Goal: Consume media (video, audio): Watch videos, listen to music or podcasts

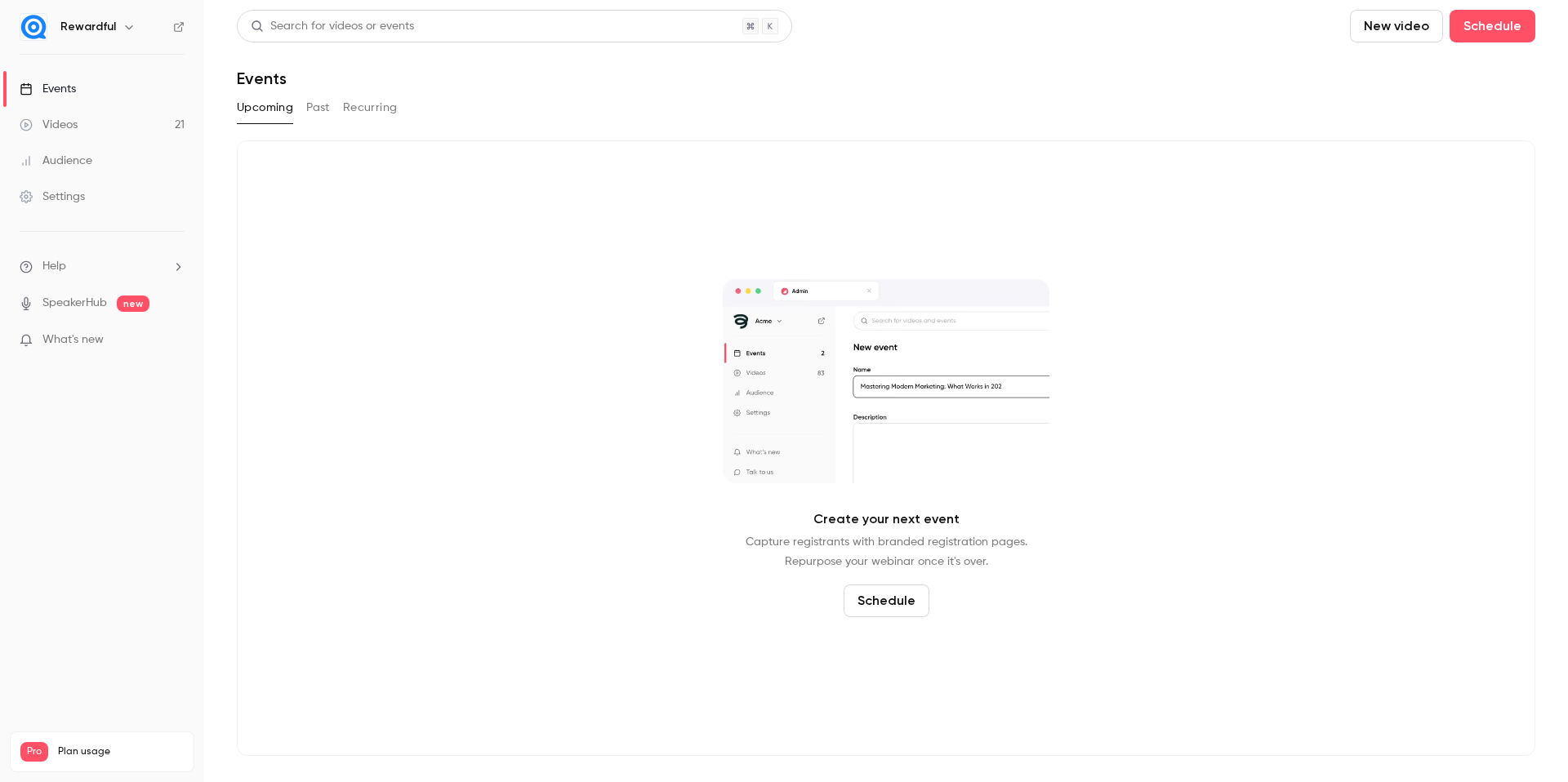
click at [52, 120] on div "Videos" at bounding box center [48, 124] width 58 height 16
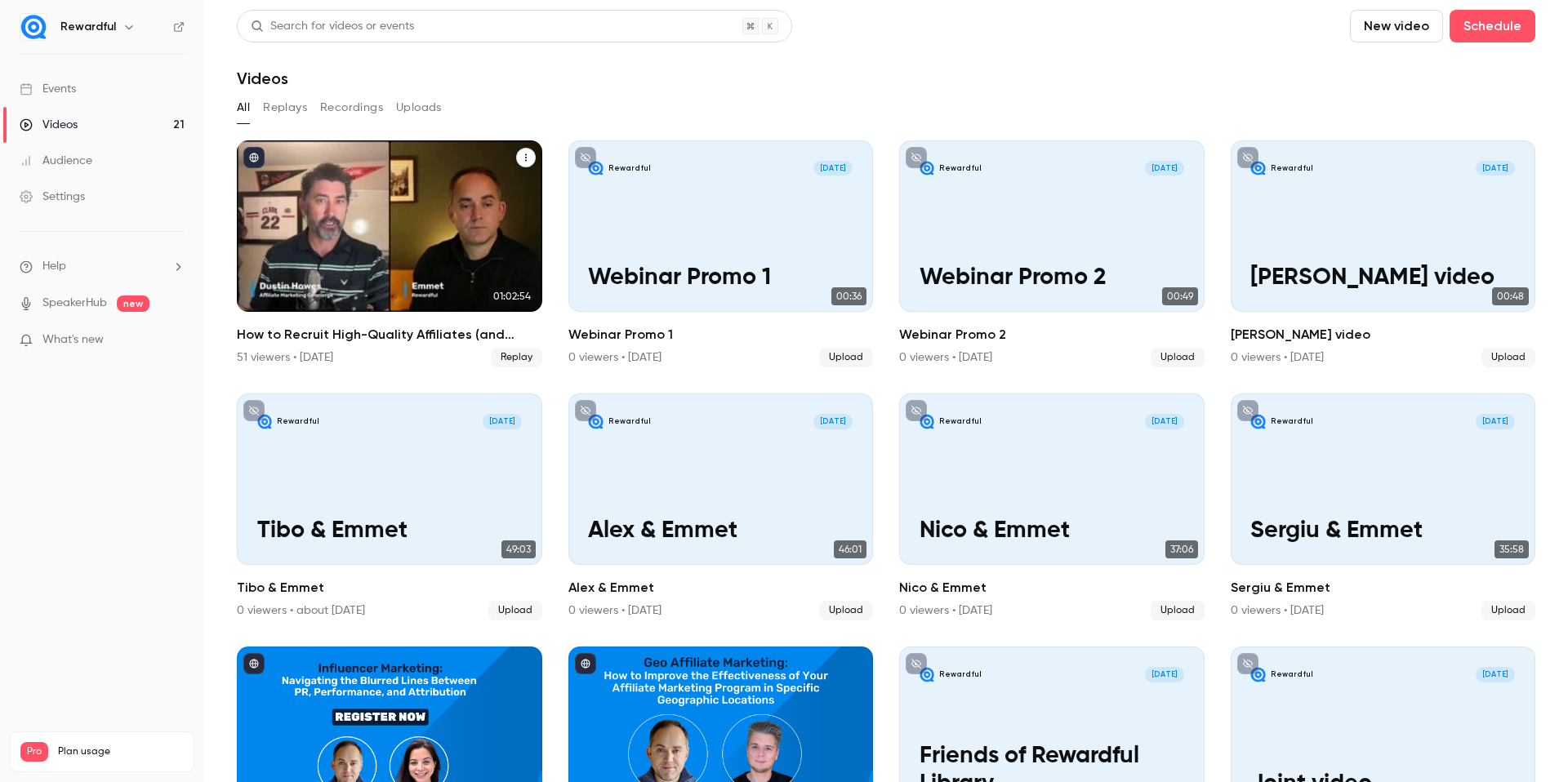
click at [409, 293] on div "How to Recruit High-Quality Affiliates (and Actually Activate Them)" at bounding box center [389, 226] width 305 height 171
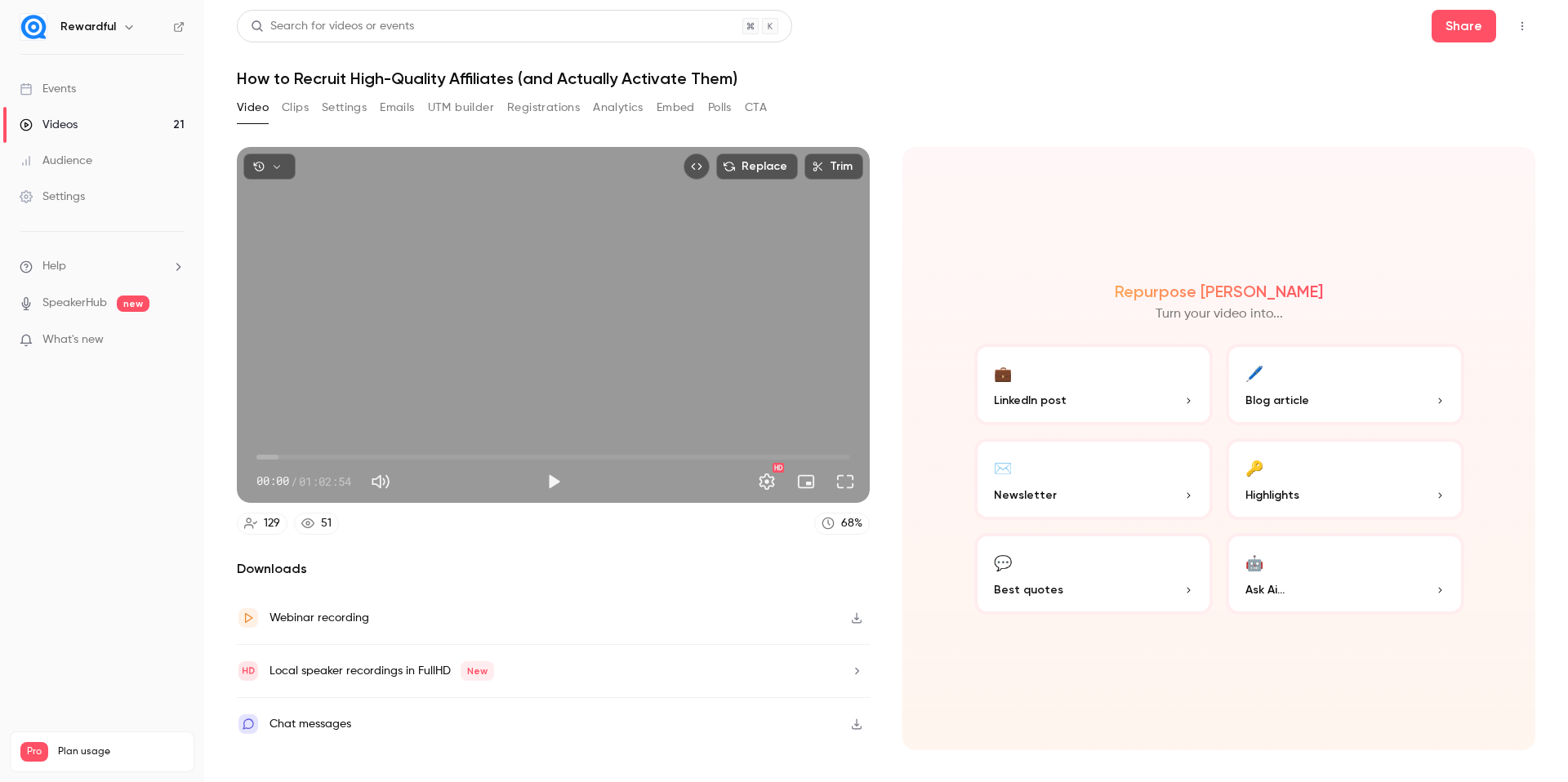
click at [306, 108] on button "Clips" at bounding box center [295, 108] width 27 height 26
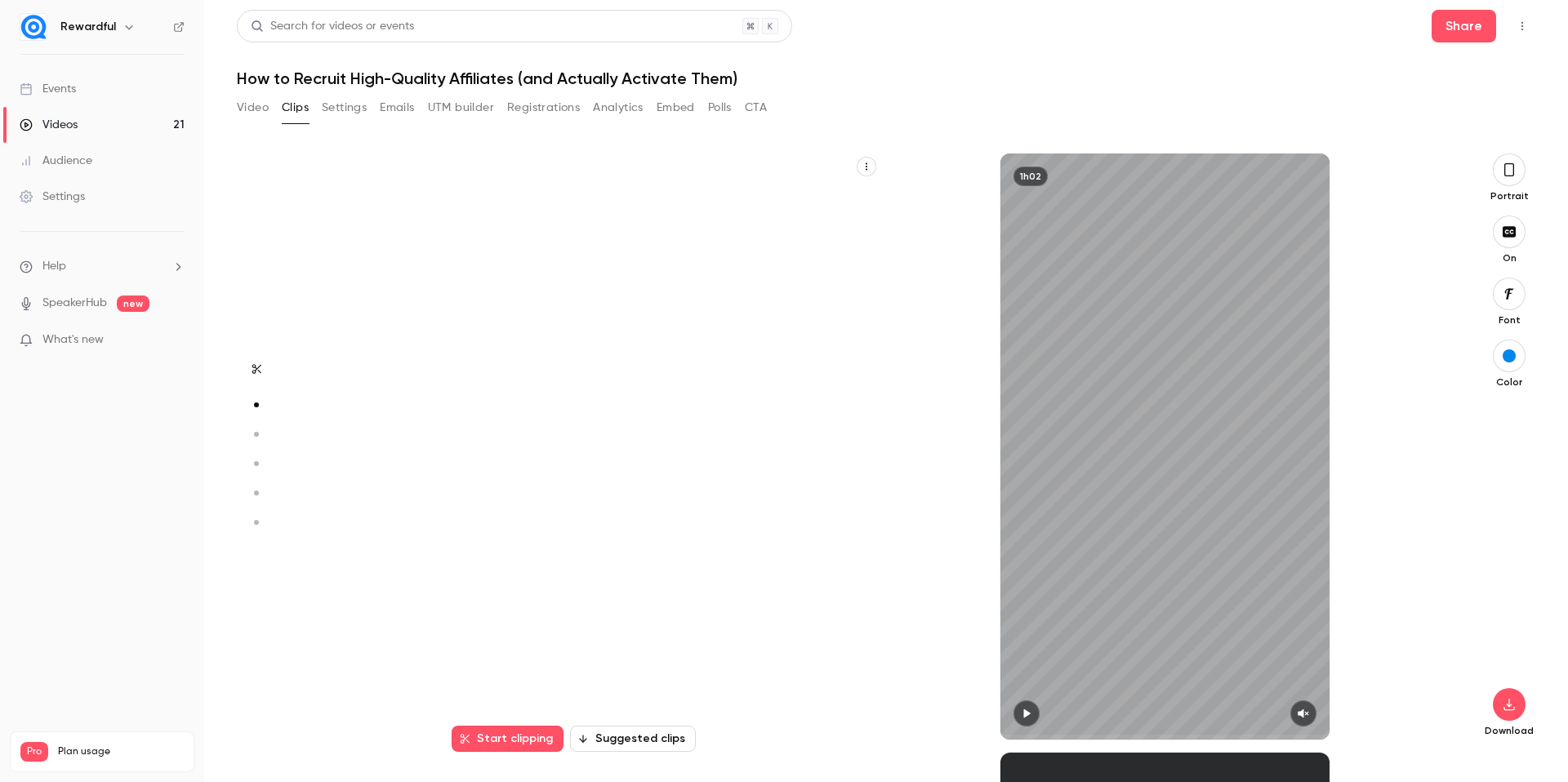
scroll to position [600, 0]
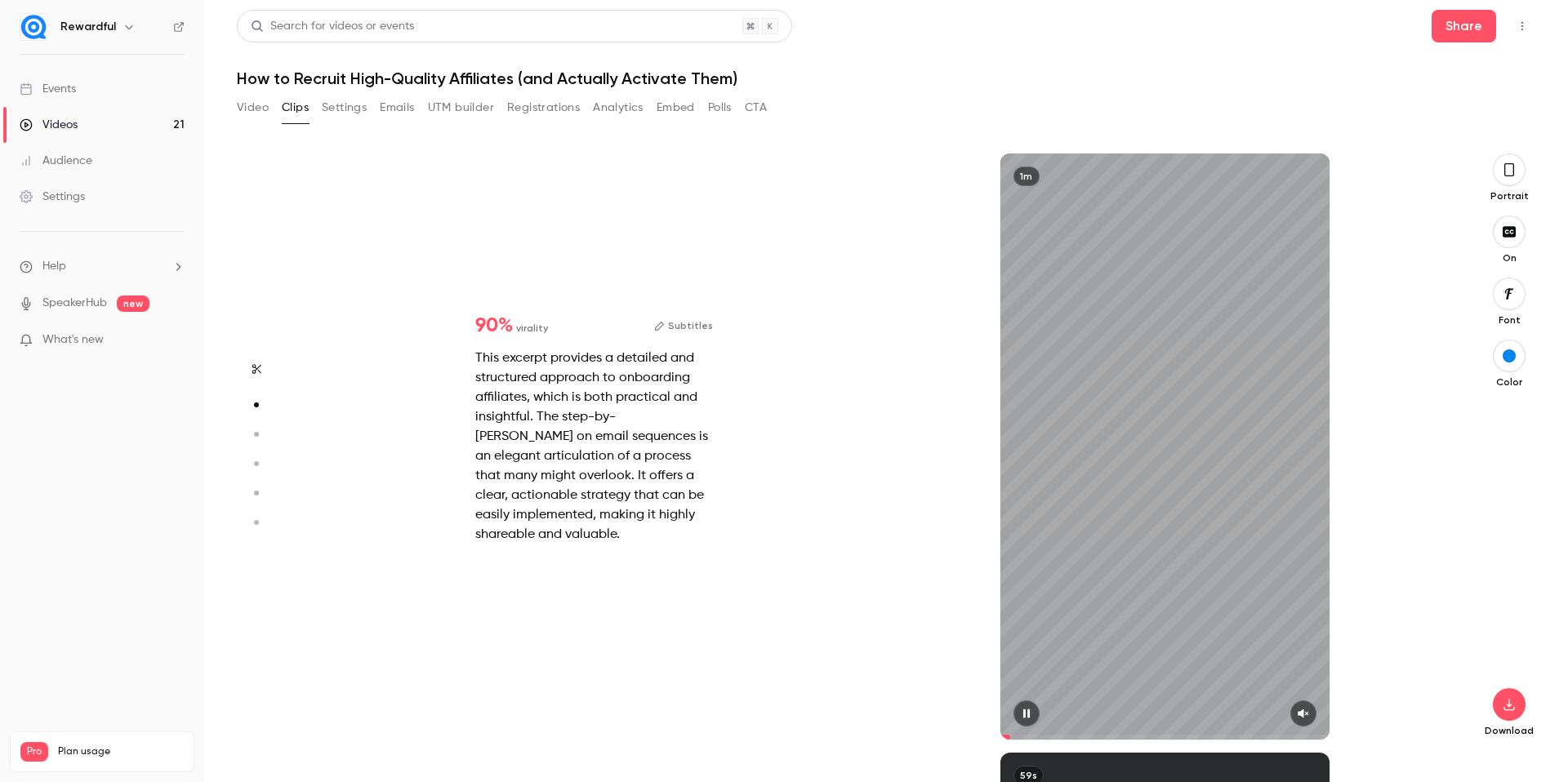
click at [1311, 718] on button "button" at bounding box center [1303, 714] width 26 height 26
click at [1023, 709] on icon "button" at bounding box center [1025, 713] width 13 height 11
click at [1035, 710] on button "button" at bounding box center [1026, 714] width 26 height 26
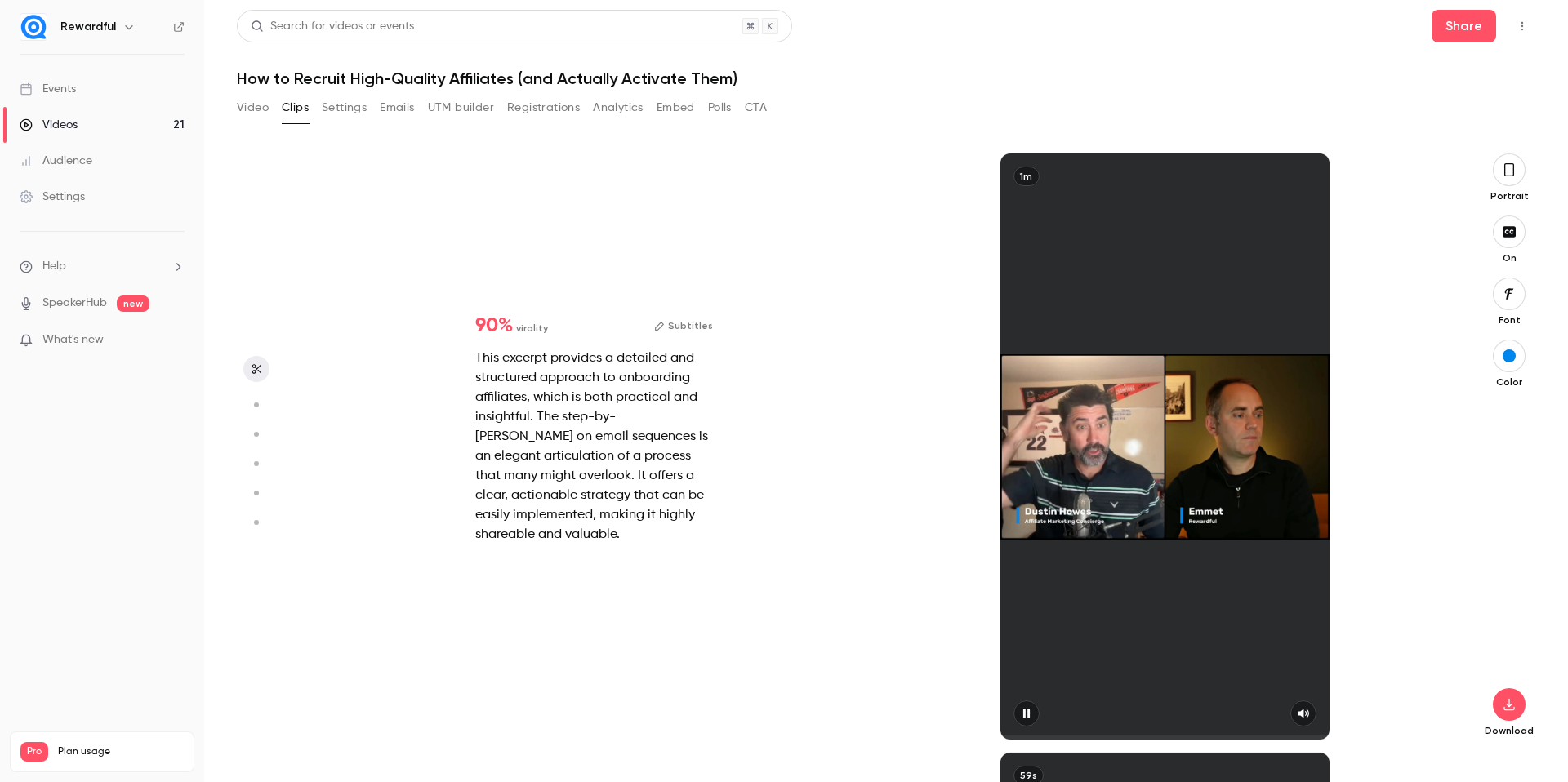
type input "*"
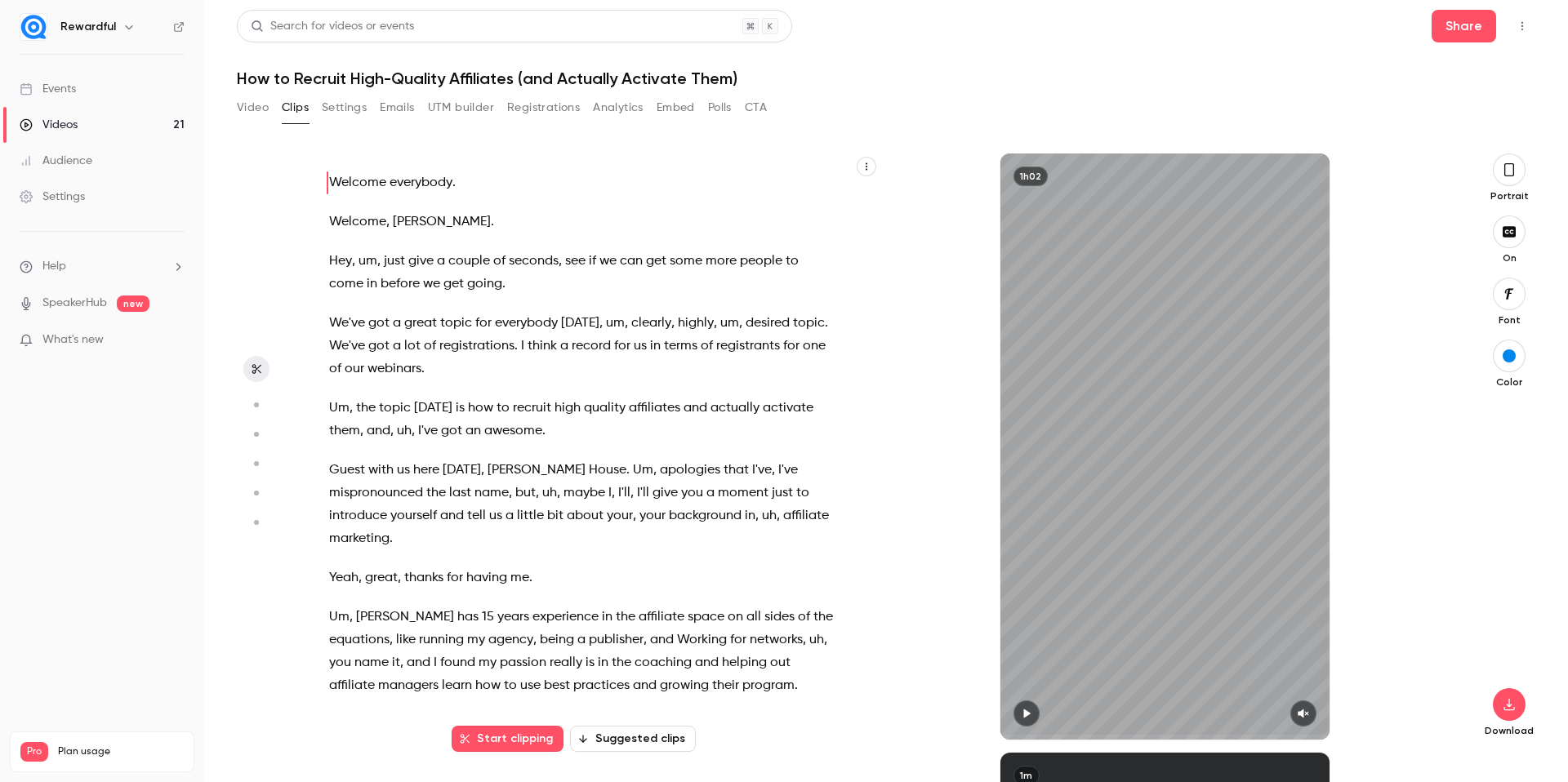
scroll to position [15827, 0]
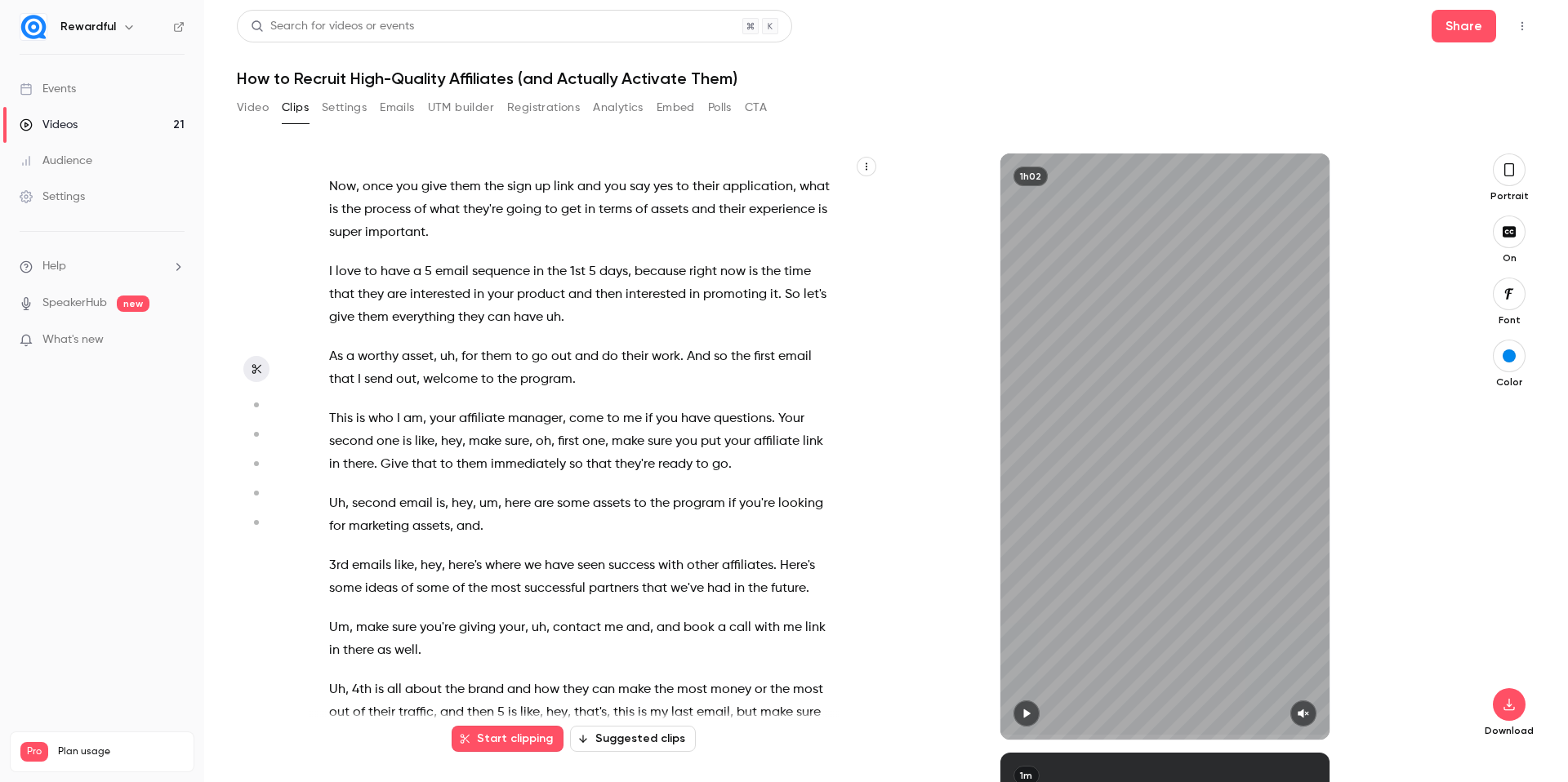
click at [930, 315] on div "1h02" at bounding box center [1165, 447] width 571 height 587
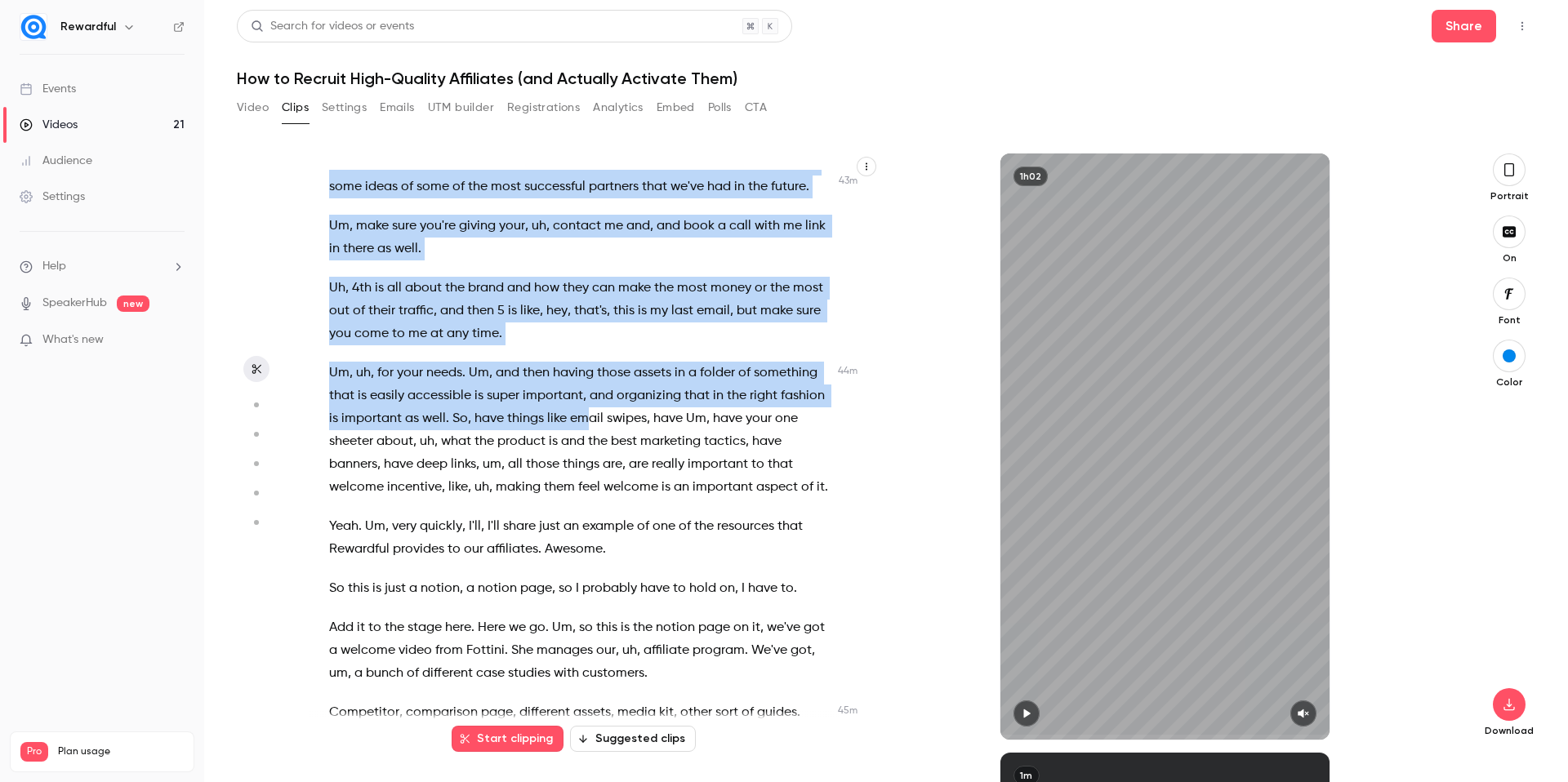
scroll to position [16273, 0]
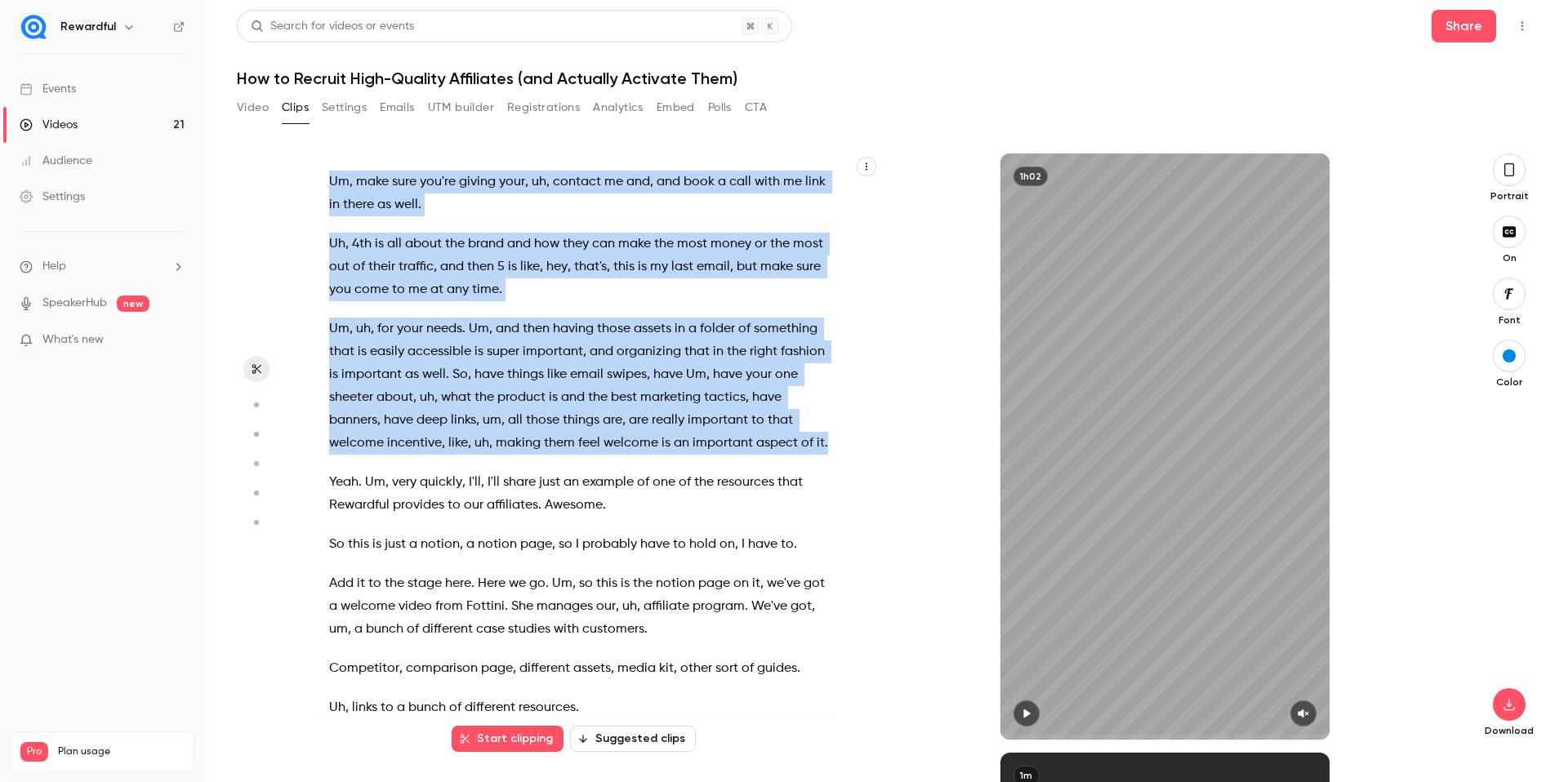
drag, startPoint x: 312, startPoint y: 353, endPoint x: 635, endPoint y: 655, distance: 442.2
click at [635, 655] on div "Welcome everybody . [PERSON_NAME] . Hey , um , just give a couple of seconds , …" at bounding box center [589, 455] width 562 height 570
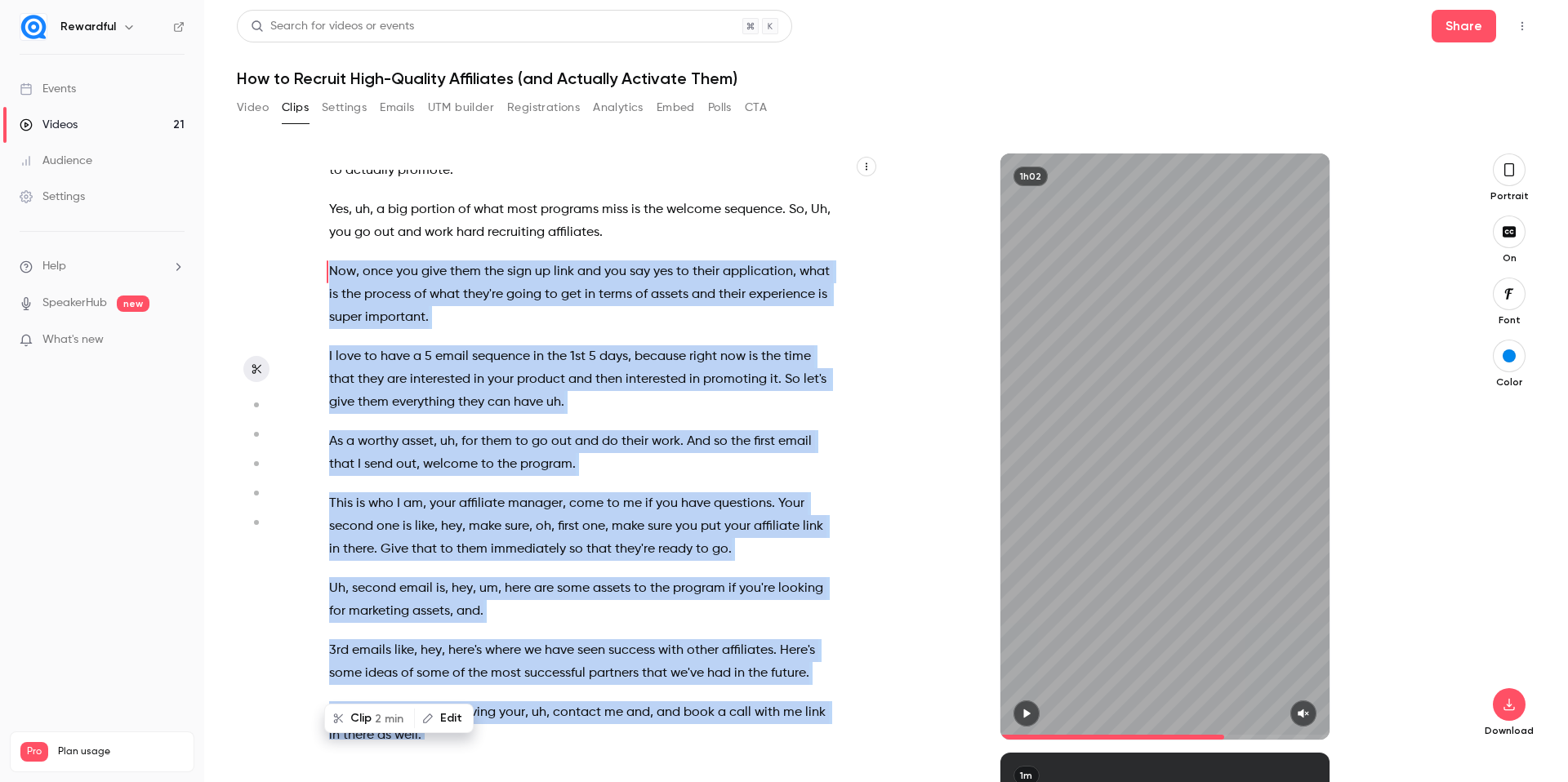
click at [364, 719] on button "Clip 2 min" at bounding box center [369, 719] width 87 height 26
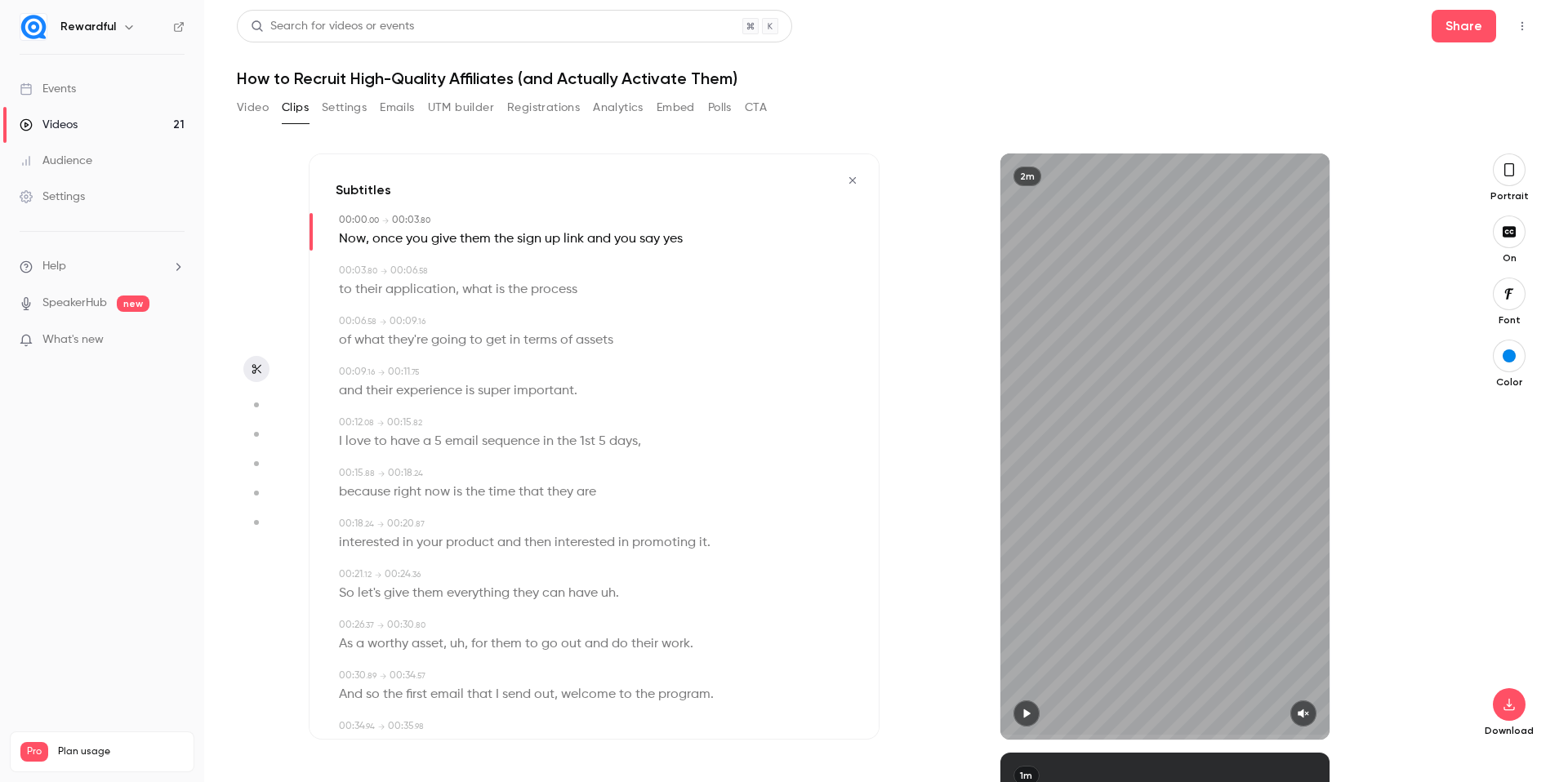
click at [1033, 711] on button "button" at bounding box center [1026, 714] width 26 height 26
click at [1307, 708] on icon "button" at bounding box center [1303, 713] width 13 height 11
click at [1022, 717] on icon "button" at bounding box center [1025, 714] width 7 height 9
click at [1030, 713] on icon "button" at bounding box center [1025, 713] width 13 height 11
click at [588, 438] on span "1st" at bounding box center [587, 442] width 16 height 22
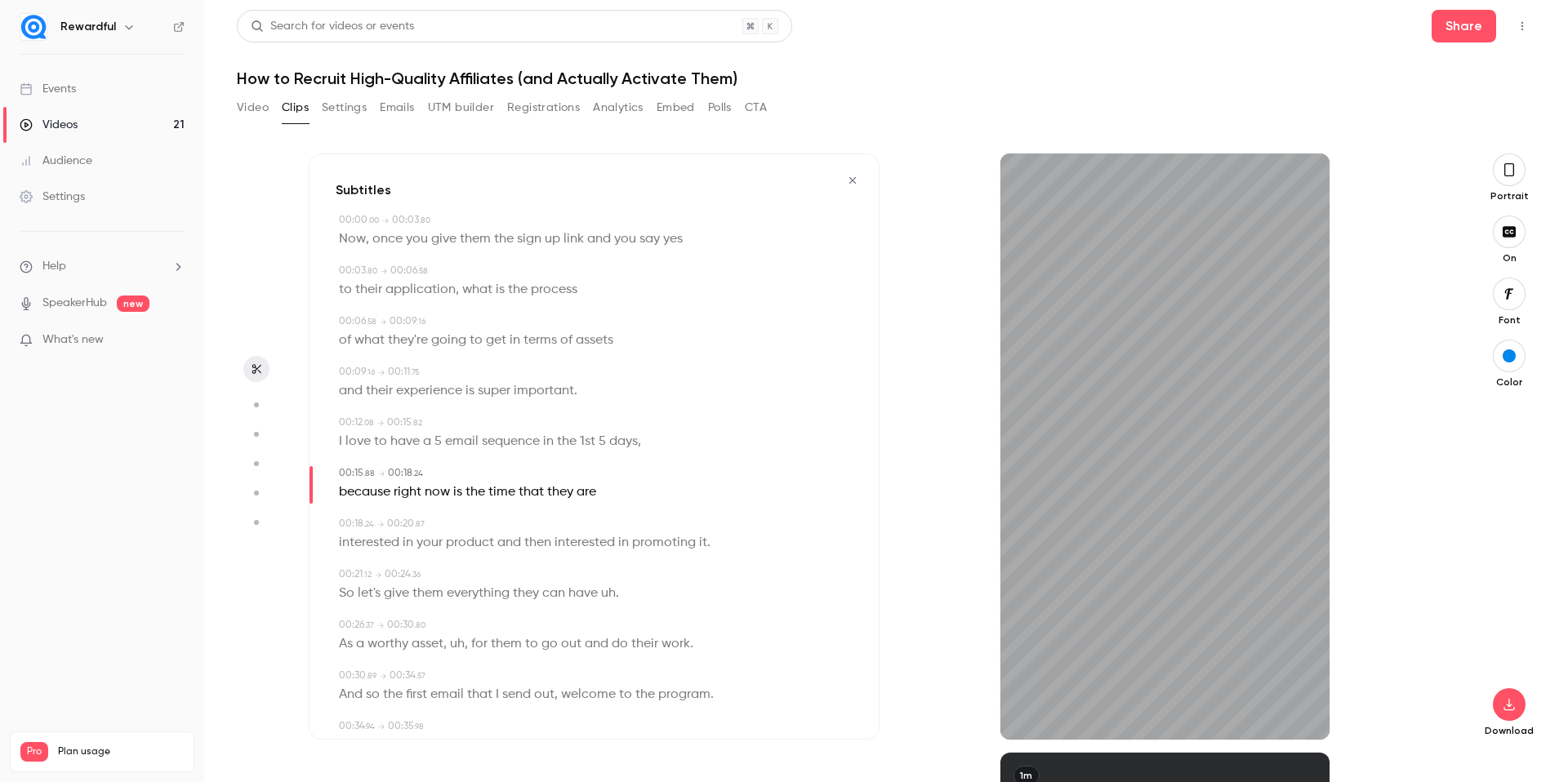
type input "****"
click at [588, 469] on button "Edit" at bounding box center [580, 471] width 56 height 26
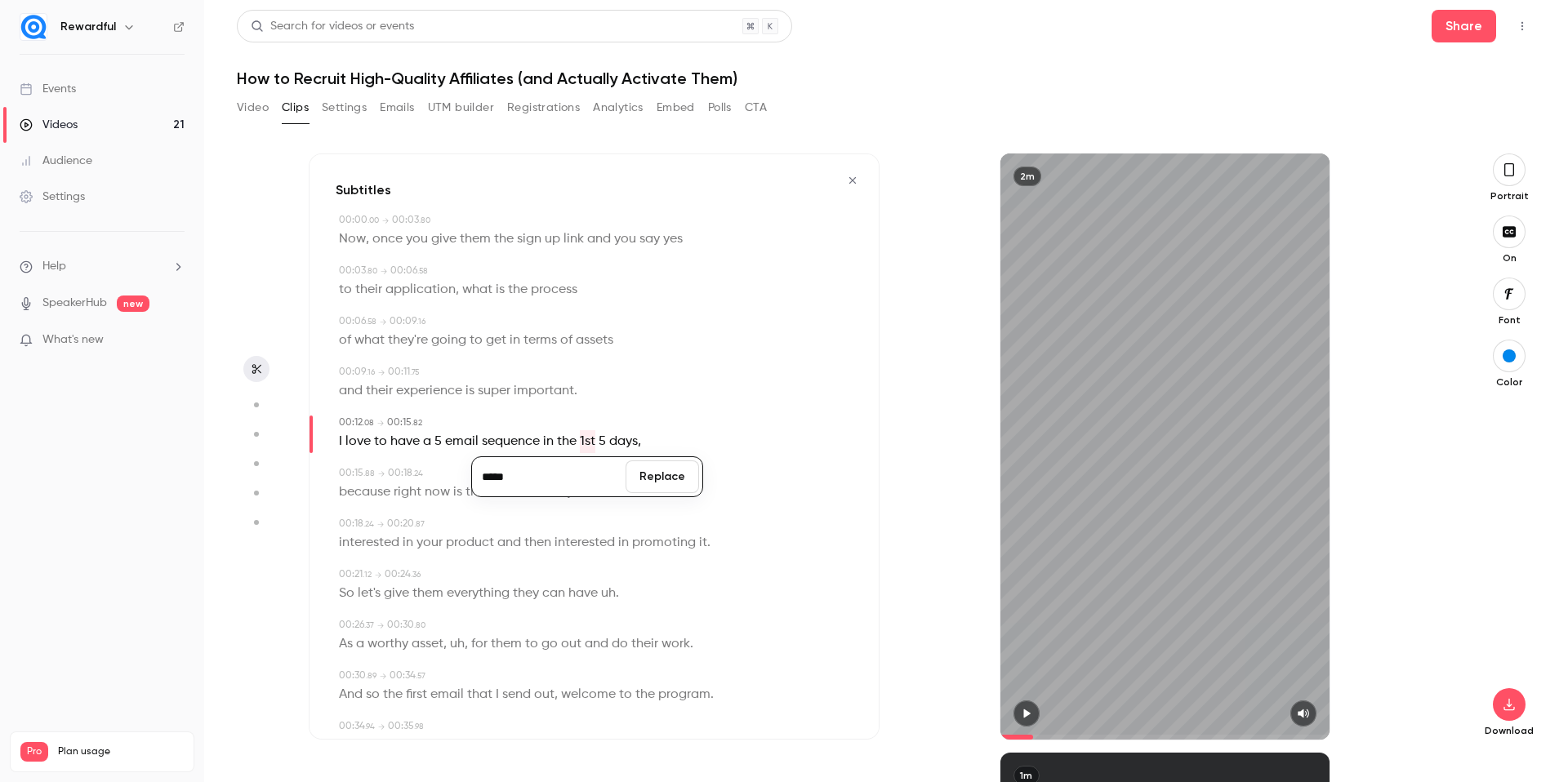
type input "*****"
click at [649, 467] on button "Replace" at bounding box center [662, 477] width 73 height 33
drag, startPoint x: 1015, startPoint y: 704, endPoint x: 1023, endPoint y: 712, distance: 11.3
click at [1017, 707] on div at bounding box center [1165, 714] width 330 height 26
click at [1024, 712] on icon "button" at bounding box center [1026, 714] width 7 height 9
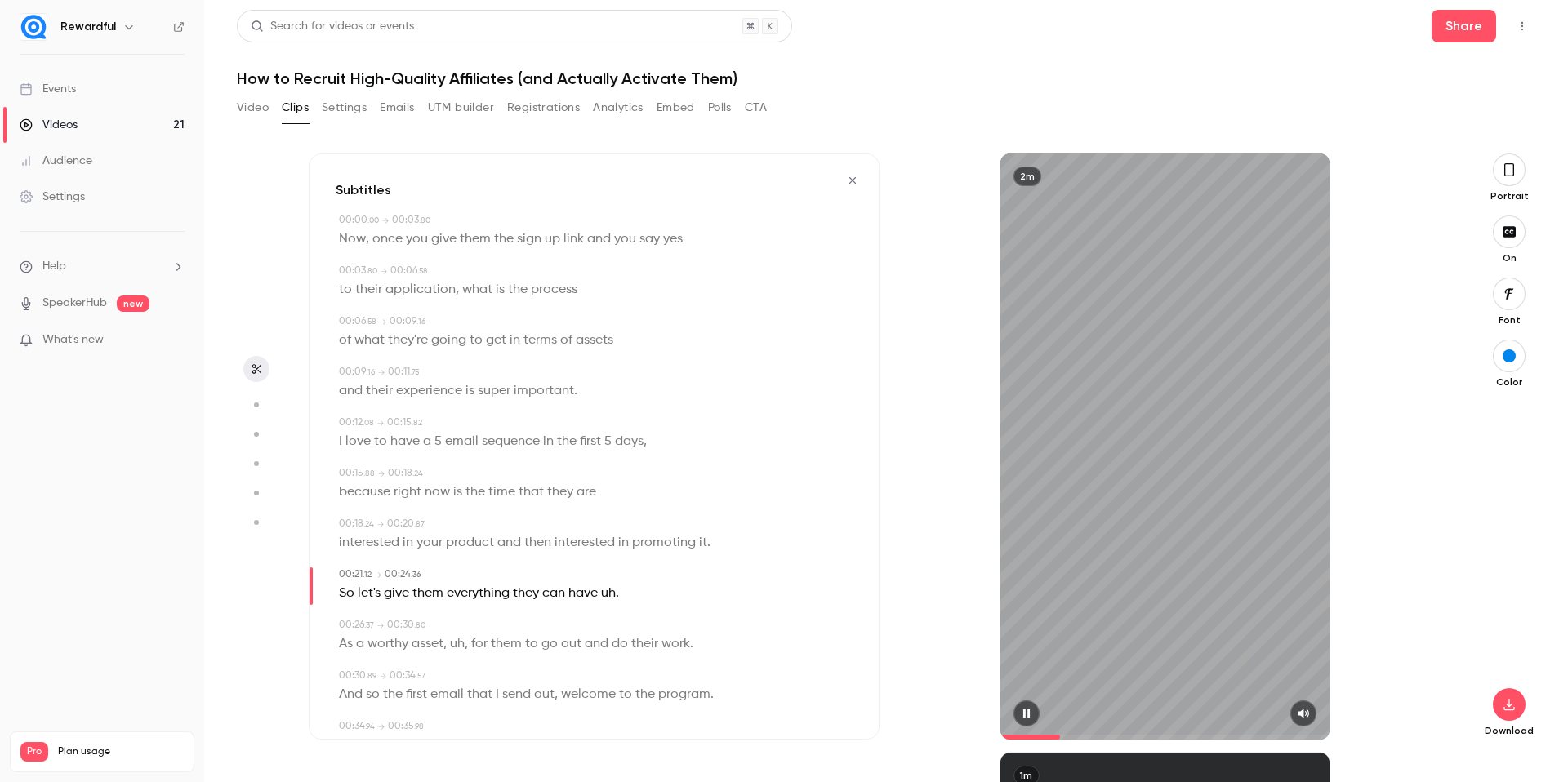
click at [1024, 710] on icon "button" at bounding box center [1025, 714] width 7 height 9
click at [1024, 710] on icon "button" at bounding box center [1026, 714] width 7 height 9
click at [1024, 710] on icon "button" at bounding box center [1025, 714] width 7 height 9
drag, startPoint x: 630, startPoint y: 590, endPoint x: 606, endPoint y: 594, distance: 24.3
click at [606, 594] on div "So let's give them everything they can have uh ." at bounding box center [595, 594] width 513 height 22
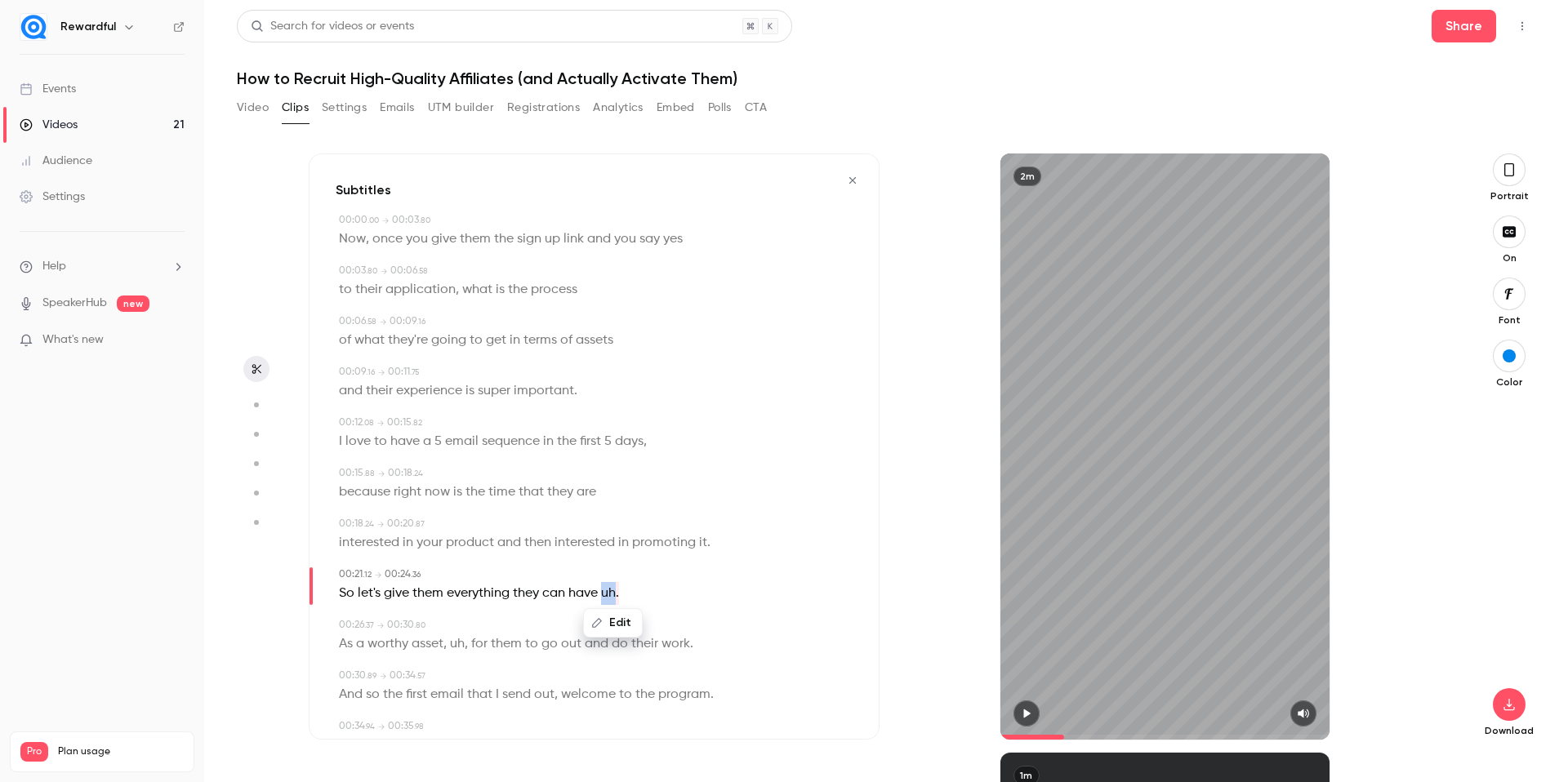
type input "****"
click at [627, 613] on button "Edit" at bounding box center [613, 623] width 56 height 26
click at [683, 622] on button "Replace" at bounding box center [695, 629] width 73 height 33
type input "****"
click at [608, 595] on span "As" at bounding box center [608, 594] width 14 height 22
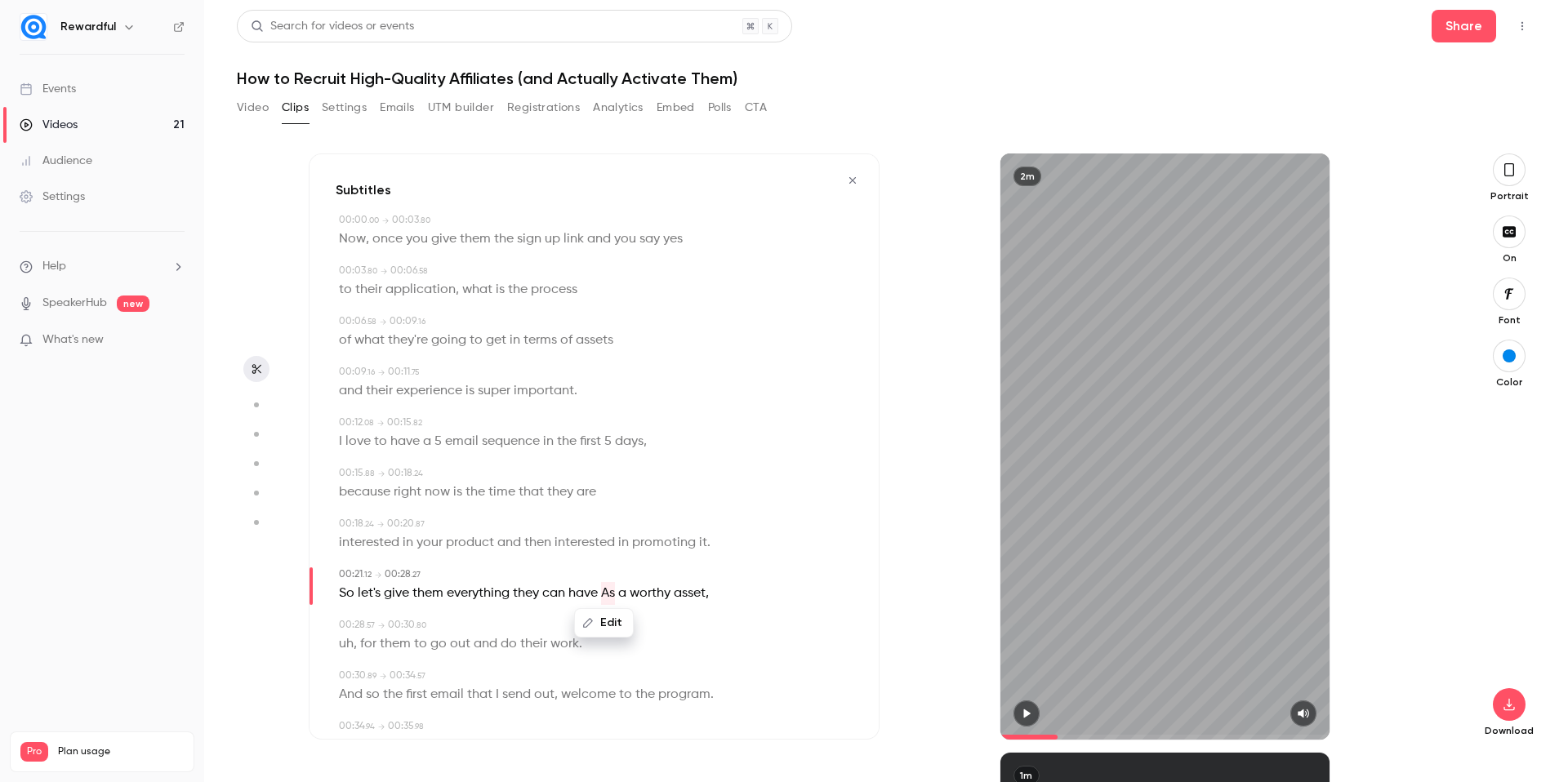
click at [619, 626] on button "Edit" at bounding box center [603, 623] width 56 height 26
type input "**"
click at [688, 633] on button "Replace" at bounding box center [685, 629] width 73 height 33
click at [1030, 708] on icon "button" at bounding box center [1025, 713] width 13 height 11
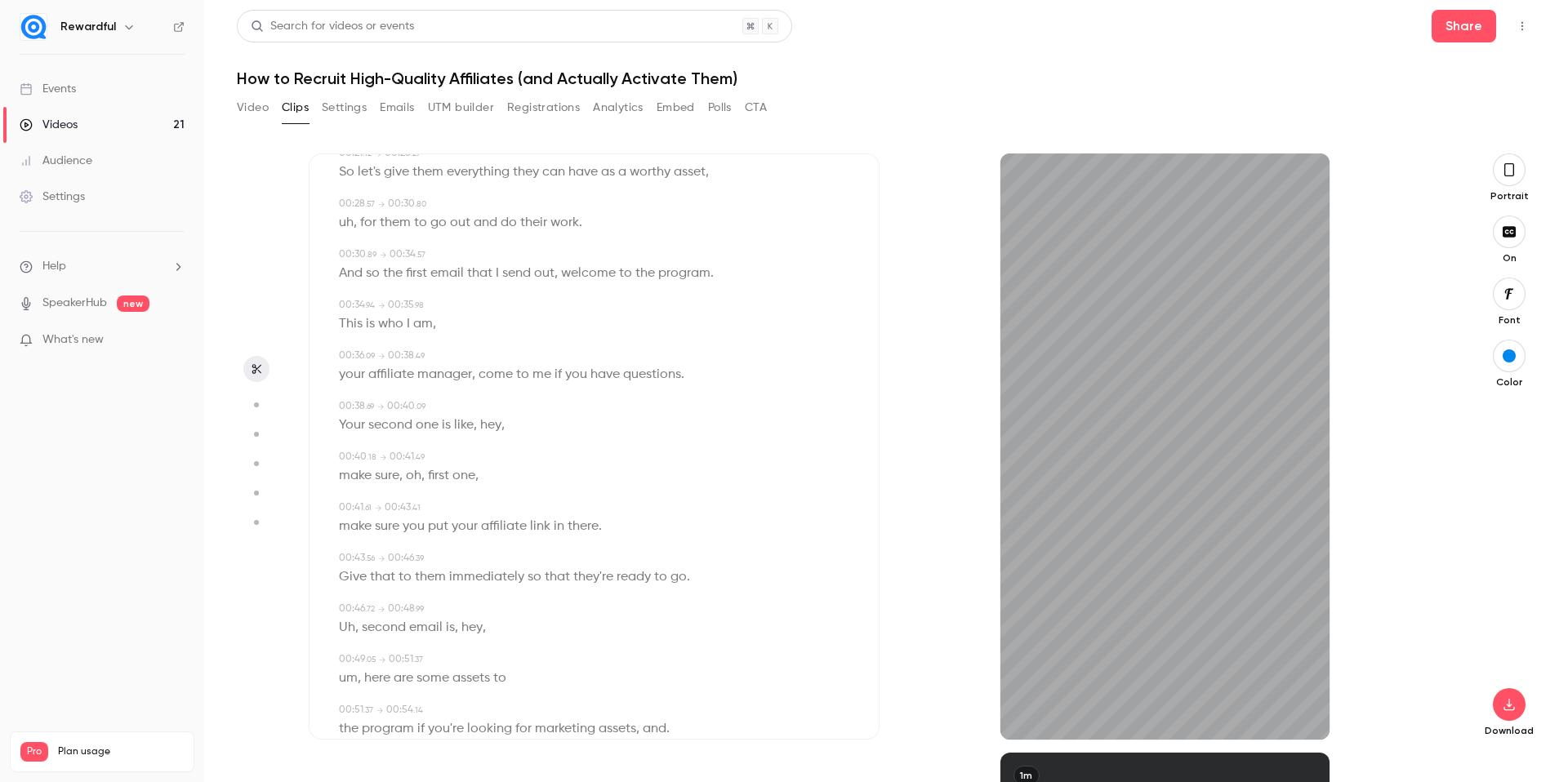
scroll to position [506, 0]
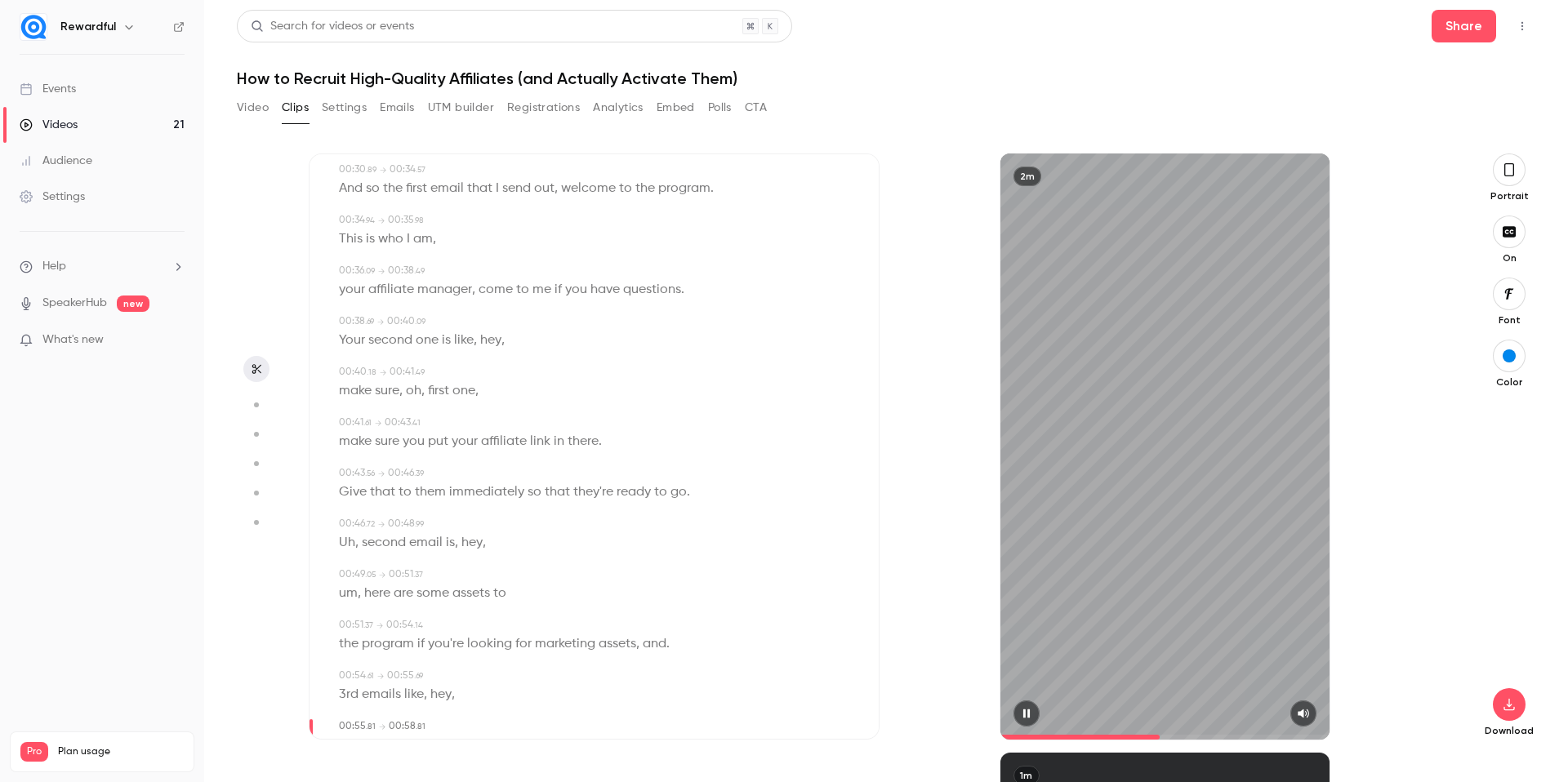
click at [1033, 678] on div "2m" at bounding box center [1165, 447] width 330 height 587
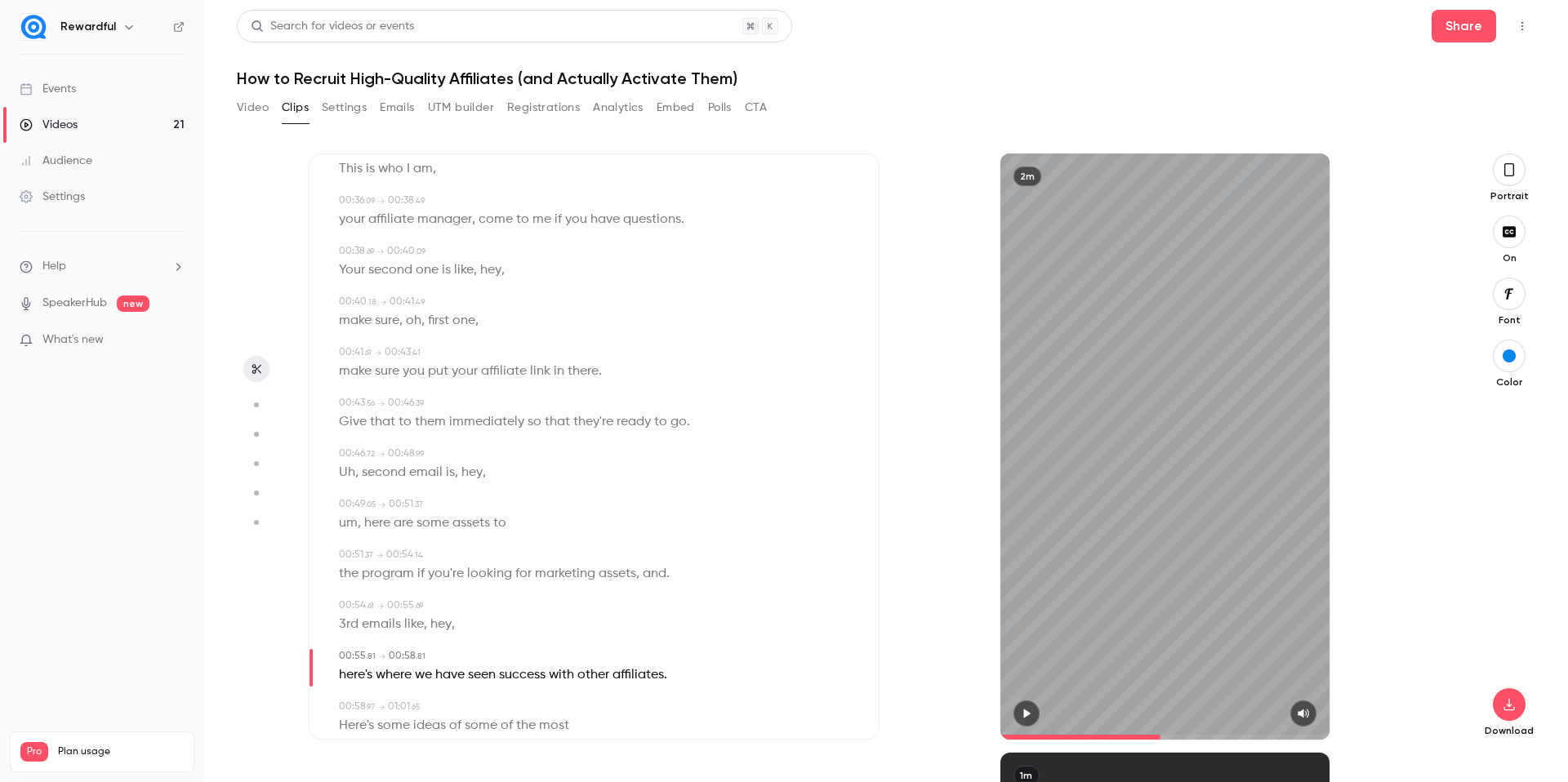
scroll to position [599, 0]
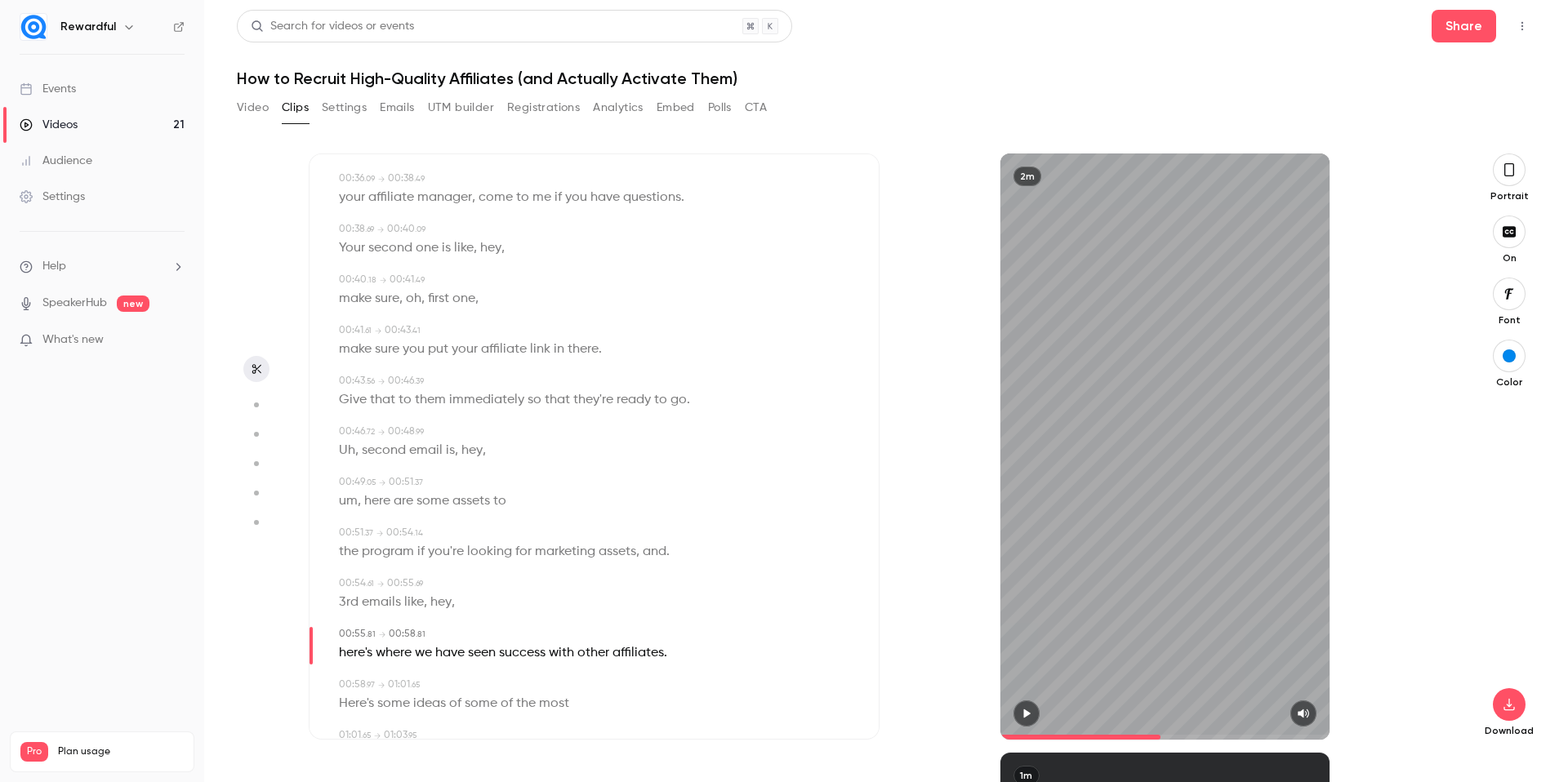
click at [385, 603] on span "emails" at bounding box center [381, 602] width 39 height 22
type input "****"
click at [383, 625] on button "Edit" at bounding box center [375, 632] width 56 height 26
type input "********"
click at [511, 643] on button "Replace" at bounding box center [500, 638] width 73 height 33
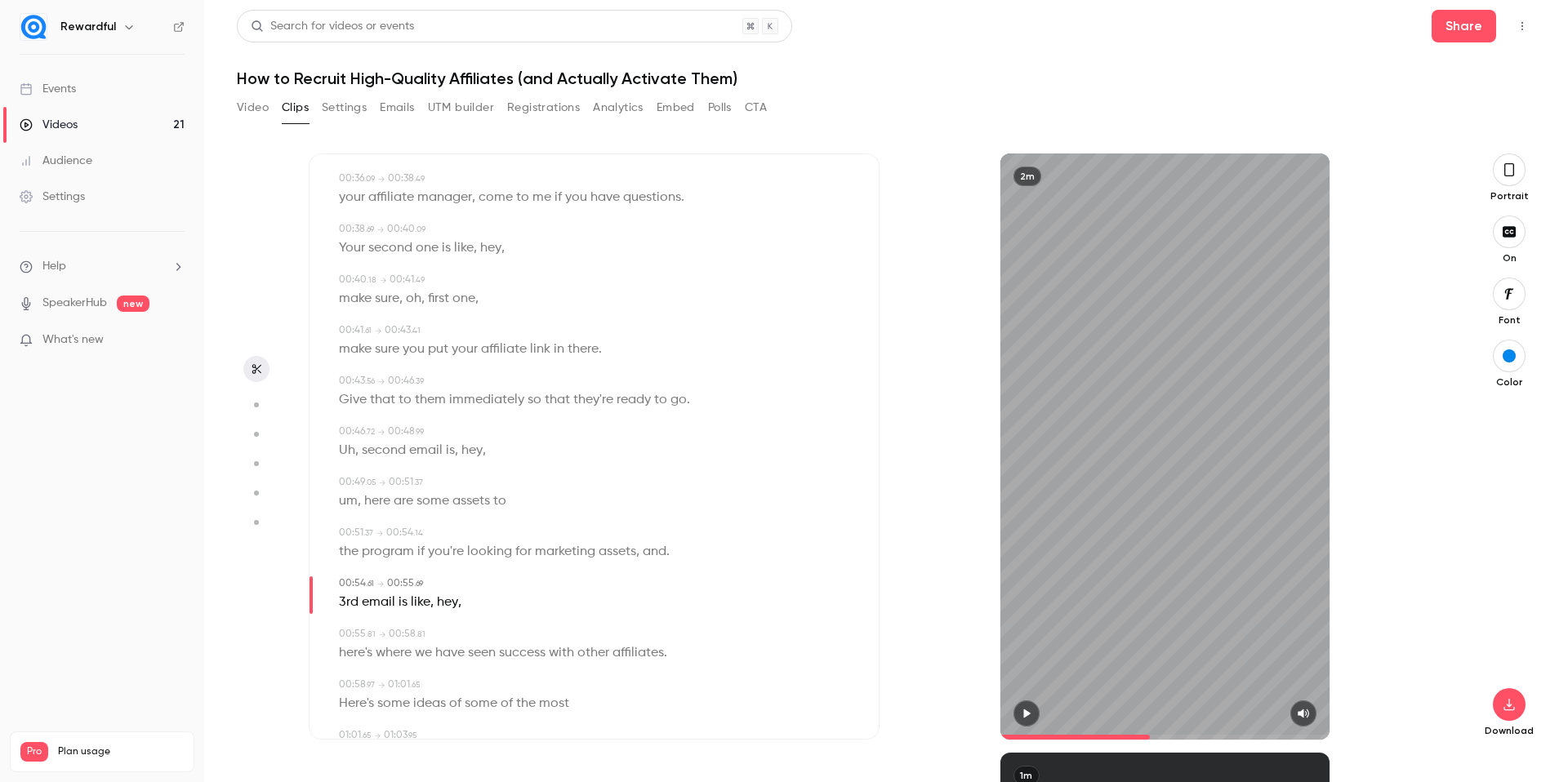
click at [1019, 707] on button "button" at bounding box center [1026, 714] width 26 height 26
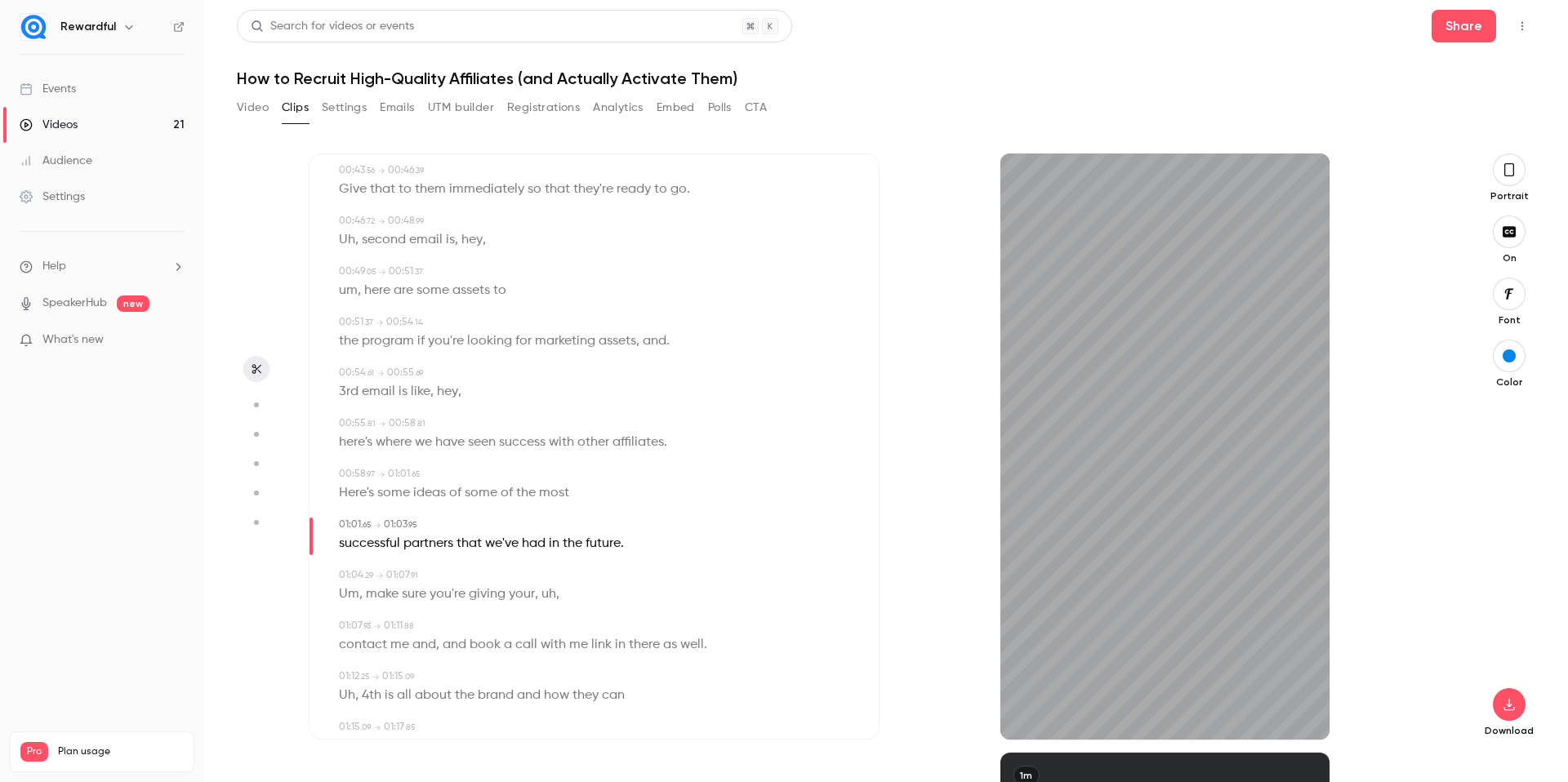
scroll to position [835, 0]
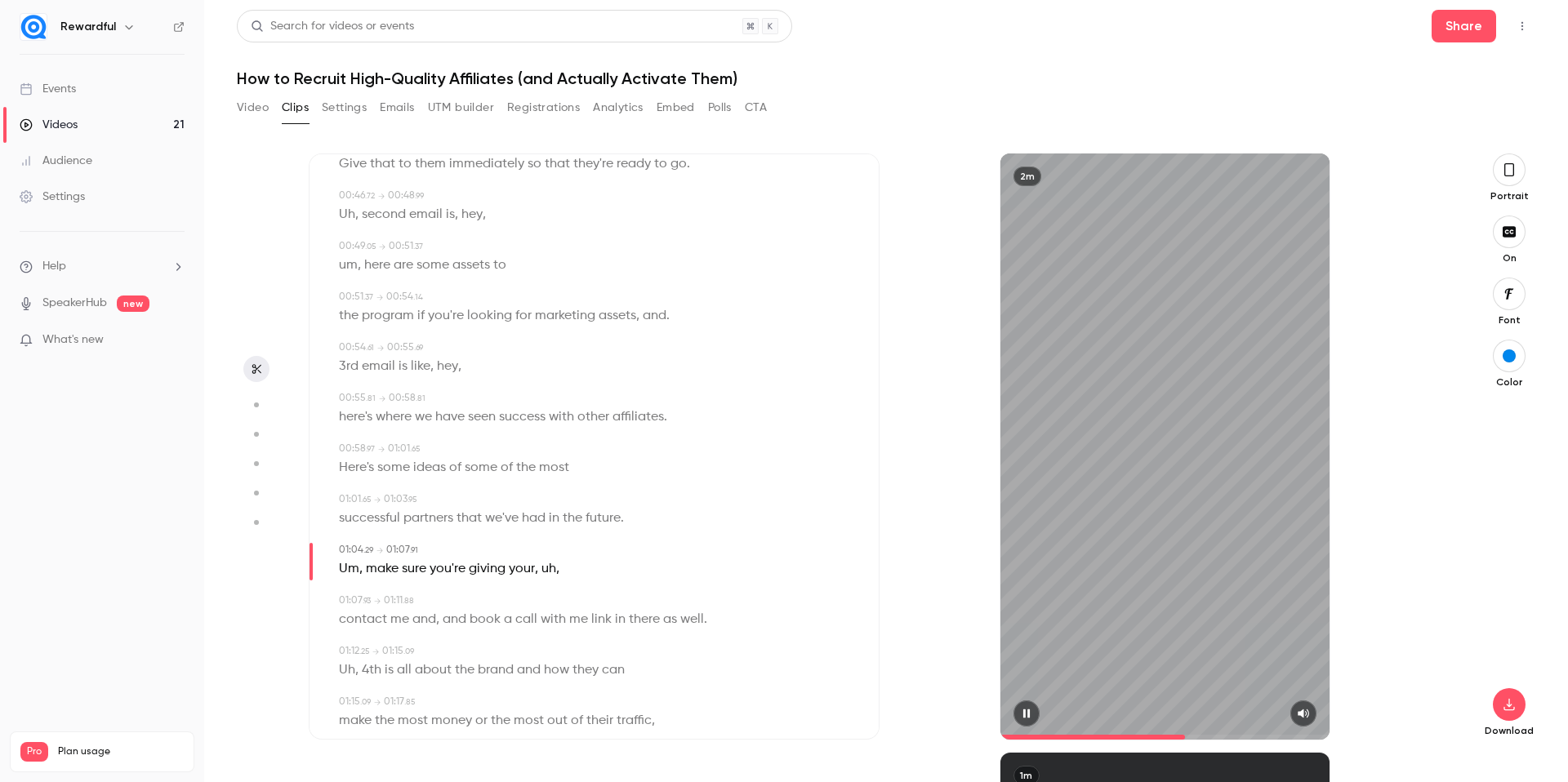
click at [1024, 713] on icon "button" at bounding box center [1025, 714] width 7 height 9
drag, startPoint x: 578, startPoint y: 572, endPoint x: 543, endPoint y: 572, distance: 35.0
click at [543, 572] on div "Um , make sure you're giving your , uh ," at bounding box center [595, 569] width 513 height 22
type input "****"
click at [560, 594] on button "Edit" at bounding box center [551, 599] width 56 height 26
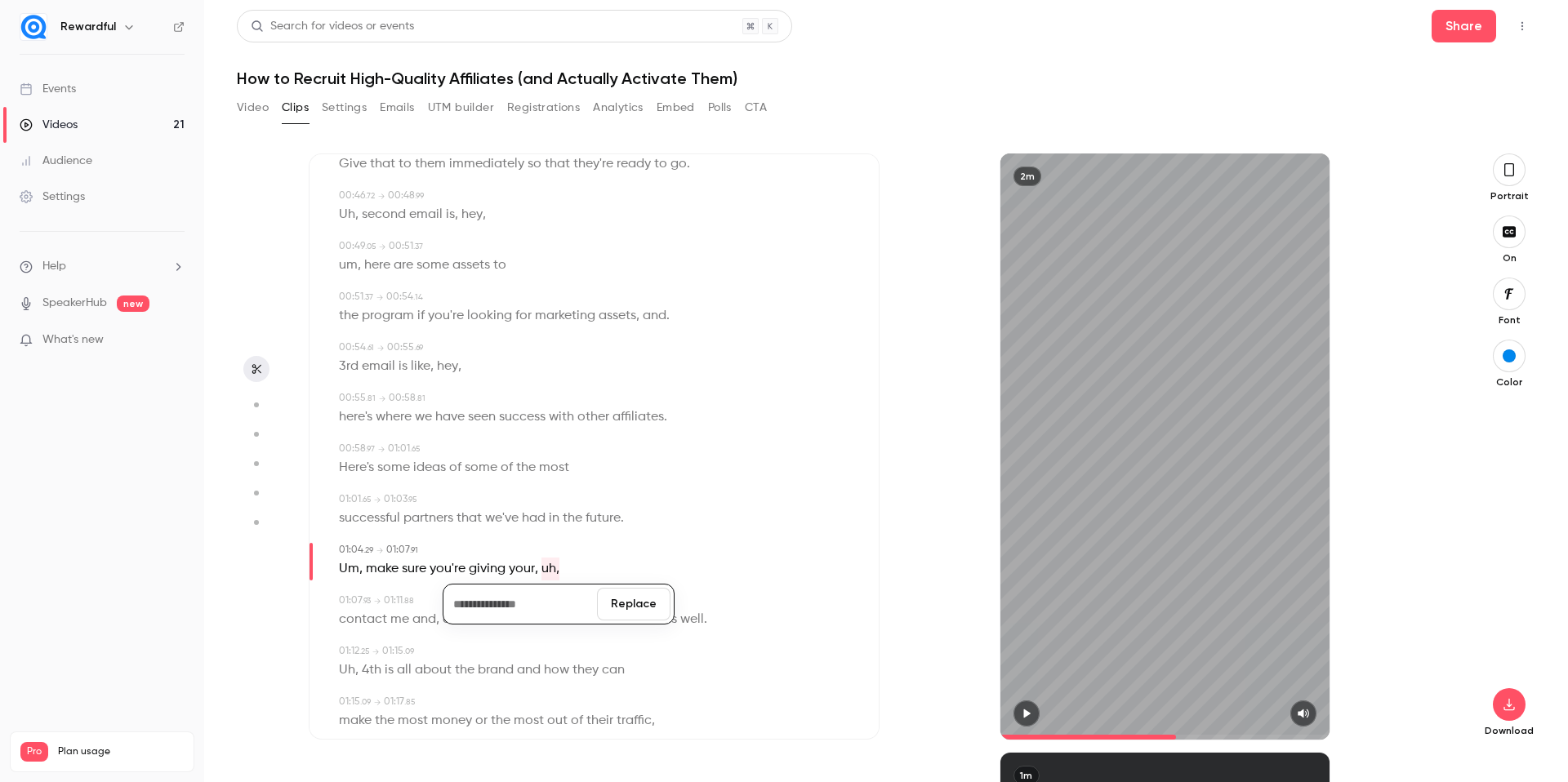
click at [627, 610] on button "Replace" at bounding box center [633, 605] width 73 height 33
click at [1031, 714] on icon "button" at bounding box center [1025, 713] width 13 height 11
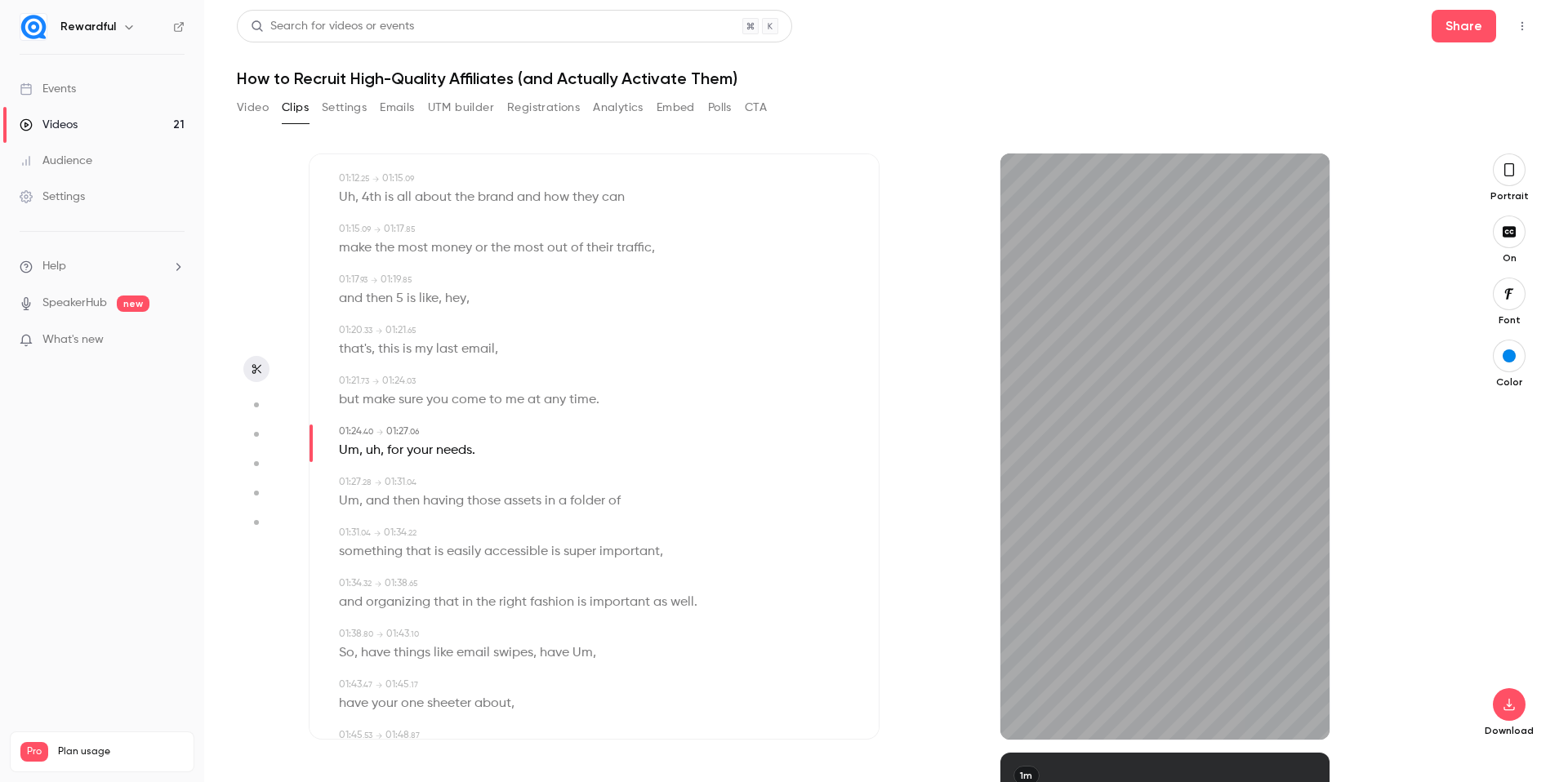
scroll to position [1353, 0]
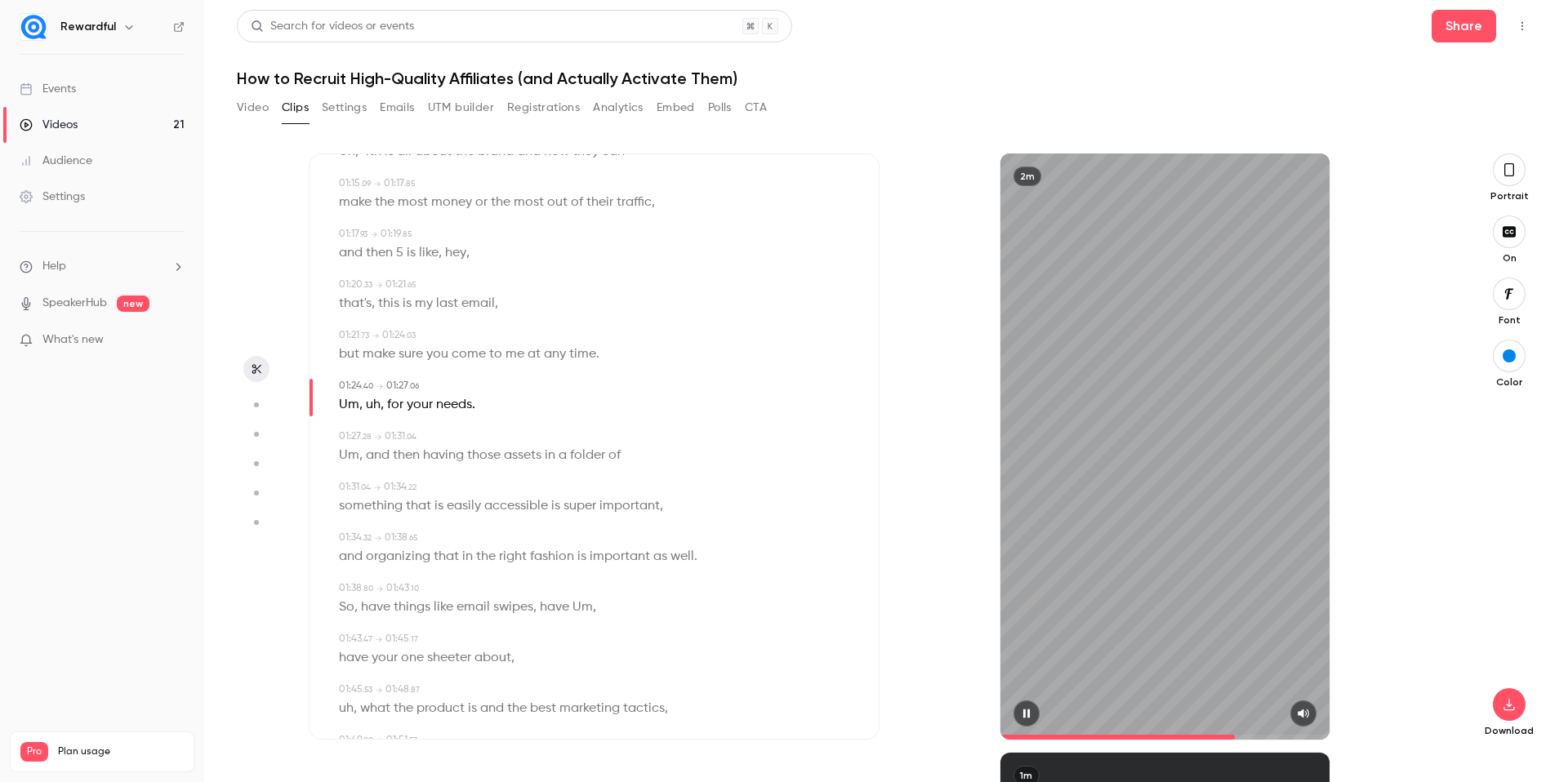
drag, startPoint x: 1022, startPoint y: 713, endPoint x: 829, endPoint y: 606, distance: 220.7
click at [1022, 713] on icon "button" at bounding box center [1025, 713] width 13 height 11
drag, startPoint x: 337, startPoint y: 407, endPoint x: 379, endPoint y: 407, distance: 42.0
click at [379, 407] on div "01:24 . 40 → 01:27 . 06 Um , uh , for your needs ." at bounding box center [594, 397] width 517 height 37
type input "****"
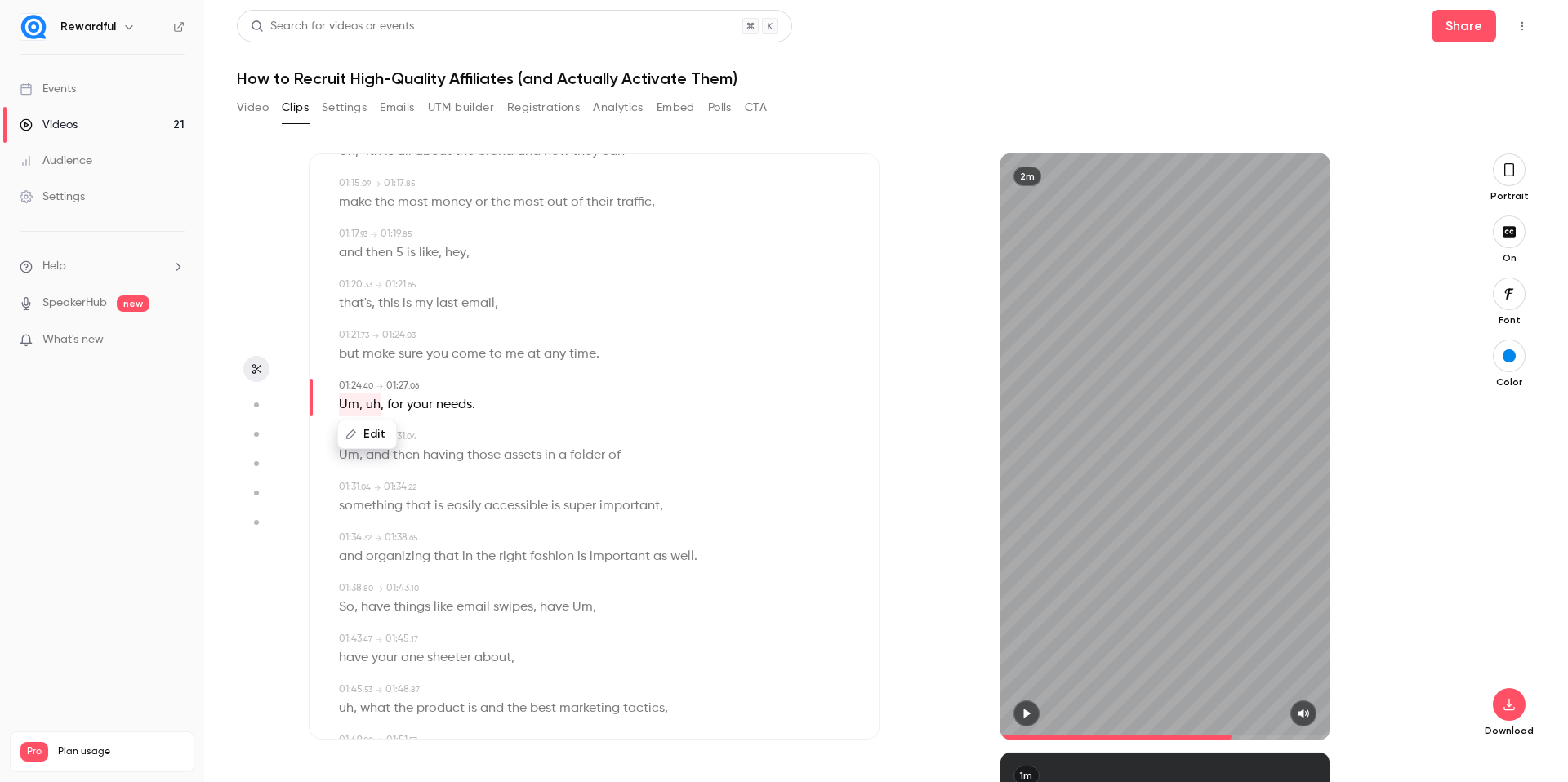
click at [374, 436] on button "Edit" at bounding box center [366, 435] width 56 height 26
click at [498, 436] on button "Replace" at bounding box center [500, 441] width 73 height 33
drag, startPoint x: 602, startPoint y: 354, endPoint x: 583, endPoint y: 356, distance: 19.1
click at [583, 356] on div "but make sure you come to me at any time ." at bounding box center [595, 354] width 513 height 22
type input "****"
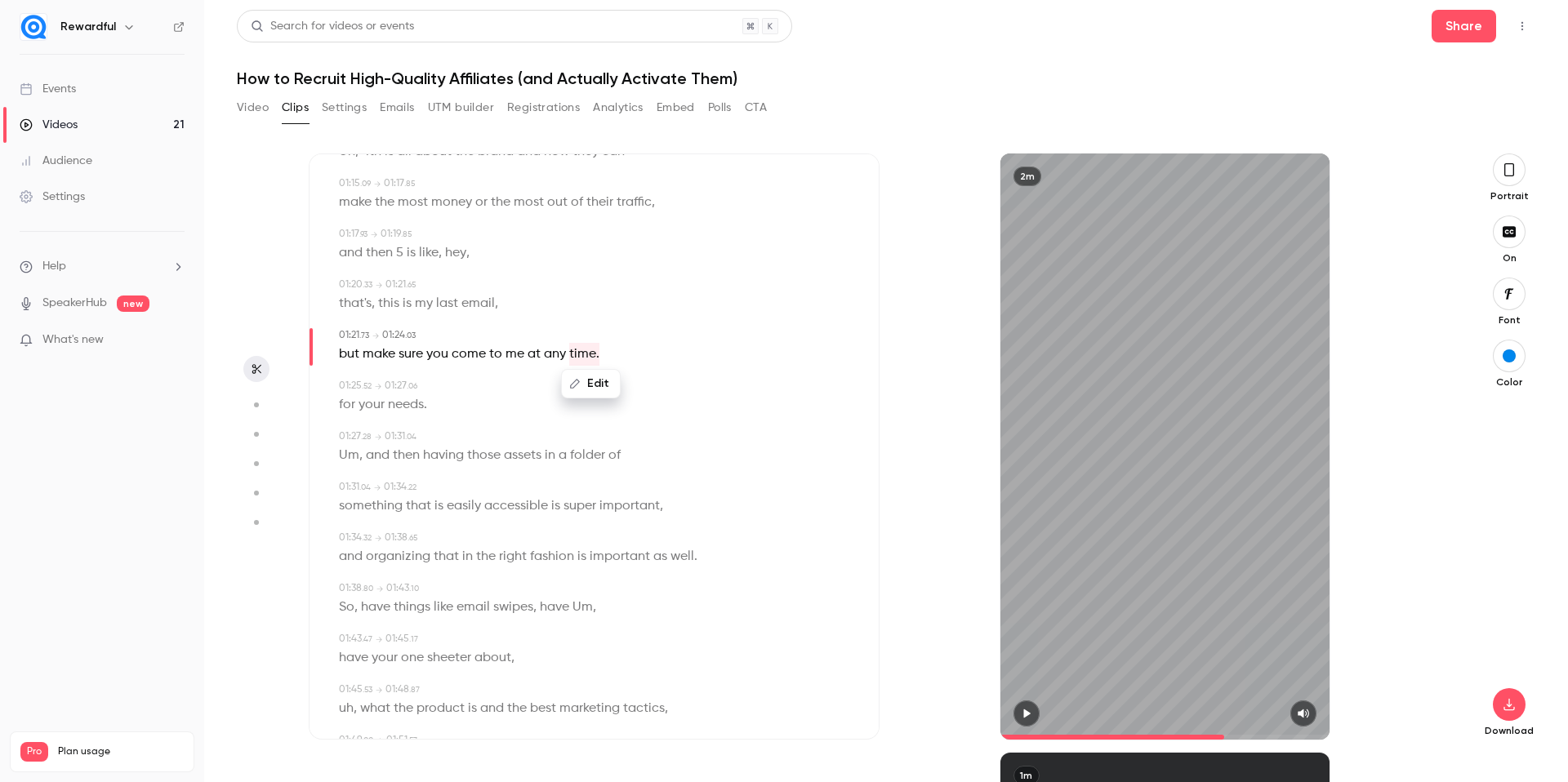
click at [592, 385] on button "Edit" at bounding box center [590, 384] width 56 height 26
click at [571, 400] on input "*****" at bounding box center [559, 390] width 147 height 33
type input "****"
click at [680, 397] on button "Replace" at bounding box center [672, 390] width 73 height 33
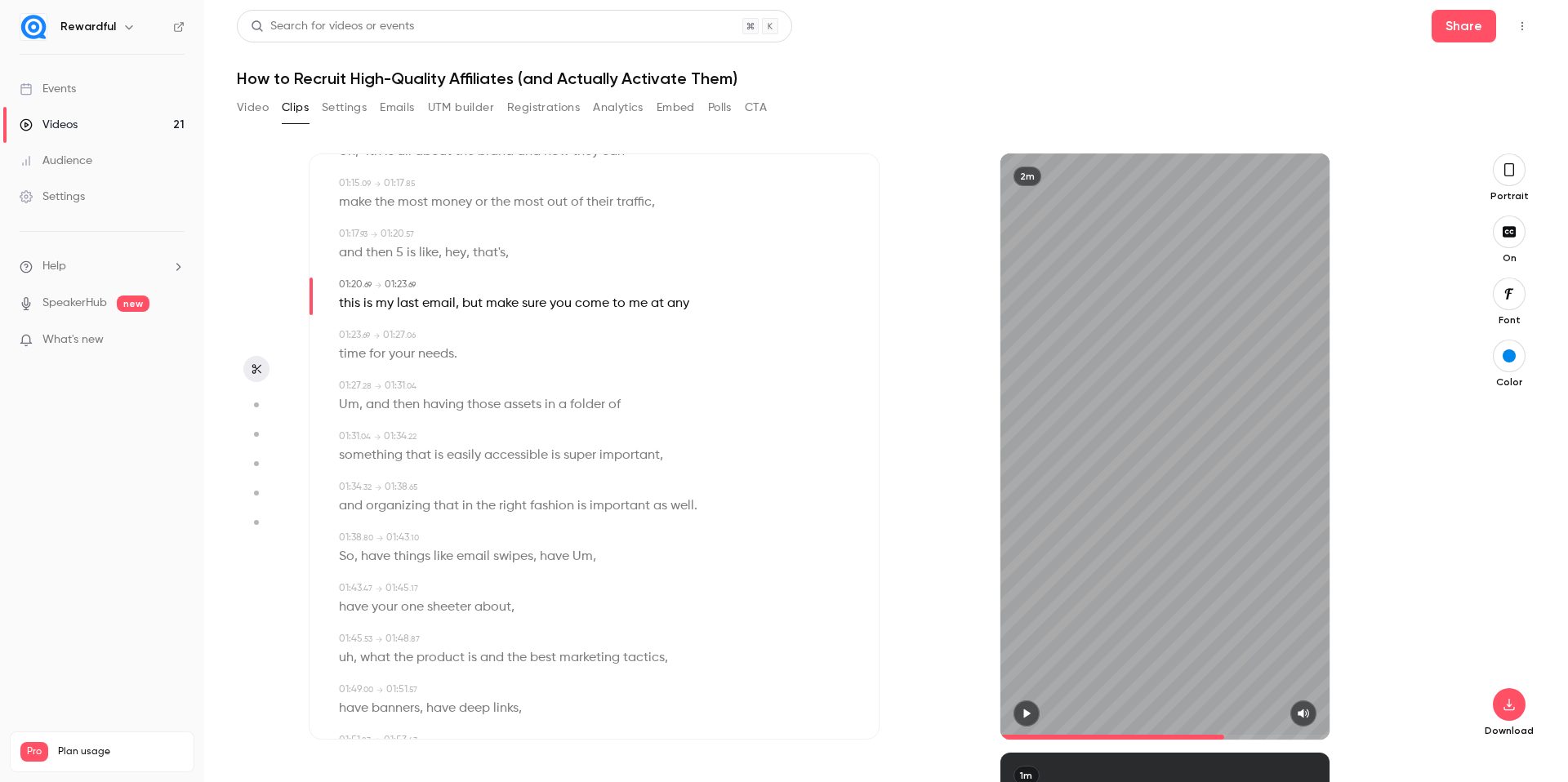
click at [1031, 715] on icon "button" at bounding box center [1025, 713] width 13 height 11
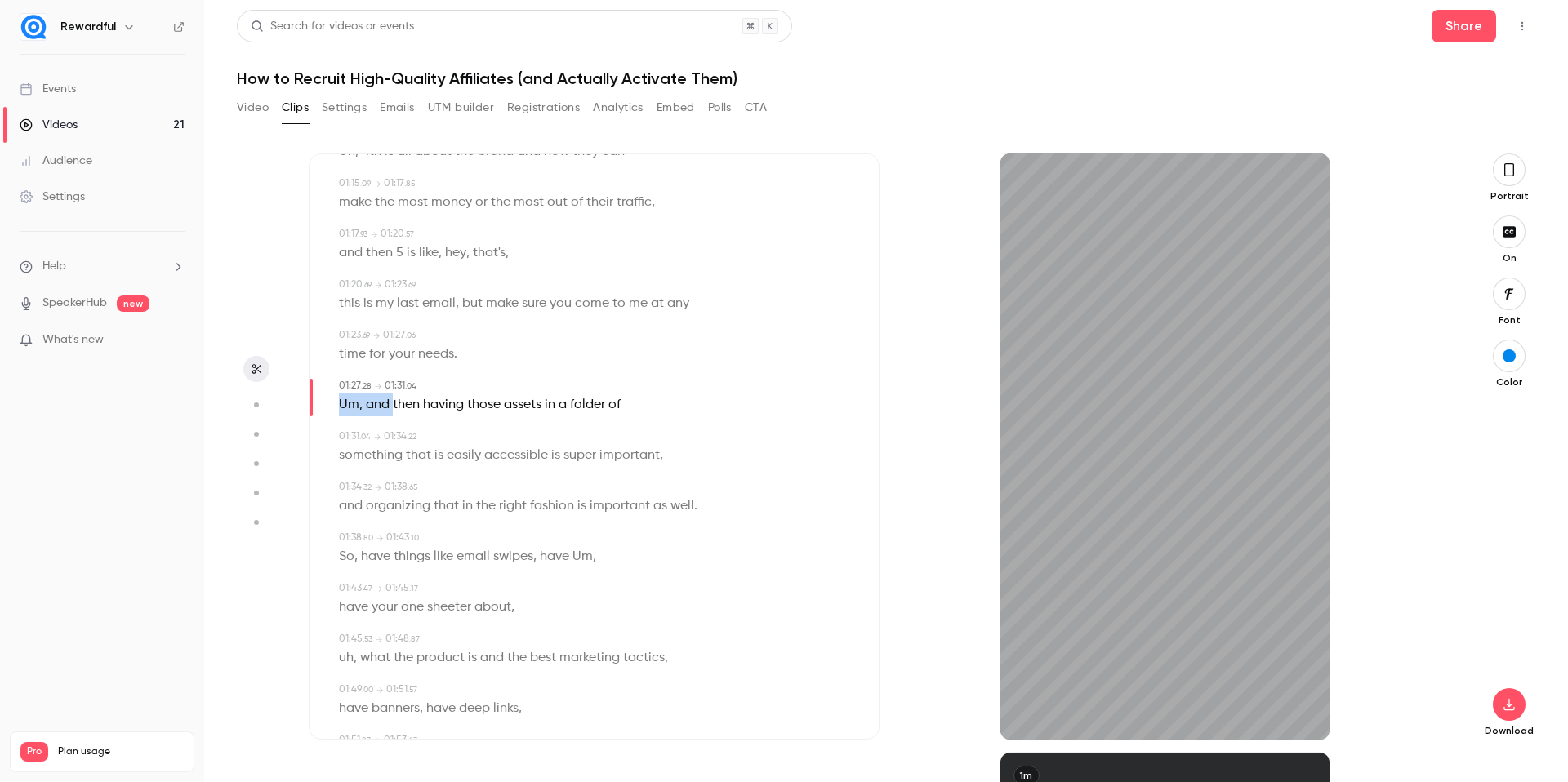
drag, startPoint x: 385, startPoint y: 407, endPoint x: 338, endPoint y: 410, distance: 47.1
click at [339, 410] on p "Um , and then having those assets in a folder of" at bounding box center [479, 405] width 282 height 22
type input "****"
click at [377, 429] on button "Edit" at bounding box center [371, 435] width 56 height 26
type input "***"
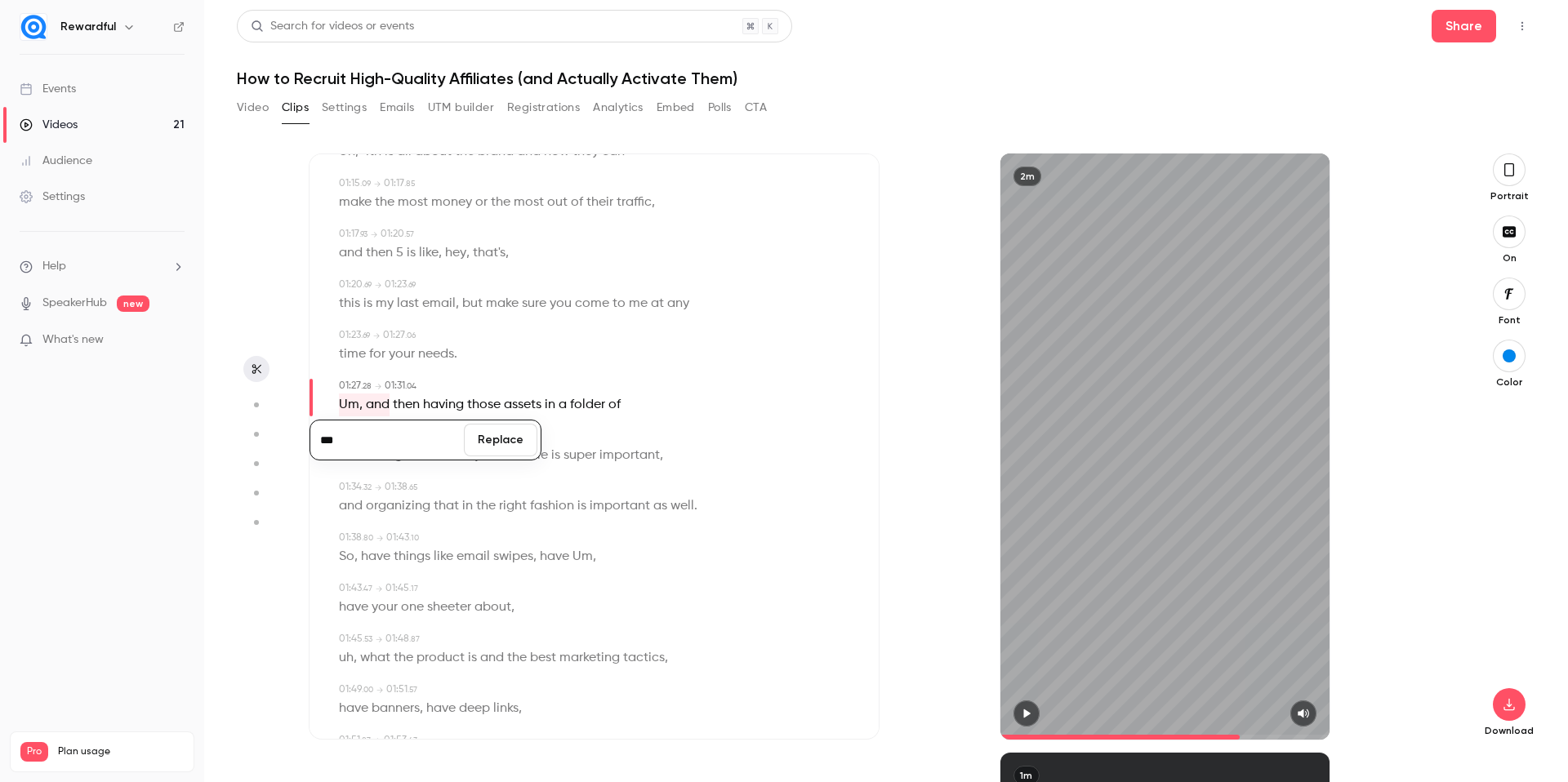
click at [527, 444] on button "Replace" at bounding box center [500, 441] width 73 height 33
click at [1028, 715] on icon "button" at bounding box center [1025, 713] width 13 height 11
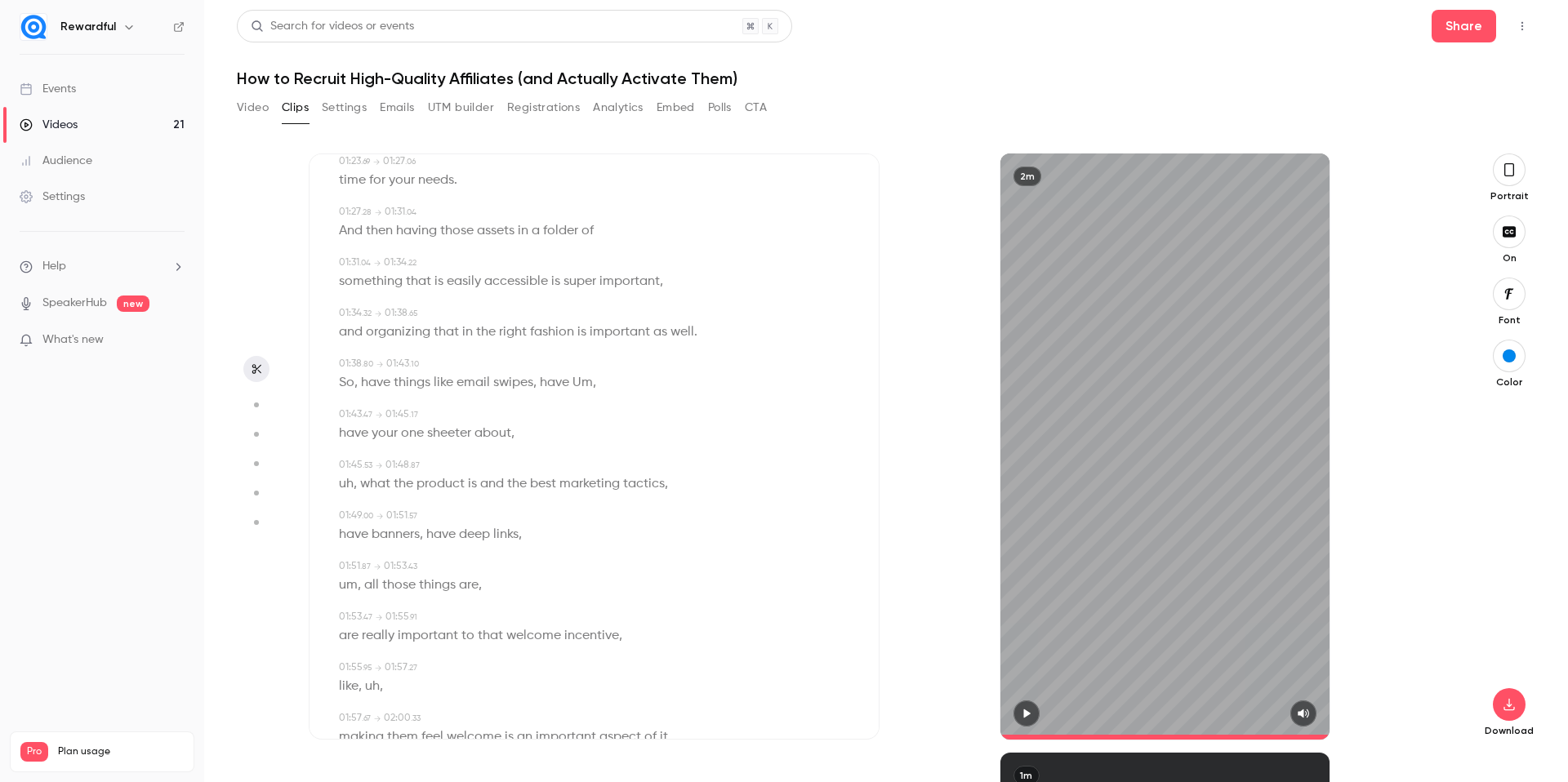
scroll to position [1529, 0]
click at [588, 380] on span "Um" at bounding box center [583, 380] width 21 height 22
type input "****"
click at [587, 407] on button "Edit" at bounding box center [576, 410] width 56 height 26
click at [666, 419] on button "Replace" at bounding box center [658, 416] width 73 height 33
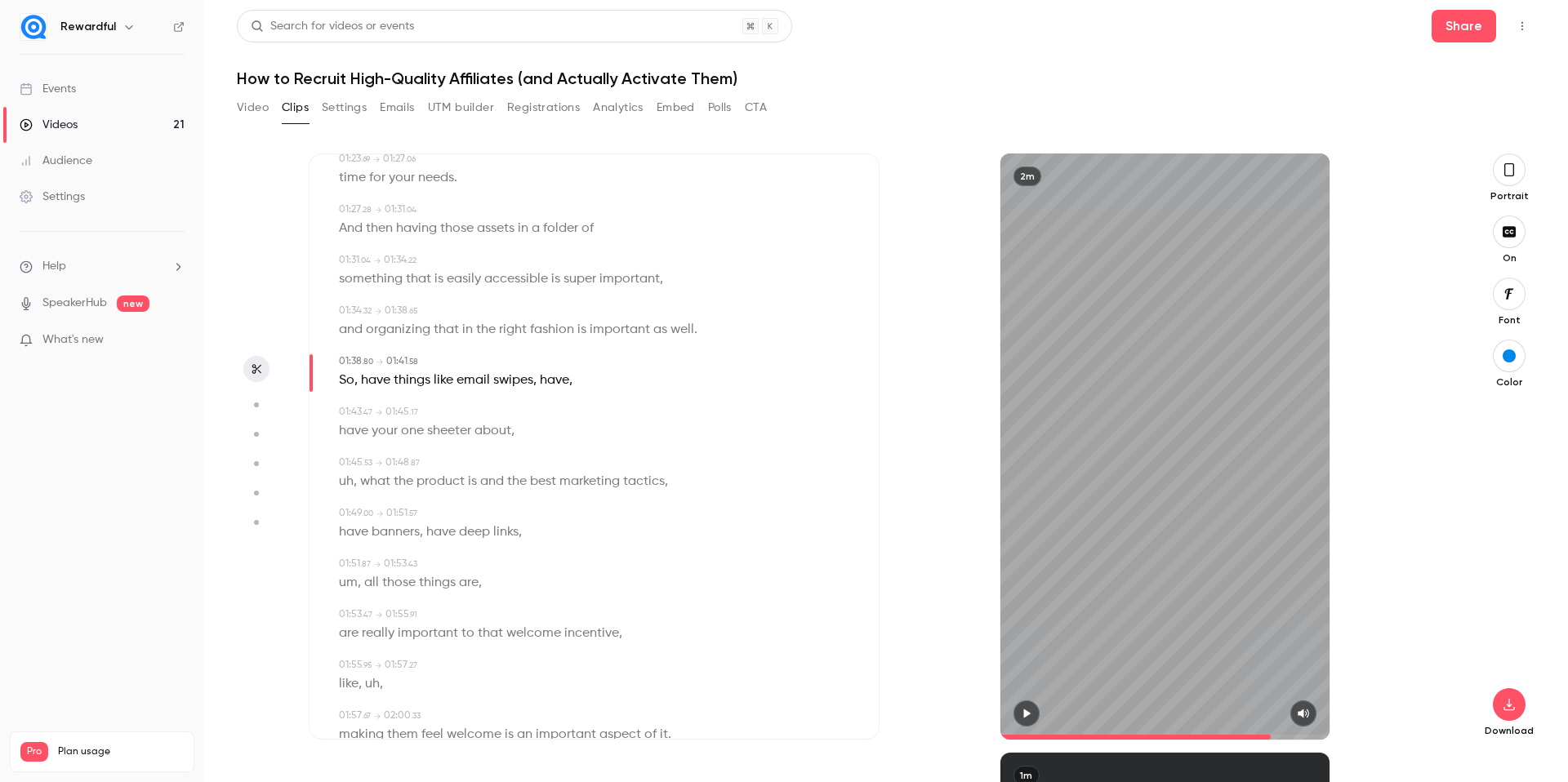
click at [347, 483] on span "uh" at bounding box center [346, 481] width 15 height 22
type input "*****"
click at [353, 509] on button "Edit" at bounding box center [340, 512] width 56 height 26
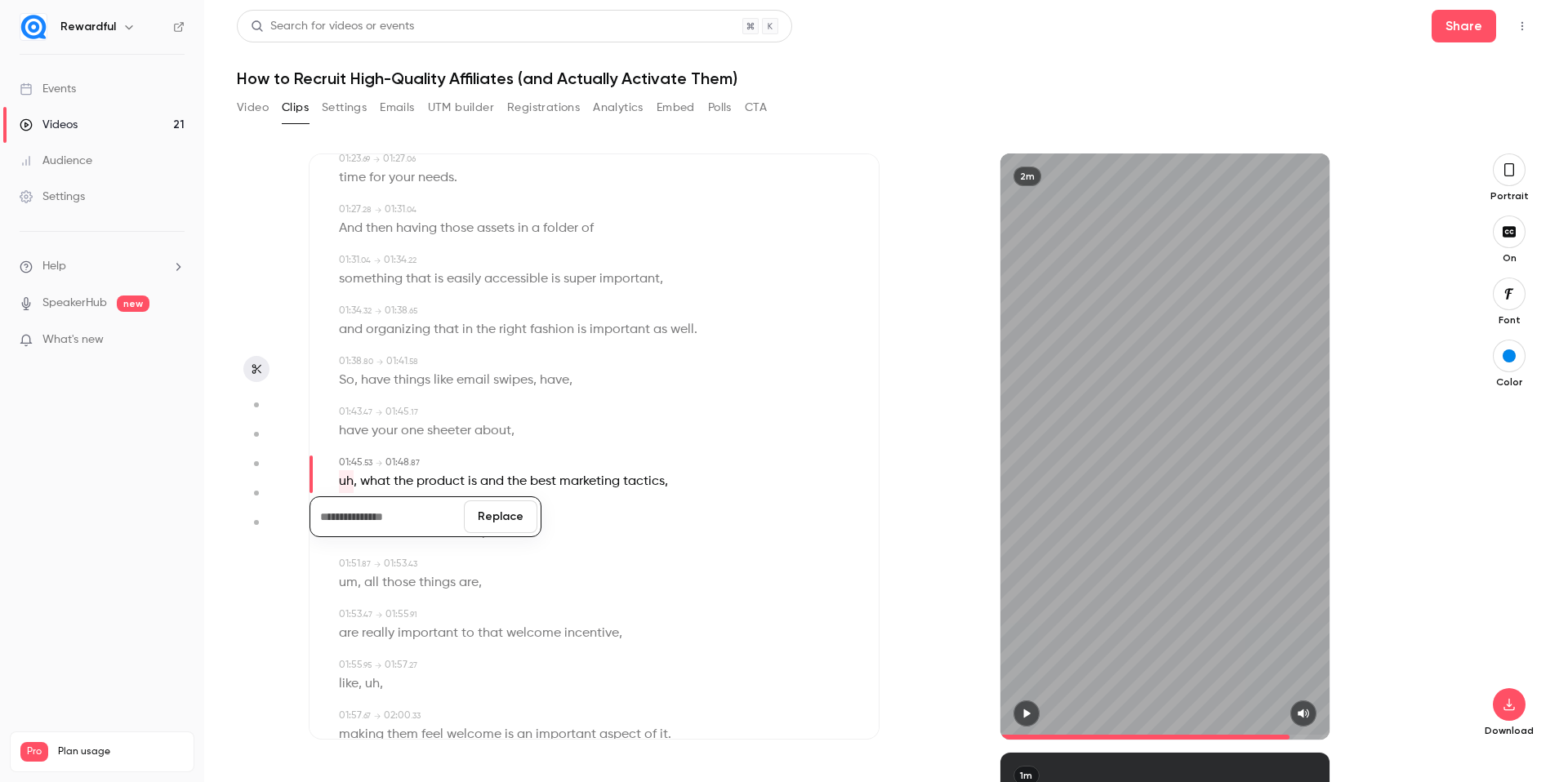
click at [504, 503] on button "Replace" at bounding box center [500, 517] width 73 height 33
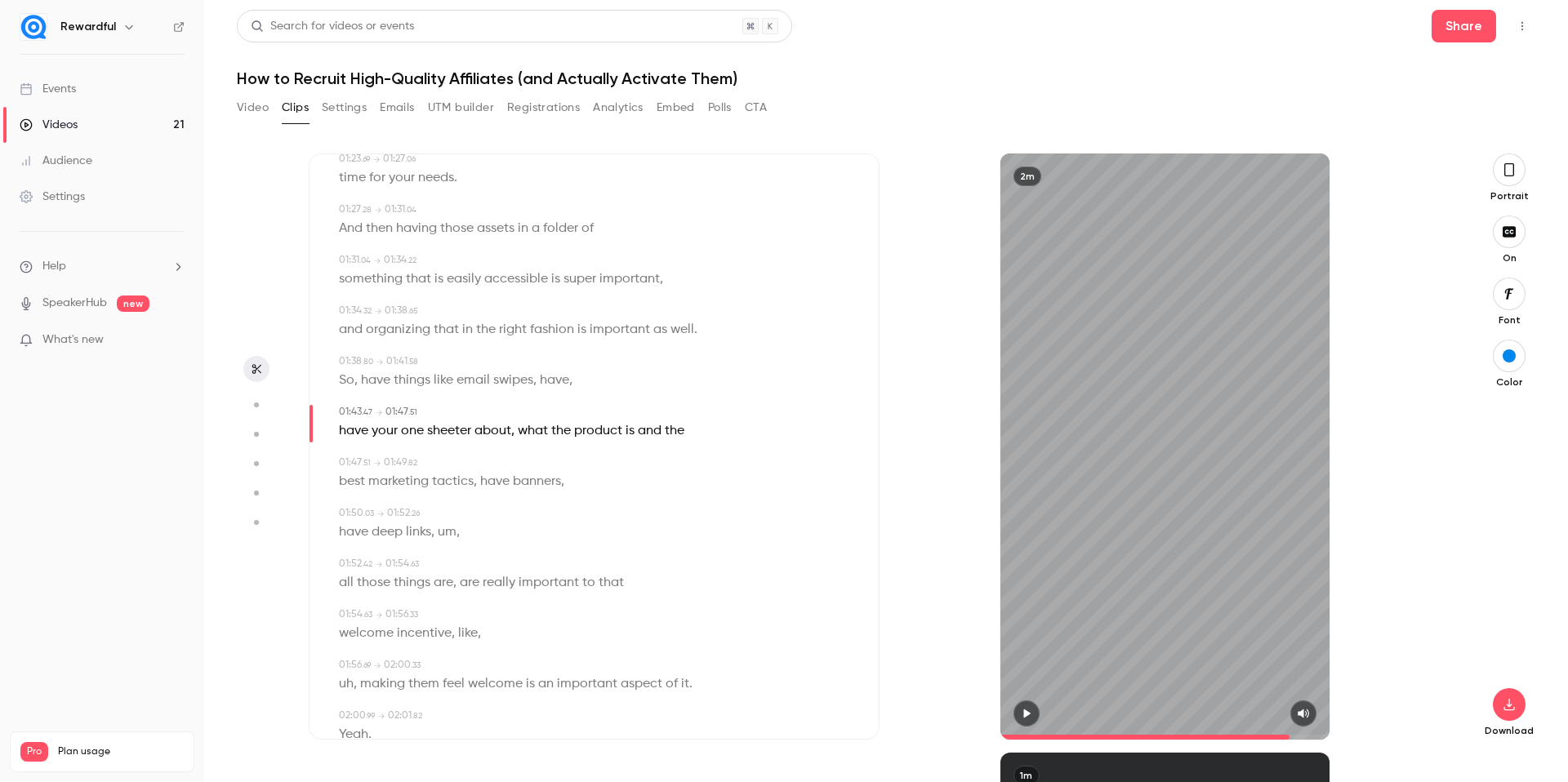
click at [508, 431] on span "about" at bounding box center [492, 431] width 37 height 22
click at [495, 455] on button "Edit" at bounding box center [487, 461] width 56 height 26
click at [507, 472] on input "*****" at bounding box center [456, 467] width 147 height 33
click at [708, 480] on div "best marketing tactics , have banners ," at bounding box center [595, 481] width 513 height 22
drag, startPoint x: 518, startPoint y: 437, endPoint x: 491, endPoint y: 437, distance: 27.0
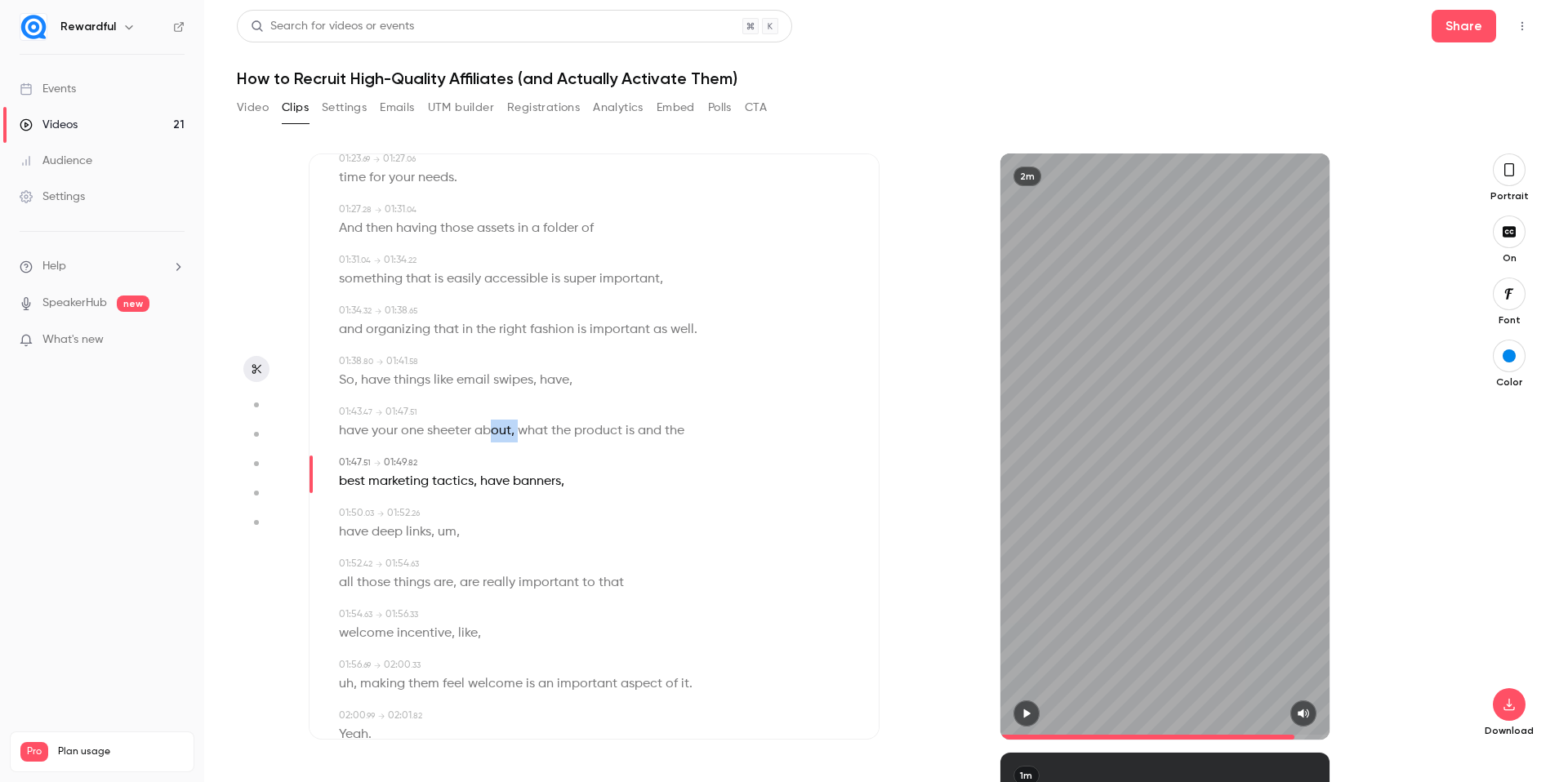
click at [491, 437] on p "have your one sheeter about , what the product is and the" at bounding box center [511, 431] width 346 height 22
type input "*****"
click at [507, 454] on button "Edit" at bounding box center [508, 461] width 56 height 26
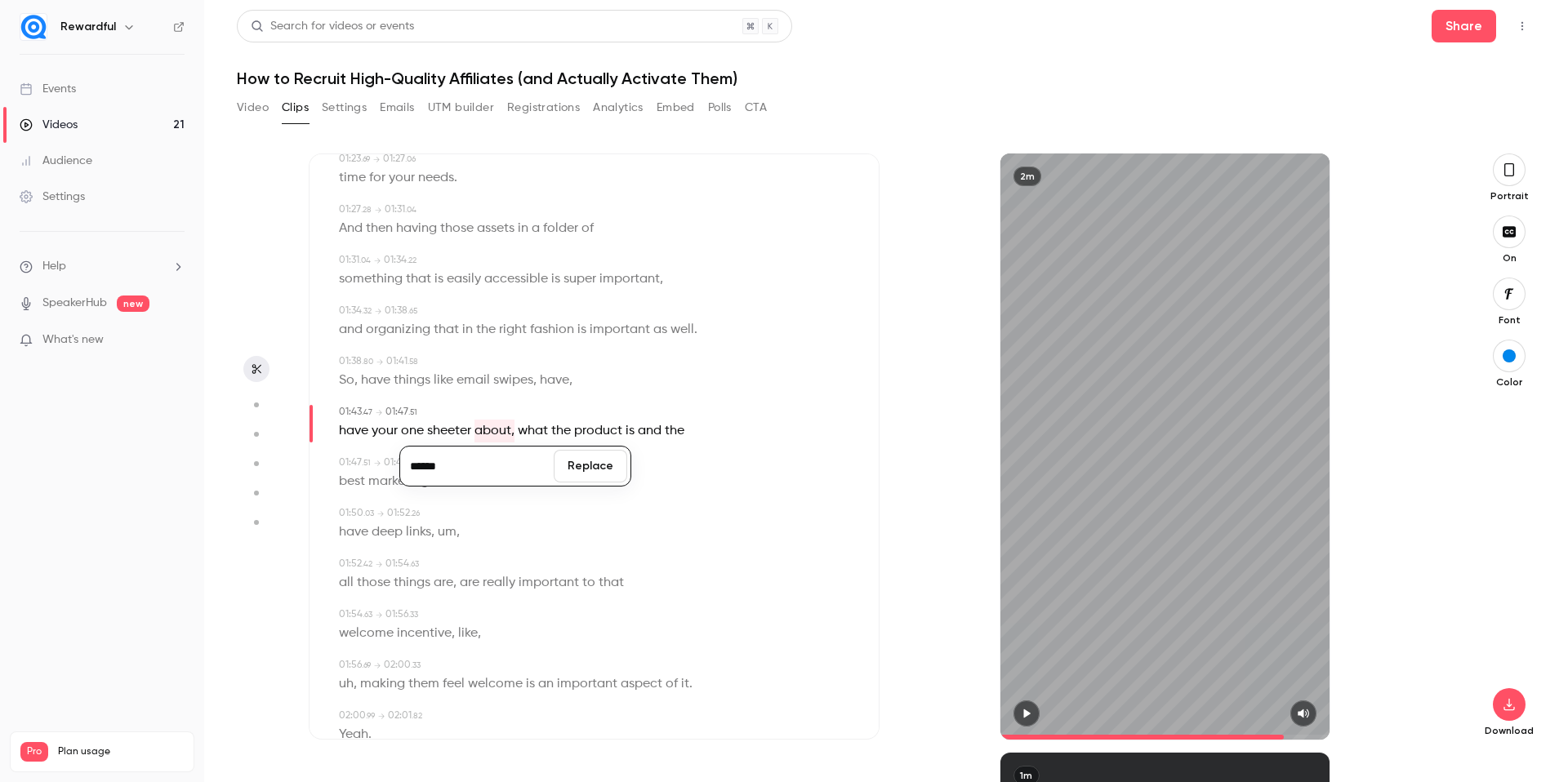
click at [509, 477] on input "******" at bounding box center [477, 467] width 147 height 33
type input "*****"
click at [608, 458] on button "Replace" at bounding box center [590, 467] width 73 height 33
click at [455, 537] on span "um" at bounding box center [448, 532] width 19 height 22
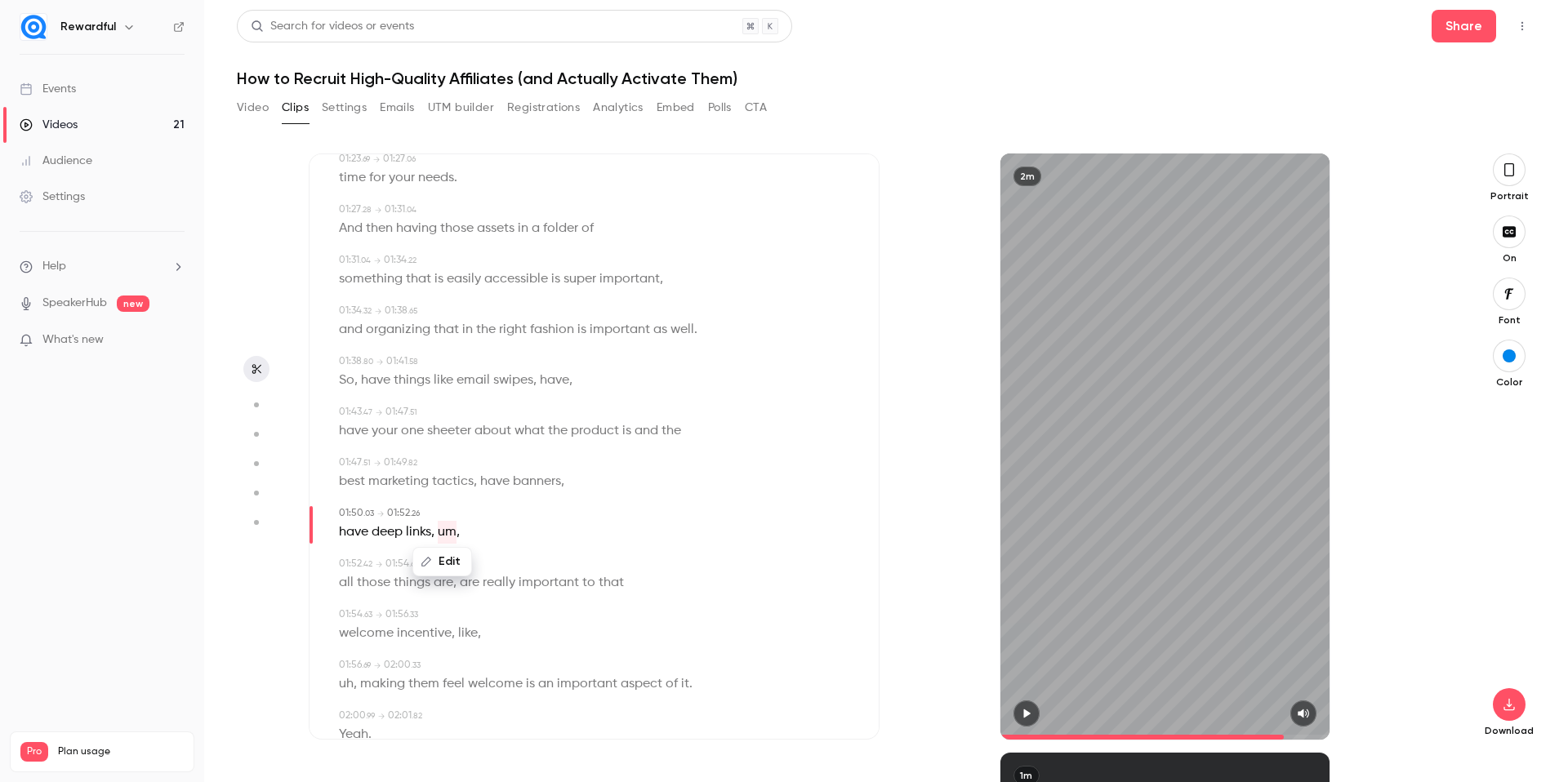
type input "***"
click at [453, 560] on button "Edit" at bounding box center [441, 562] width 56 height 26
click at [513, 569] on button "Replace" at bounding box center [524, 568] width 73 height 33
click at [346, 582] on span "are" at bounding box center [348, 583] width 20 height 22
type input "*****"
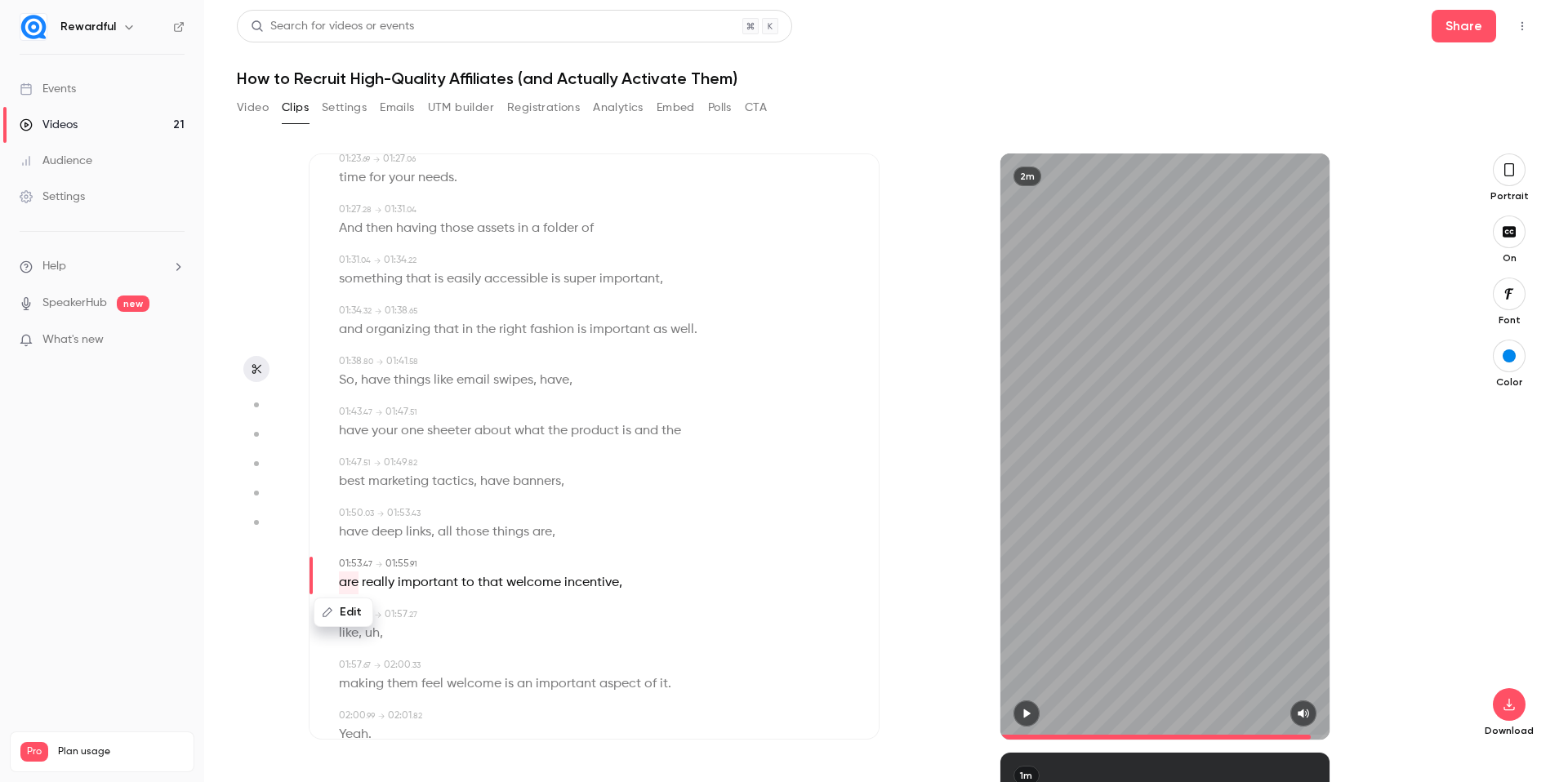
click at [349, 612] on button "Edit" at bounding box center [343, 613] width 56 height 26
click at [486, 620] on button "Replace" at bounding box center [500, 619] width 73 height 33
click at [1032, 715] on icon "button" at bounding box center [1025, 713] width 13 height 11
click at [1498, 285] on button "button" at bounding box center [1509, 294] width 33 height 33
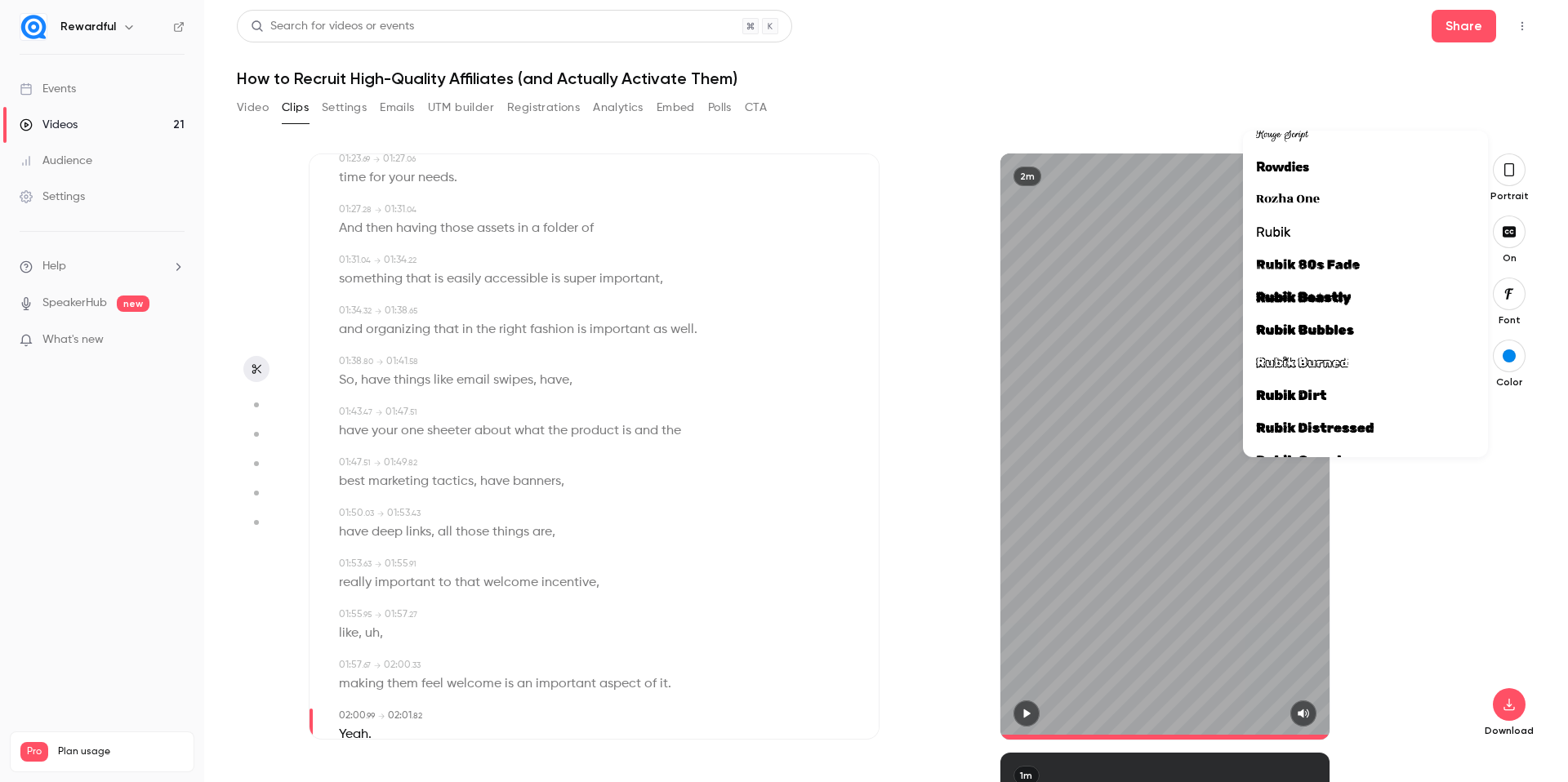
scroll to position [39269, 0]
click at [1277, 243] on span "Rubik" at bounding box center [1273, 241] width 35 height 22
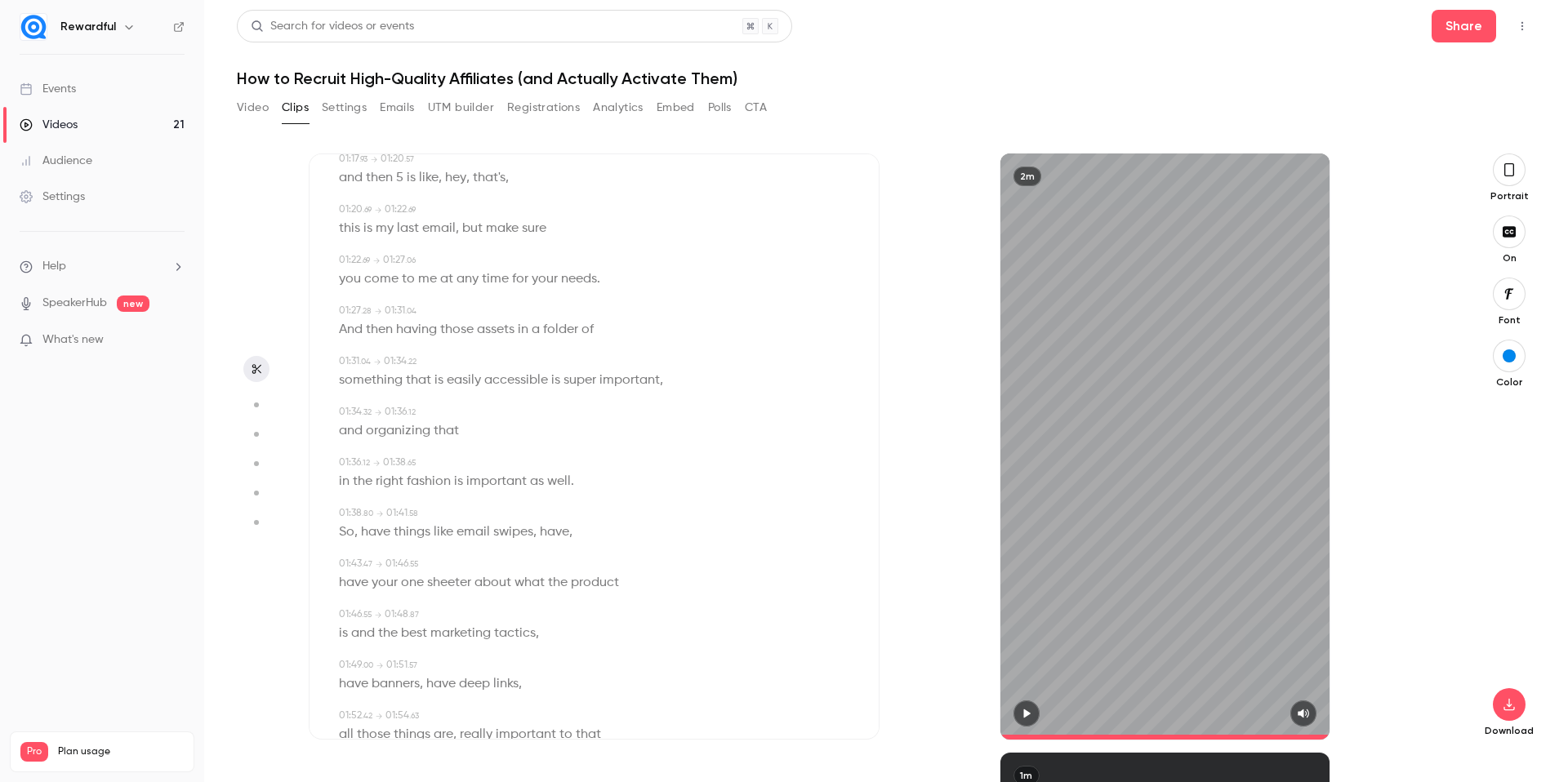
scroll to position [1631, 0]
click at [1030, 713] on icon "button" at bounding box center [1025, 713] width 13 height 11
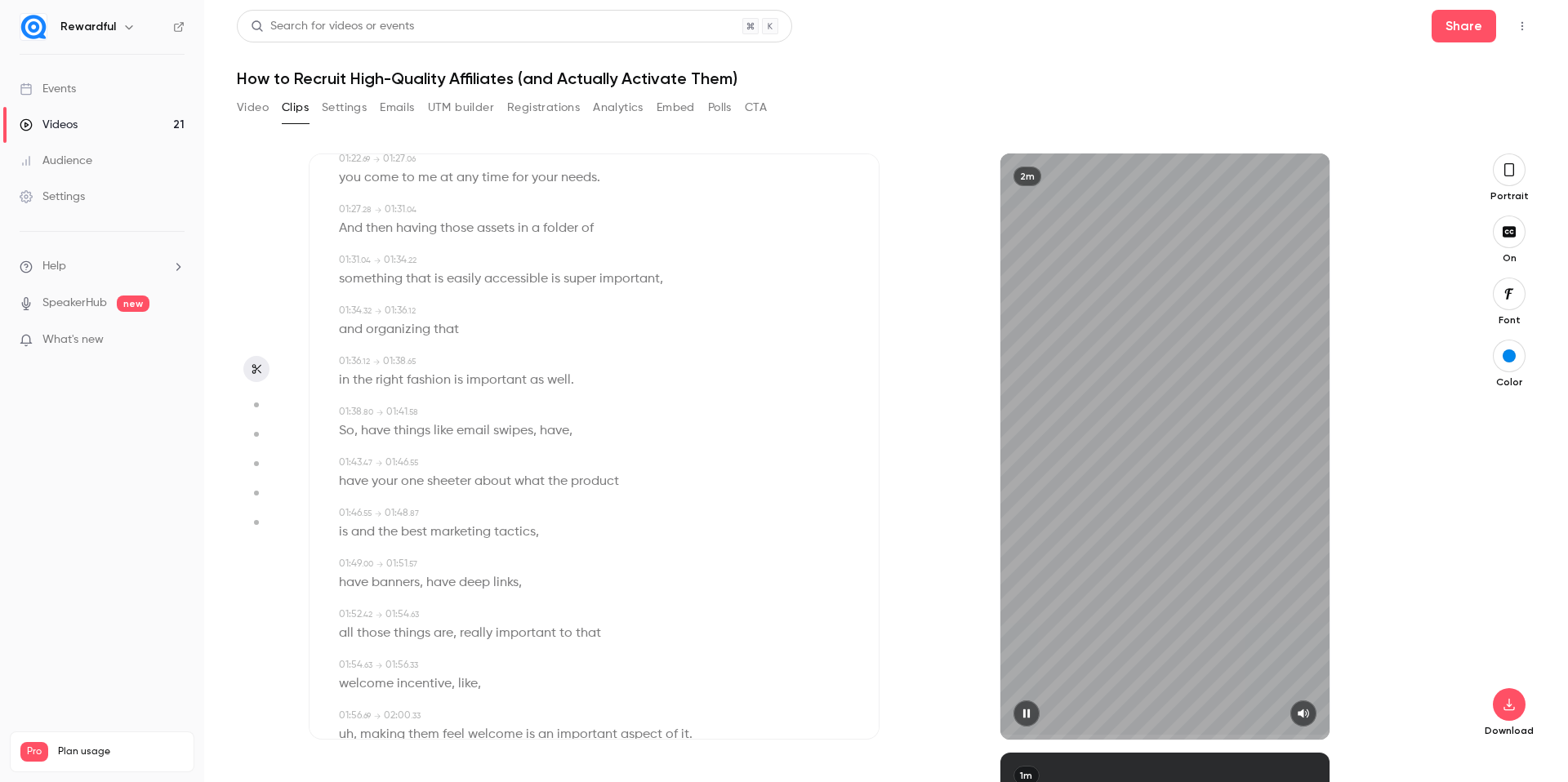
click at [1030, 712] on icon "button" at bounding box center [1025, 713] width 13 height 11
click at [1502, 701] on icon "button" at bounding box center [1508, 704] width 20 height 13
click at [1512, 175] on icon "button" at bounding box center [1508, 169] width 10 height 13
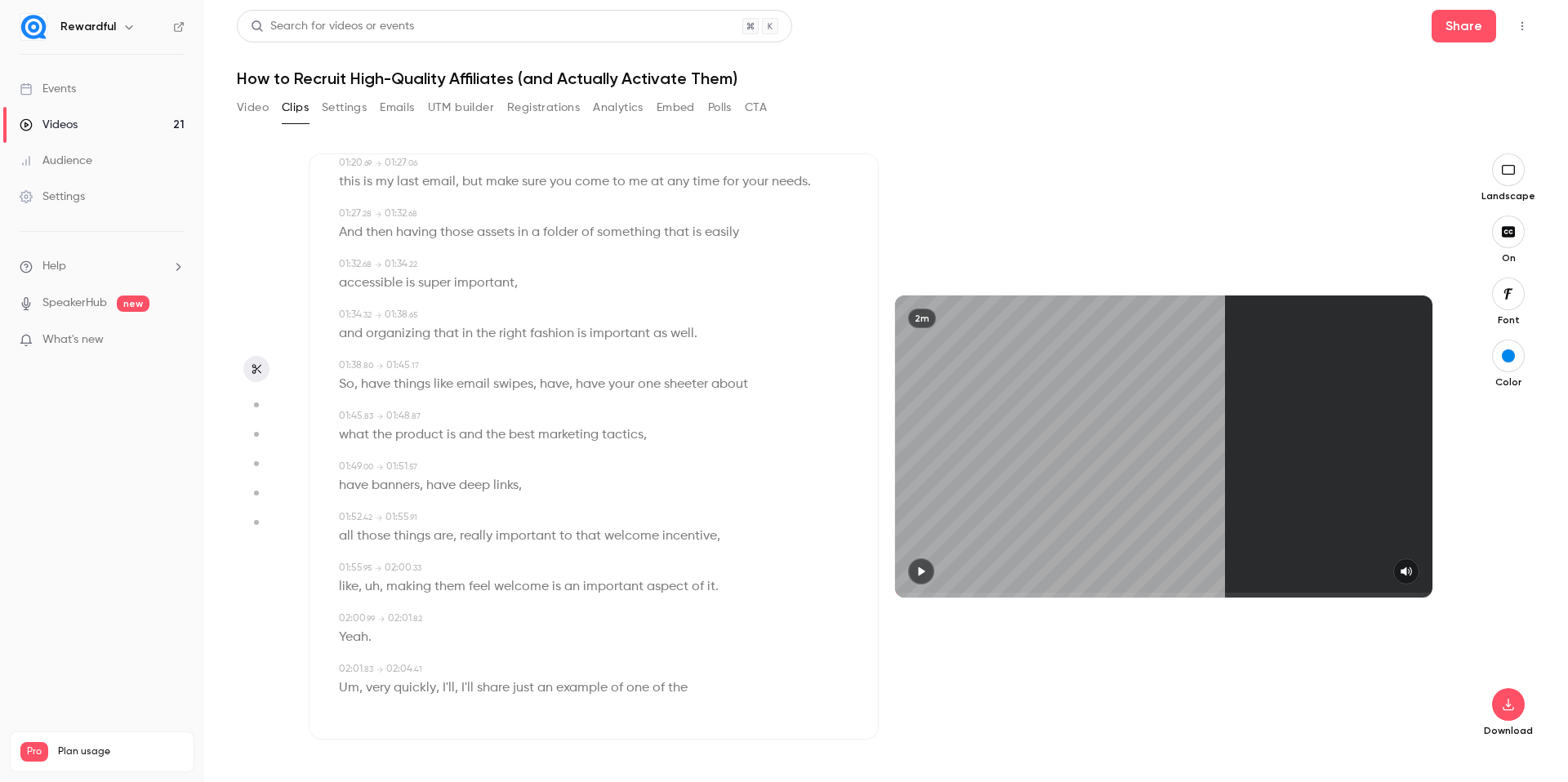
scroll to position [1222, 0]
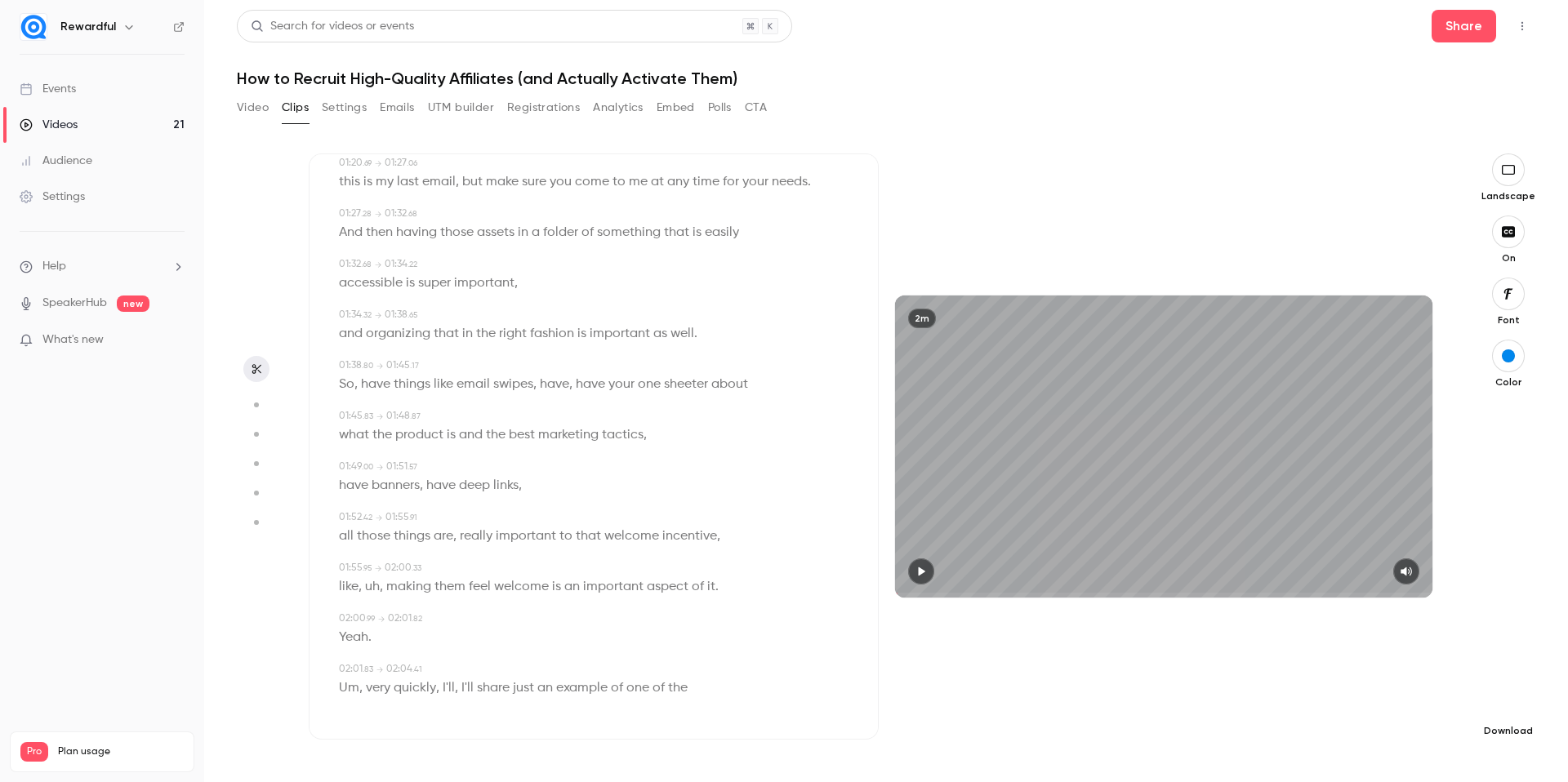
click at [1512, 709] on icon "button" at bounding box center [1508, 705] width 10 height 12
click at [1387, 739] on span "Standard" at bounding box center [1386, 733] width 187 height 17
type input "***"
click at [290, 109] on button "Clips" at bounding box center [295, 108] width 27 height 26
click at [261, 112] on button "Video" at bounding box center [252, 108] width 32 height 26
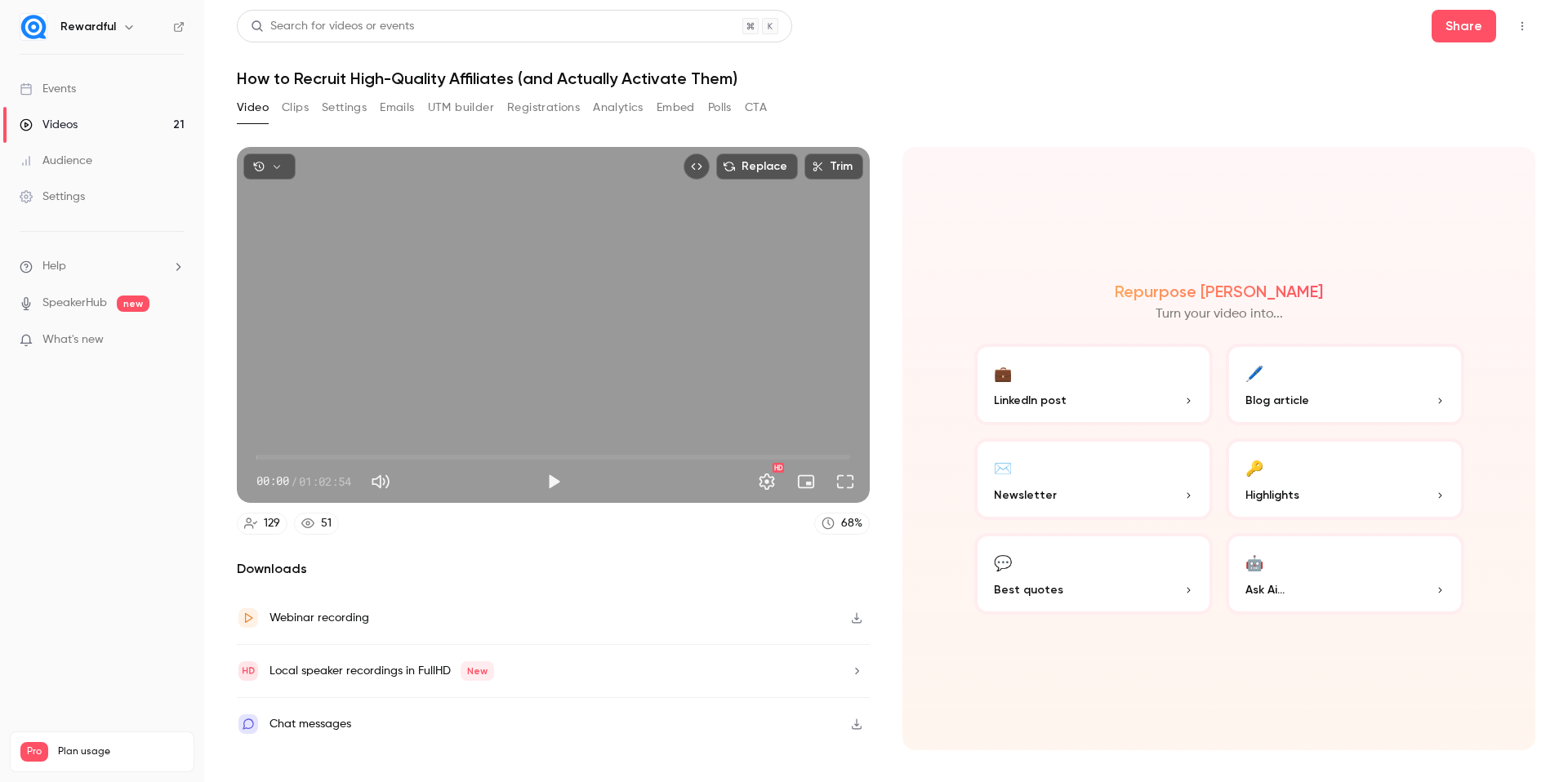
click at [305, 111] on button "Clips" at bounding box center [295, 108] width 27 height 26
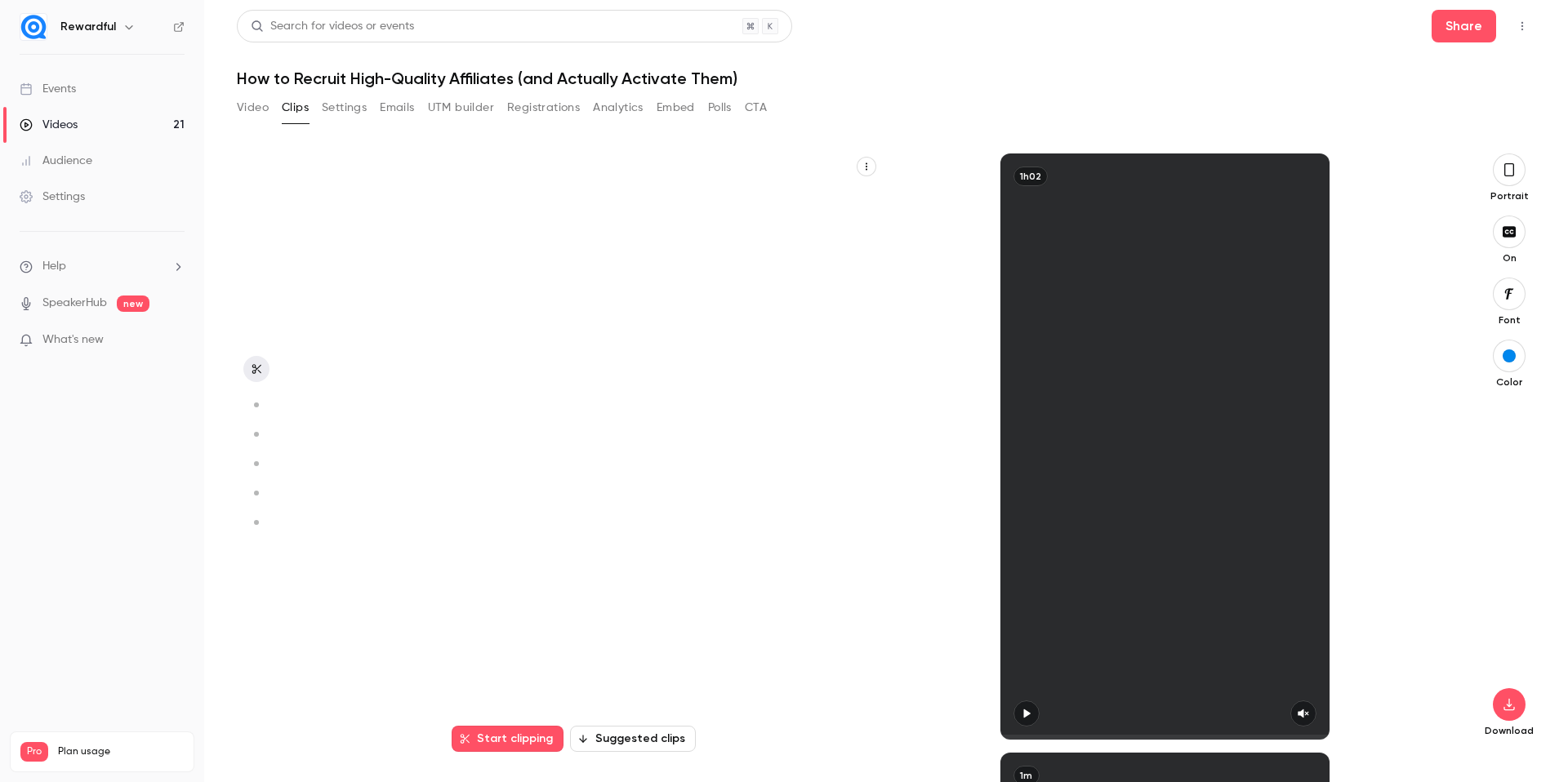
scroll to position [169, 0]
click at [1279, 672] on div "Start clipping Suggested clips 1h02 90 % virality Subtitles This excerpt provid…" at bounding box center [879, 468] width 1141 height 629
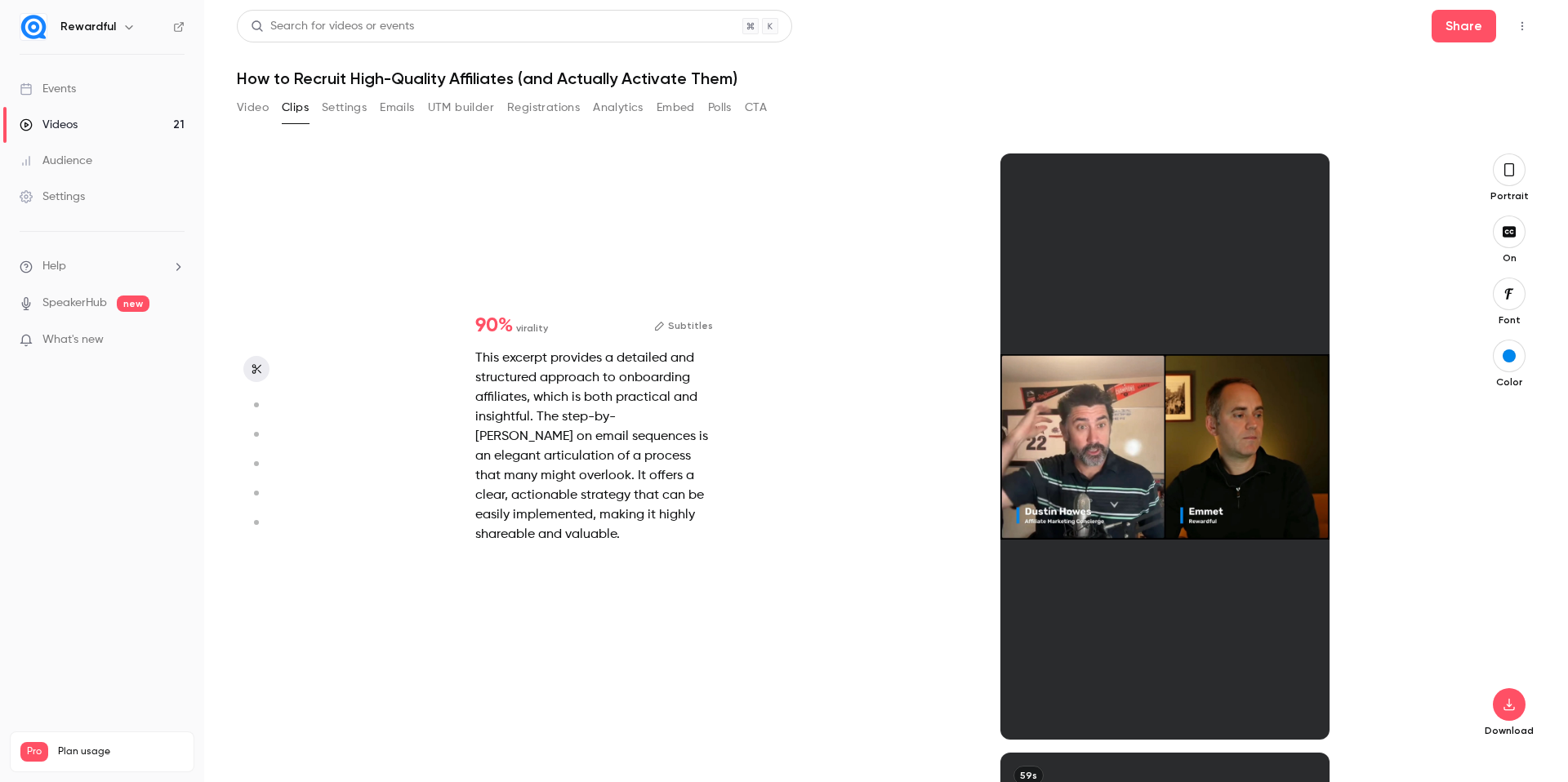
scroll to position [212, 0]
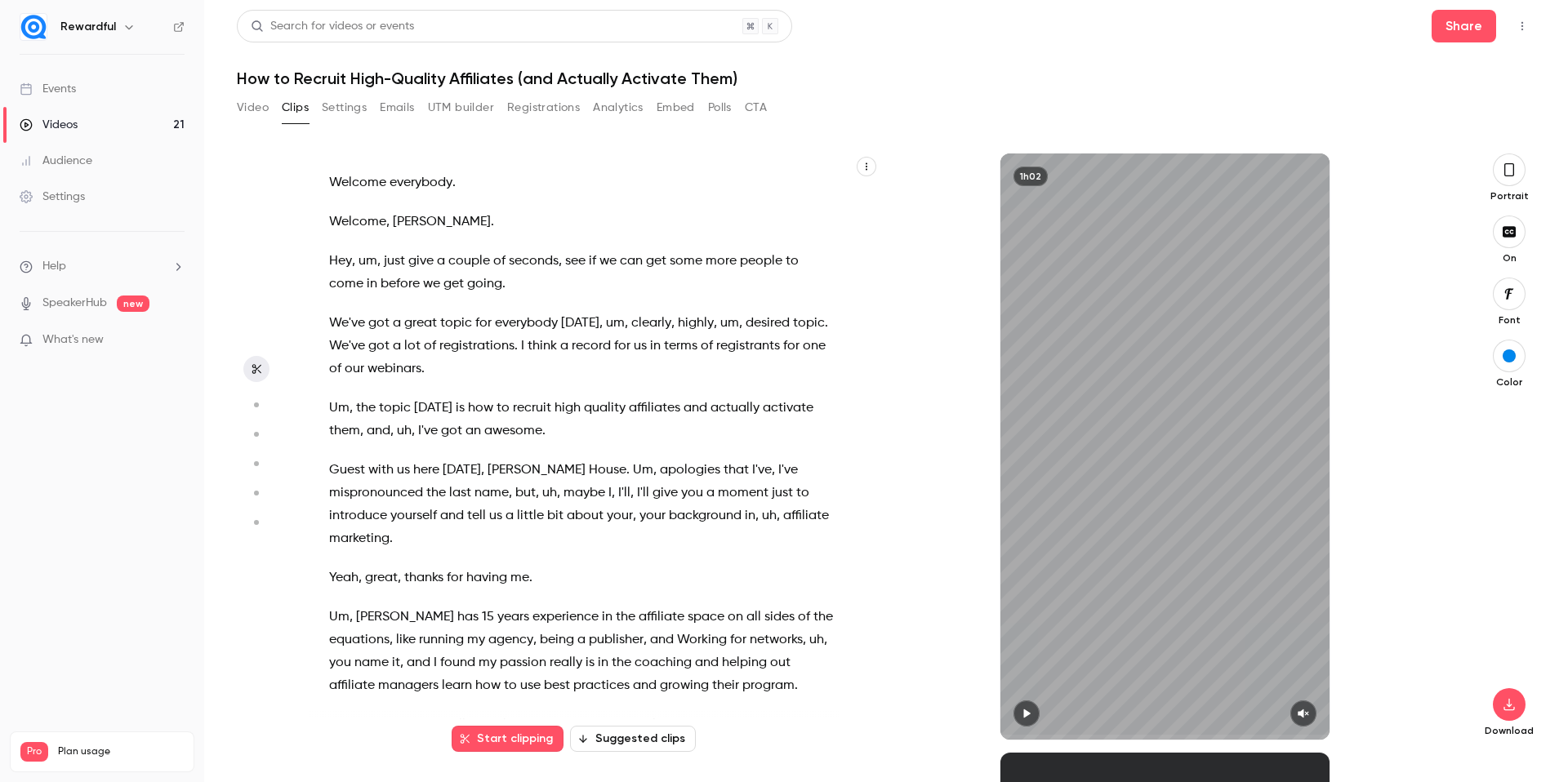
click at [638, 739] on button "Suggested clips" at bounding box center [633, 739] width 126 height 26
click at [606, 735] on button "Suggested clips" at bounding box center [633, 739] width 126 height 26
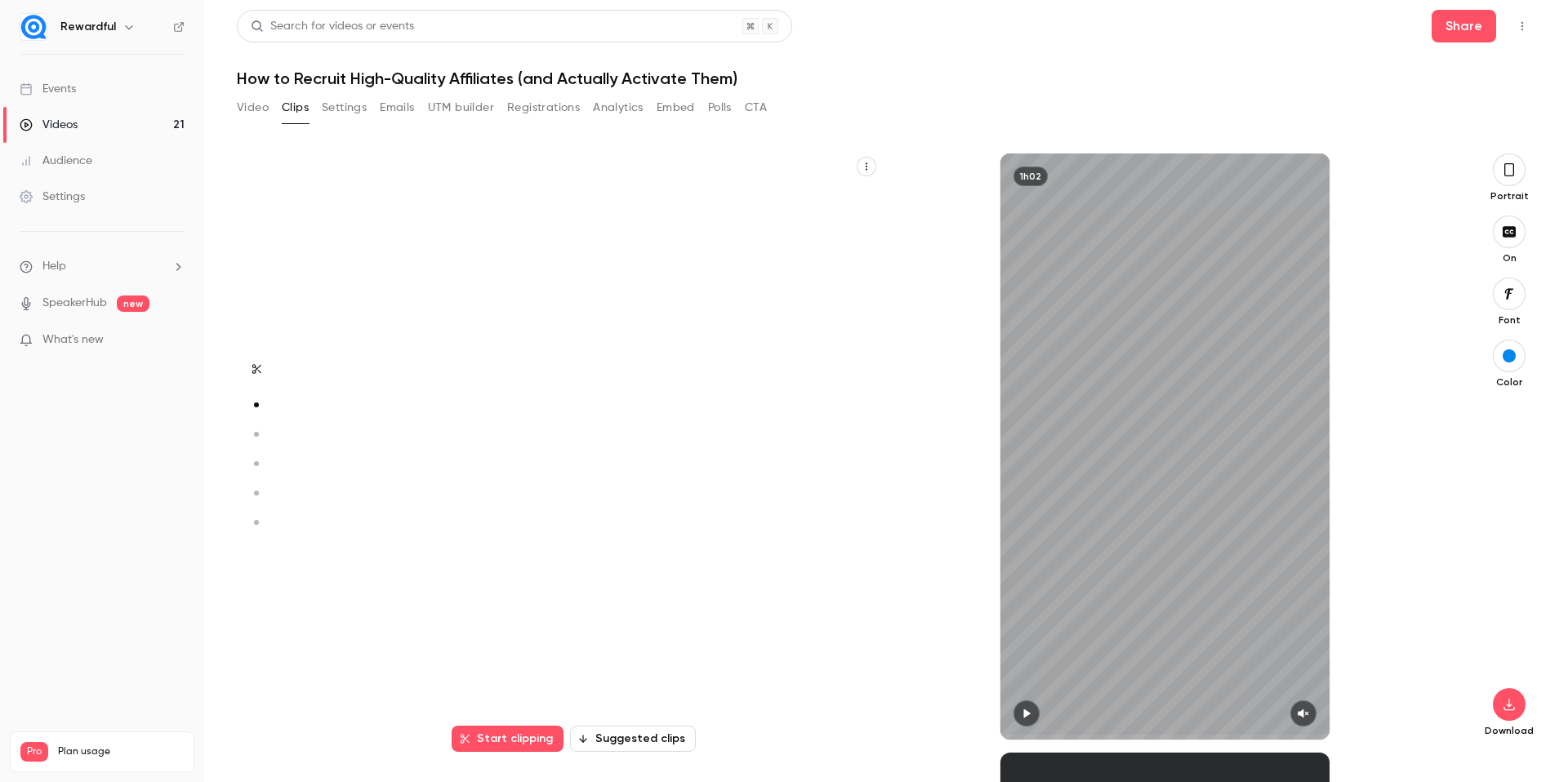
scroll to position [600, 0]
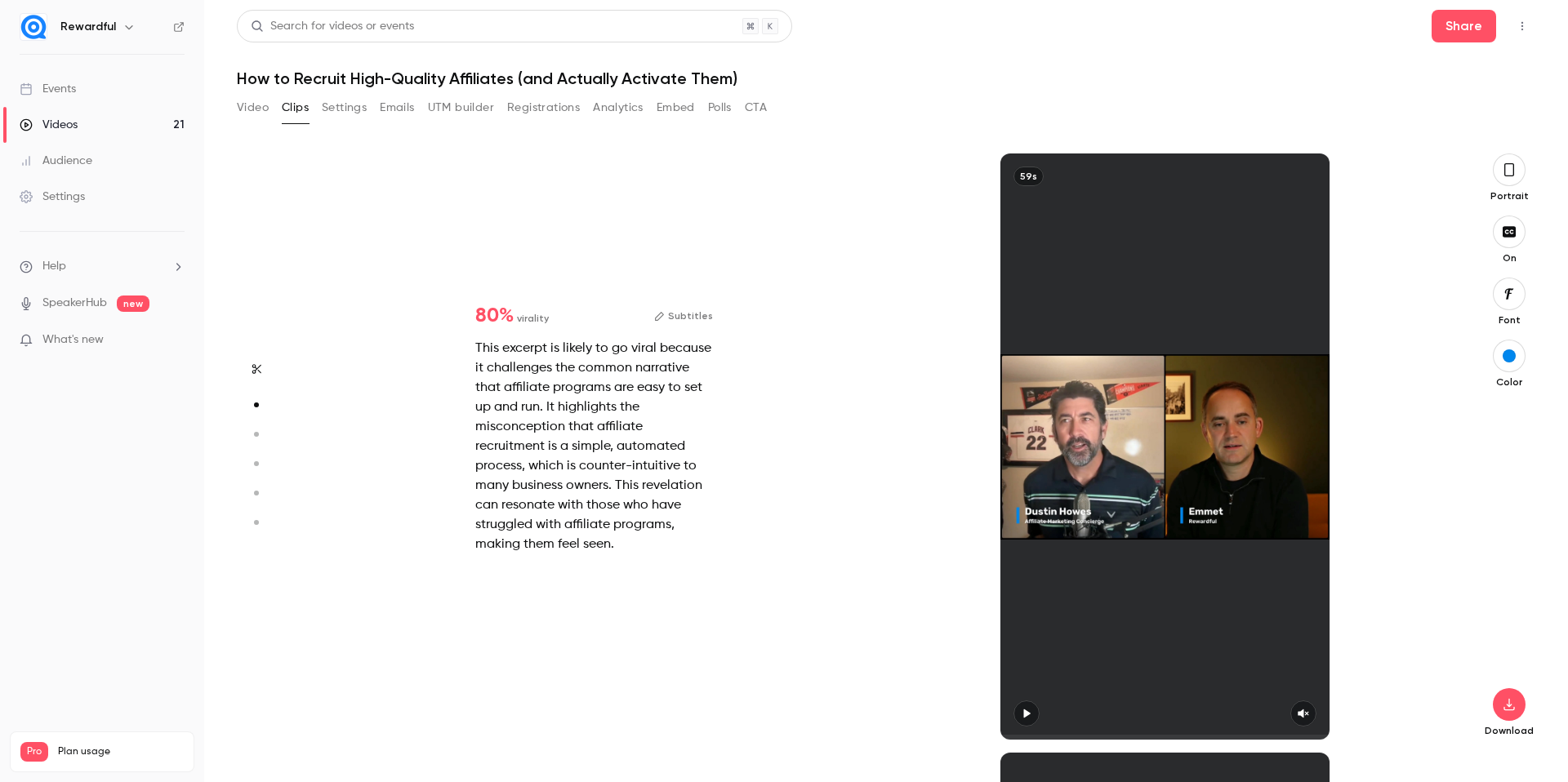
type input "*"
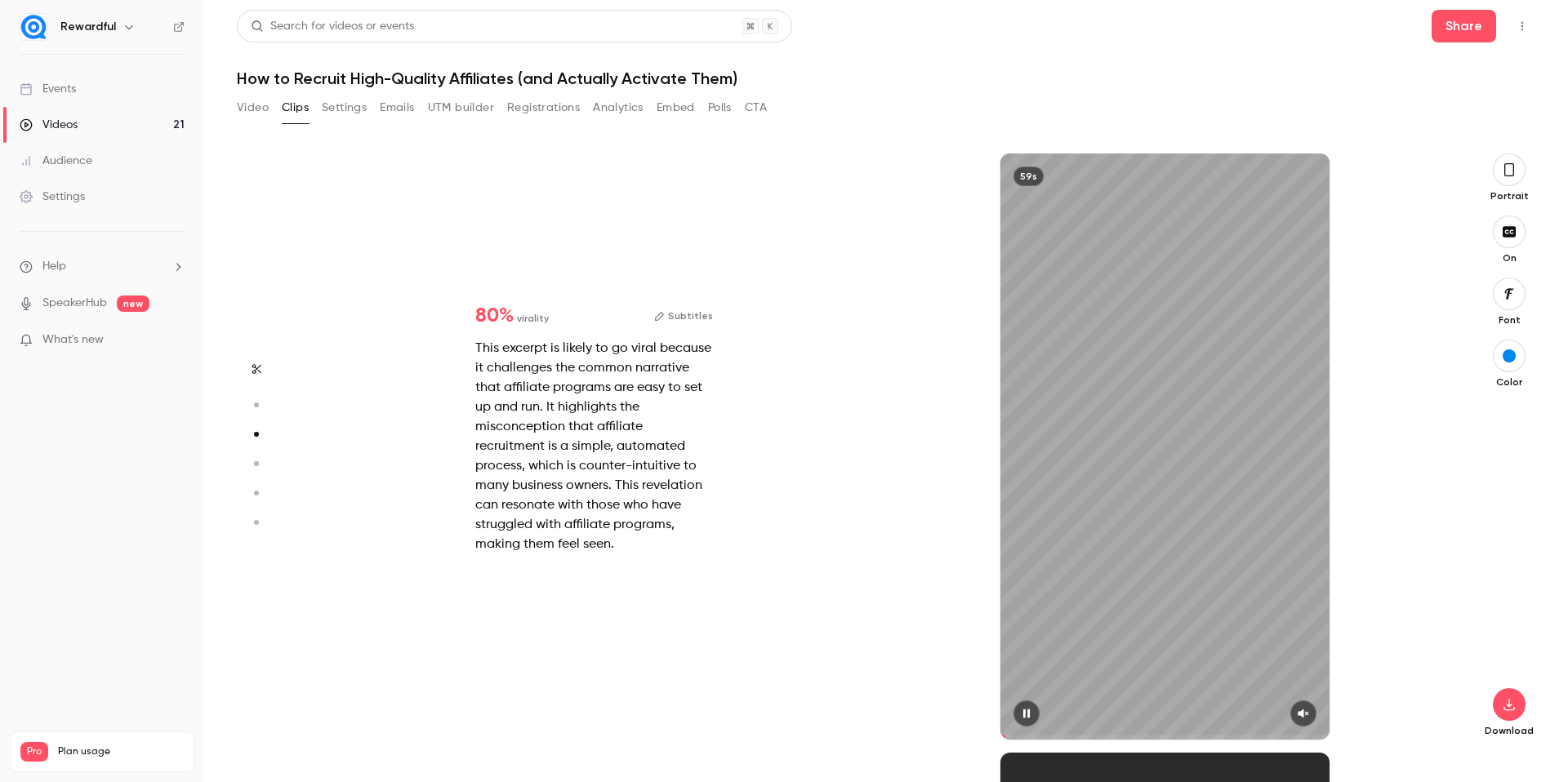
click at [1298, 712] on icon "button" at bounding box center [1304, 714] width 10 height 9
click at [1006, 733] on span at bounding box center [1165, 737] width 330 height 26
click at [1026, 706] on button "button" at bounding box center [1026, 714] width 26 height 26
click at [1024, 711] on icon "button" at bounding box center [1025, 714] width 7 height 9
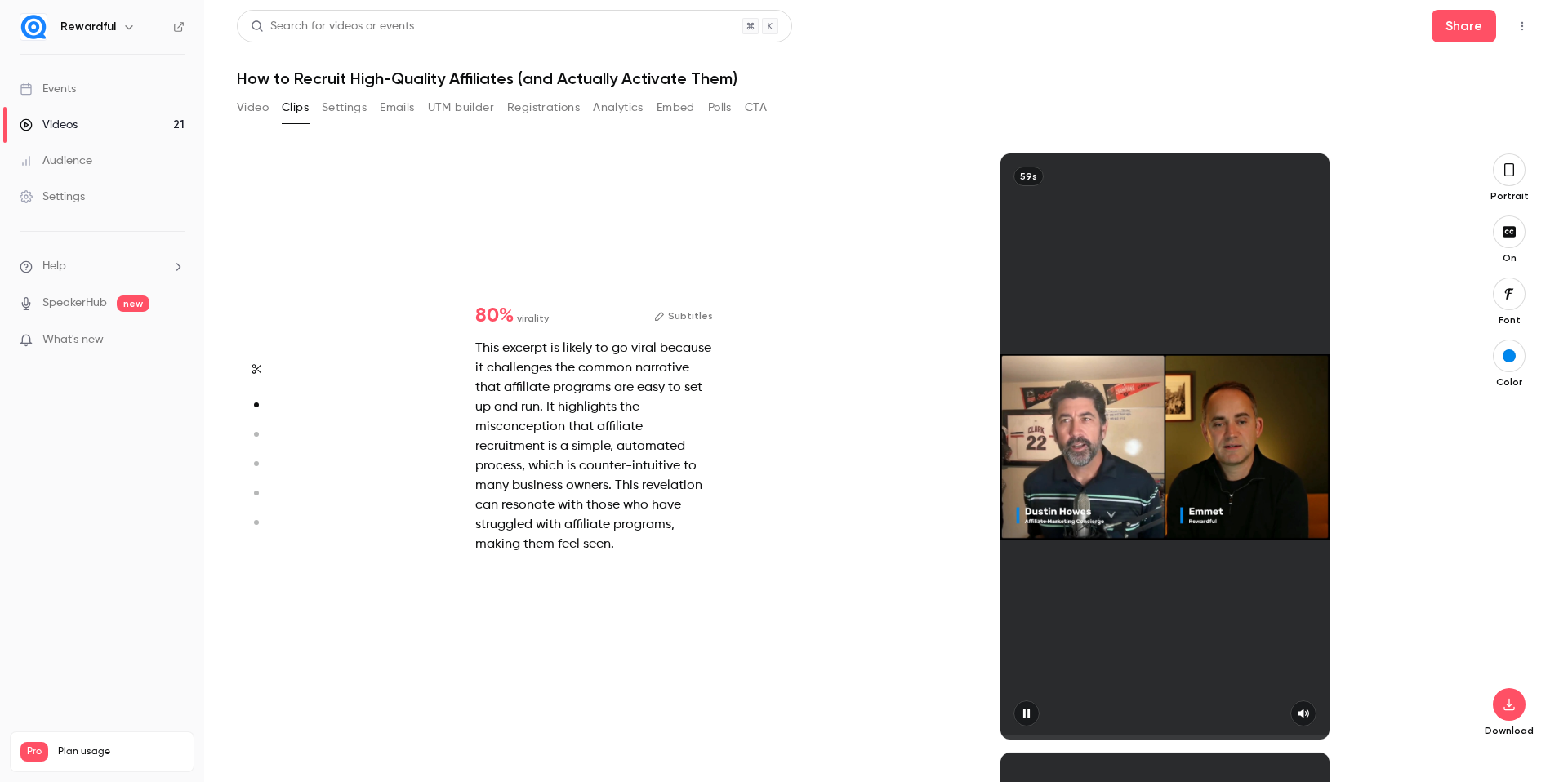
scroll to position [449, 0]
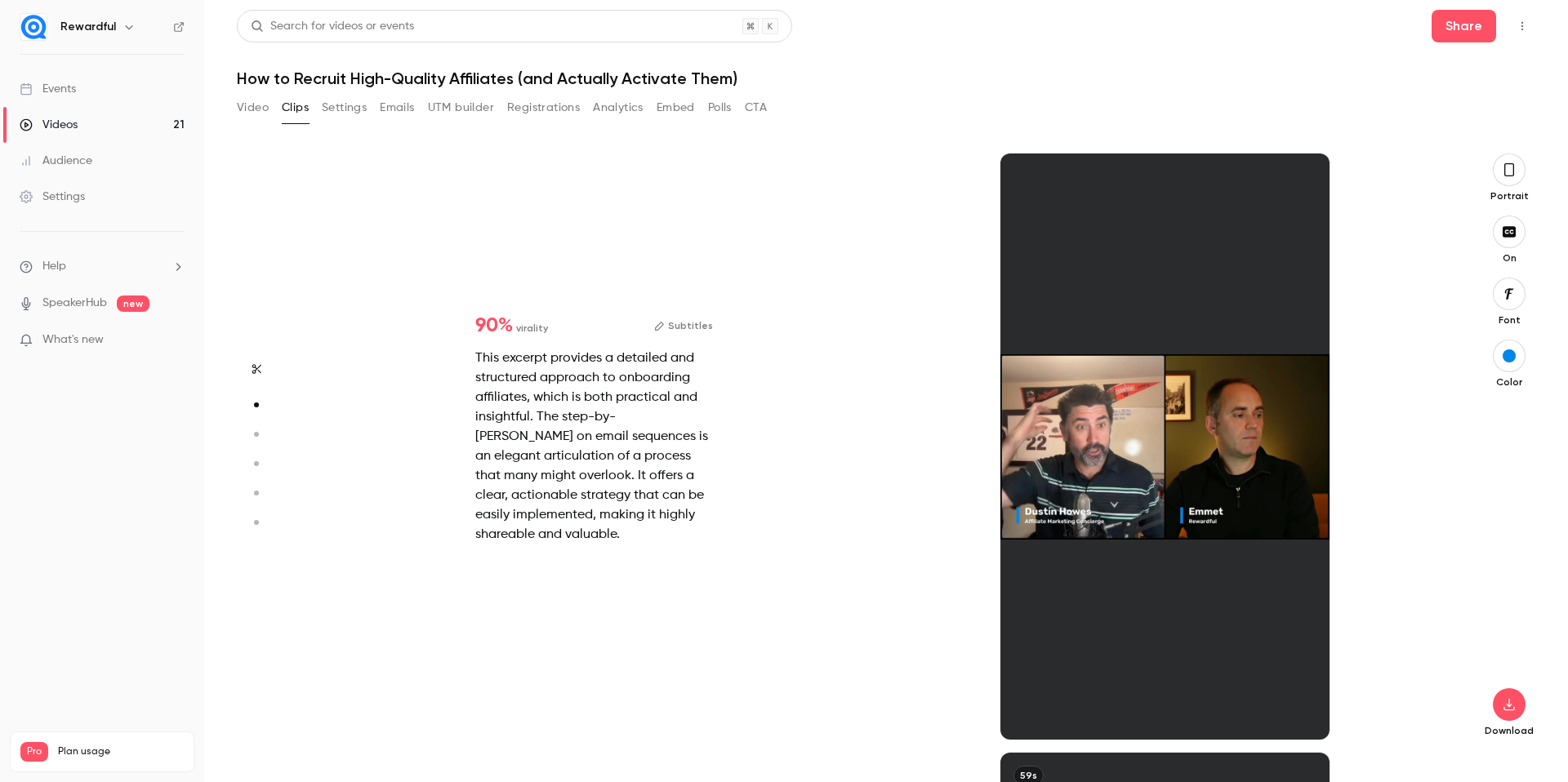
type input "*"
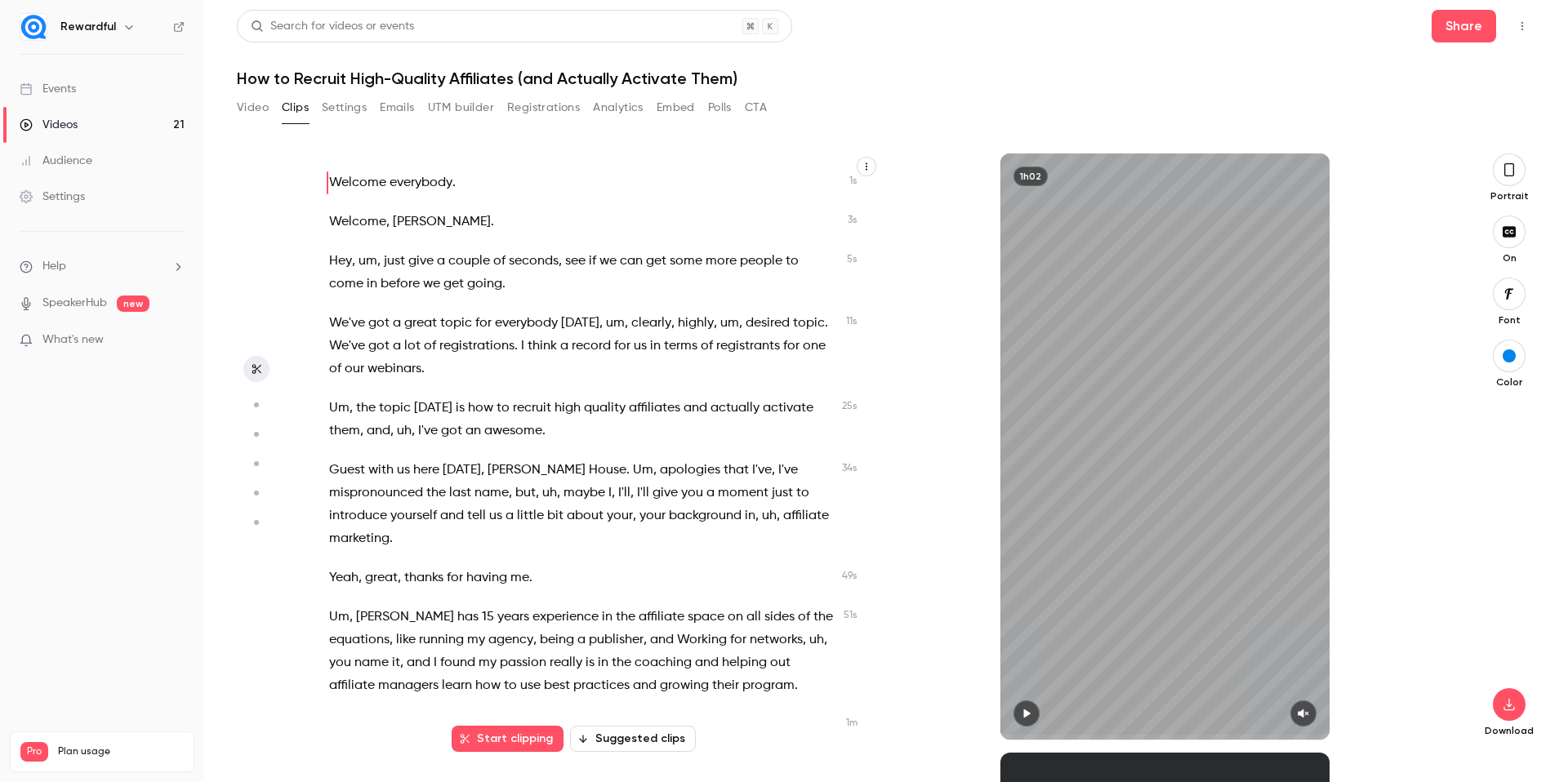
scroll to position [1250, 0]
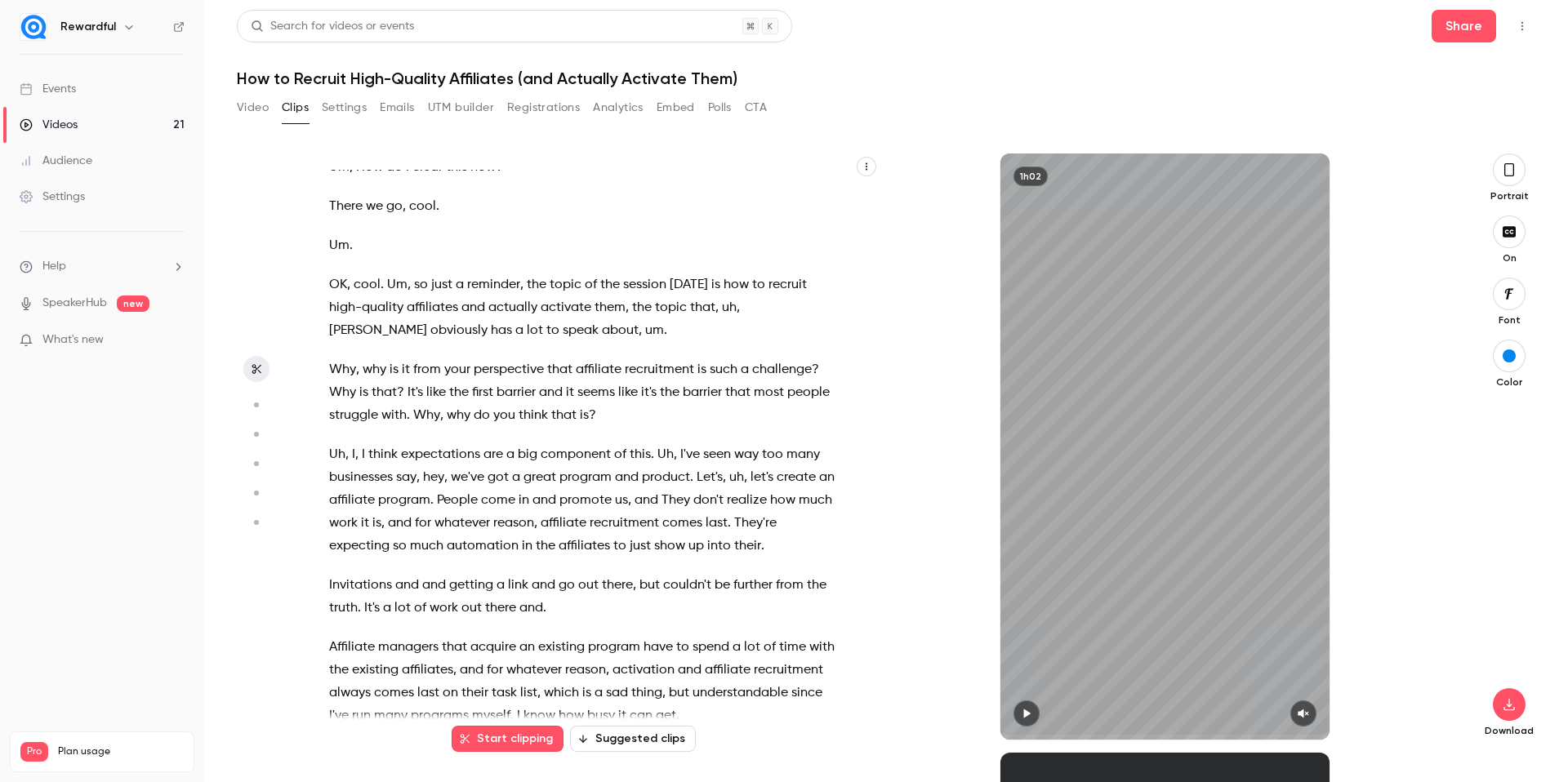
click at [948, 551] on div "1h02" at bounding box center [1165, 447] width 571 height 587
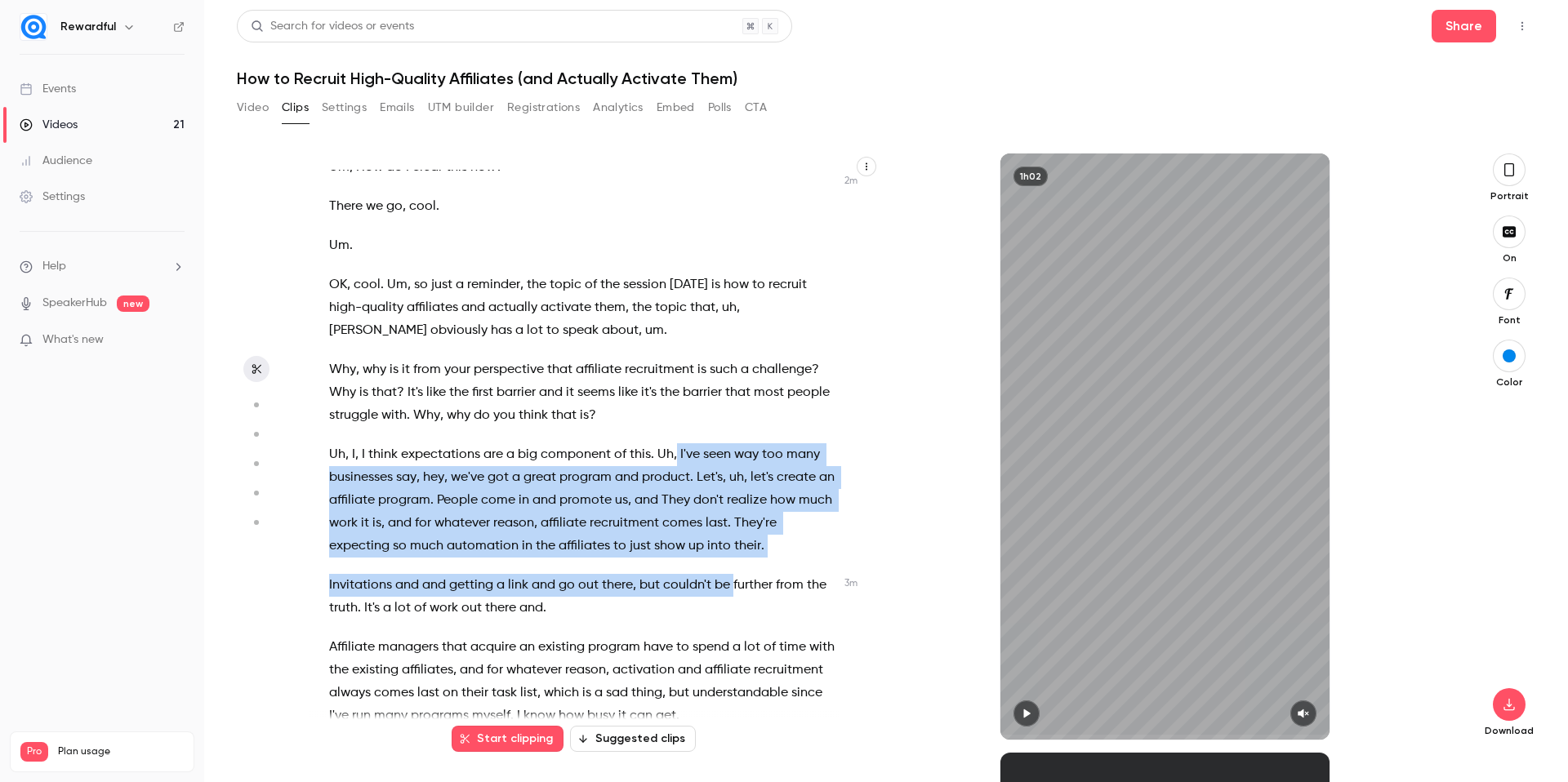
scroll to position [1311, 0]
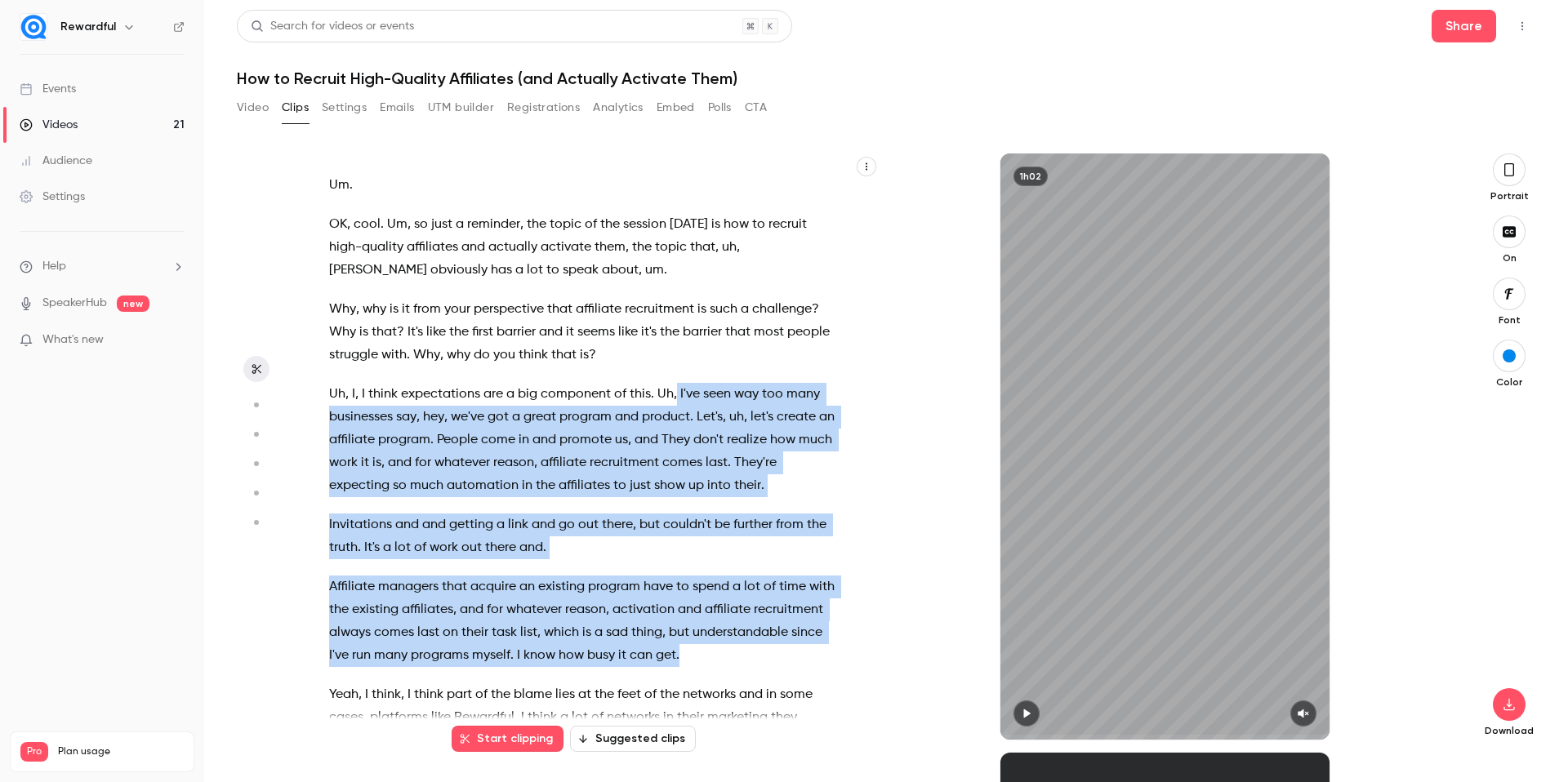
drag, startPoint x: 707, startPoint y: 486, endPoint x: 815, endPoint y: 651, distance: 197.2
click at [815, 651] on div "Welcome everybody . [PERSON_NAME] . Hey , um , just give a couple of seconds , …" at bounding box center [589, 455] width 562 height 570
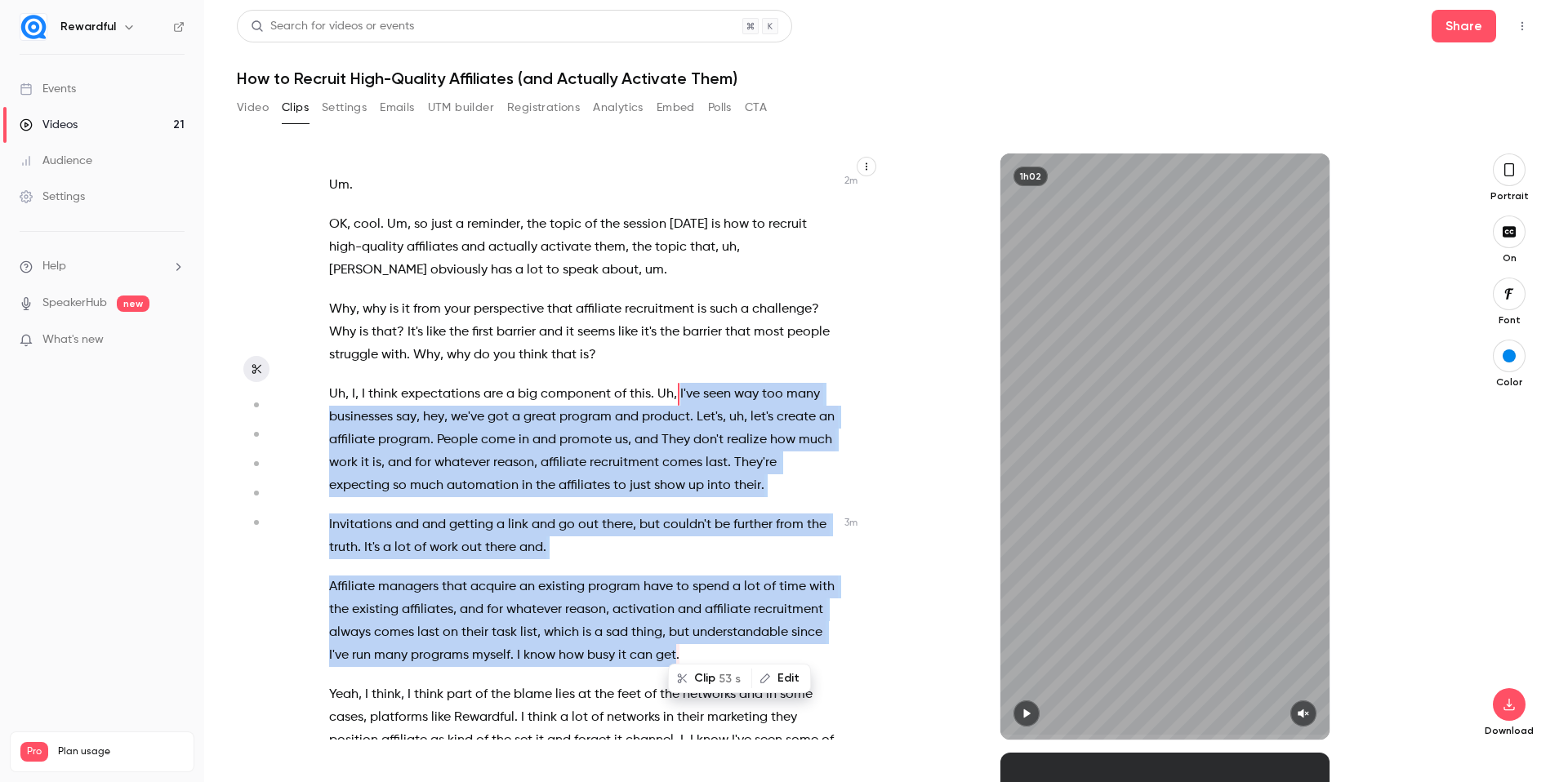
scroll to position [1250, 0]
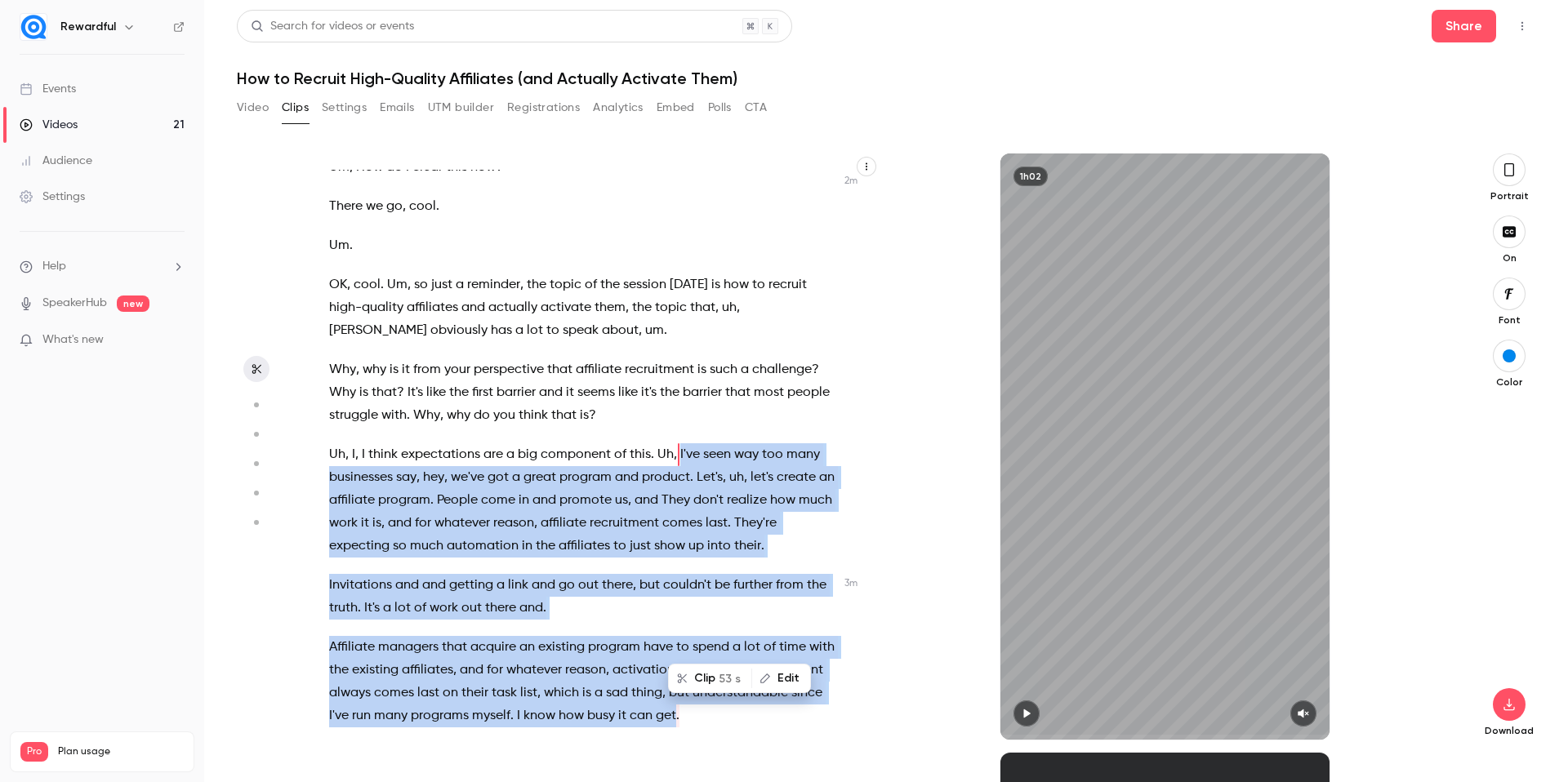
click at [707, 677] on button "Clip 53 s" at bounding box center [710, 678] width 81 height 26
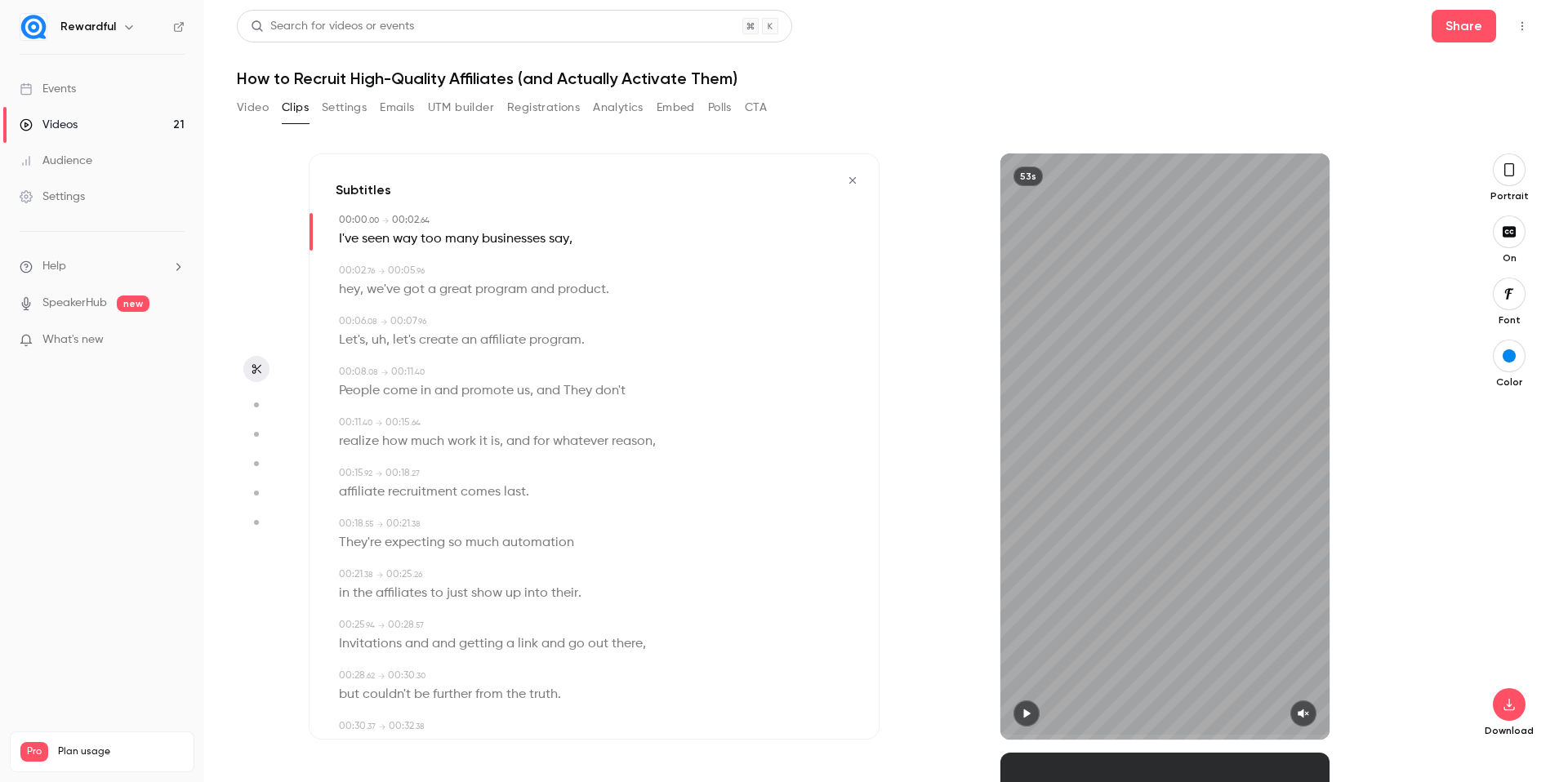
click at [1021, 716] on icon "button" at bounding box center [1025, 713] width 13 height 11
click at [1308, 709] on icon "button" at bounding box center [1303, 713] width 13 height 11
click at [382, 339] on span "uh" at bounding box center [378, 340] width 15 height 22
type input "***"
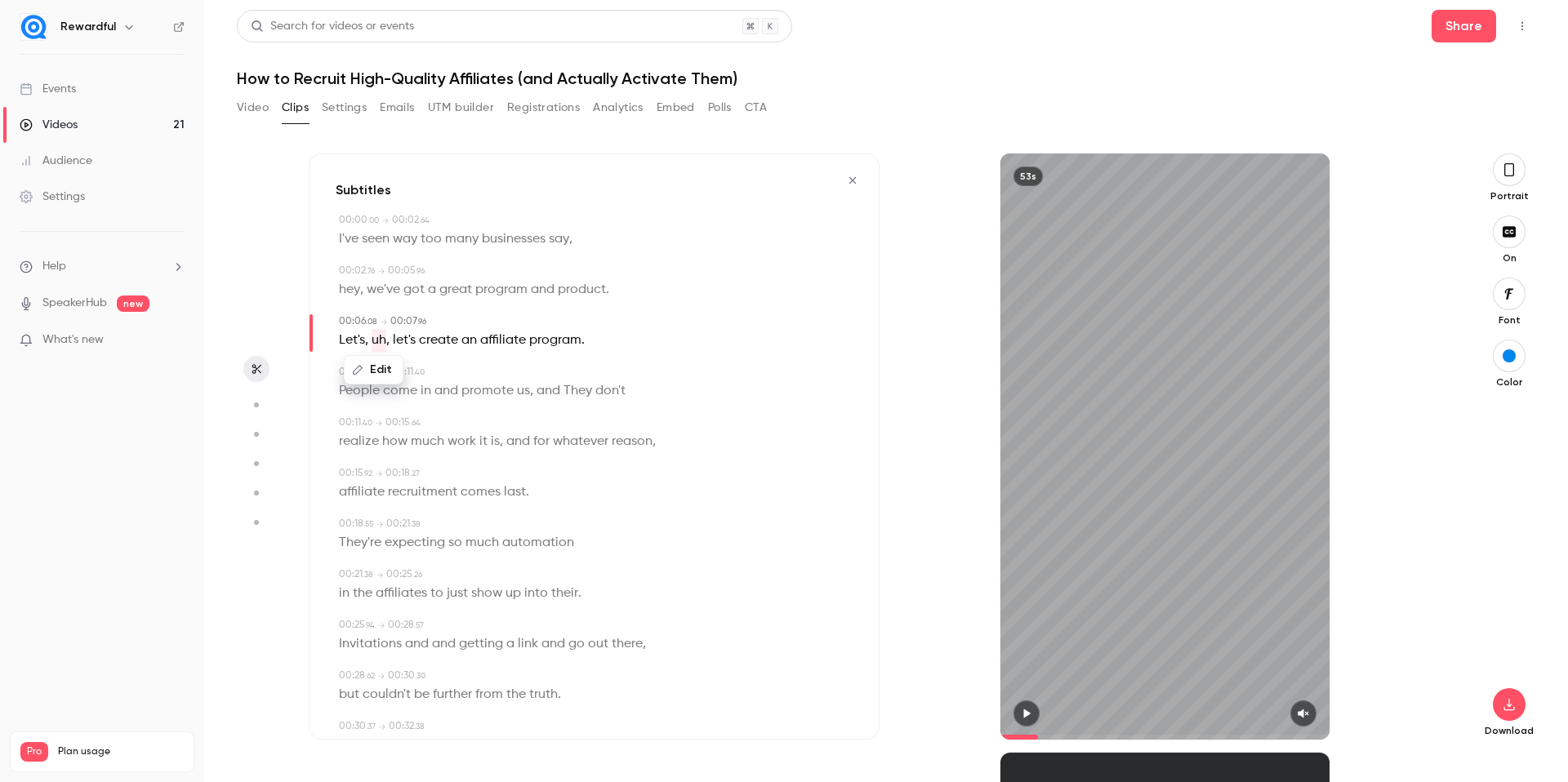
click at [371, 364] on button "Edit" at bounding box center [373, 370] width 56 height 26
click at [501, 381] on button "Replace" at bounding box center [500, 376] width 73 height 33
click at [573, 395] on span "They" at bounding box center [577, 391] width 29 height 22
type input "***"
click at [584, 423] on button "Edit" at bounding box center [571, 421] width 56 height 26
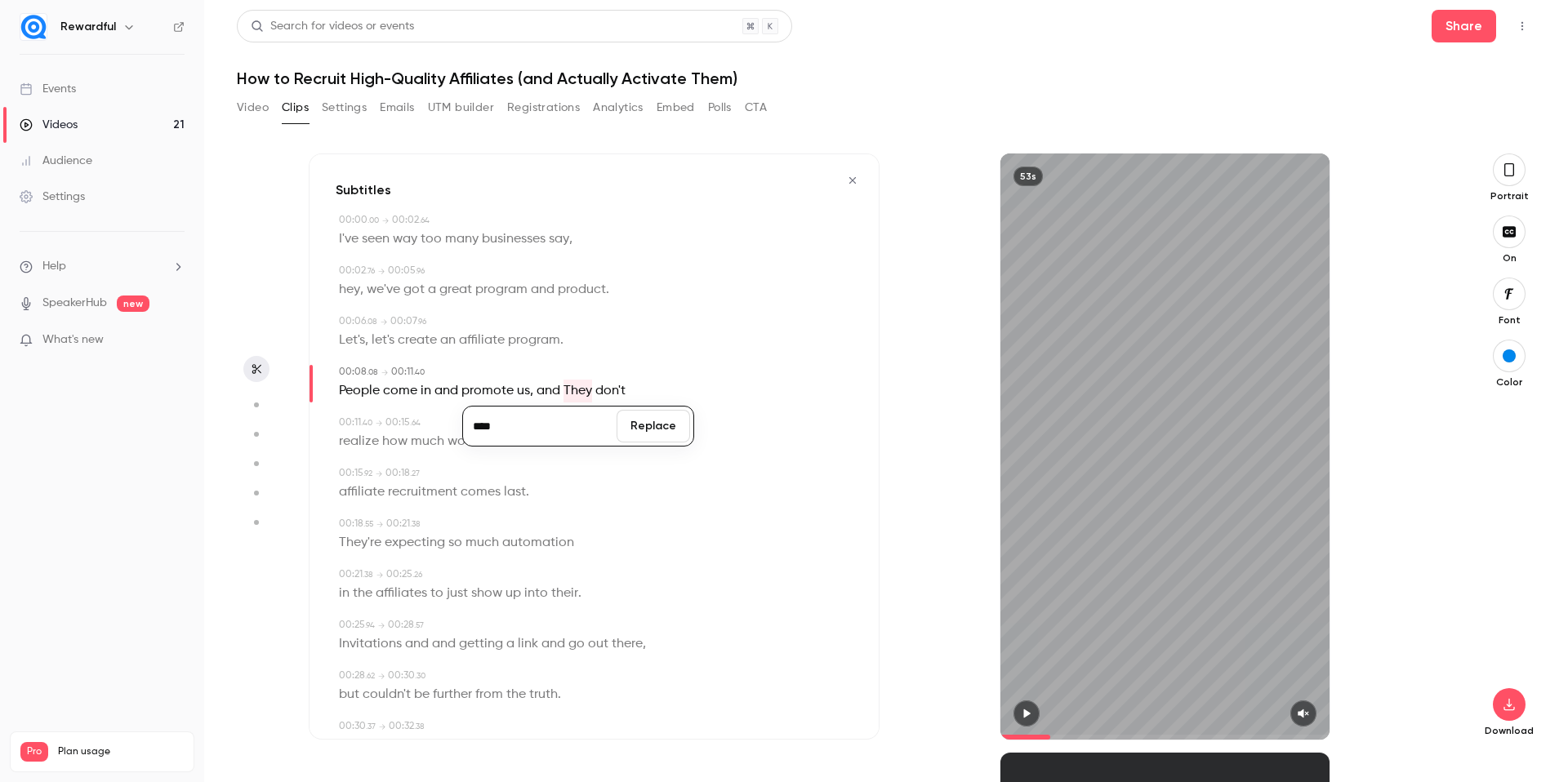
click at [477, 429] on input "****" at bounding box center [540, 426] width 147 height 33
type input "****"
click at [664, 429] on button "Replace" at bounding box center [653, 426] width 73 height 33
click at [721, 499] on div "affiliate recruitment comes last ." at bounding box center [595, 493] width 513 height 22
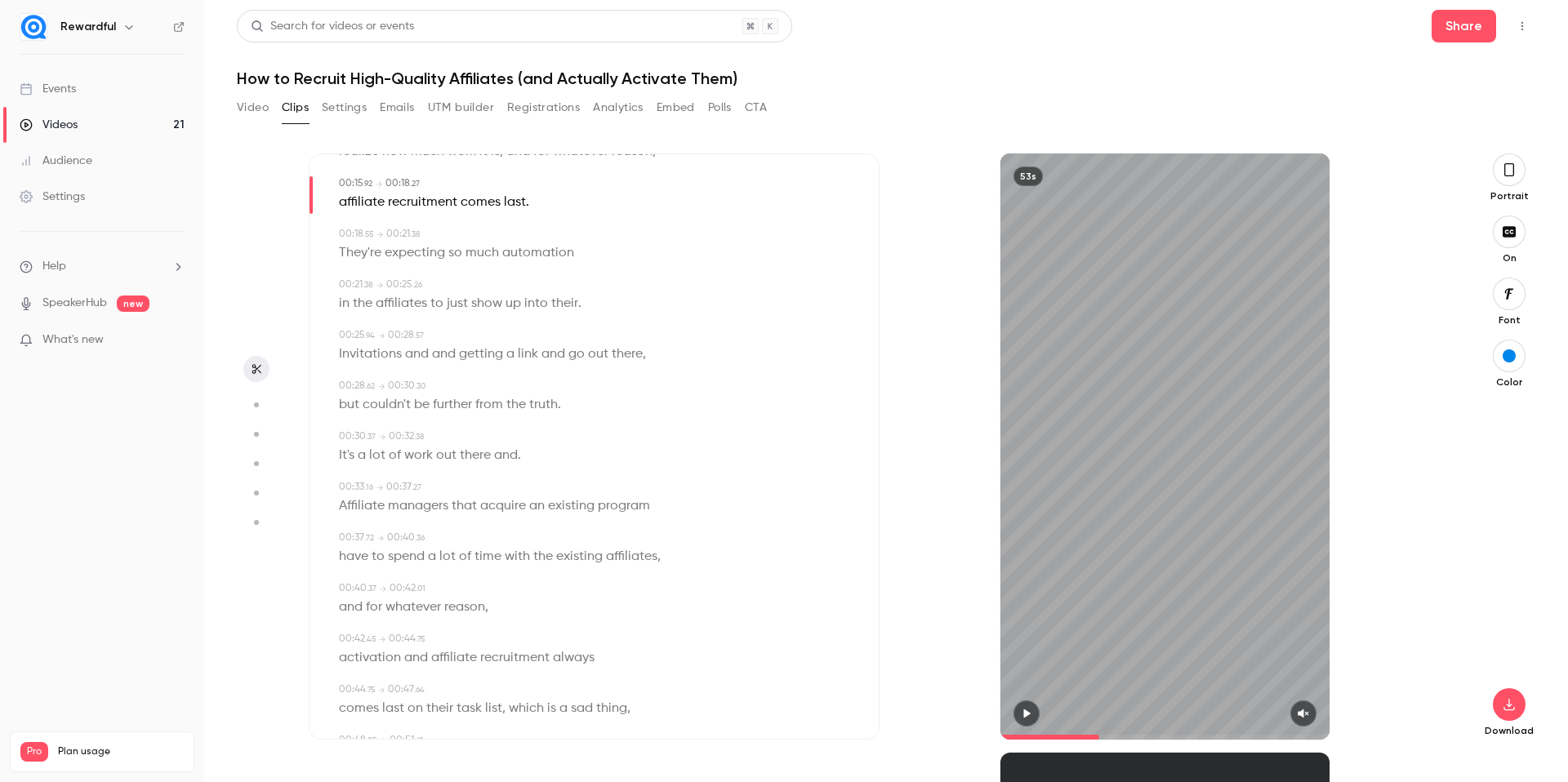
scroll to position [291, 0]
click at [565, 305] on span "their" at bounding box center [564, 302] width 27 height 22
click at [563, 334] on button "Edit" at bounding box center [556, 332] width 56 height 26
click at [653, 295] on div "***** Replace in the affiliates to just show up into their ." at bounding box center [595, 302] width 513 height 22
click at [377, 350] on span "Invitations" at bounding box center [370, 353] width 63 height 22
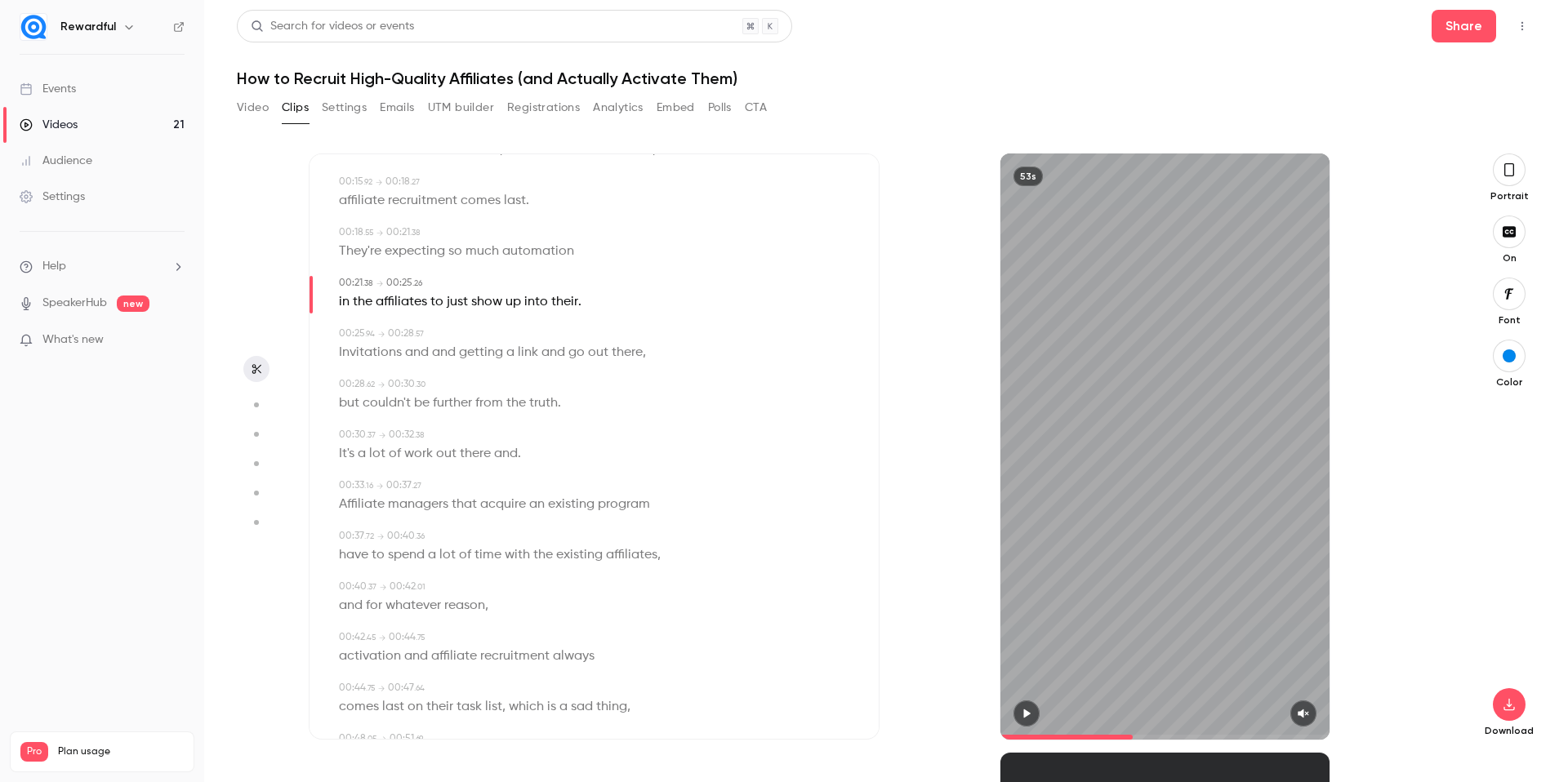
type input "****"
click at [376, 387] on button "Edit" at bounding box center [364, 382] width 56 height 26
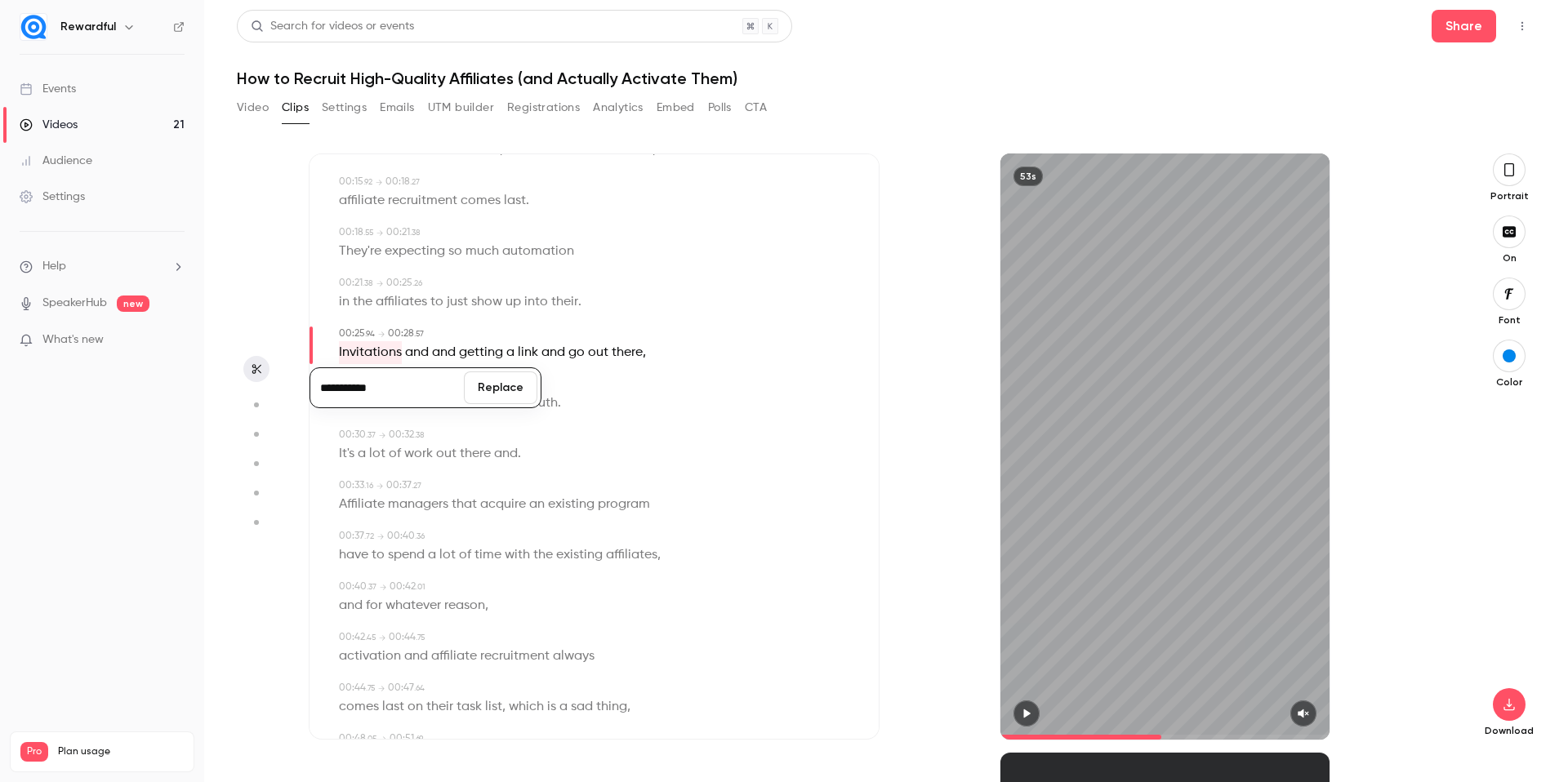
click at [323, 391] on input "**********" at bounding box center [387, 388] width 147 height 33
type input "**********"
click at [488, 386] on button "Replace" at bounding box center [500, 388] width 73 height 33
click at [578, 302] on span "." at bounding box center [580, 302] width 3 height 22
type input "****"
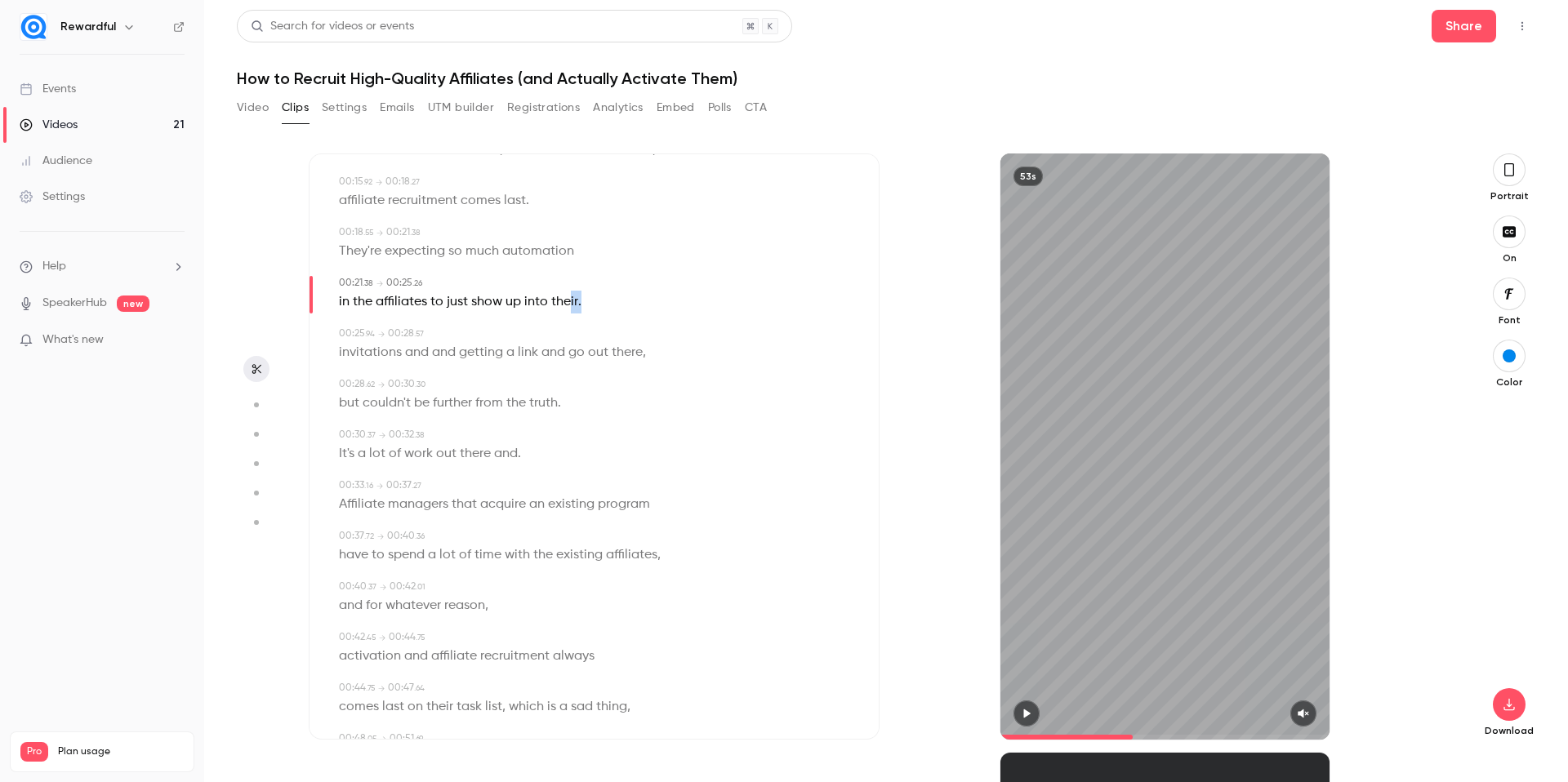
drag, startPoint x: 594, startPoint y: 303, endPoint x: 567, endPoint y: 307, distance: 27.3
click at [567, 307] on div "in the affiliates to just show up into their ." at bounding box center [595, 302] width 513 height 22
click at [576, 340] on button "Edit" at bounding box center [571, 332] width 56 height 26
click at [558, 340] on input "******" at bounding box center [541, 337] width 147 height 33
type input "*****"
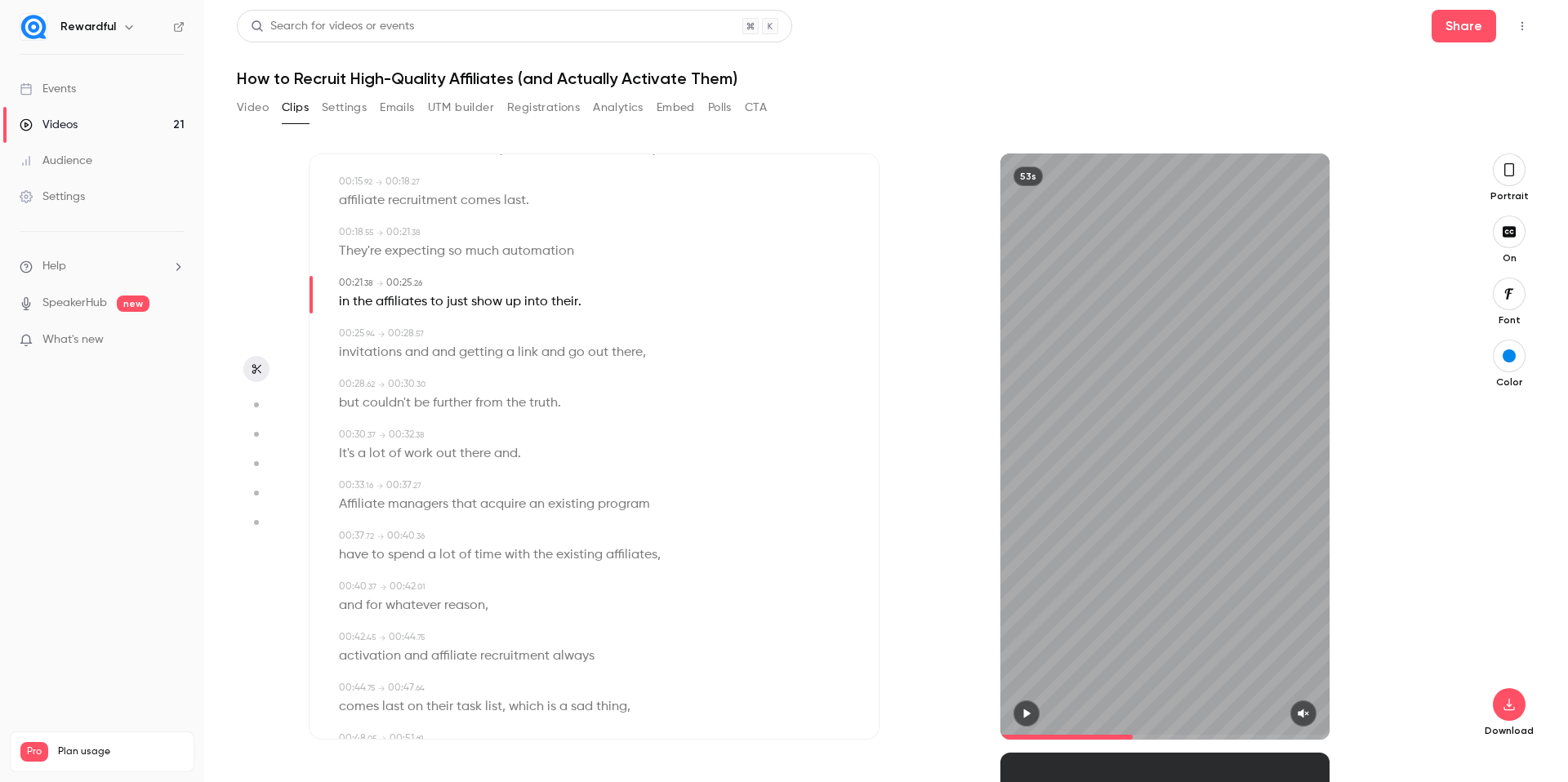
click at [692, 334] on div "00:25 . 94 → 00:28 . 57" at bounding box center [595, 334] width 513 height 15
drag, startPoint x: 596, startPoint y: 304, endPoint x: 566, endPoint y: 305, distance: 30.0
click at [566, 305] on div "in the affiliates to just show up into their ." at bounding box center [595, 302] width 513 height 22
type input "****"
click at [574, 332] on button "Edit" at bounding box center [571, 332] width 56 height 26
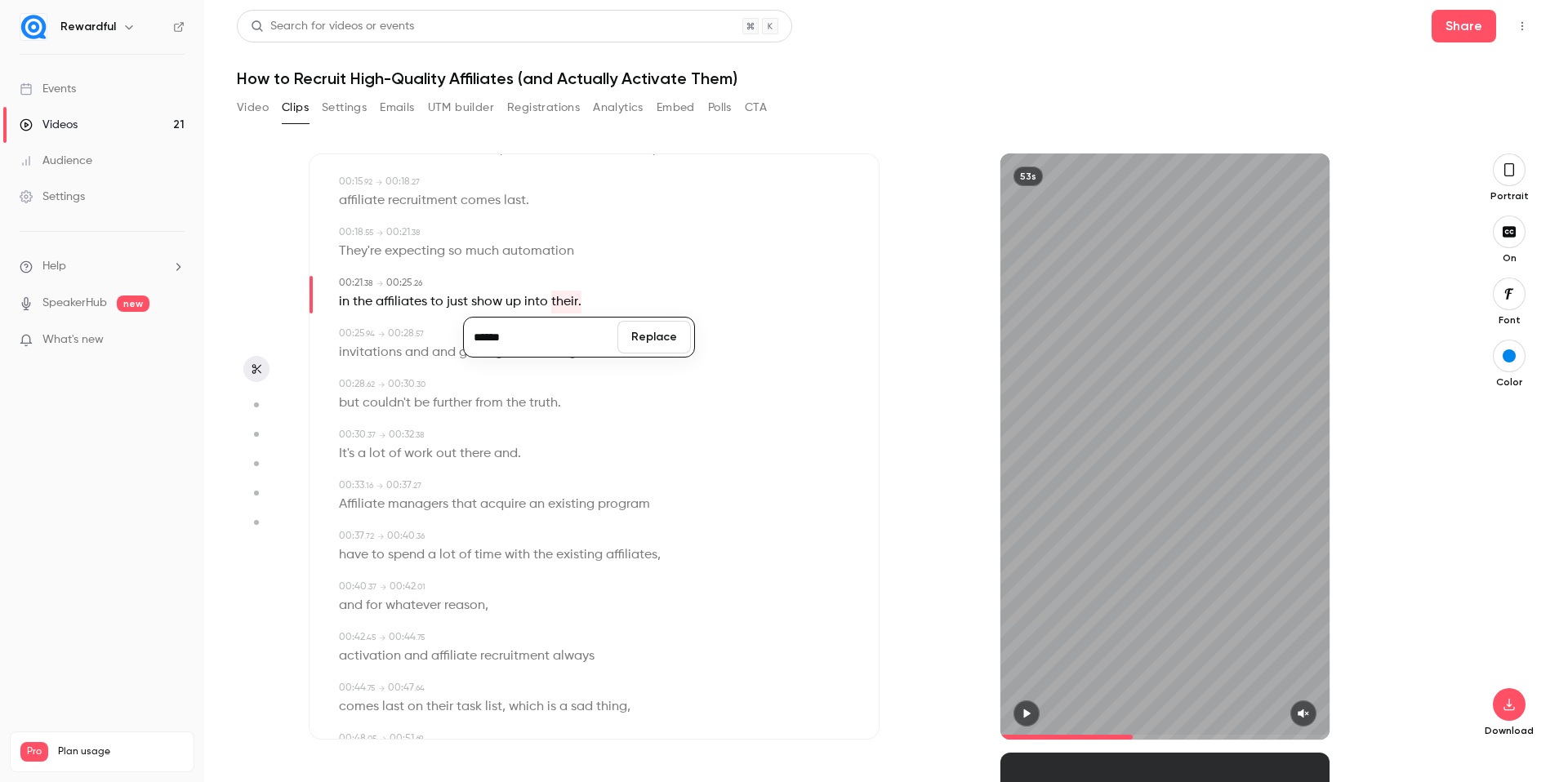
click at [574, 342] on input "******" at bounding box center [541, 337] width 147 height 33
type input "*****"
click at [664, 335] on button "Replace" at bounding box center [654, 337] width 73 height 33
click at [439, 355] on span "and" at bounding box center [443, 353] width 23 height 22
type input "****"
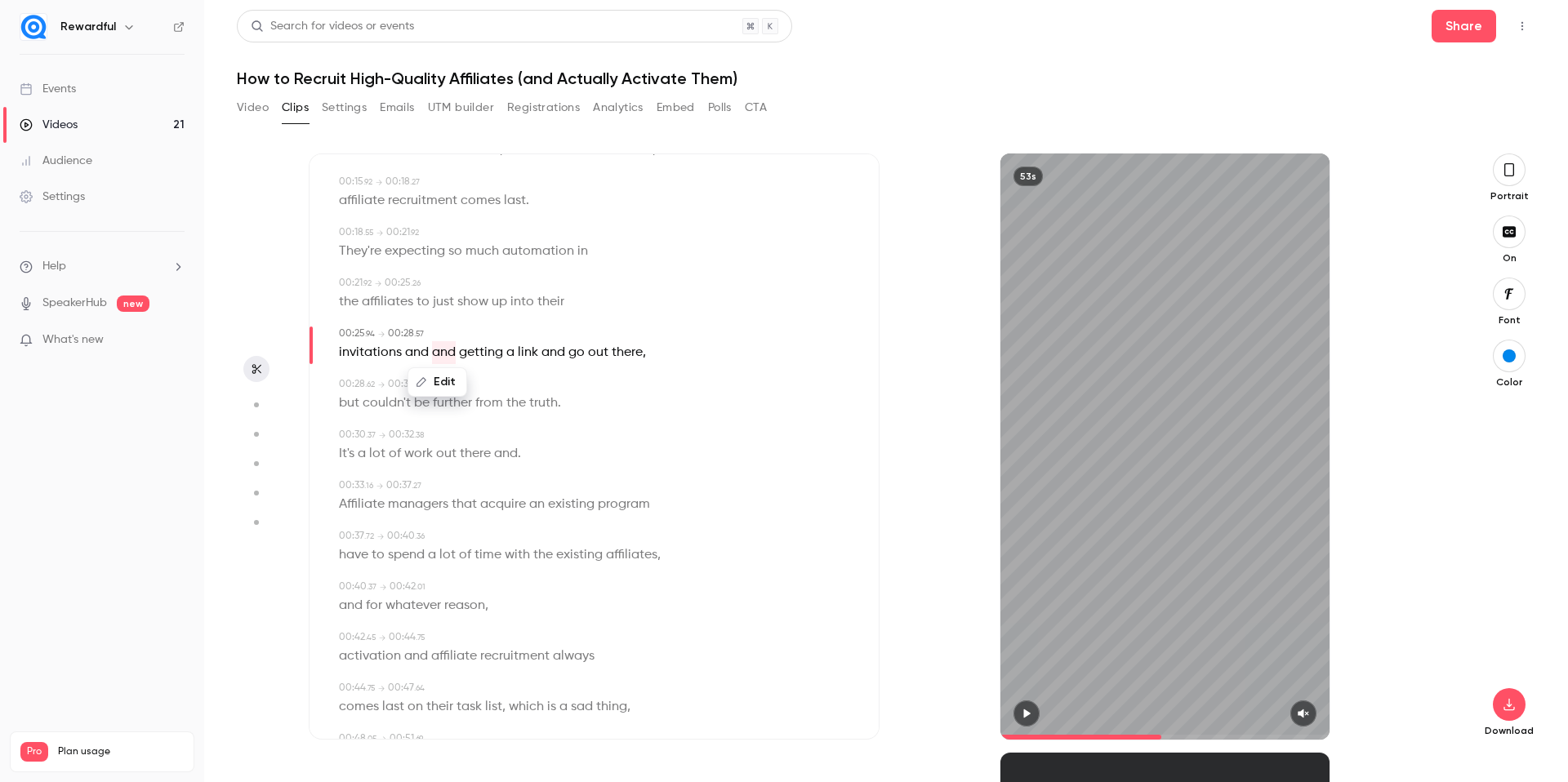
click at [443, 379] on button "Edit" at bounding box center [437, 382] width 56 height 26
click at [527, 394] on button "Replace" at bounding box center [519, 388] width 73 height 33
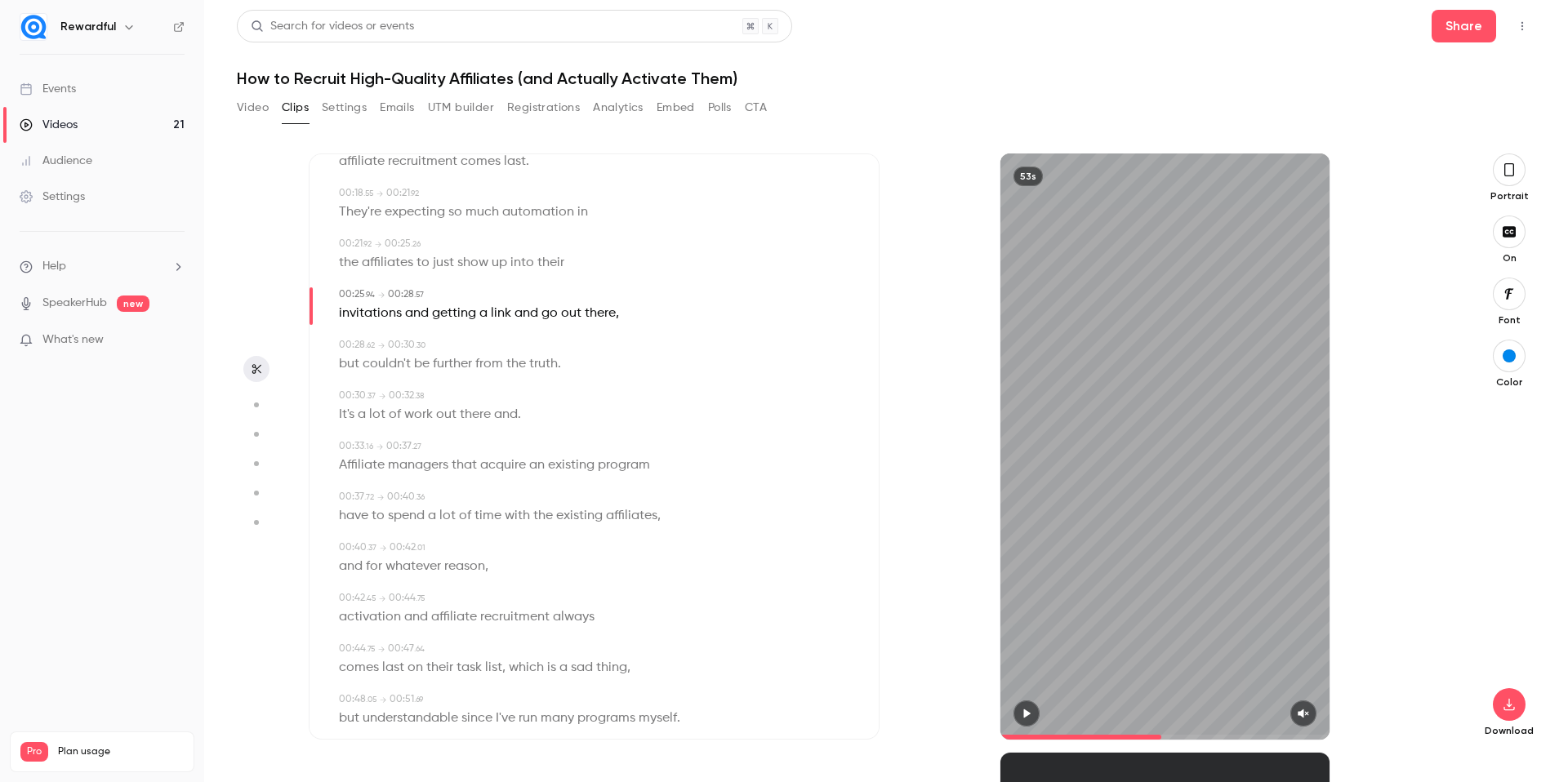
scroll to position [334, 0]
click at [509, 414] on span "and" at bounding box center [505, 412] width 23 height 22
type input "****"
click at [514, 443] on button "Edit" at bounding box center [499, 442] width 56 height 26
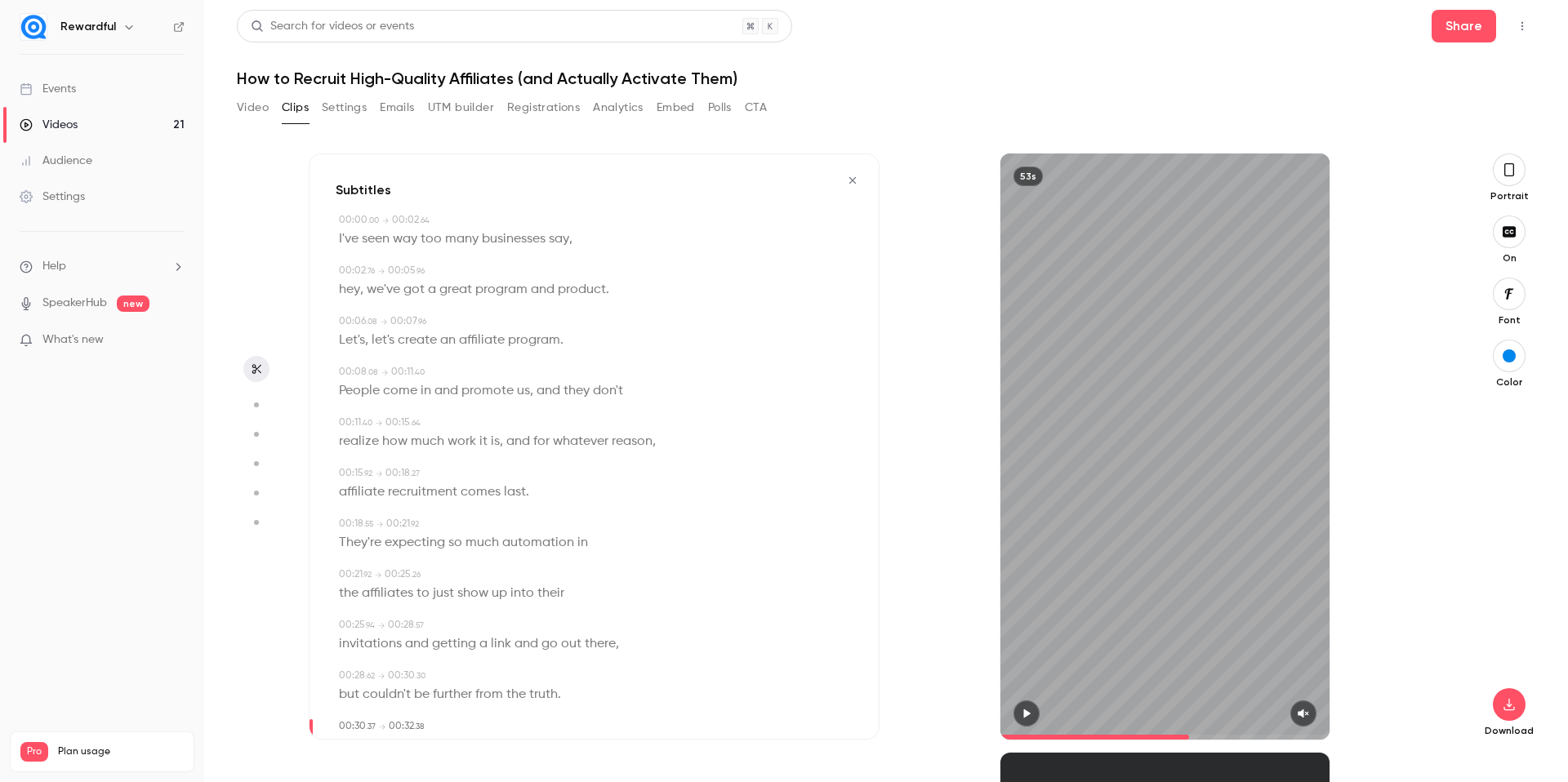
scroll to position [334, 0]
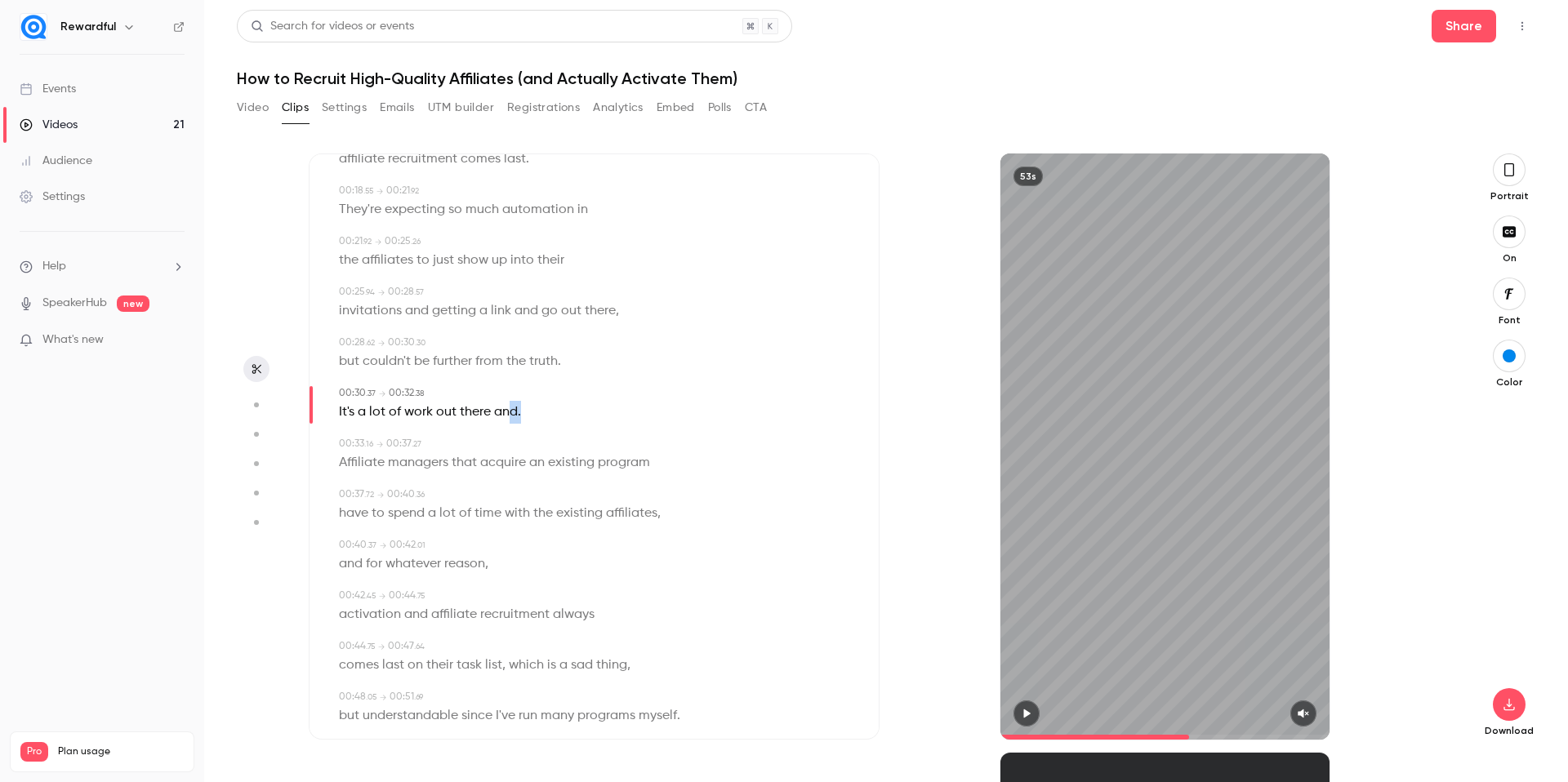
click at [511, 416] on div "It's a lot of work out there and ." at bounding box center [595, 412] width 513 height 22
click at [516, 439] on button "Edit" at bounding box center [512, 442] width 56 height 26
click at [521, 446] on input "****" at bounding box center [482, 448] width 147 height 33
type input "***"
click at [584, 440] on button "Replace" at bounding box center [594, 448] width 73 height 33
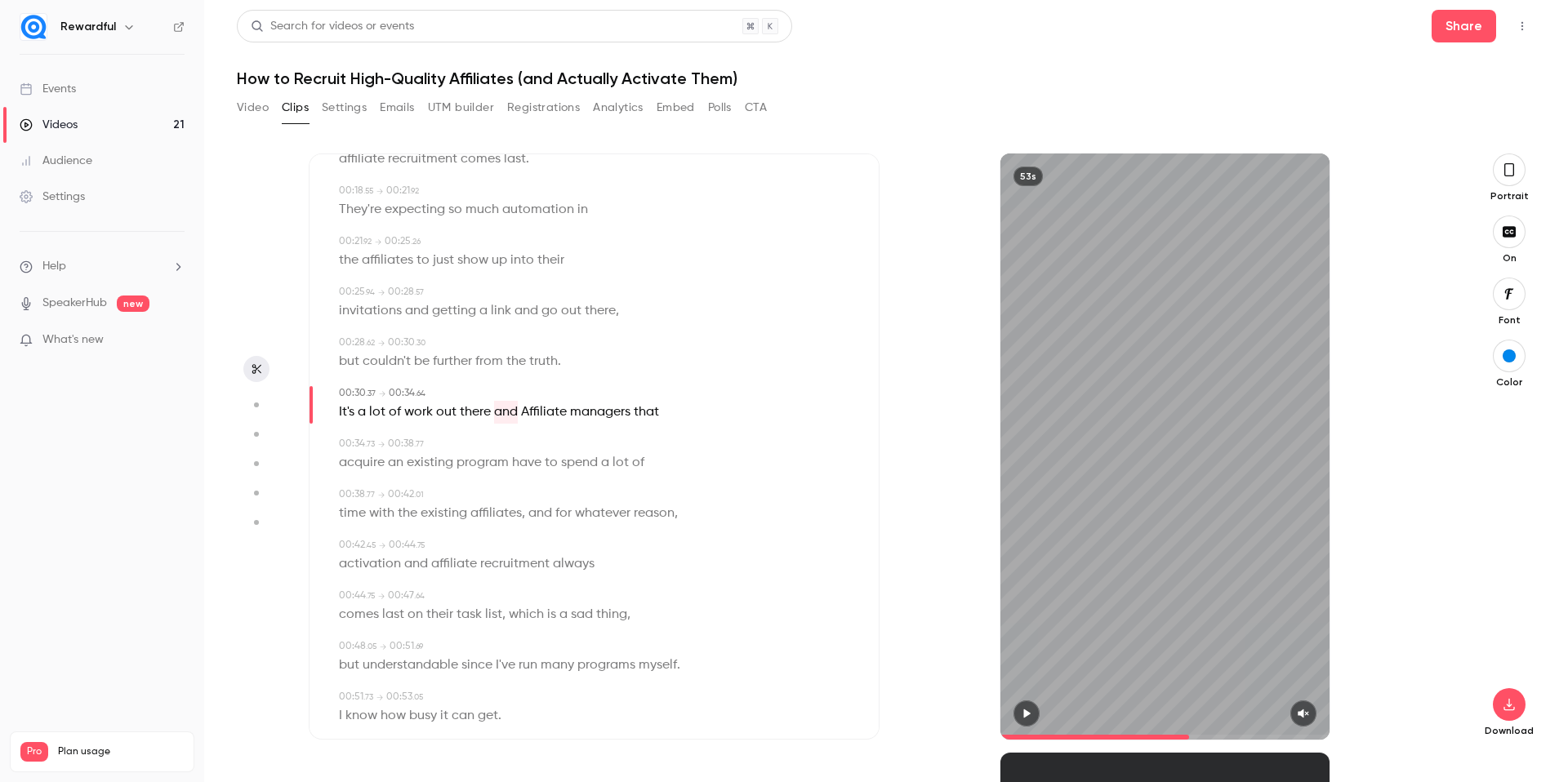
type input "****"
click at [543, 412] on span "Affiliate" at bounding box center [543, 412] width 46 height 22
click at [543, 452] on button "Edit" at bounding box center [537, 442] width 56 height 26
drag, startPoint x: 445, startPoint y: 453, endPoint x: 448, endPoint y: 461, distance: 8.5
click at [445, 454] on input "*********" at bounding box center [506, 448] width 147 height 33
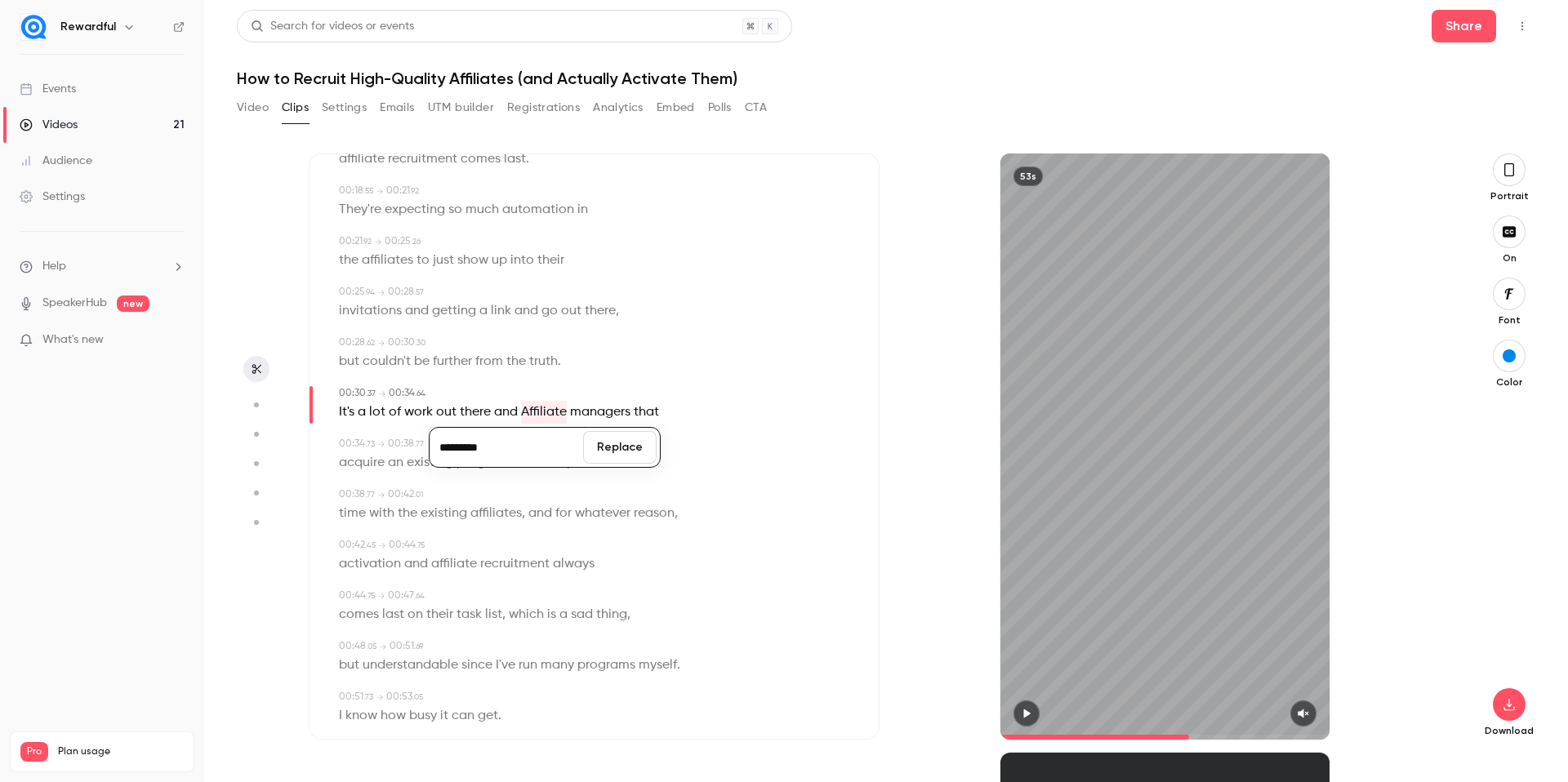
type input "*********"
click at [621, 434] on button "Replace" at bounding box center [619, 448] width 73 height 33
click at [682, 418] on div "Edit It's a lot of work out there and affiliate managers that" at bounding box center [595, 412] width 513 height 22
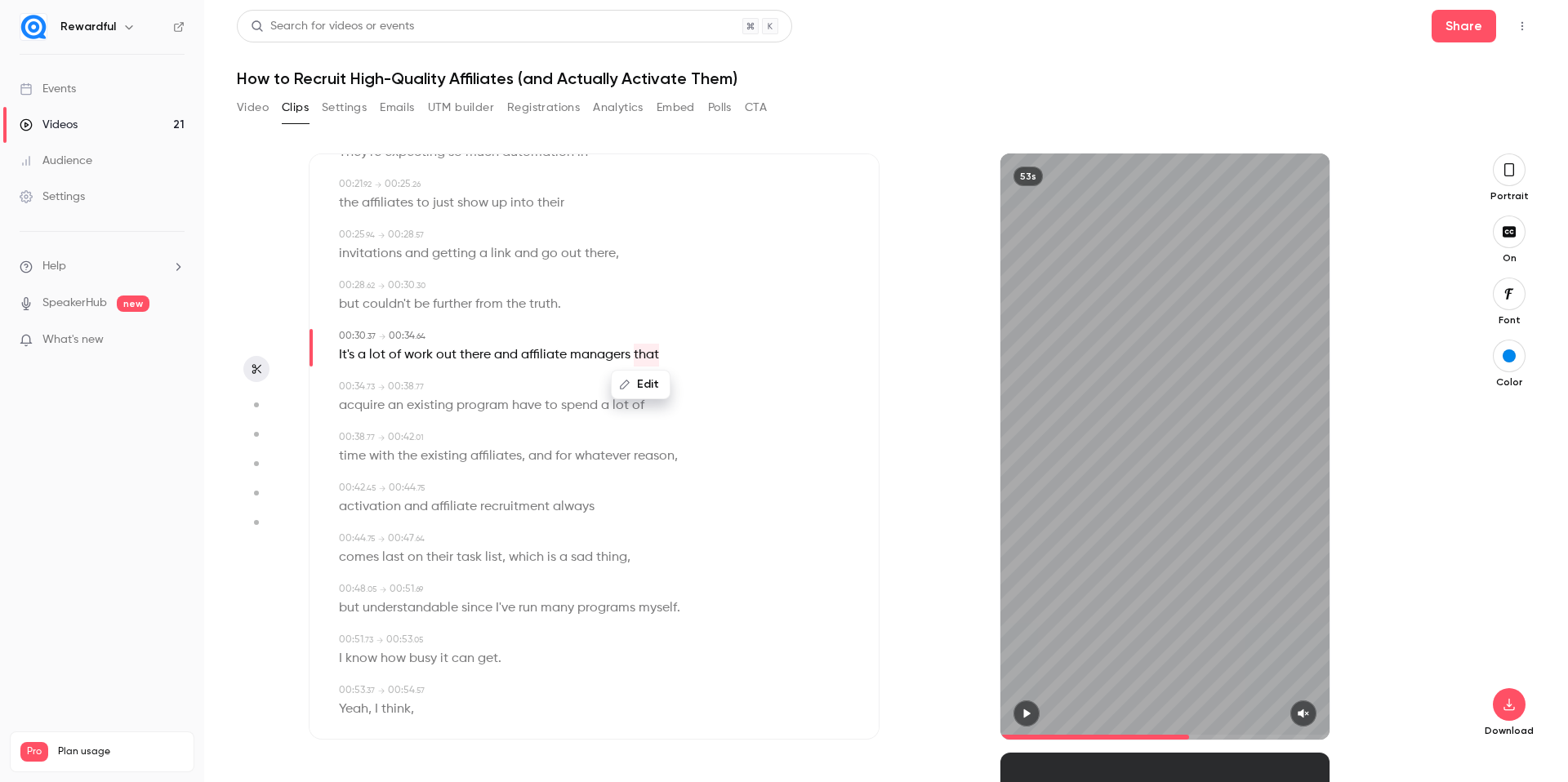
scroll to position [391, 0]
click at [1254, 735] on span at bounding box center [1165, 738] width 330 height 5
click at [1292, 737] on span at bounding box center [1165, 738] width 330 height 5
click at [1033, 715] on button "button" at bounding box center [1026, 714] width 26 height 26
click at [1312, 707] on button "button" at bounding box center [1303, 714] width 26 height 26
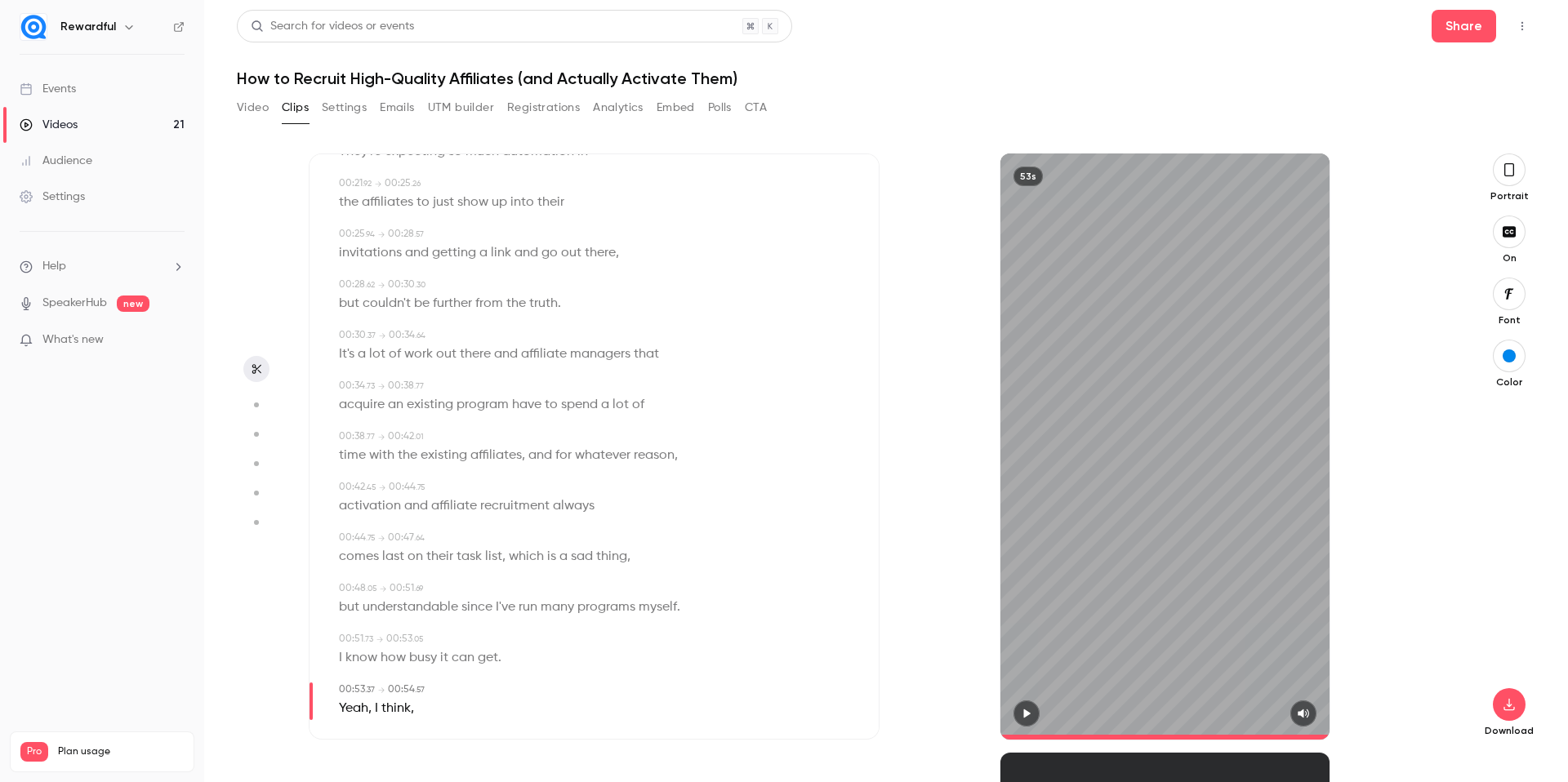
click at [1518, 298] on button "button" at bounding box center [1509, 294] width 33 height 33
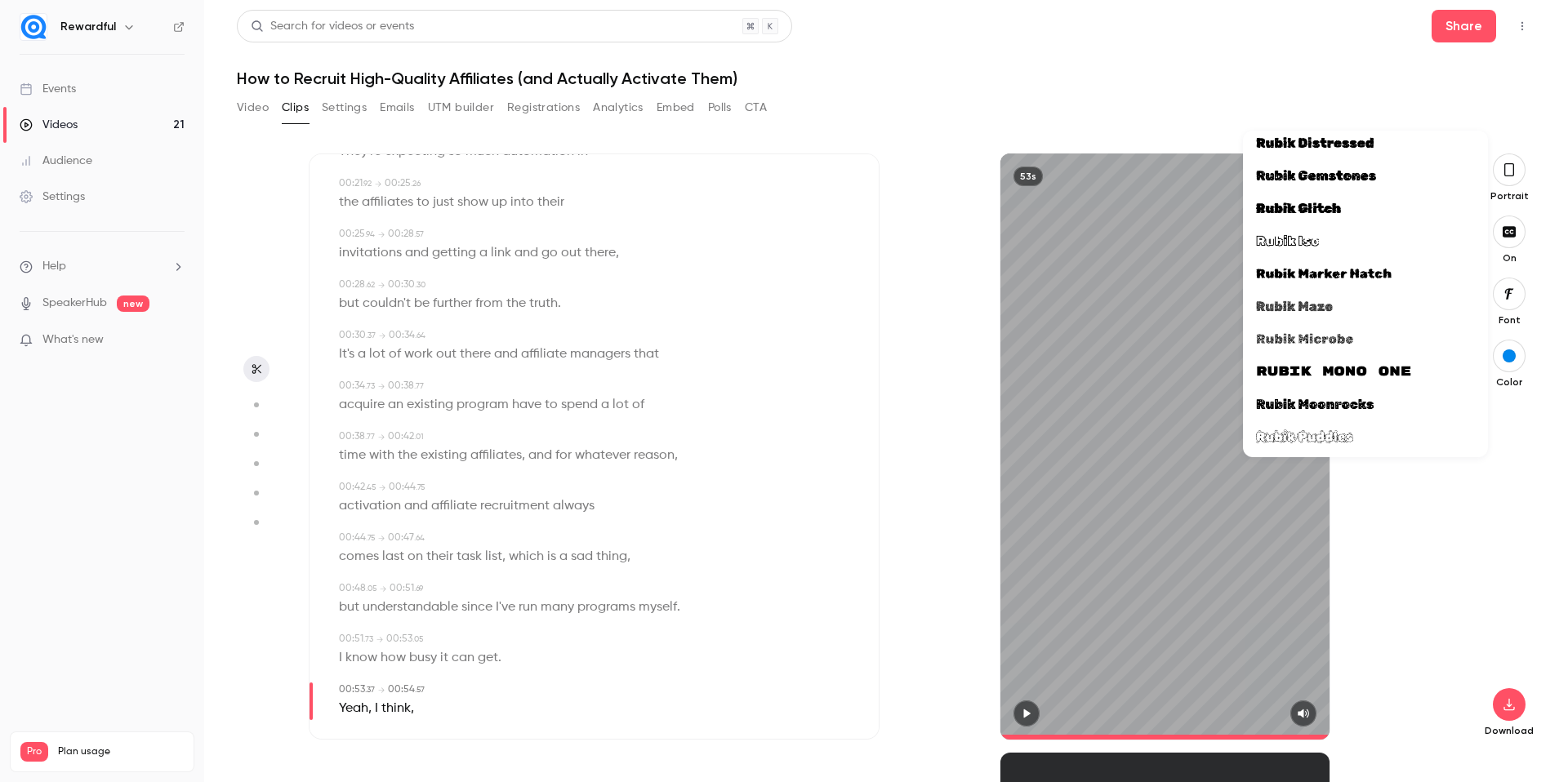
scroll to position [39268, 0]
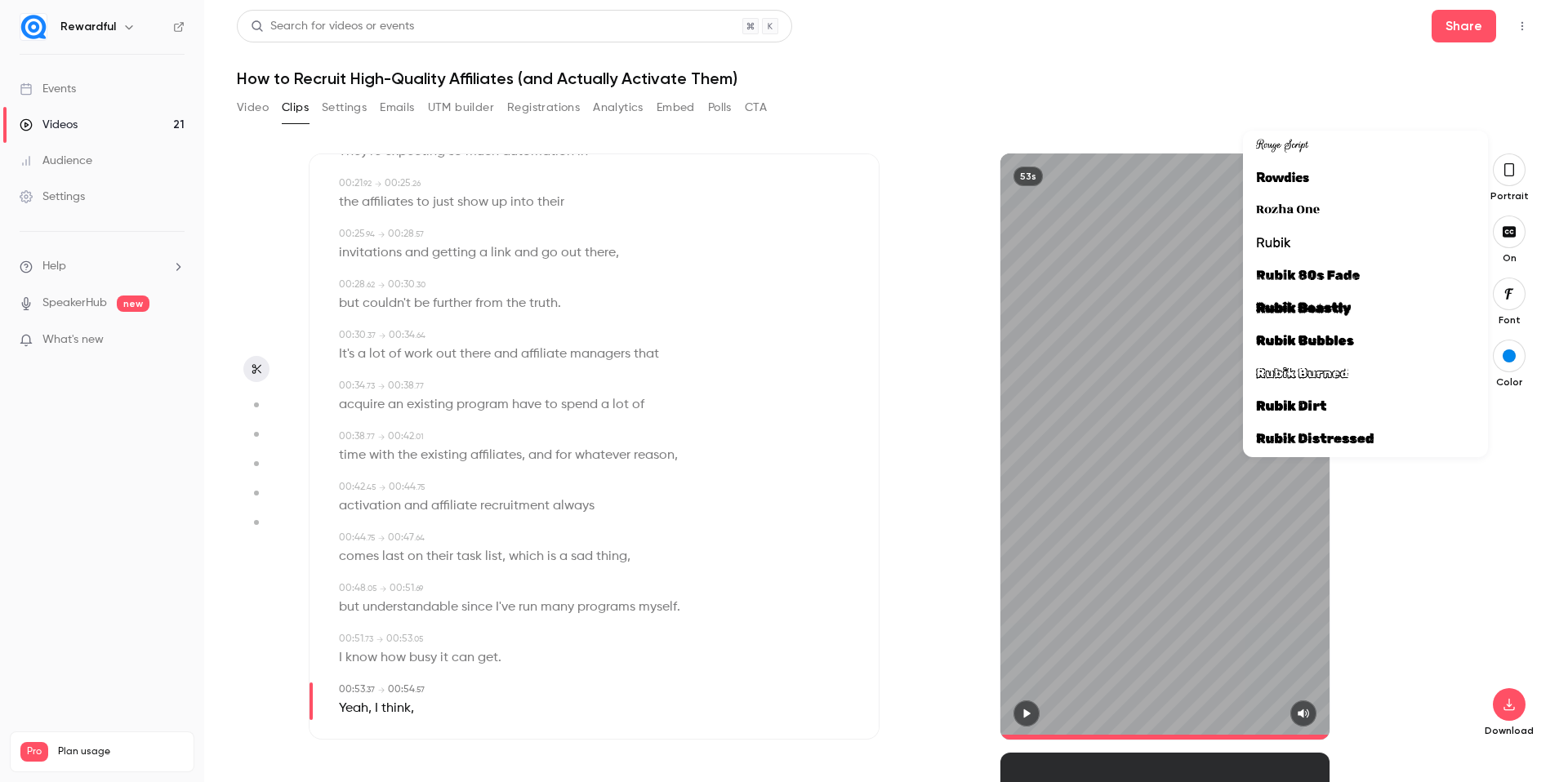
click at [1311, 238] on div at bounding box center [1365, 243] width 219 height 22
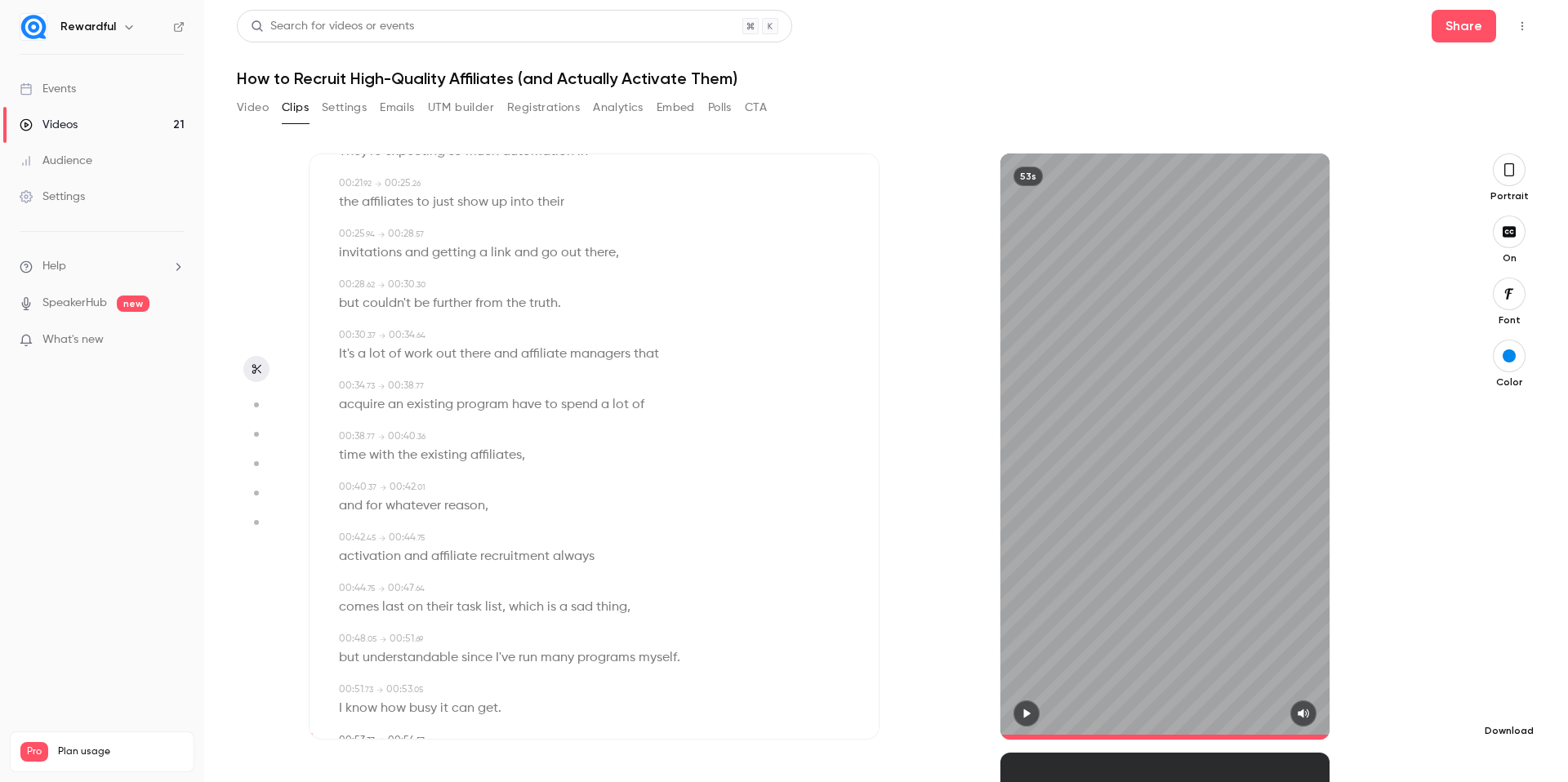
click at [1516, 706] on icon "button" at bounding box center [1508, 704] width 20 height 13
click at [1510, 181] on button "button" at bounding box center [1509, 170] width 33 height 33
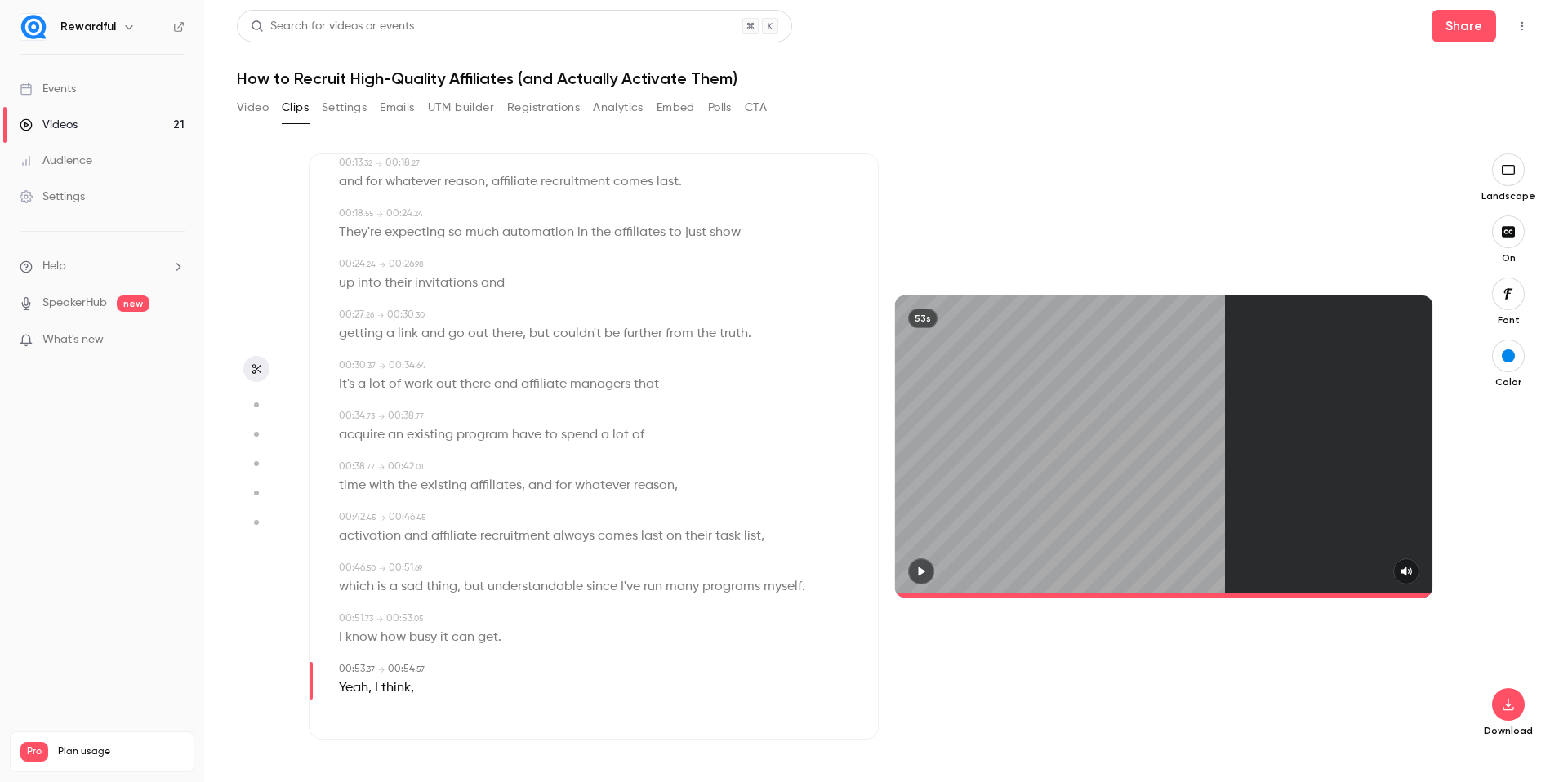
click at [1505, 178] on button "button" at bounding box center [1508, 170] width 33 height 33
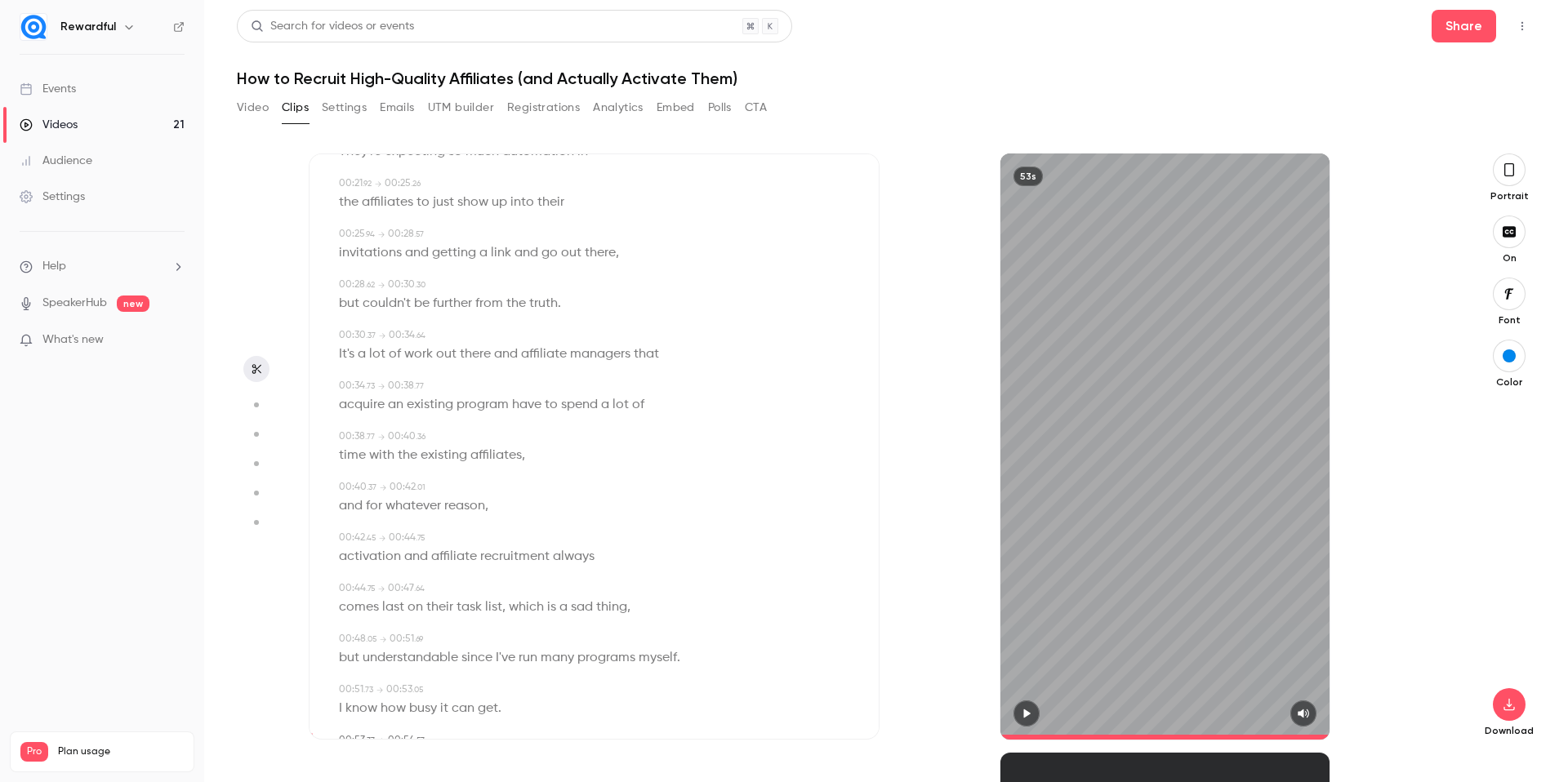
click at [1505, 178] on icon "button" at bounding box center [1508, 169] width 13 height 18
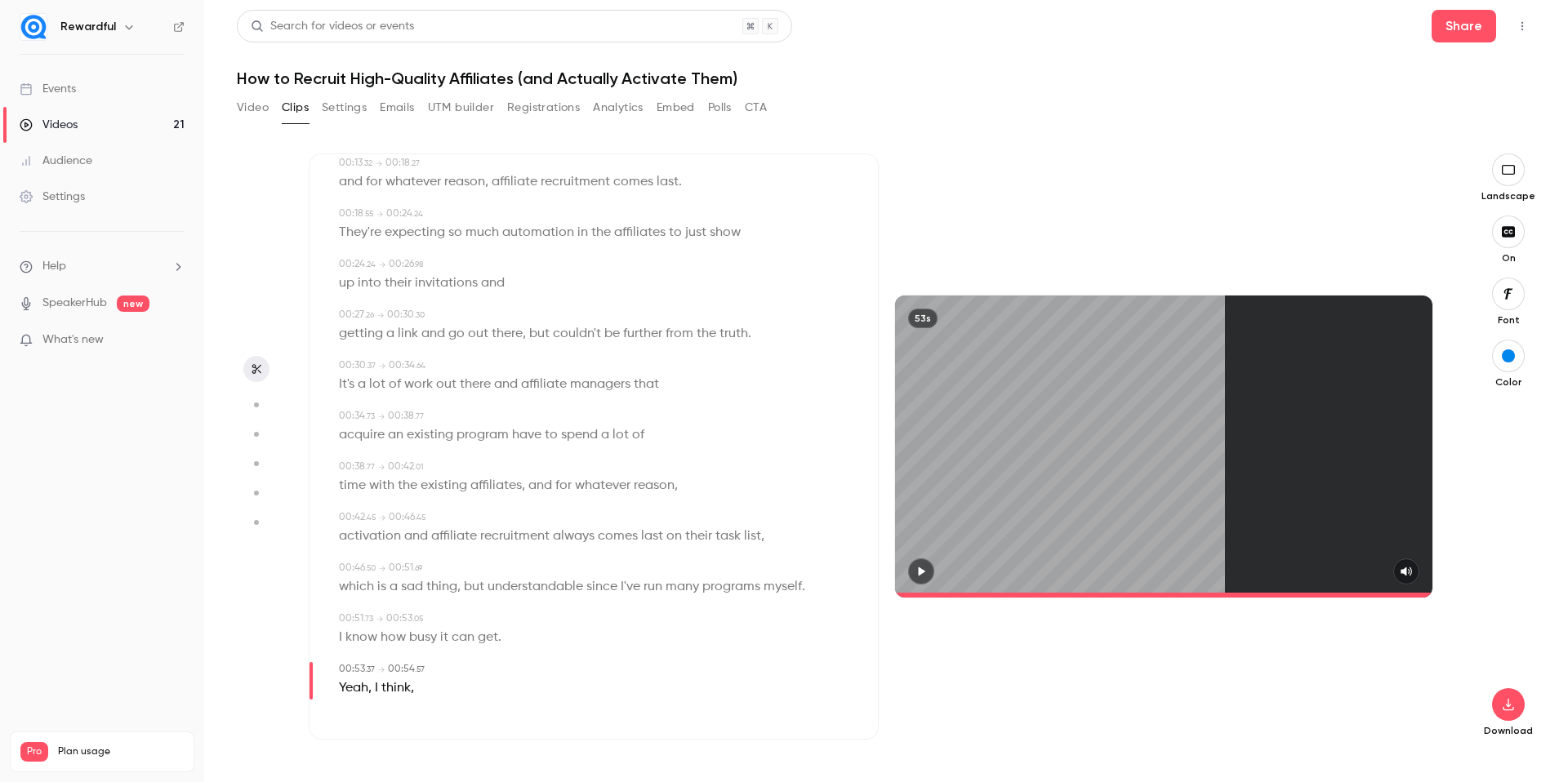
scroll to position [260, 0]
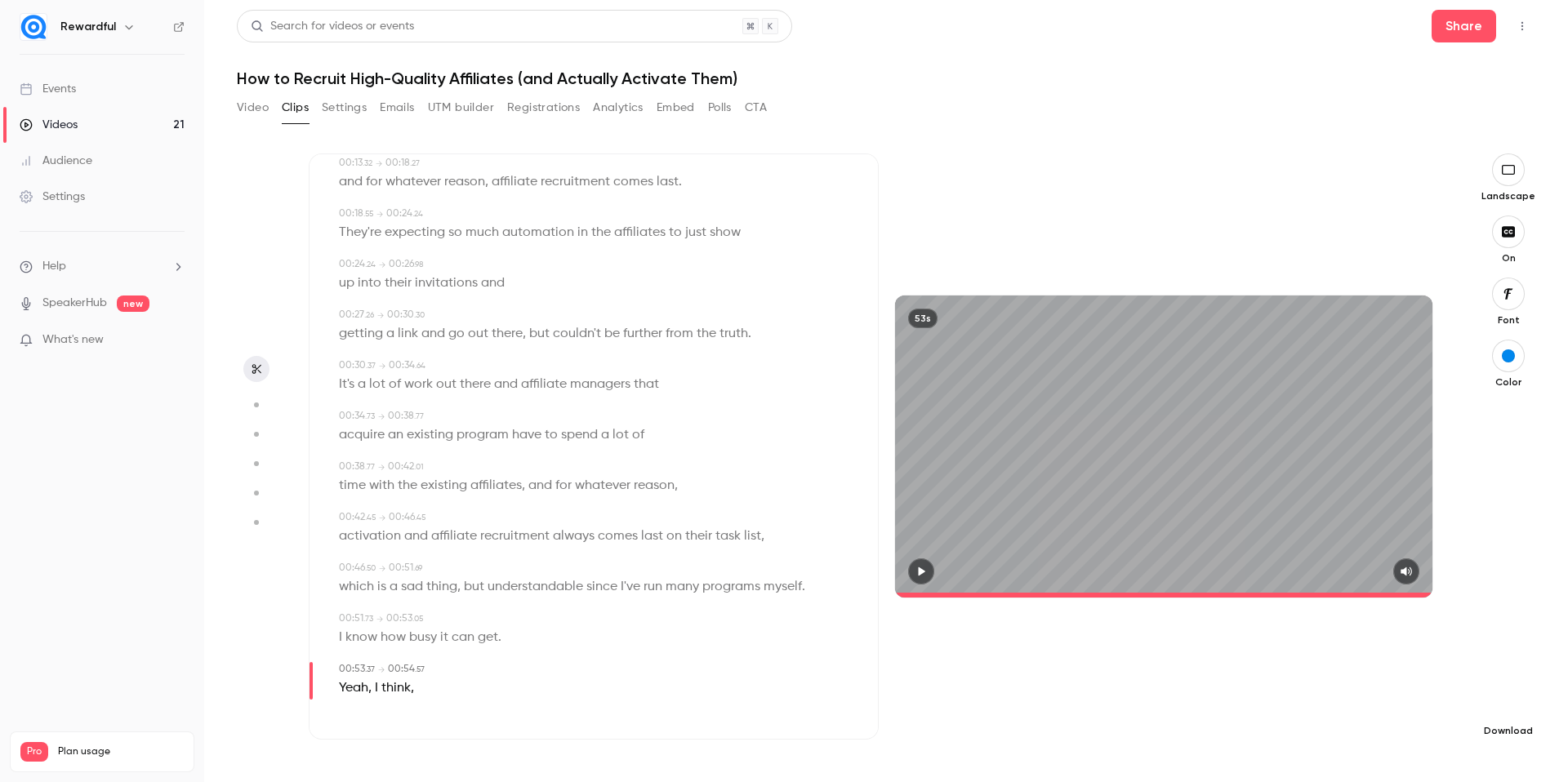
click at [1501, 704] on icon "button" at bounding box center [1508, 704] width 20 height 13
click at [1374, 762] on li "Standard Balance between quality and CPU time" at bounding box center [1386, 741] width 213 height 60
click at [297, 106] on button "Clips" at bounding box center [295, 108] width 27 height 26
type input "**"
click at [261, 100] on button "Video" at bounding box center [252, 108] width 32 height 26
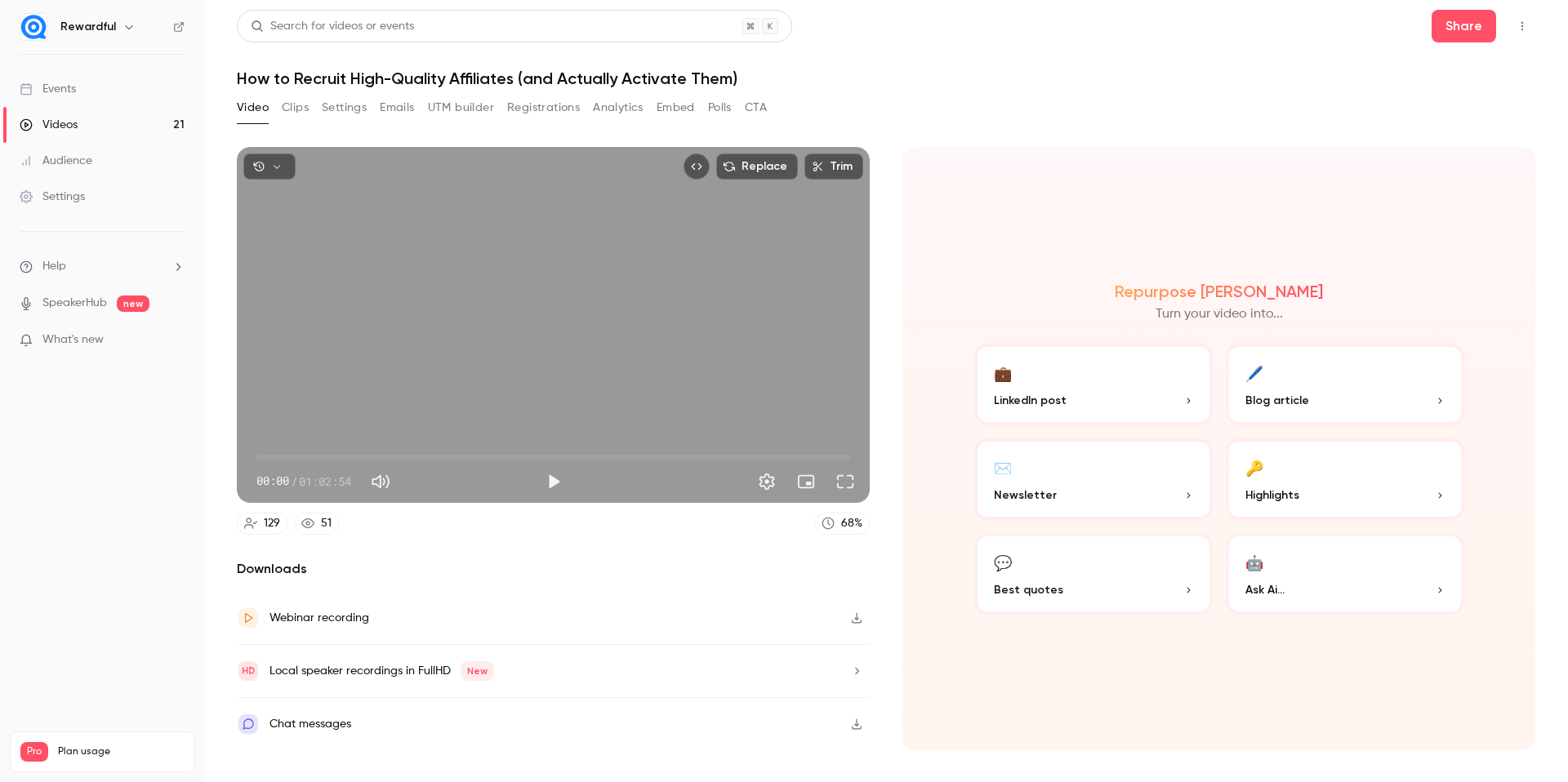
click at [303, 107] on button "Clips" at bounding box center [295, 108] width 27 height 26
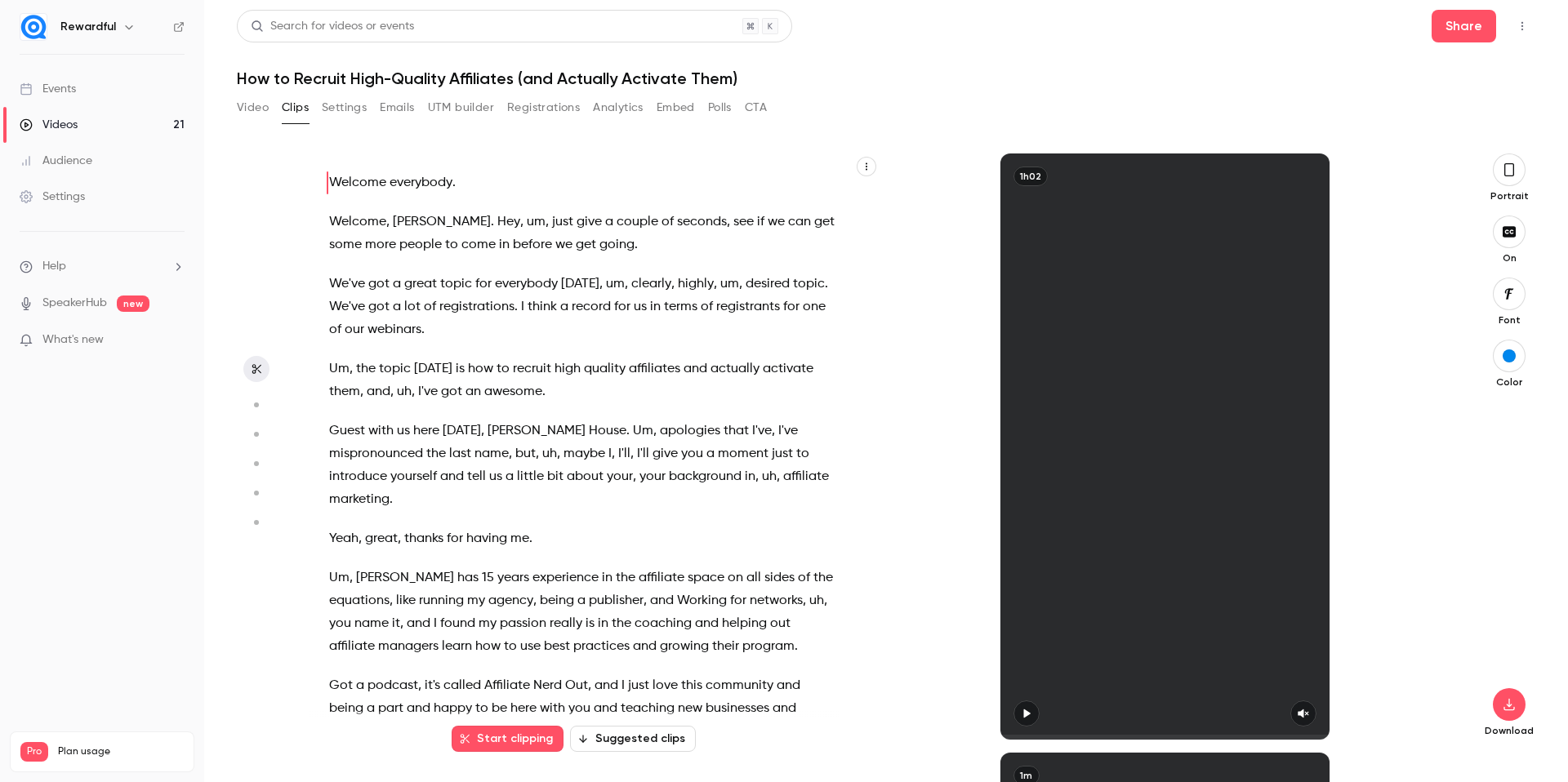
click at [669, 744] on button "Suggested clips" at bounding box center [633, 739] width 126 height 26
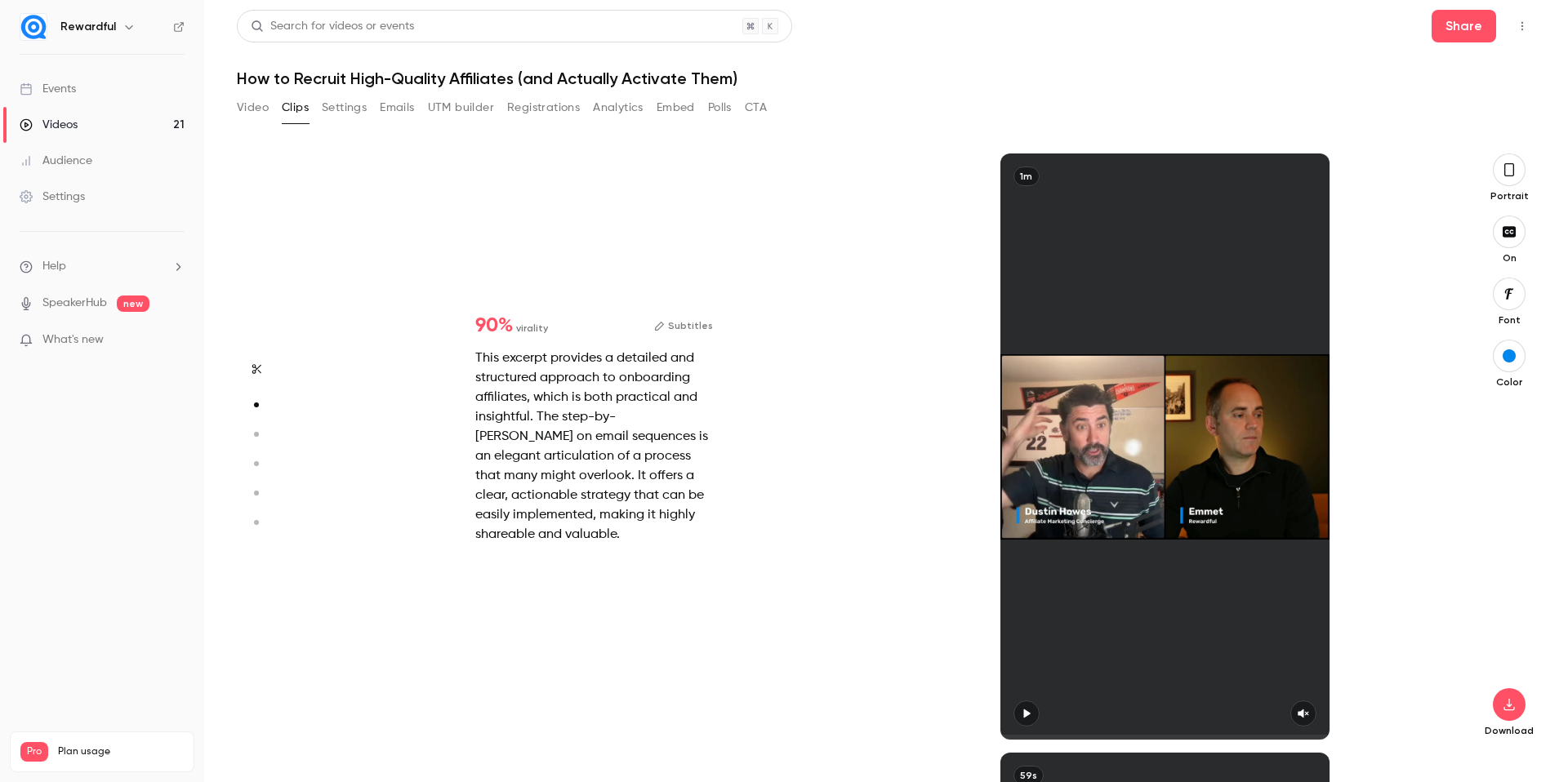
scroll to position [1198, 0]
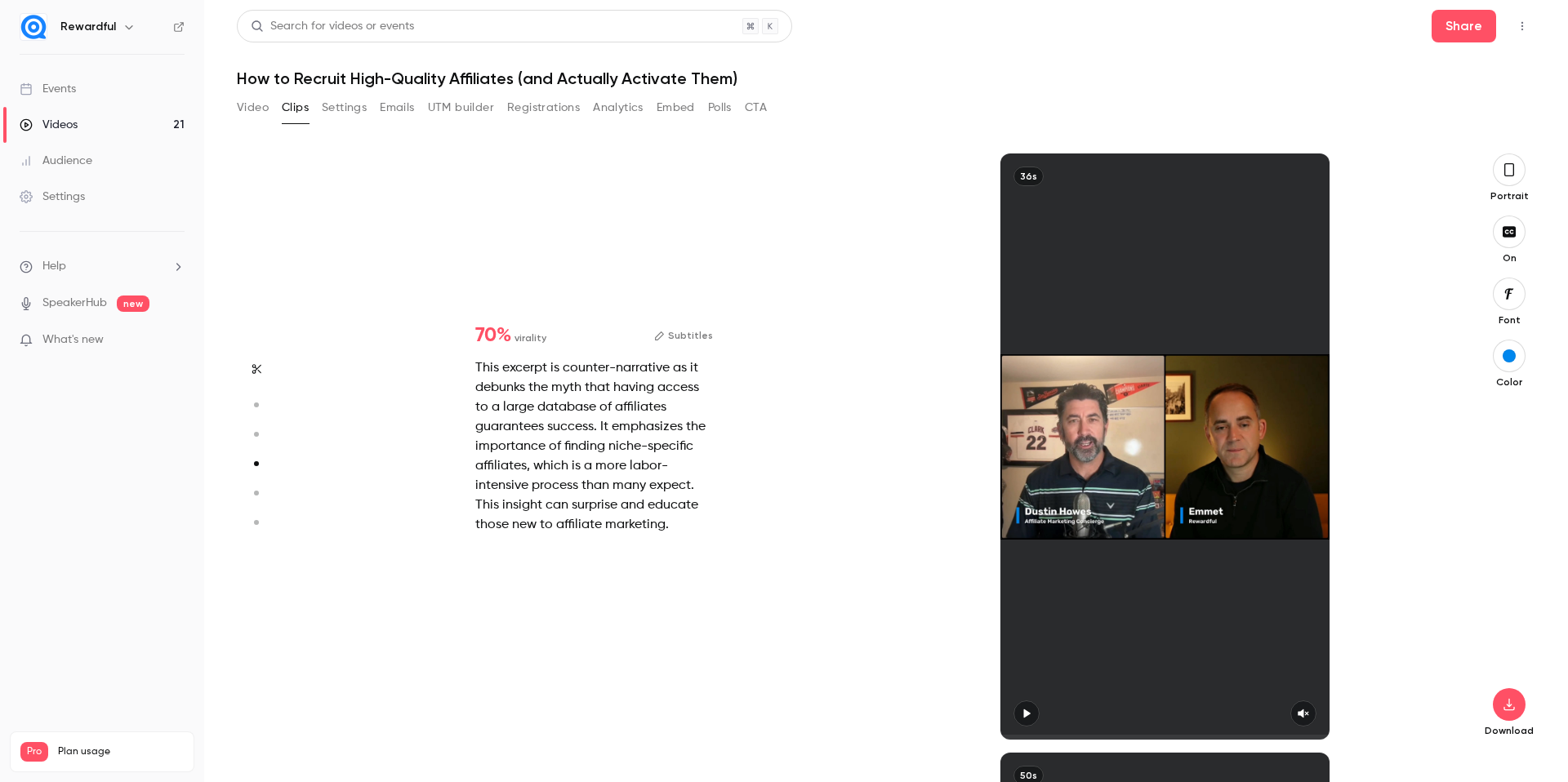
type input "*"
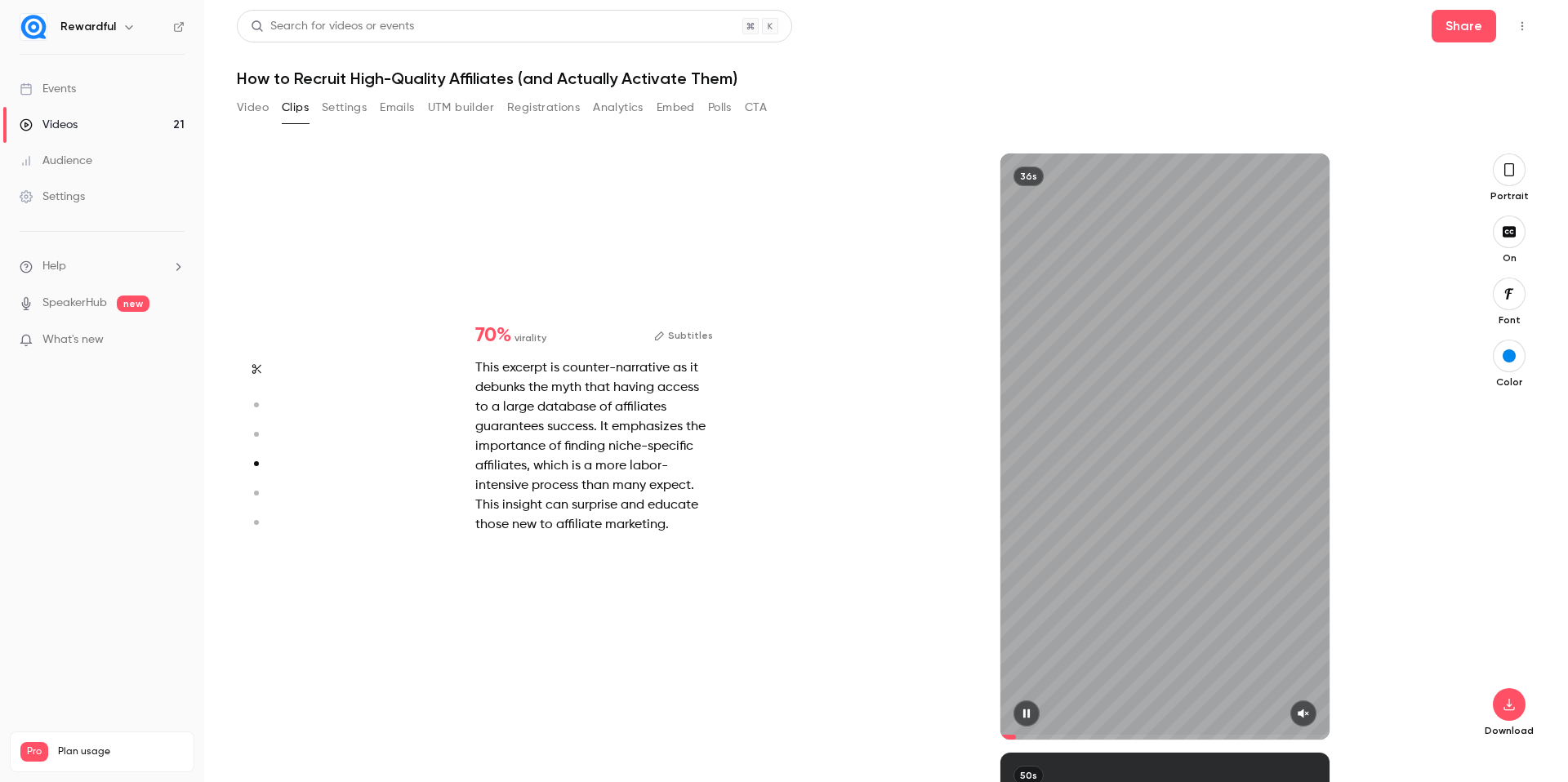
click at [1310, 722] on button "button" at bounding box center [1303, 714] width 26 height 26
type input "*"
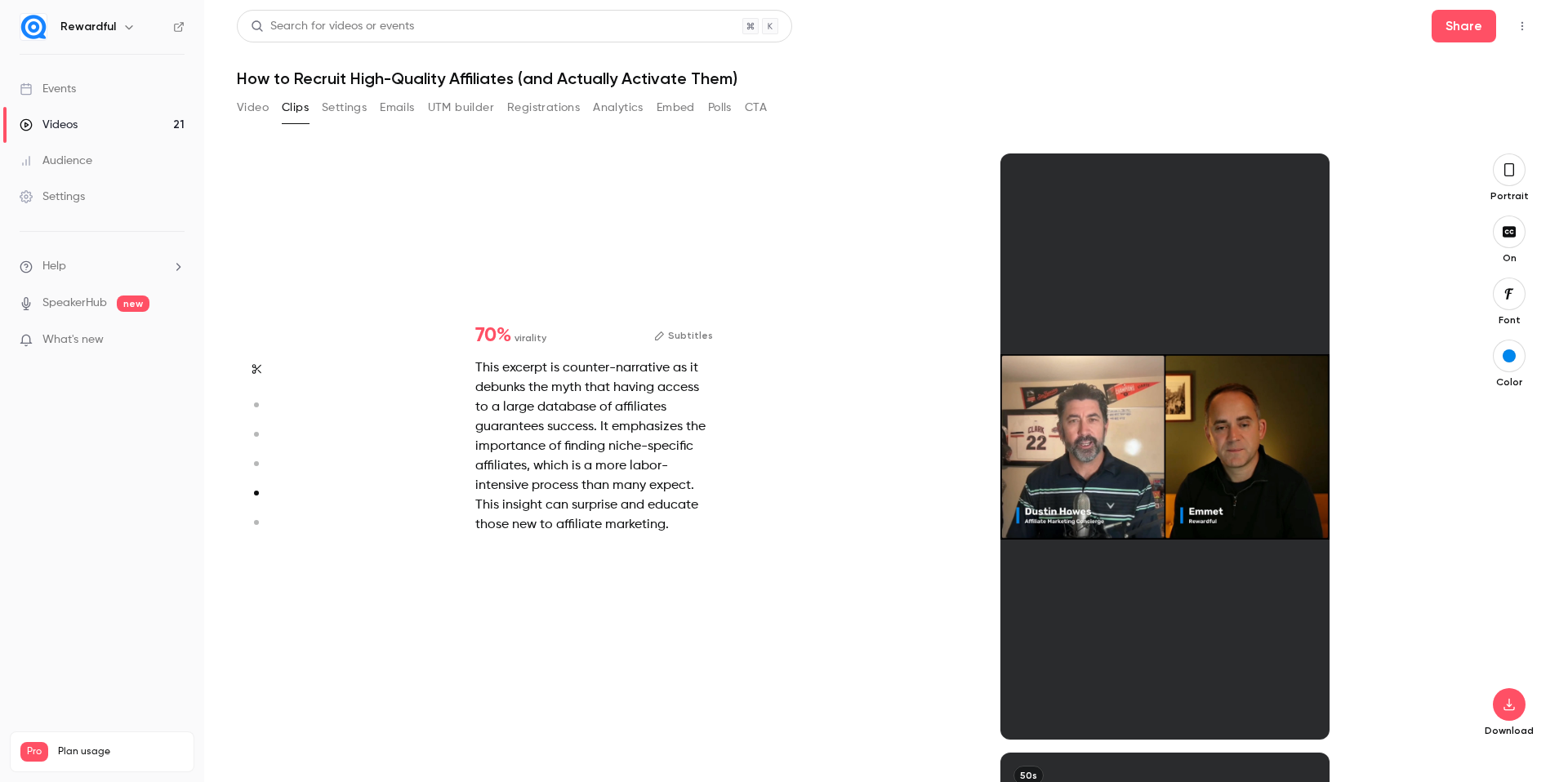
scroll to position [2398, 0]
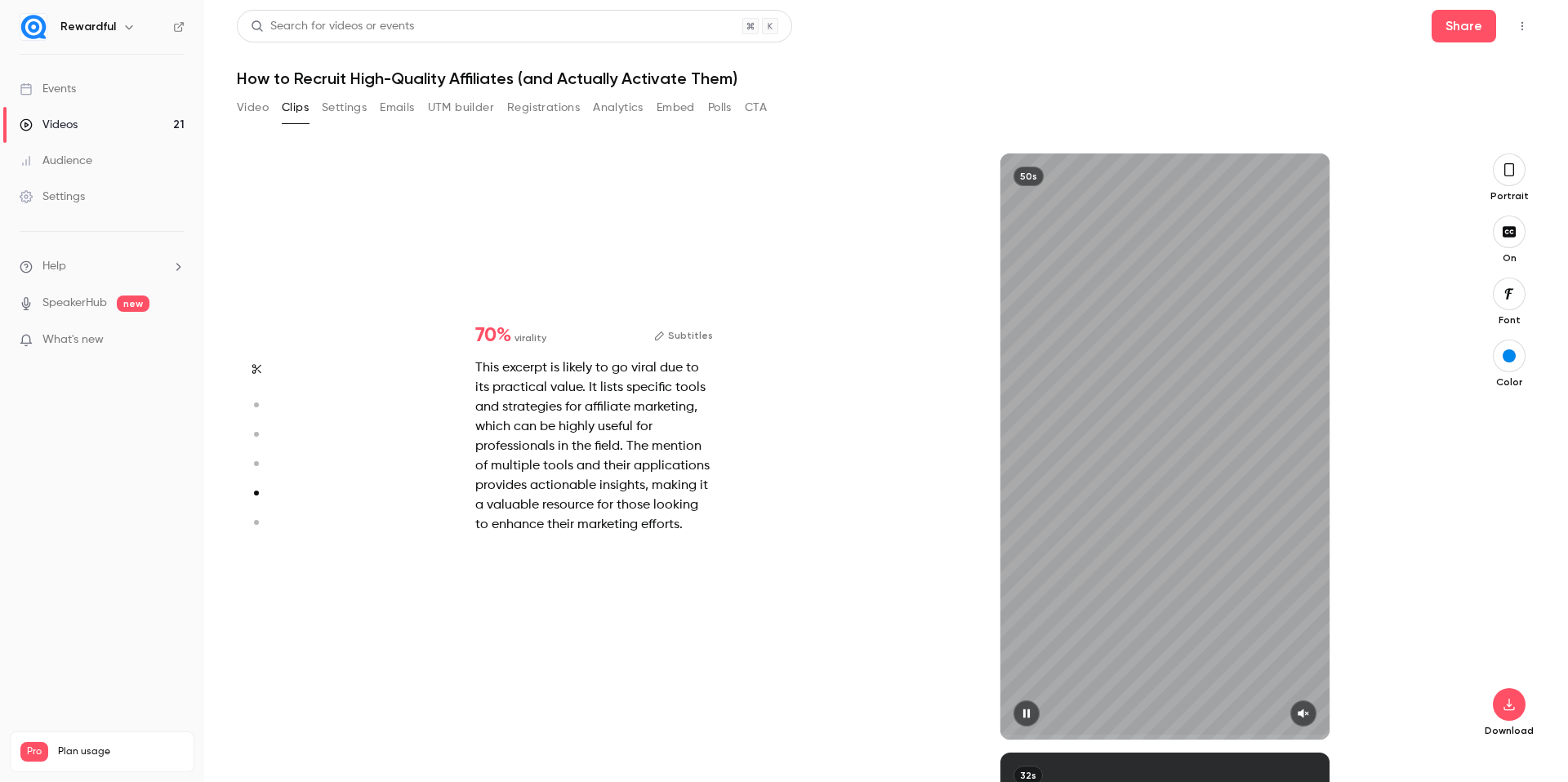
click at [1306, 714] on icon "button" at bounding box center [1304, 714] width 10 height 9
click at [1306, 714] on icon "button" at bounding box center [1304, 714] width 11 height 9
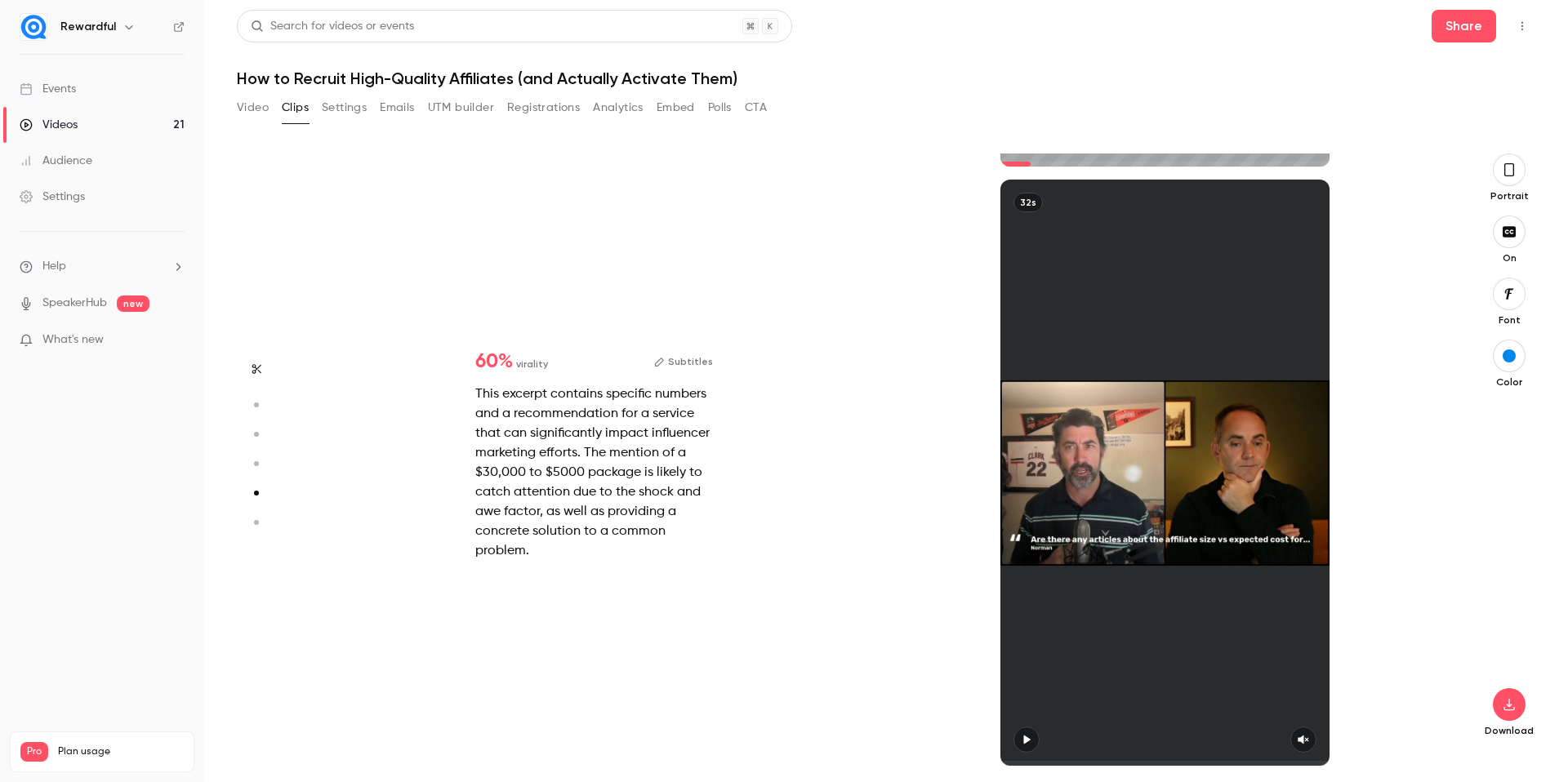
type input "*"
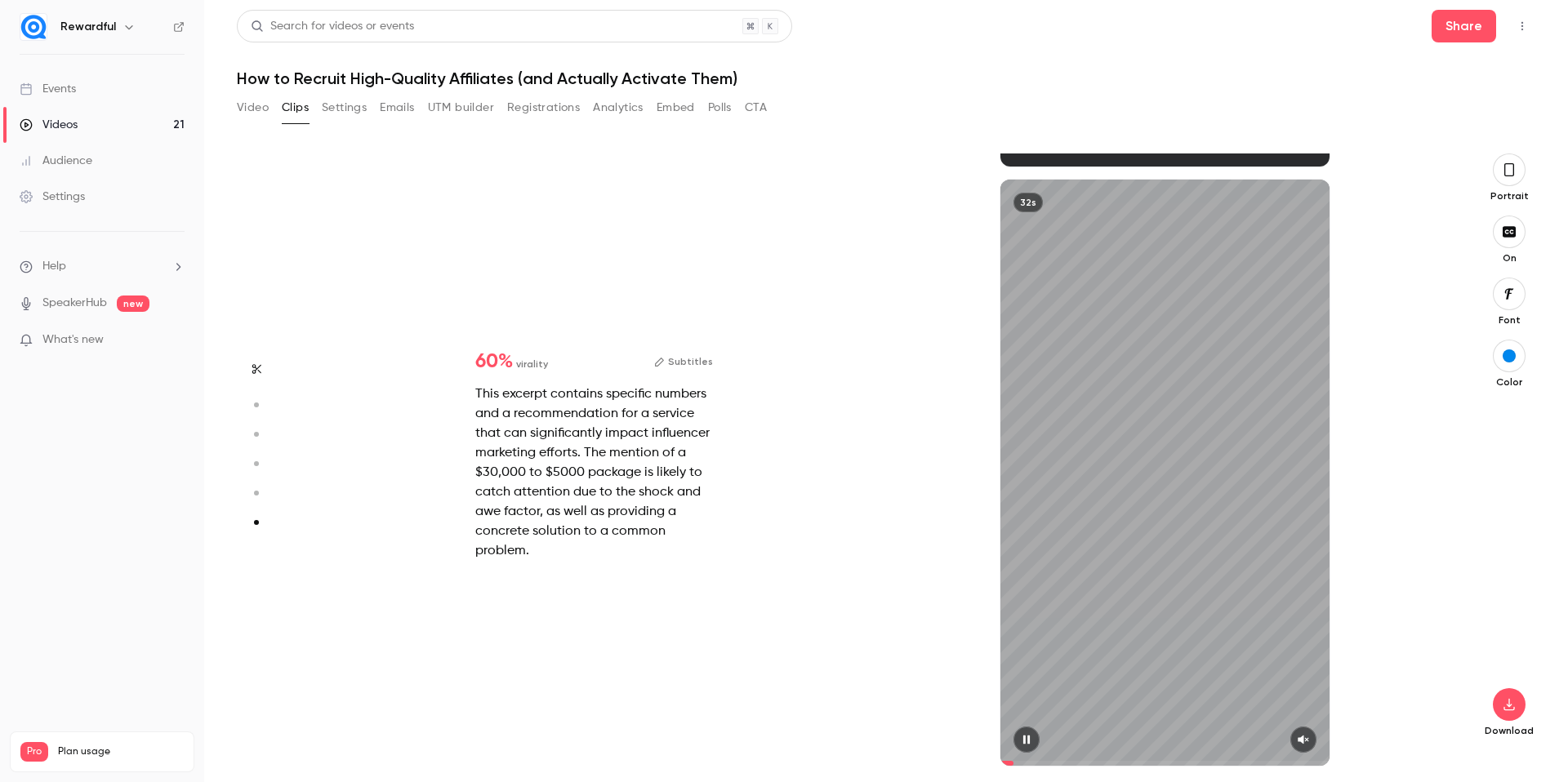
click at [1304, 735] on icon "button" at bounding box center [1303, 740] width 13 height 11
type input "*"
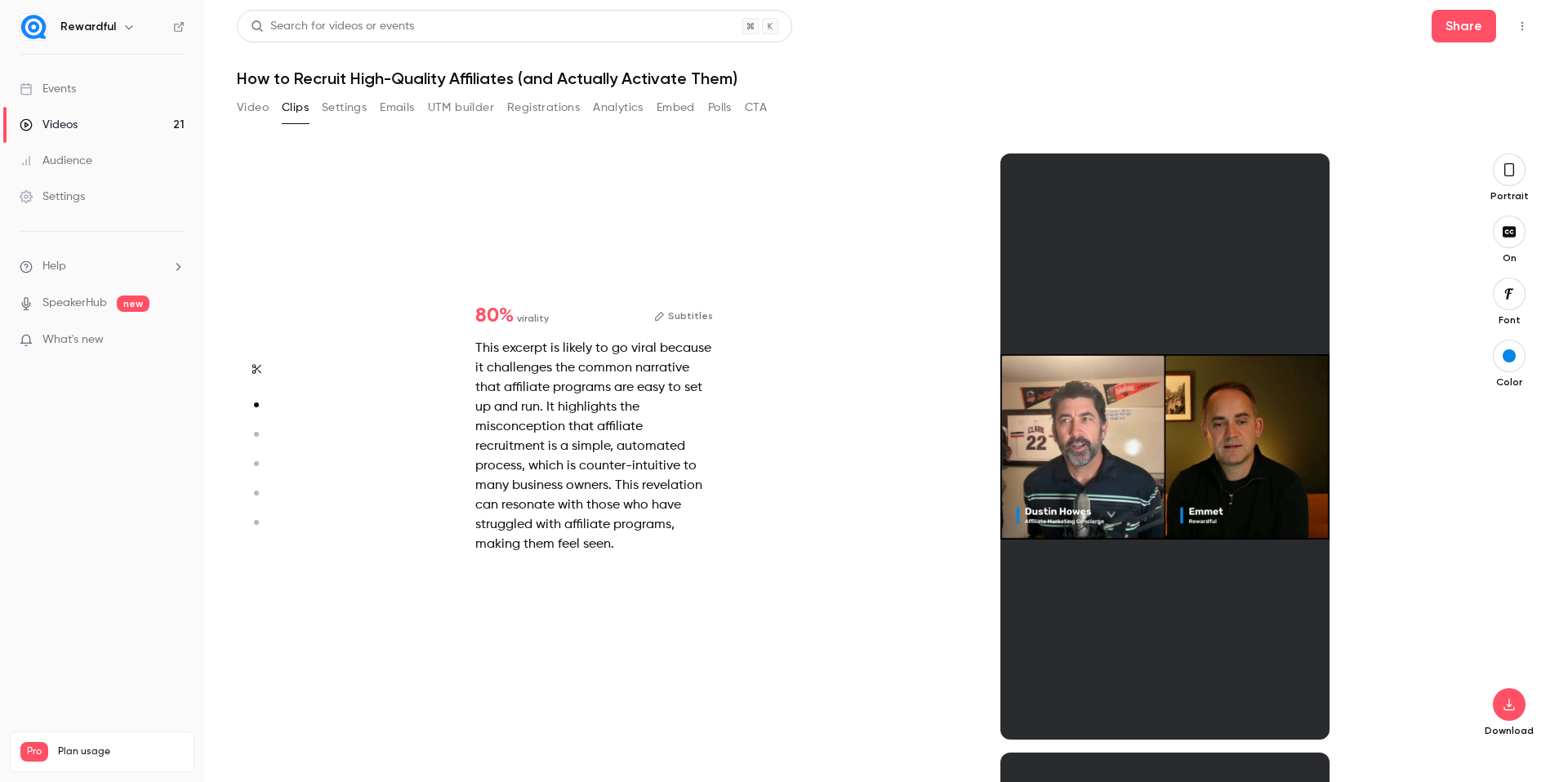
scroll to position [600, 0]
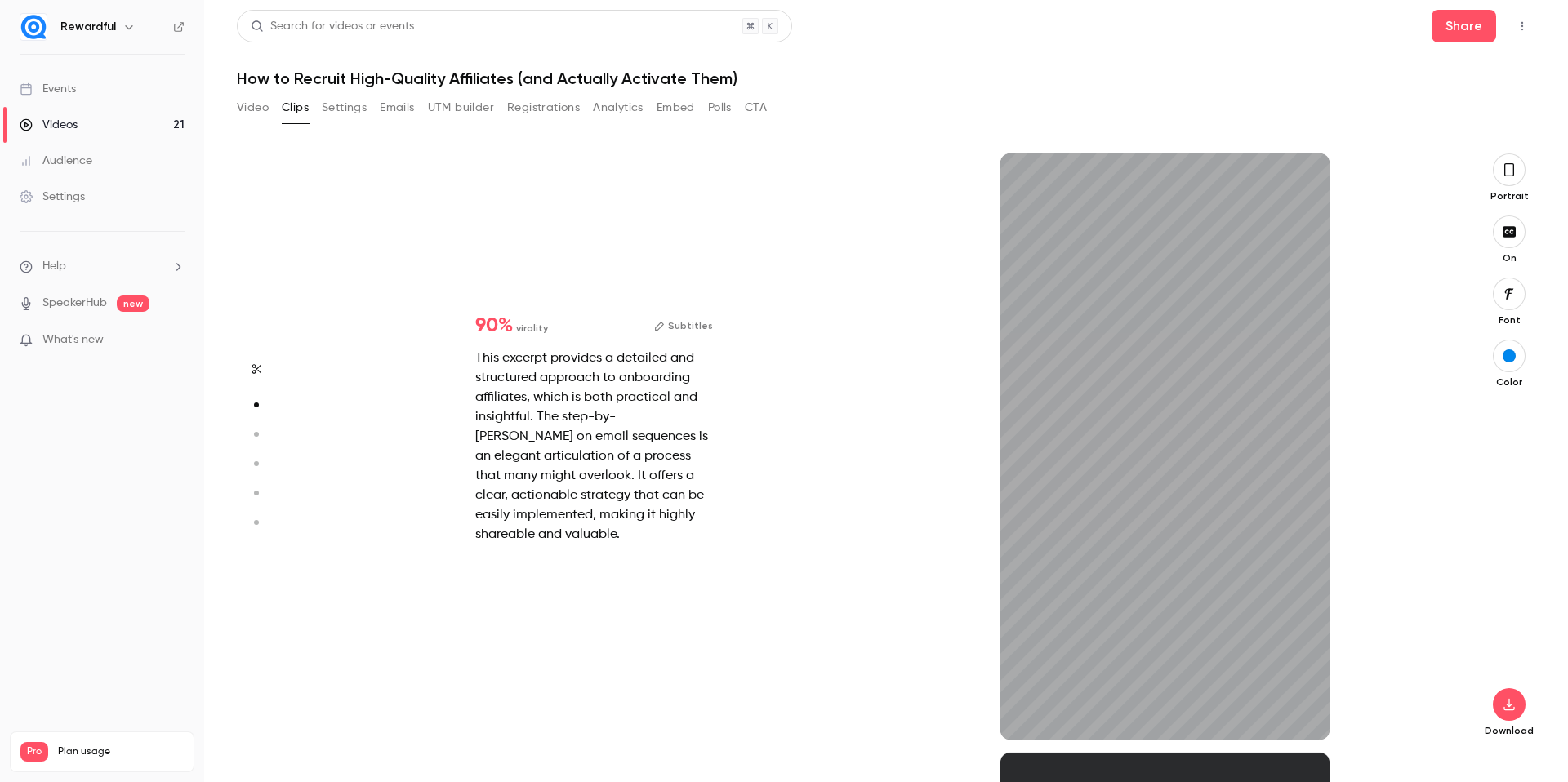
type input "***"
click at [253, 110] on button "Video" at bounding box center [252, 108] width 32 height 26
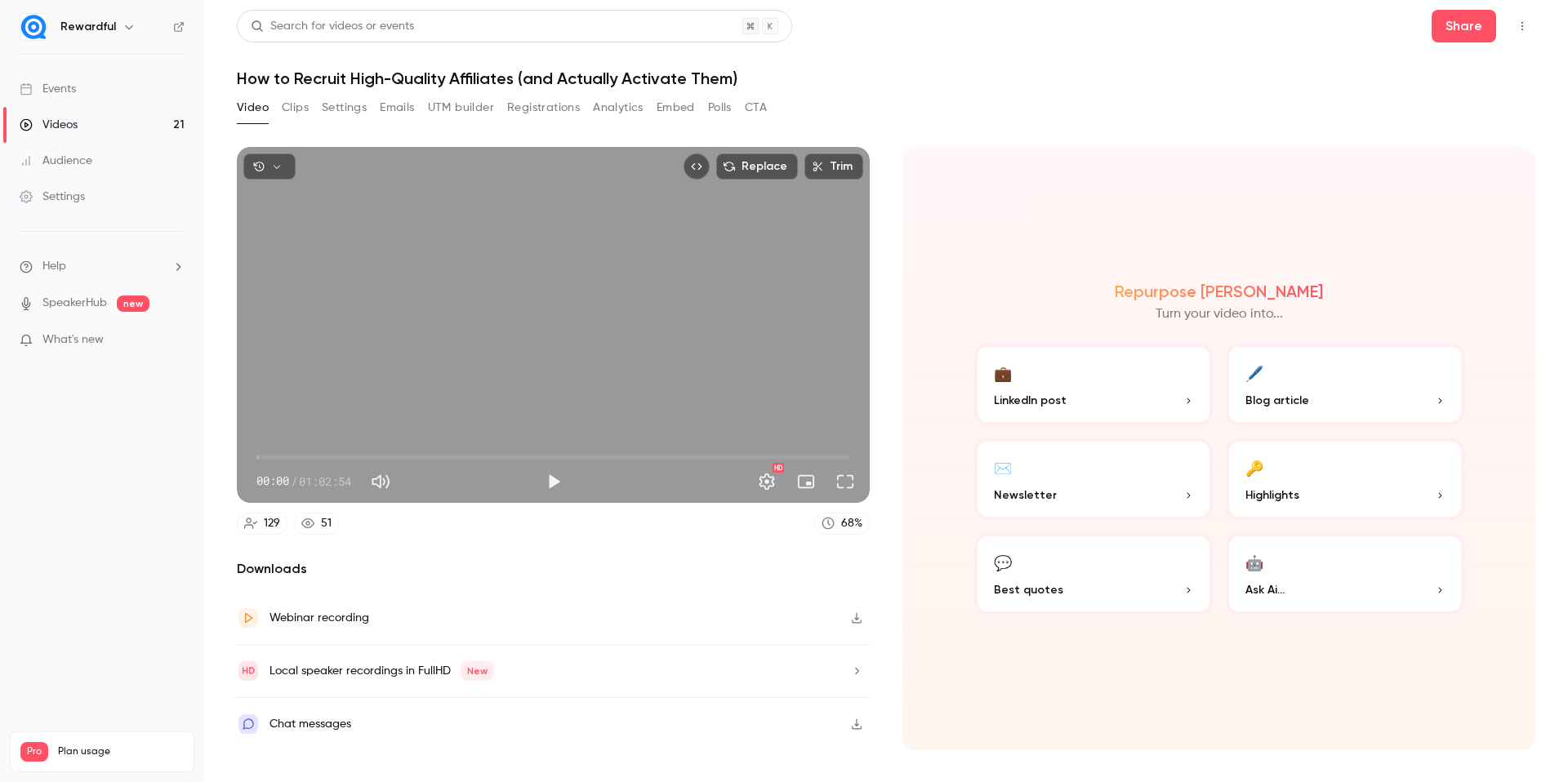
click at [297, 109] on button "Clips" at bounding box center [295, 108] width 27 height 26
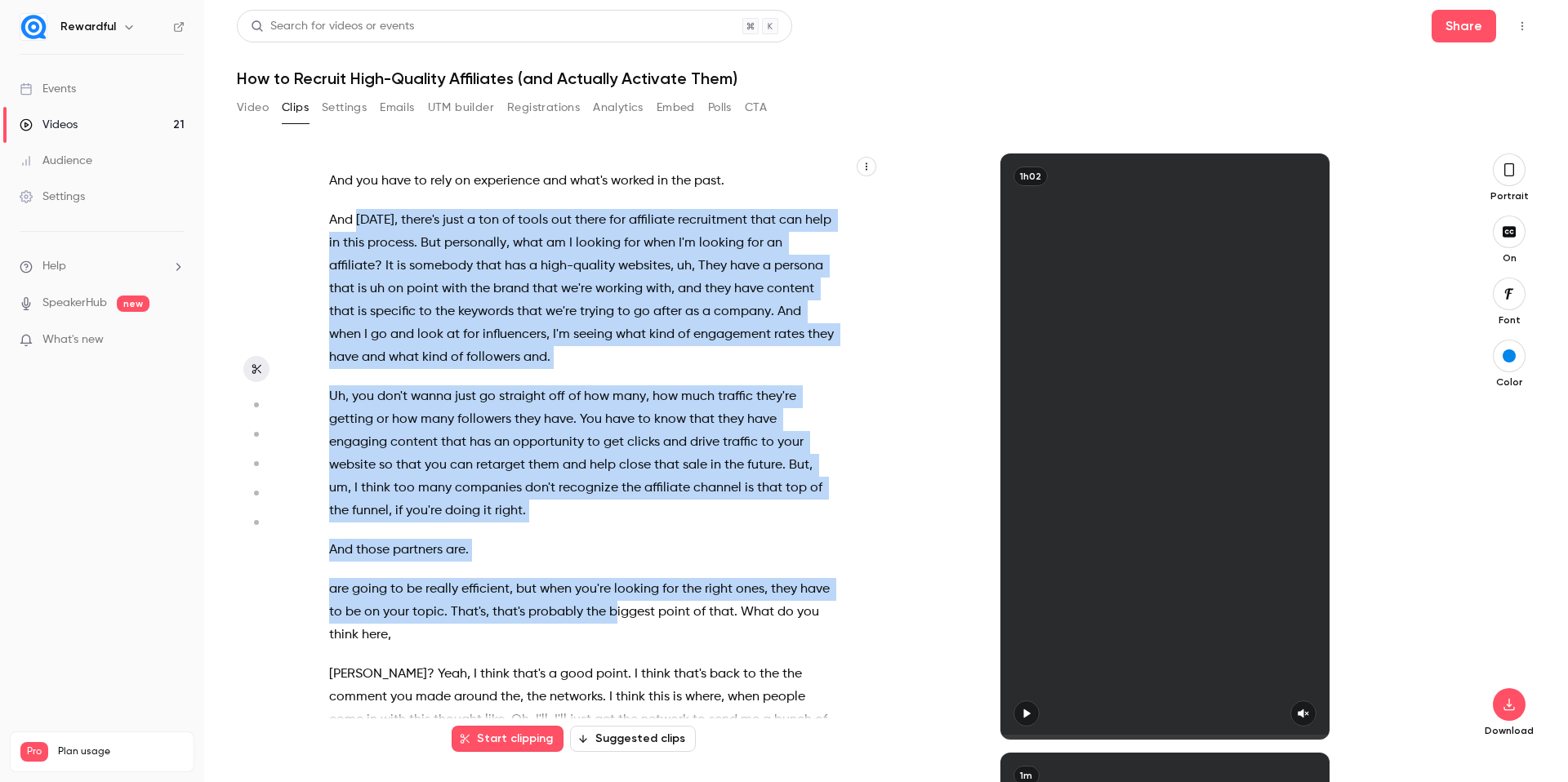
scroll to position [2565, 0]
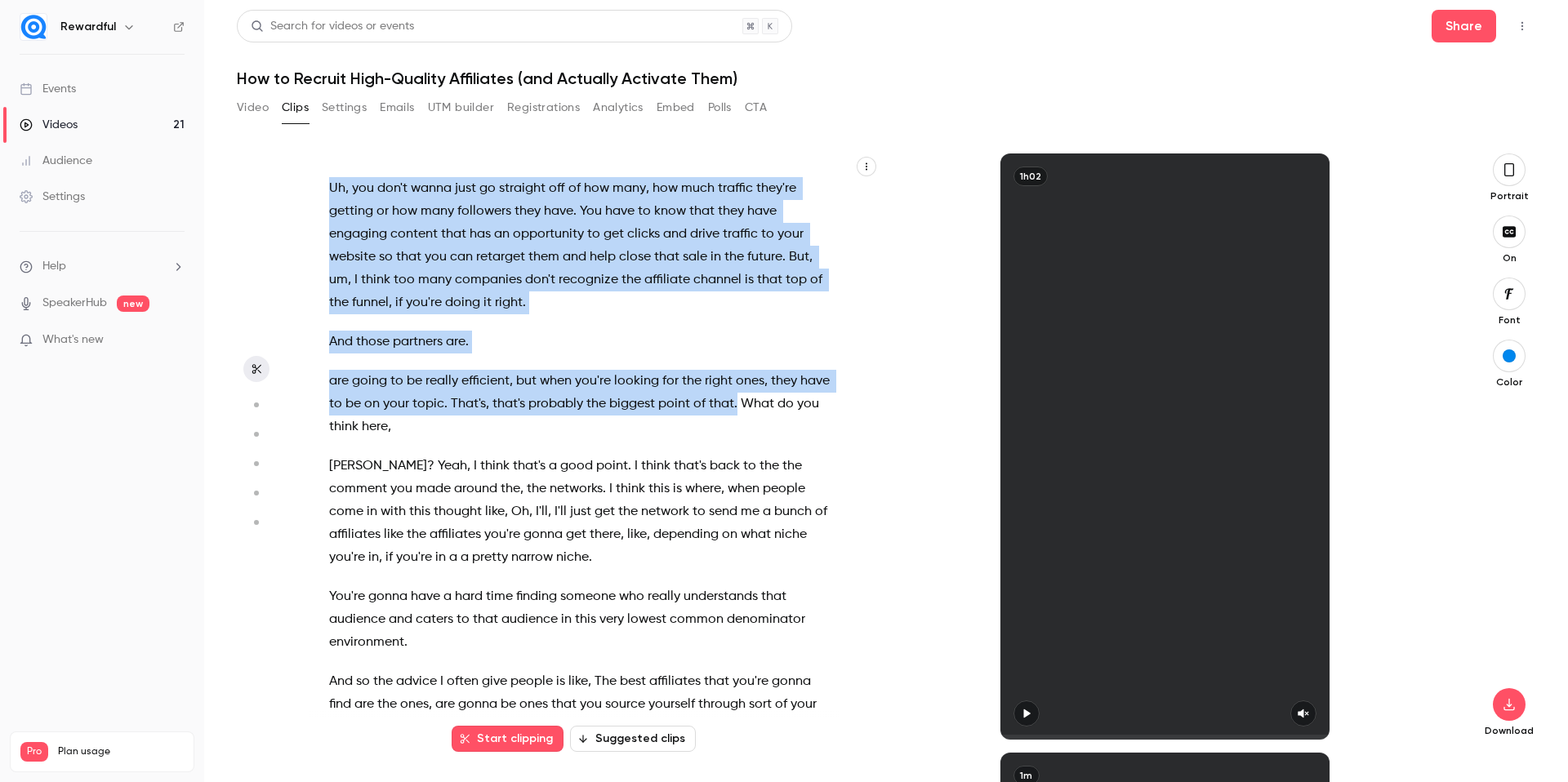
drag, startPoint x: 357, startPoint y: 338, endPoint x: 688, endPoint y: 589, distance: 415.4
click at [767, 433] on div "Welcome everybody . [PERSON_NAME] . Hey , um , just give a couple of seconds , …" at bounding box center [589, 455] width 562 height 570
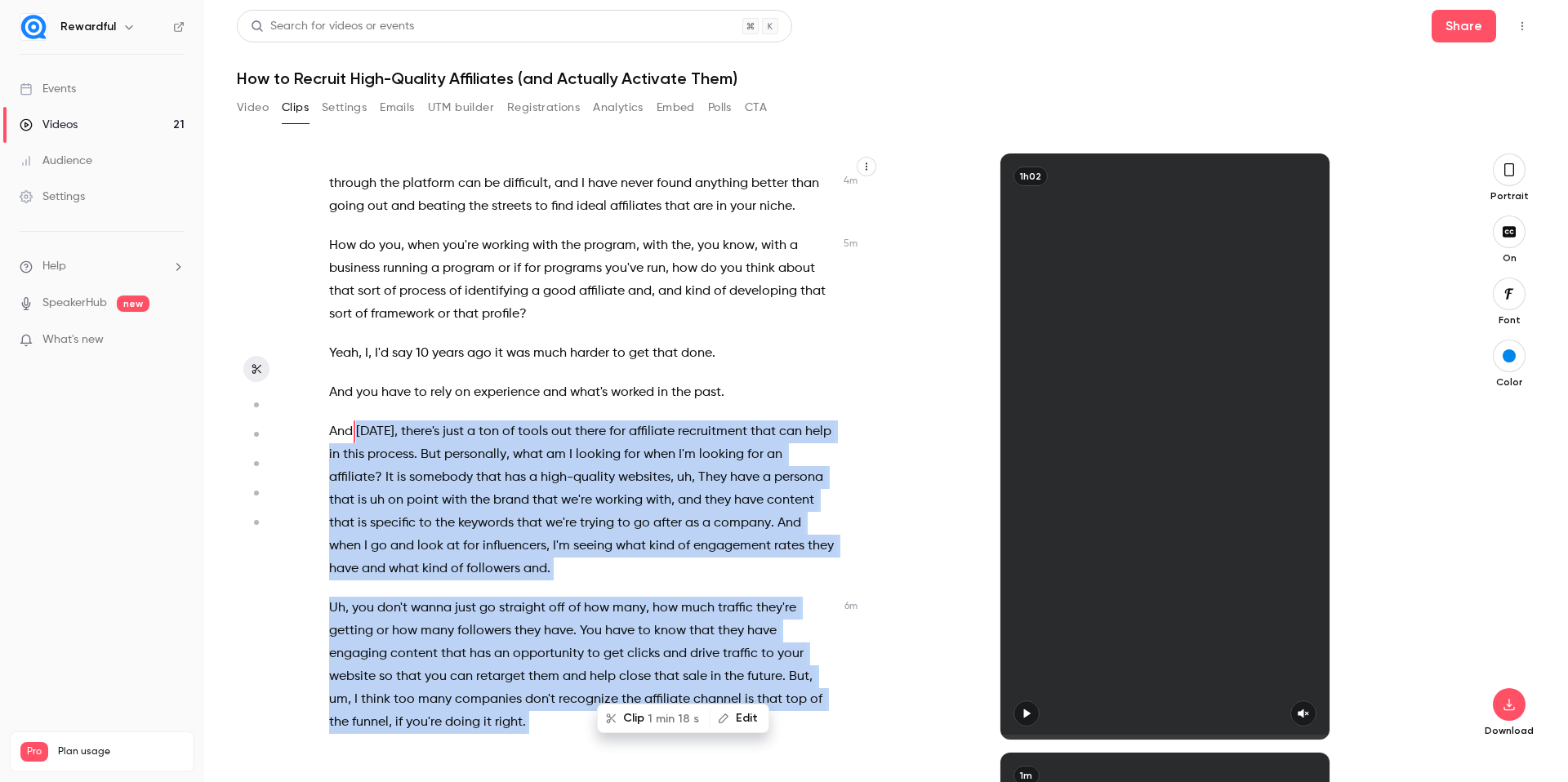
click at [647, 443] on span "affiliate" at bounding box center [651, 432] width 46 height 22
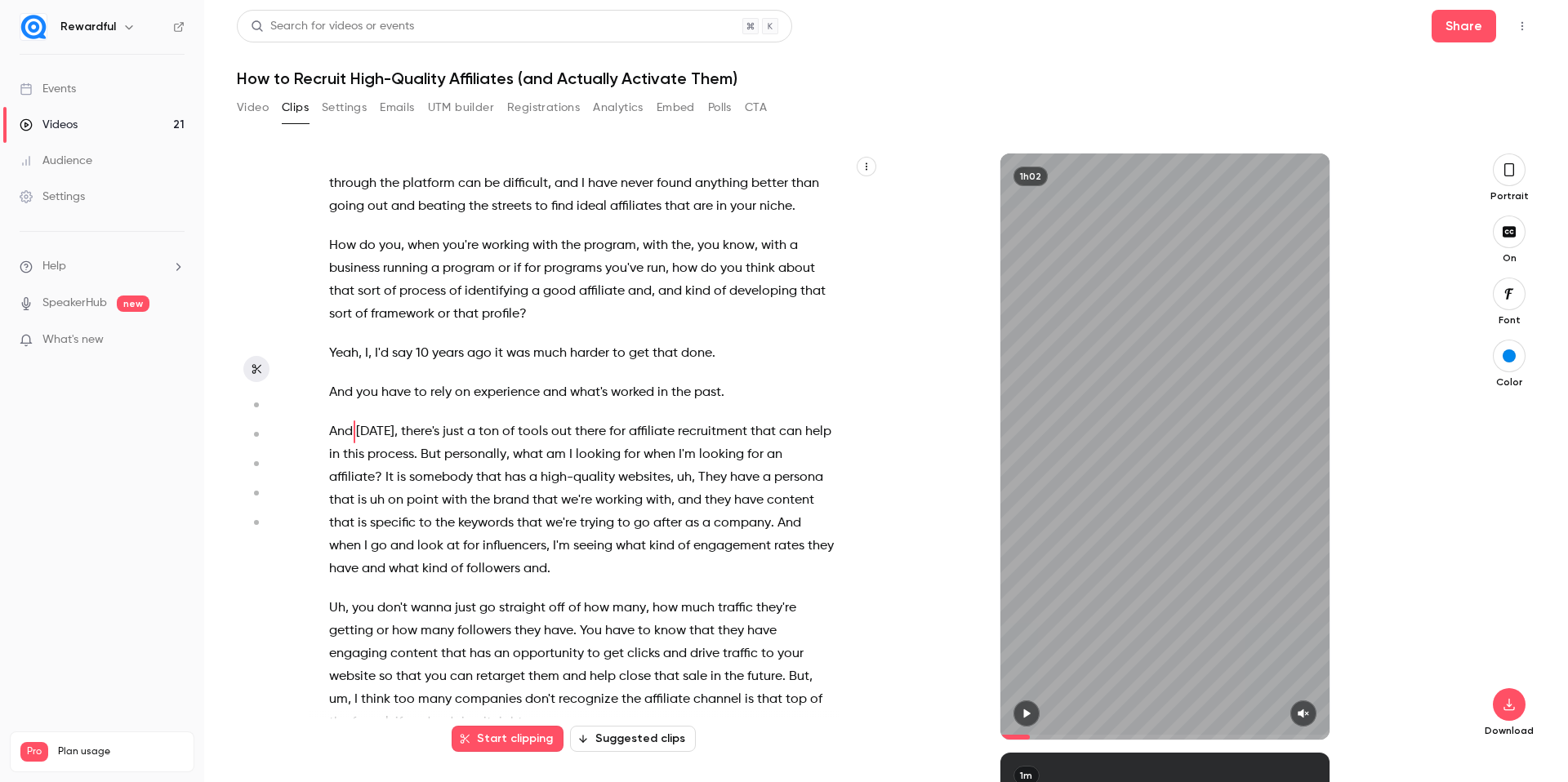
click at [1023, 714] on icon "button" at bounding box center [1025, 713] width 13 height 11
click at [1025, 713] on icon "button" at bounding box center [1025, 713] width 13 height 11
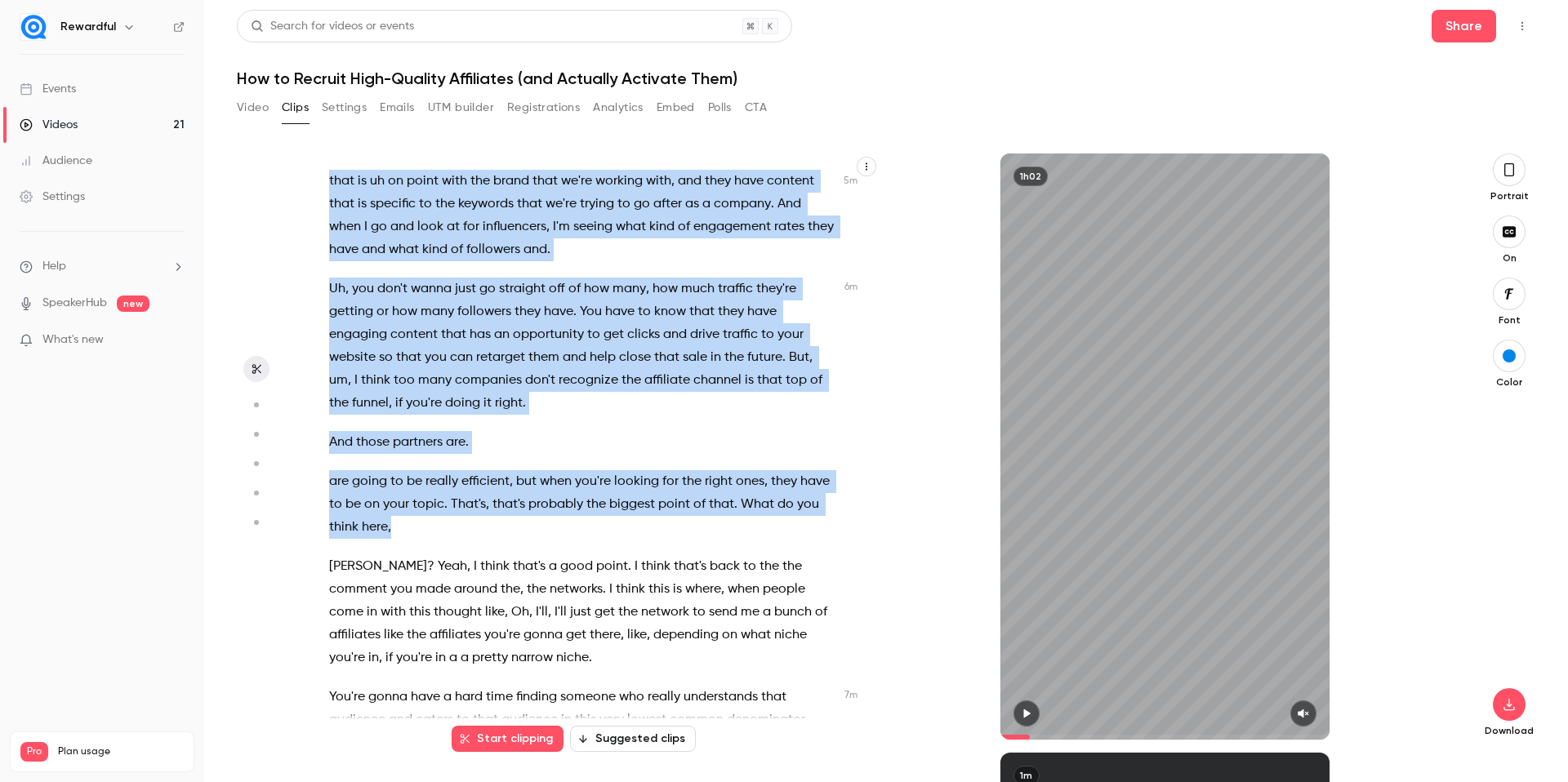
scroll to position [2581, 0]
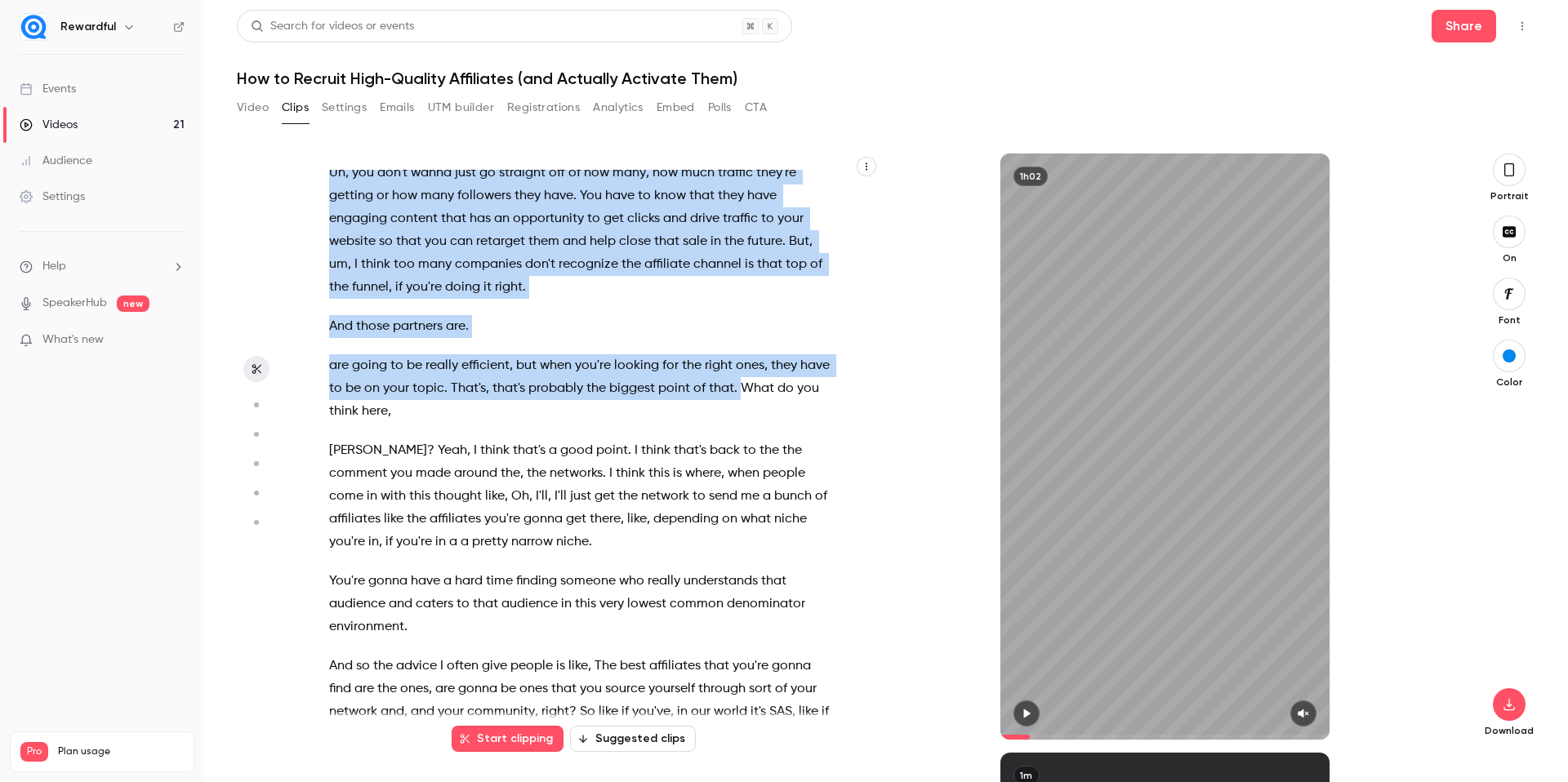
drag, startPoint x: 595, startPoint y: 499, endPoint x: 771, endPoint y: 418, distance: 193.7
click at [771, 418] on div "Welcome everybody . [PERSON_NAME] . Hey , um , just give a couple of seconds , …" at bounding box center [589, 455] width 562 height 570
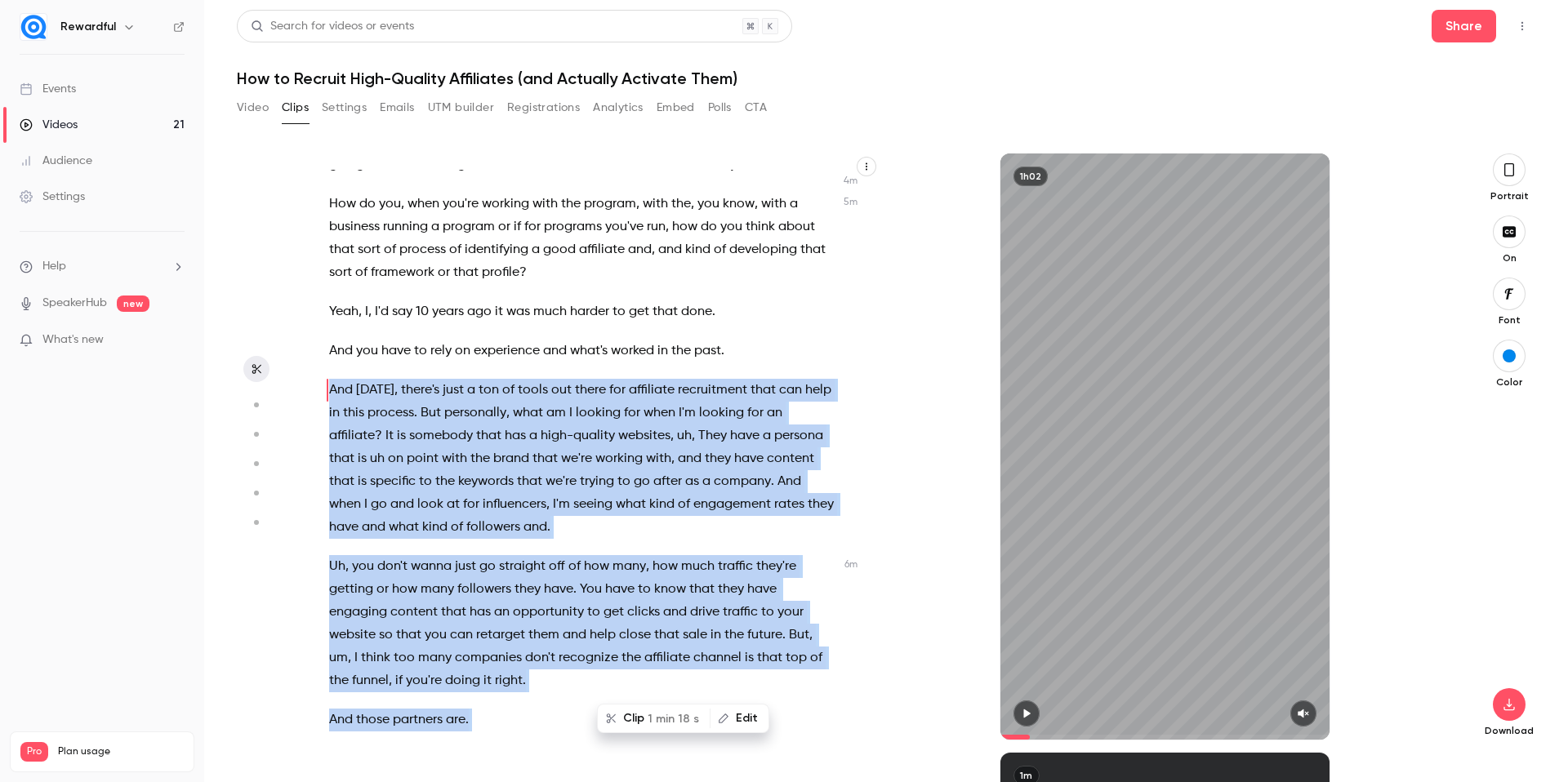
scroll to position [2146, 0]
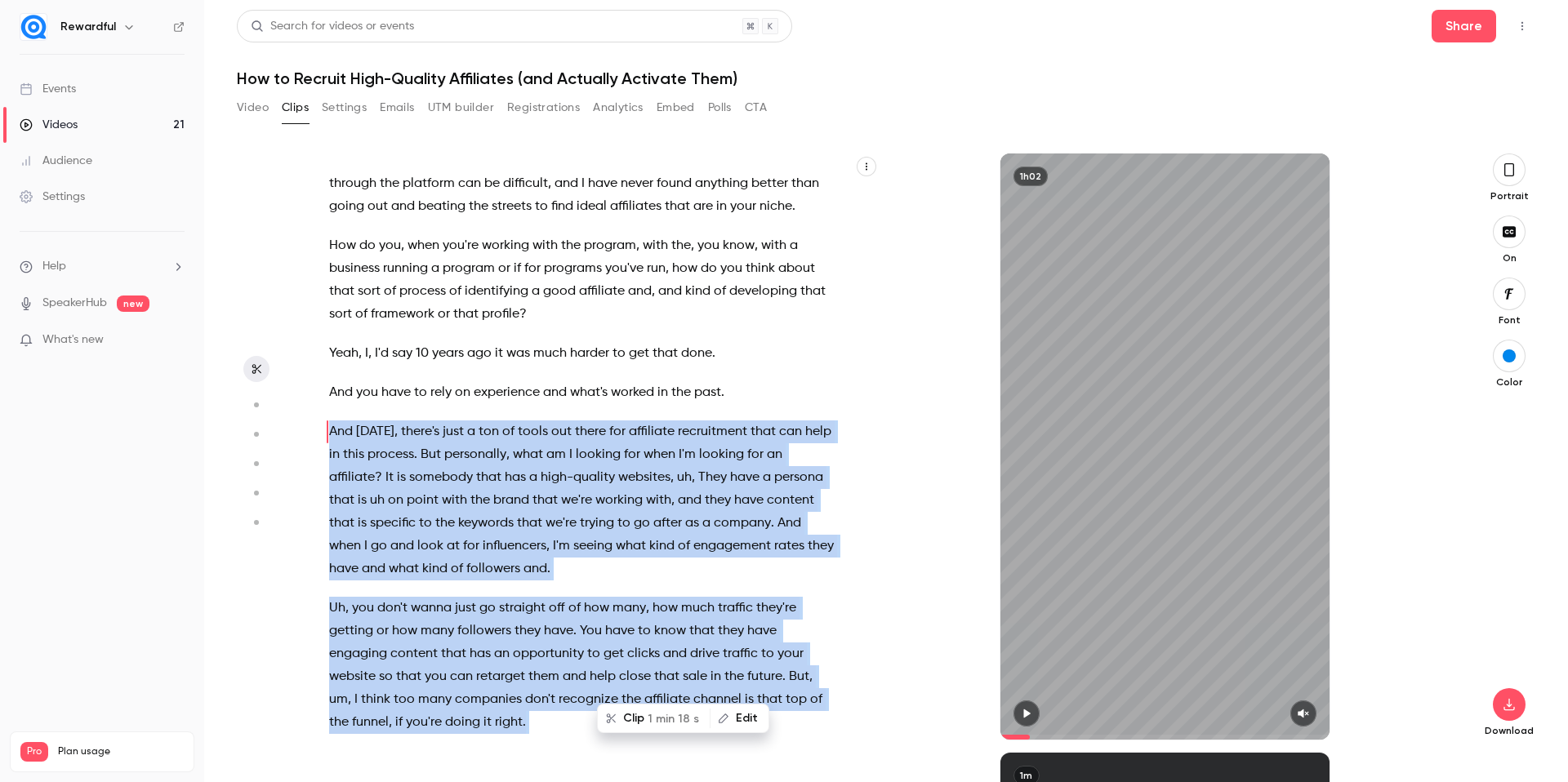
click at [636, 722] on button "Clip 1 min 18 s" at bounding box center [654, 719] width 111 height 26
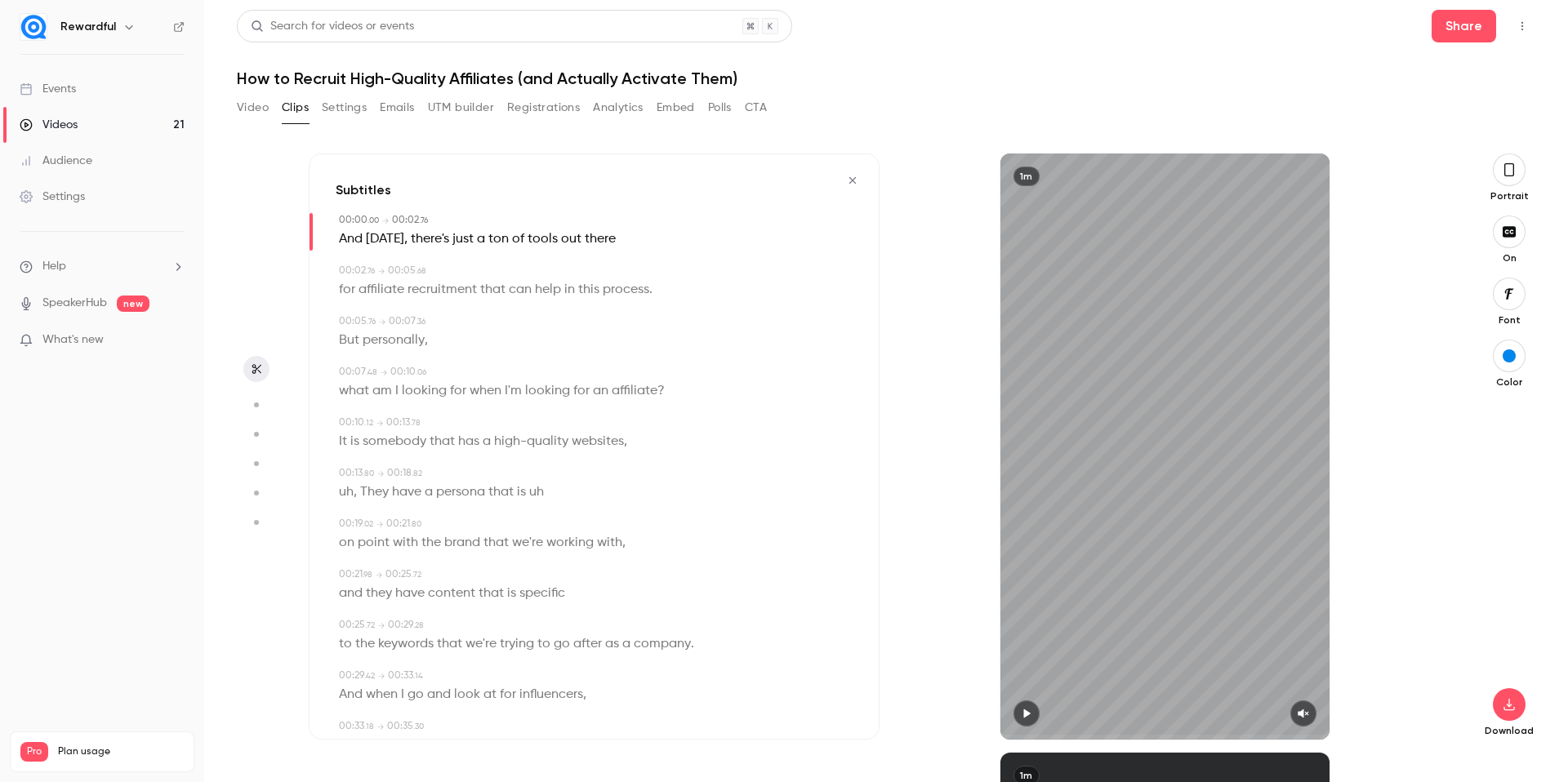
click at [1025, 709] on icon "button" at bounding box center [1025, 713] width 13 height 11
click at [1297, 711] on icon "button" at bounding box center [1303, 713] width 13 height 11
drag, startPoint x: 1026, startPoint y: 716, endPoint x: 1006, endPoint y: 735, distance: 27.6
click at [1027, 716] on icon "button" at bounding box center [1025, 714] width 7 height 9
click at [968, 735] on div "1m" at bounding box center [1165, 447] width 571 height 587
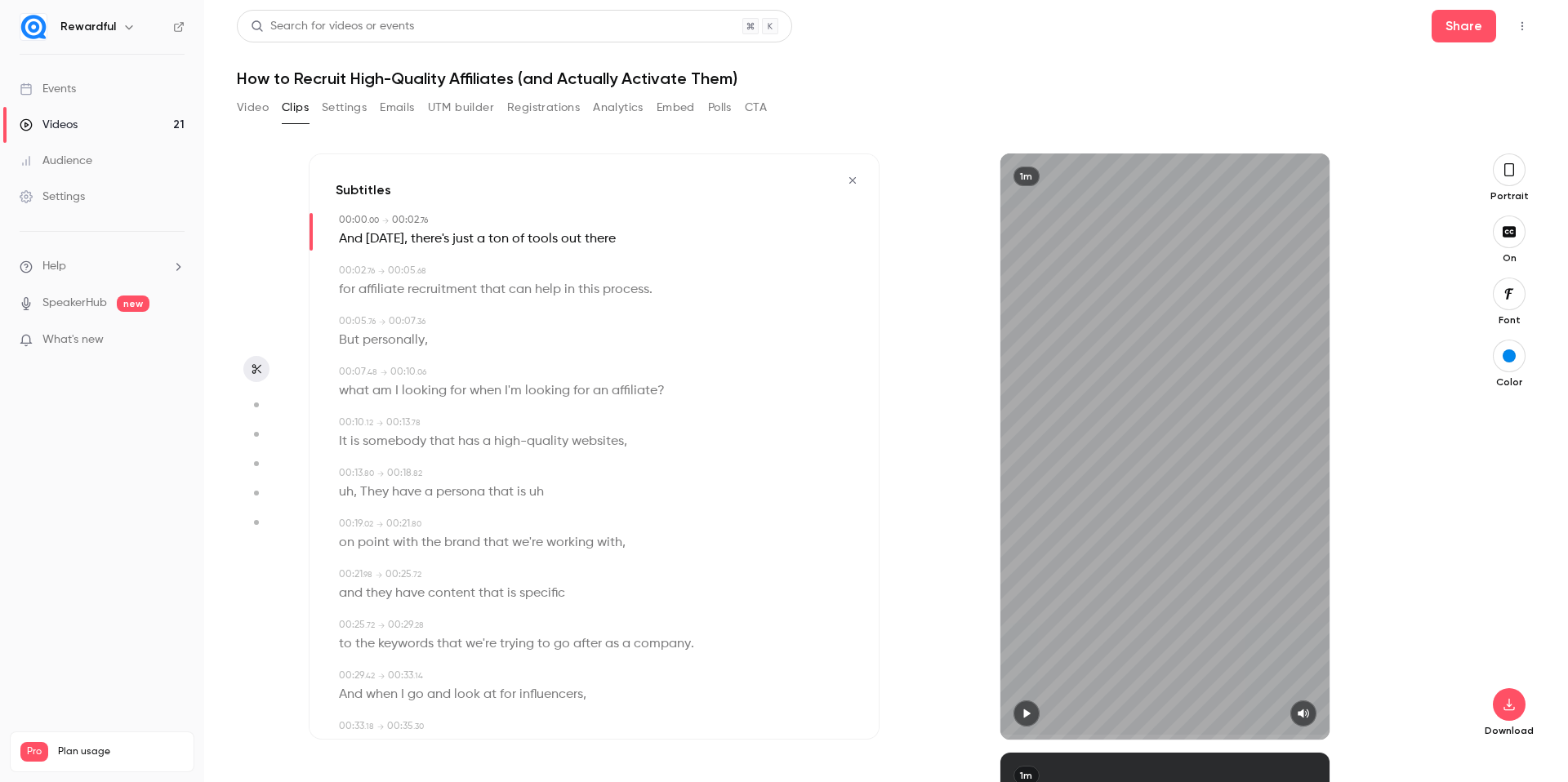
click at [1026, 709] on icon "button" at bounding box center [1025, 713] width 13 height 11
click at [846, 183] on icon "button" at bounding box center [852, 180] width 13 height 11
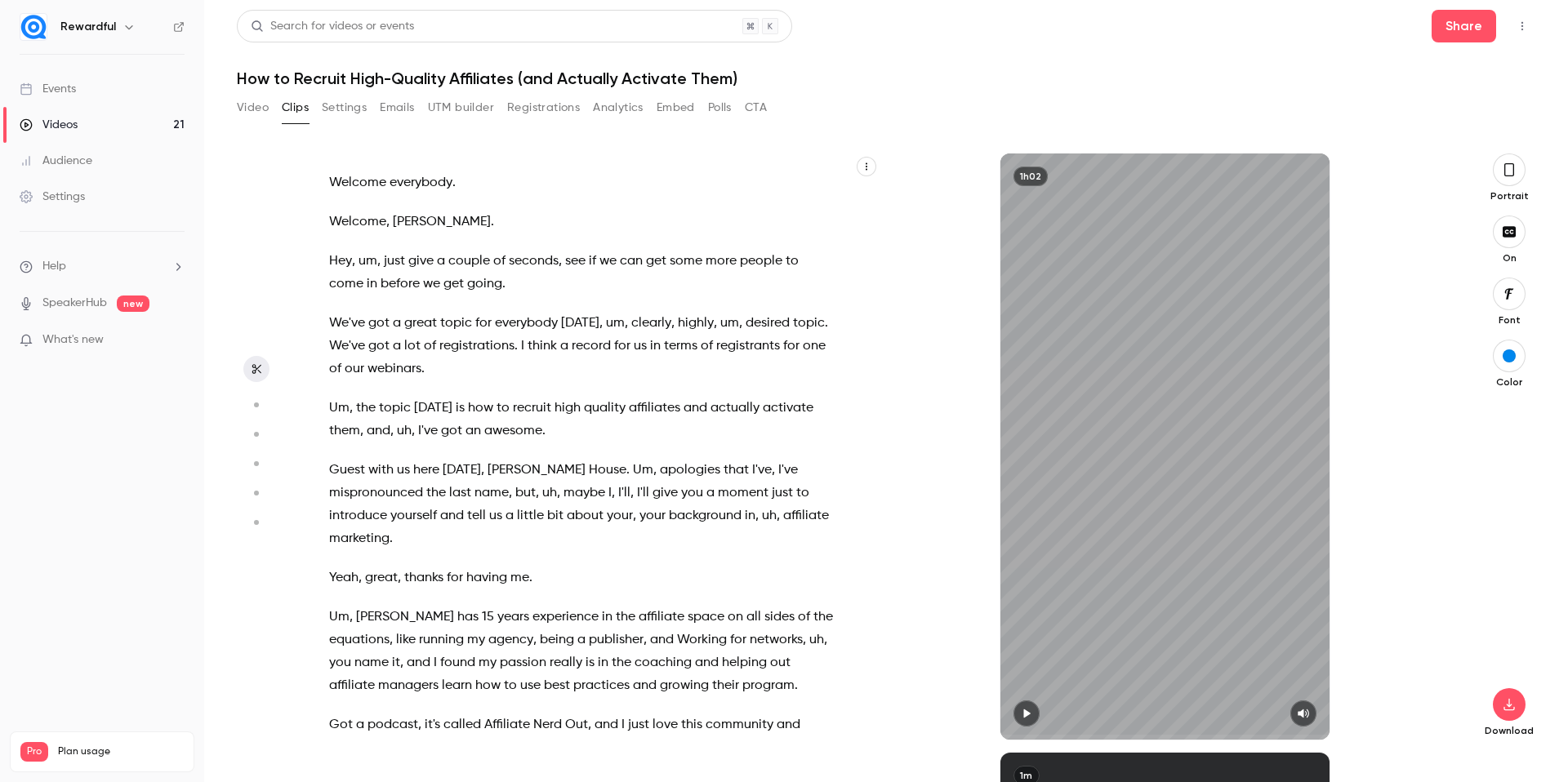
click at [917, 429] on div "1h02" at bounding box center [1165, 447] width 571 height 587
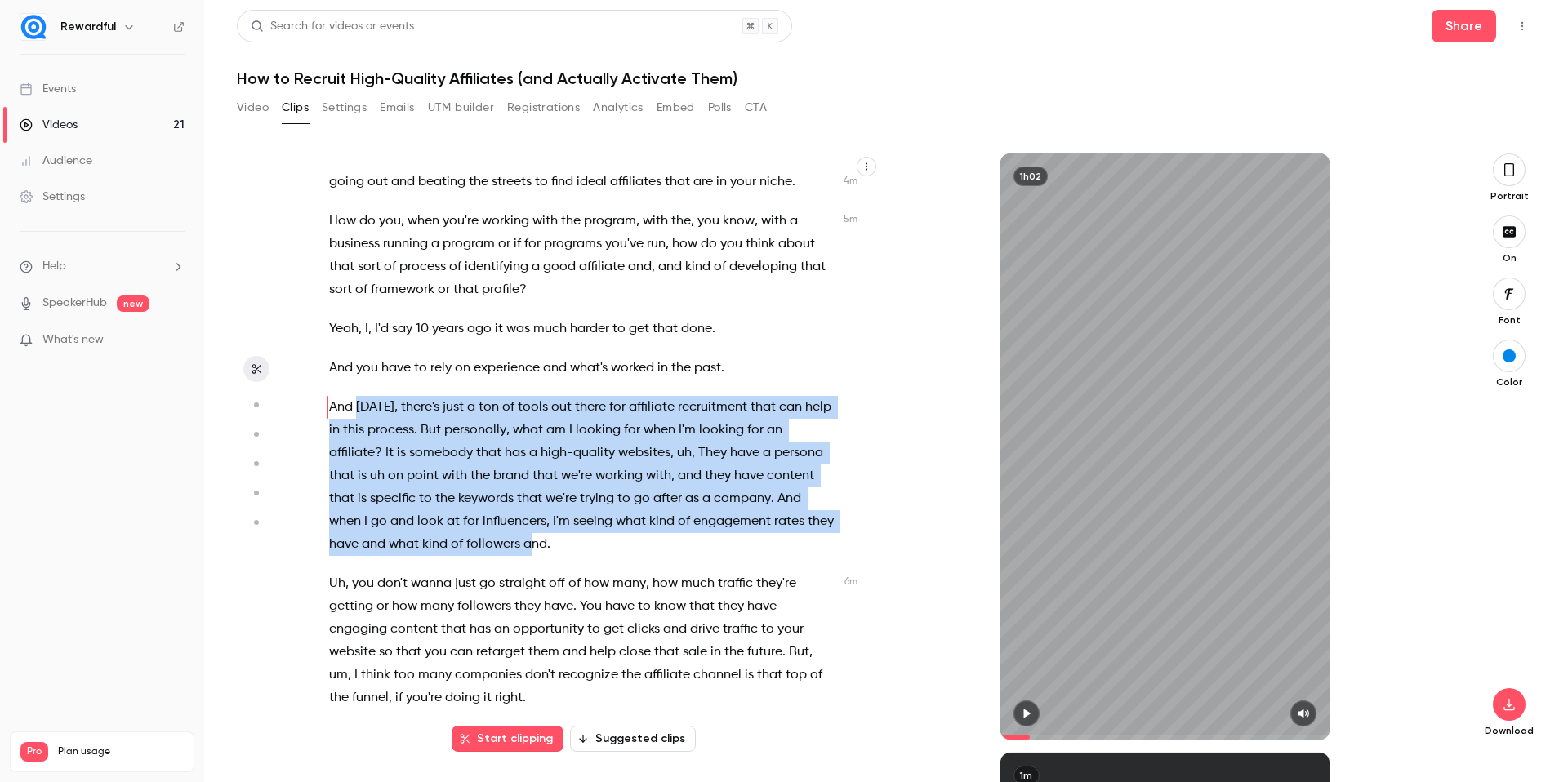
scroll to position [2391, 0]
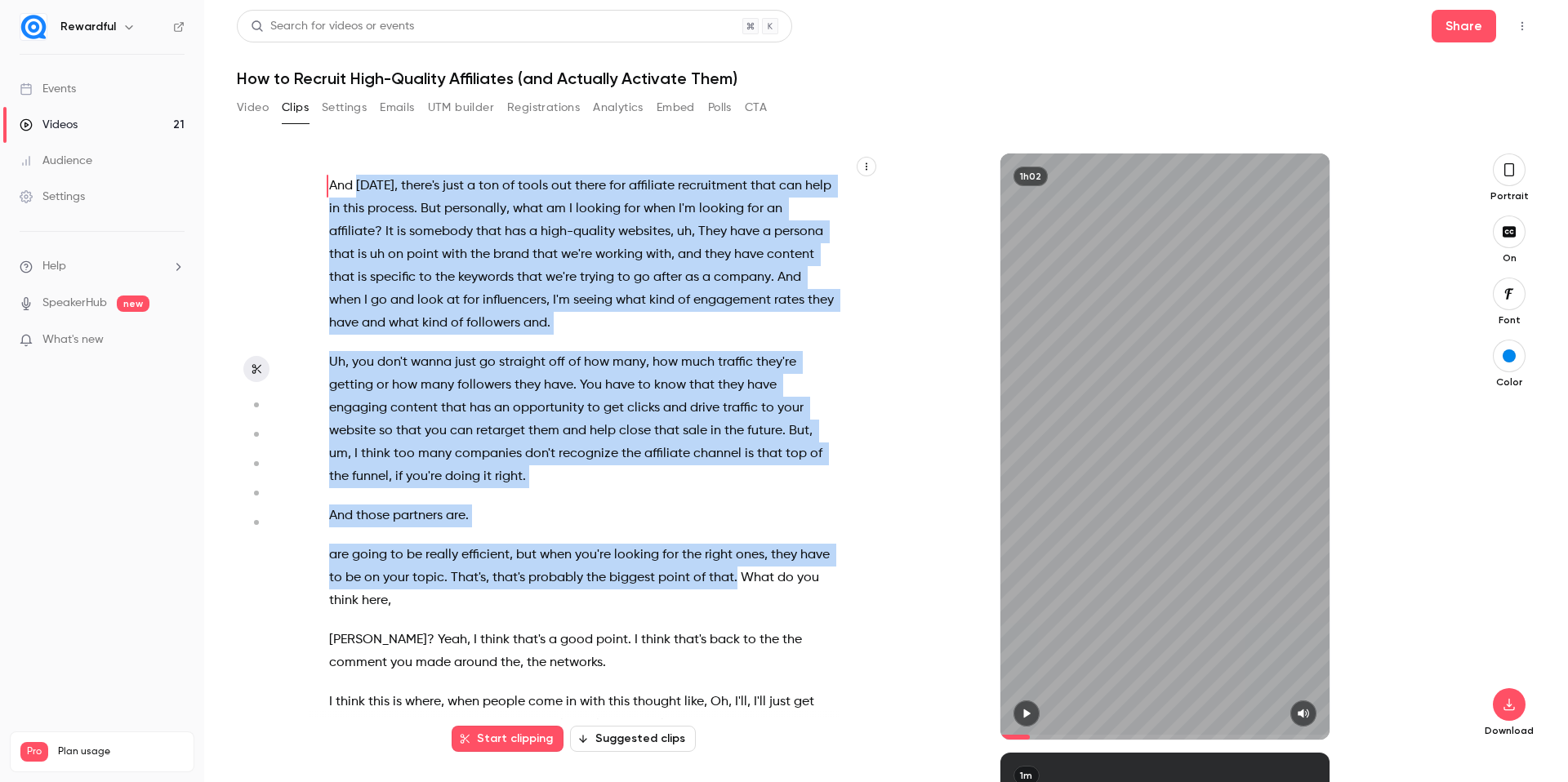
drag, startPoint x: 597, startPoint y: 480, endPoint x: 740, endPoint y: 586, distance: 178.0
click at [769, 594] on div "Welcome everybody . [PERSON_NAME] . Hey , um , just give a couple of seconds , …" at bounding box center [589, 455] width 562 height 570
click at [675, 641] on span "1 min 18 s" at bounding box center [673, 639] width 52 height 17
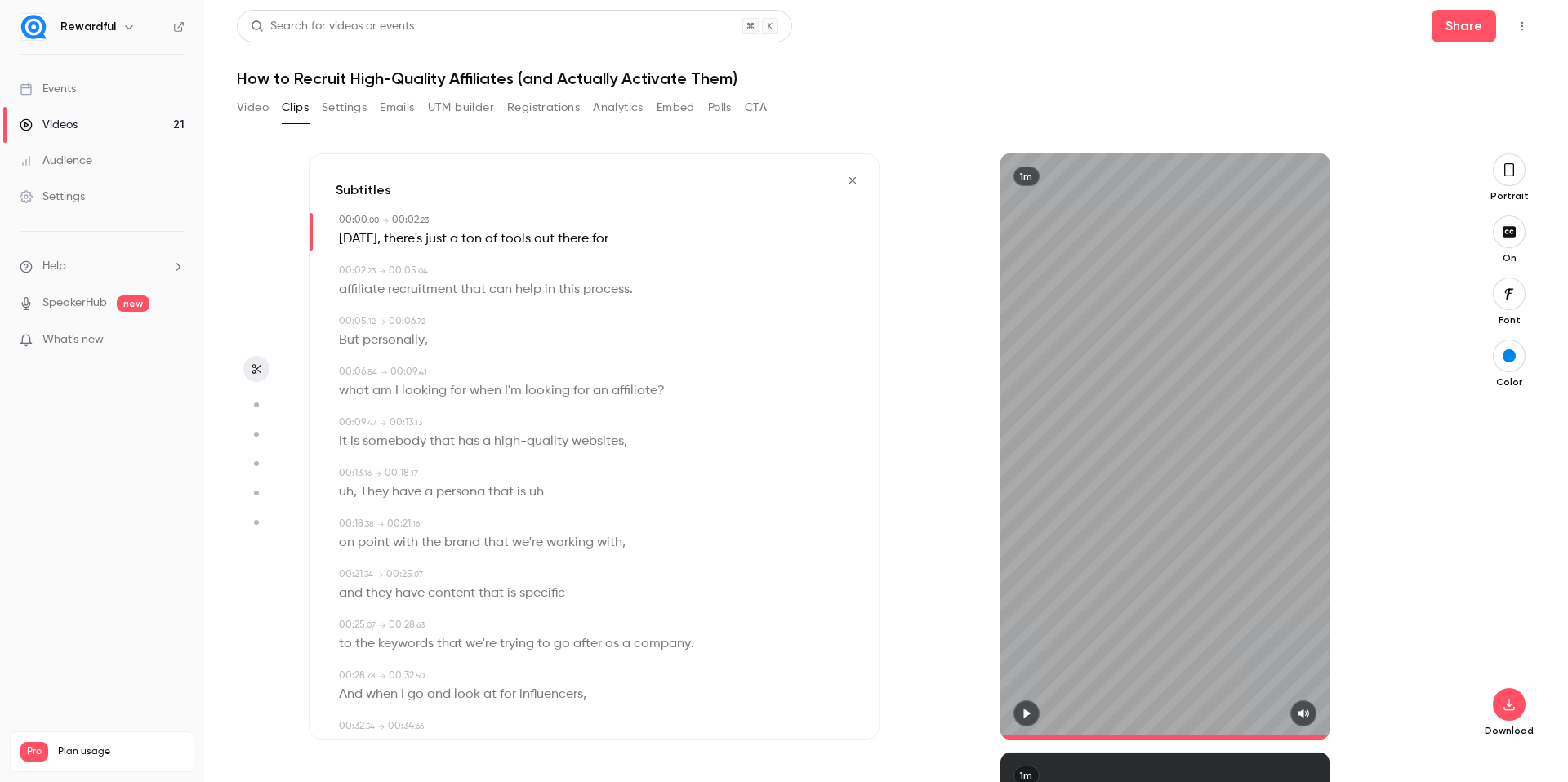
type input "*"
click at [356, 239] on span "[DATE]" at bounding box center [358, 239] width 38 height 22
click at [349, 270] on button "Edit" at bounding box center [351, 269] width 56 height 26
drag, startPoint x: 324, startPoint y: 276, endPoint x: 323, endPoint y: 297, distance: 21.0
click at [325, 277] on input "*****" at bounding box center [387, 275] width 147 height 33
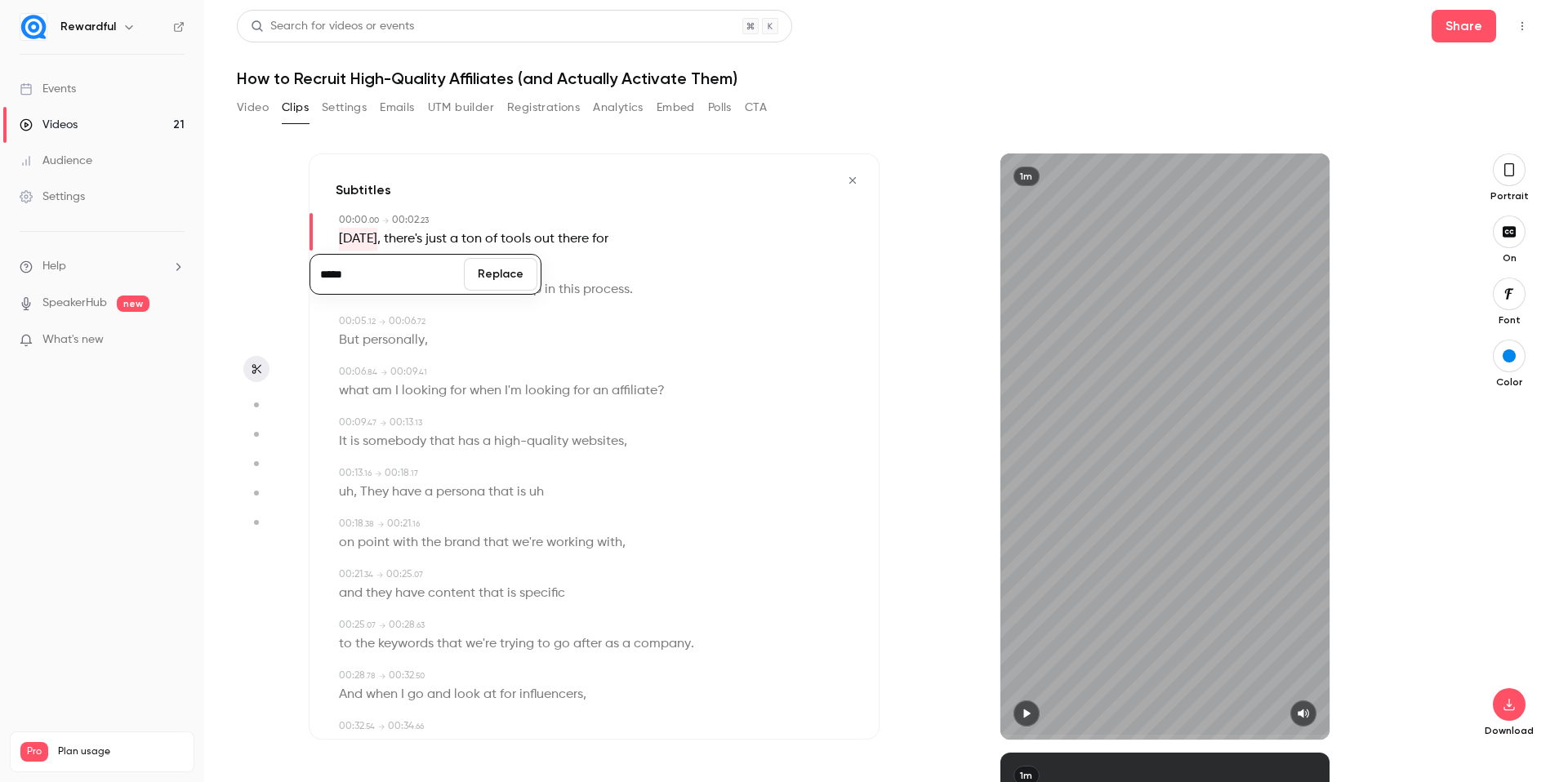
type input "*****"
click at [505, 281] on button "Replace" at bounding box center [500, 275] width 73 height 33
click at [1030, 713] on icon "button" at bounding box center [1025, 713] width 13 height 11
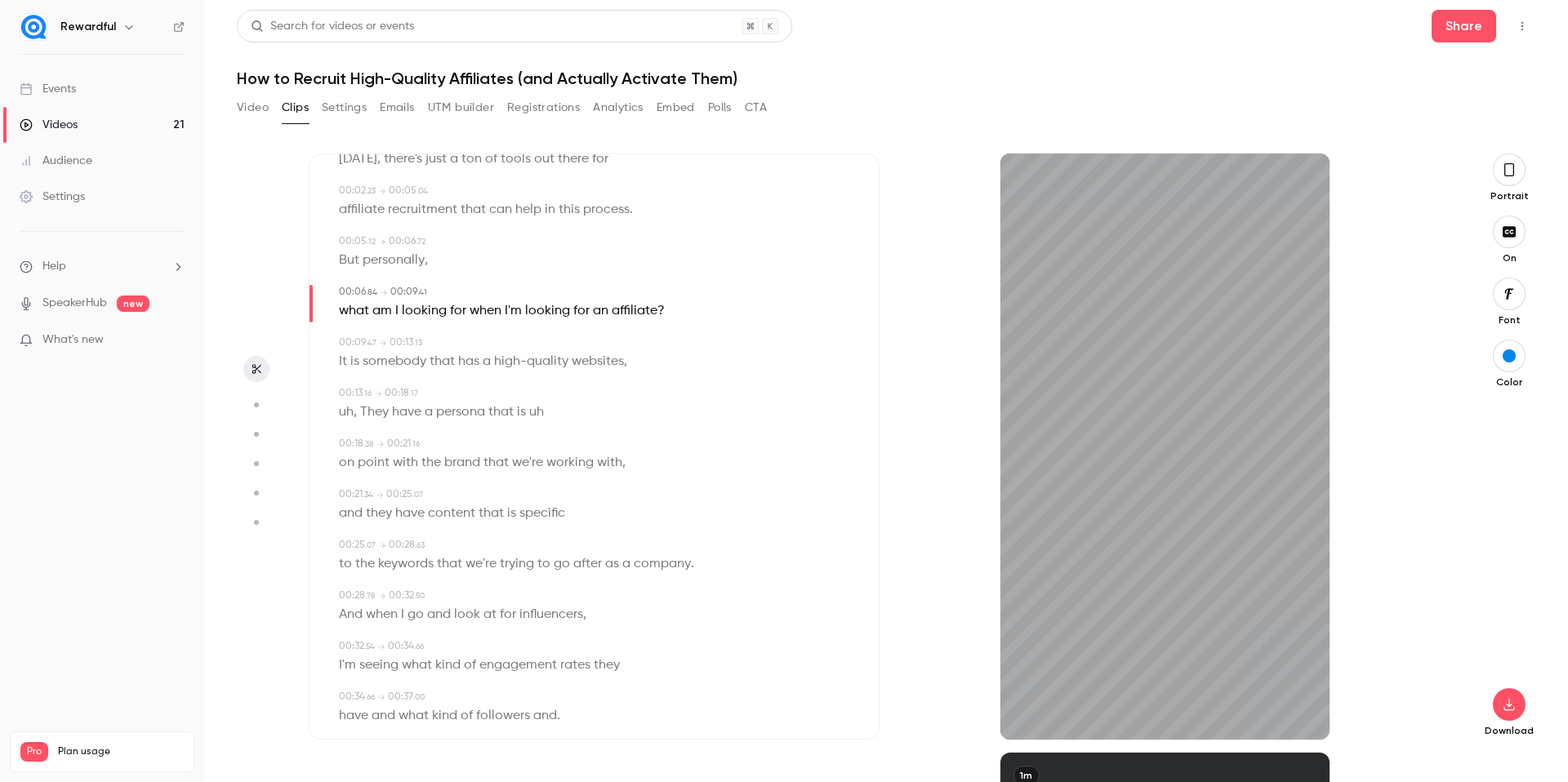
scroll to position [83, 0]
drag, startPoint x: 390, startPoint y: 407, endPoint x: 333, endPoint y: 409, distance: 57.0
click at [333, 409] on div "Subtitles 00:00 . 00 → 00:02 . 23 [DATE] , there's just a ton of tools out ther…" at bounding box center [594, 447] width 571 height 587
click at [374, 409] on span "They" at bounding box center [374, 409] width 29 height 22
type input "****"
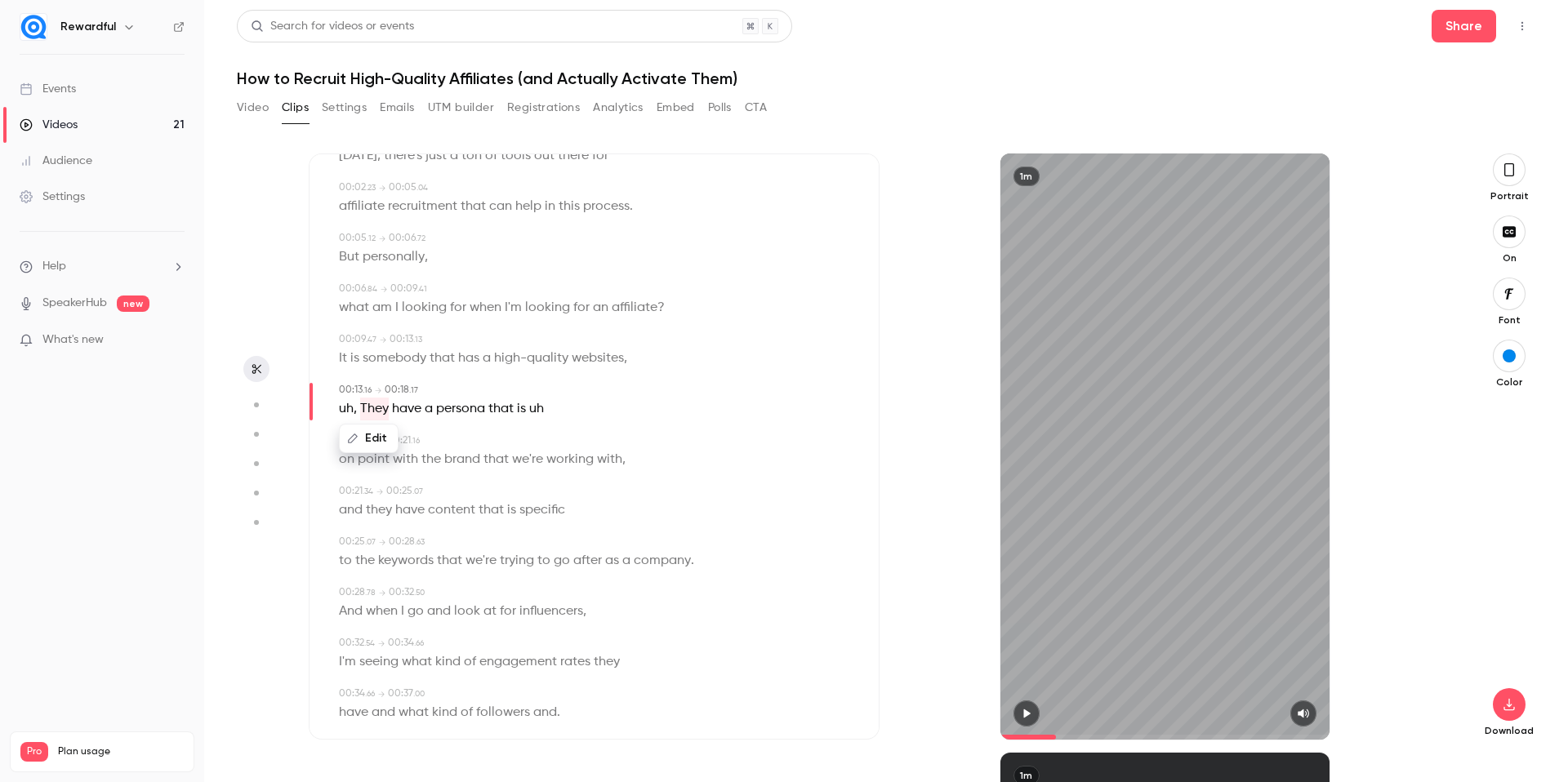
click at [454, 414] on span "persona" at bounding box center [460, 409] width 49 height 22
drag, startPoint x: 340, startPoint y: 411, endPoint x: 373, endPoint y: 411, distance: 33.0
click at [373, 411] on p "uh , They have a persona that is uh" at bounding box center [441, 409] width 205 height 22
click at [375, 438] on button "Edit" at bounding box center [368, 438] width 56 height 26
drag, startPoint x: 340, startPoint y: 445, endPoint x: 345, endPoint y: 455, distance: 11.2
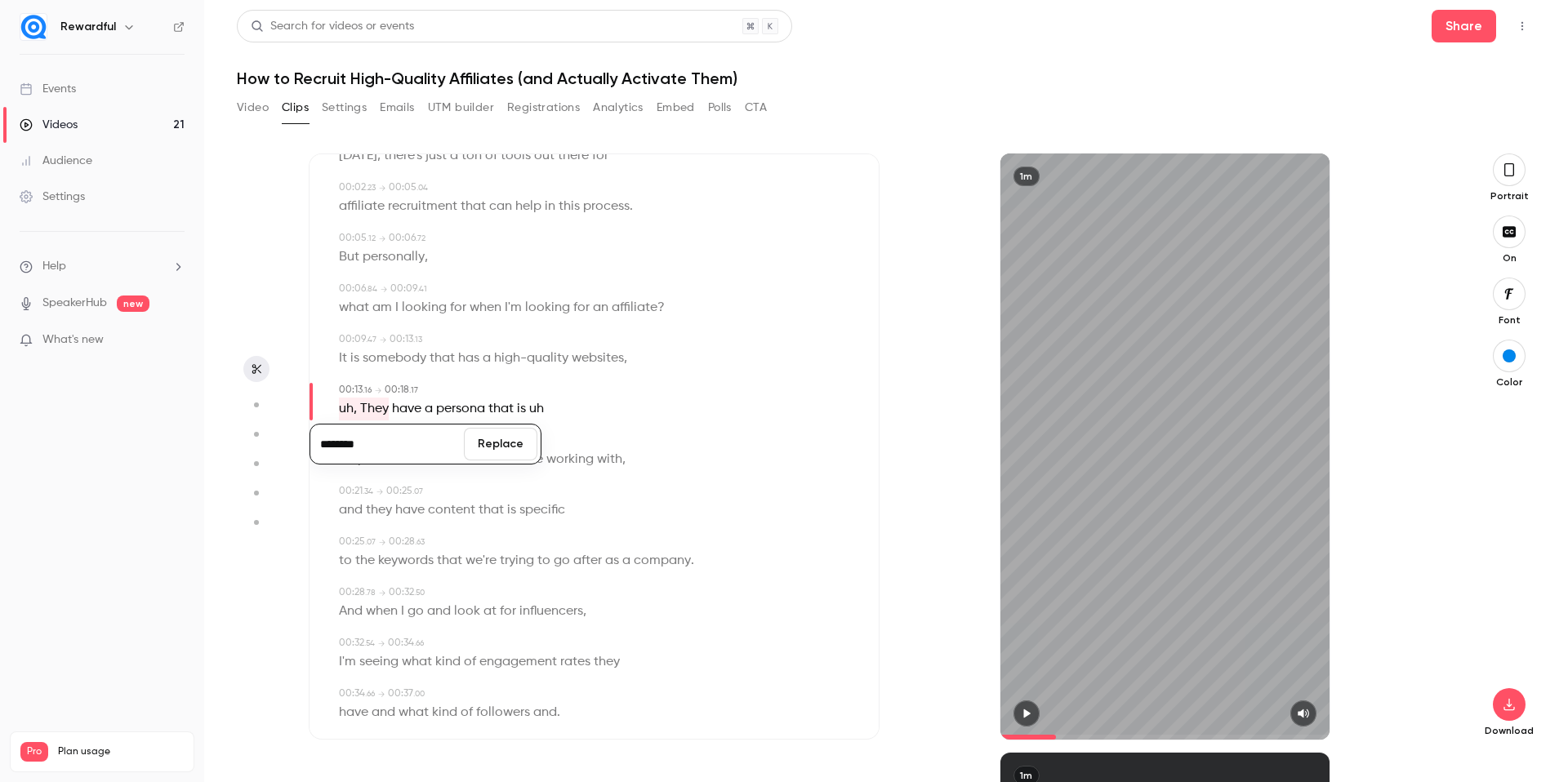
click at [340, 446] on input "********" at bounding box center [387, 444] width 147 height 33
drag, startPoint x: 343, startPoint y: 450, endPoint x: 321, endPoint y: 451, distance: 22.0
click at [321, 451] on input "********" at bounding box center [387, 444] width 147 height 33
type input "****"
click at [503, 440] on button "Replace" at bounding box center [500, 444] width 73 height 33
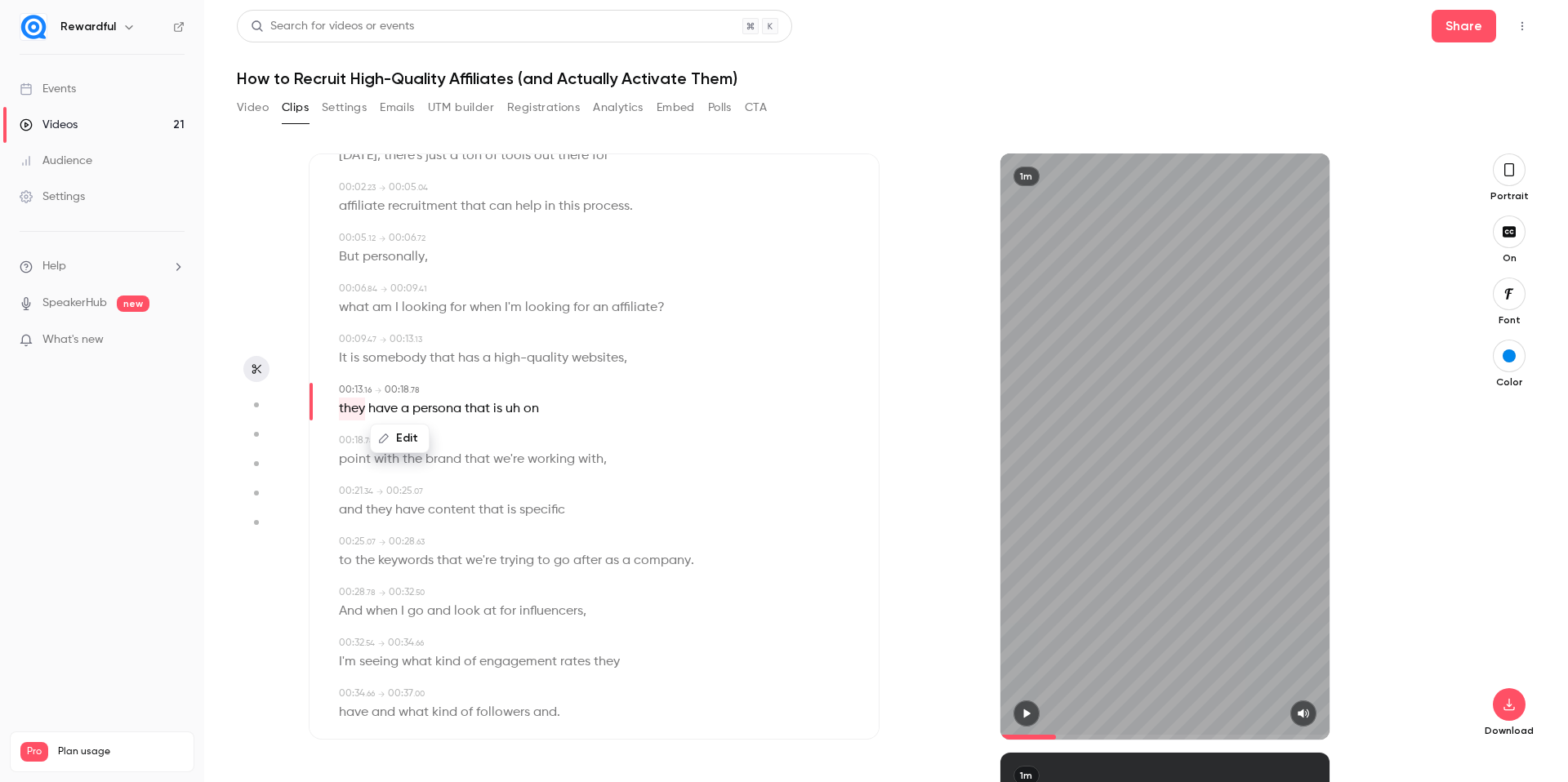
type input "****"
click at [514, 410] on span "uh" at bounding box center [512, 409] width 15 height 22
click at [526, 435] on button "Edit" at bounding box center [508, 438] width 56 height 26
click at [603, 442] on button "Replace" at bounding box center [590, 444] width 73 height 33
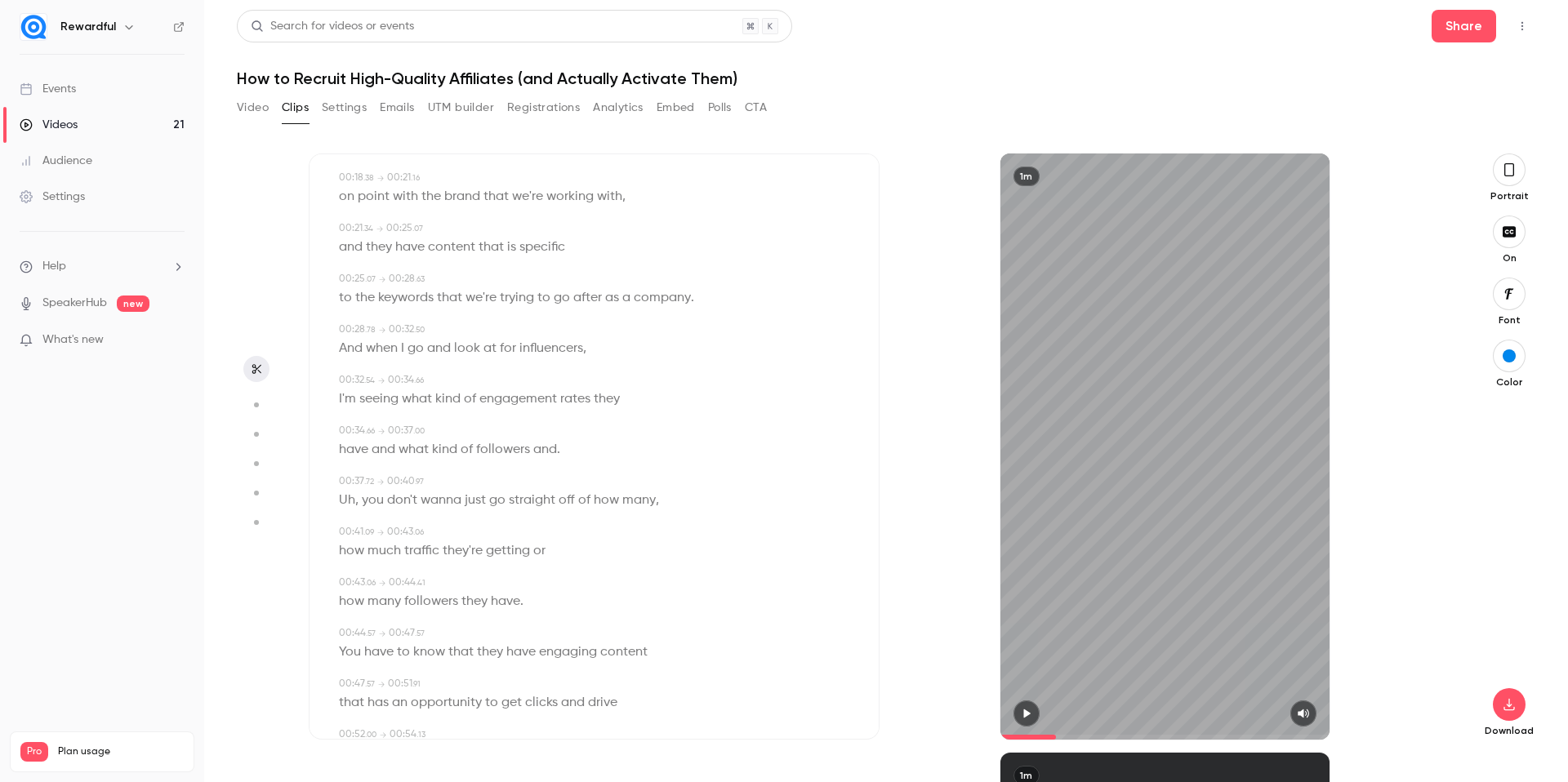
scroll to position [364, 0]
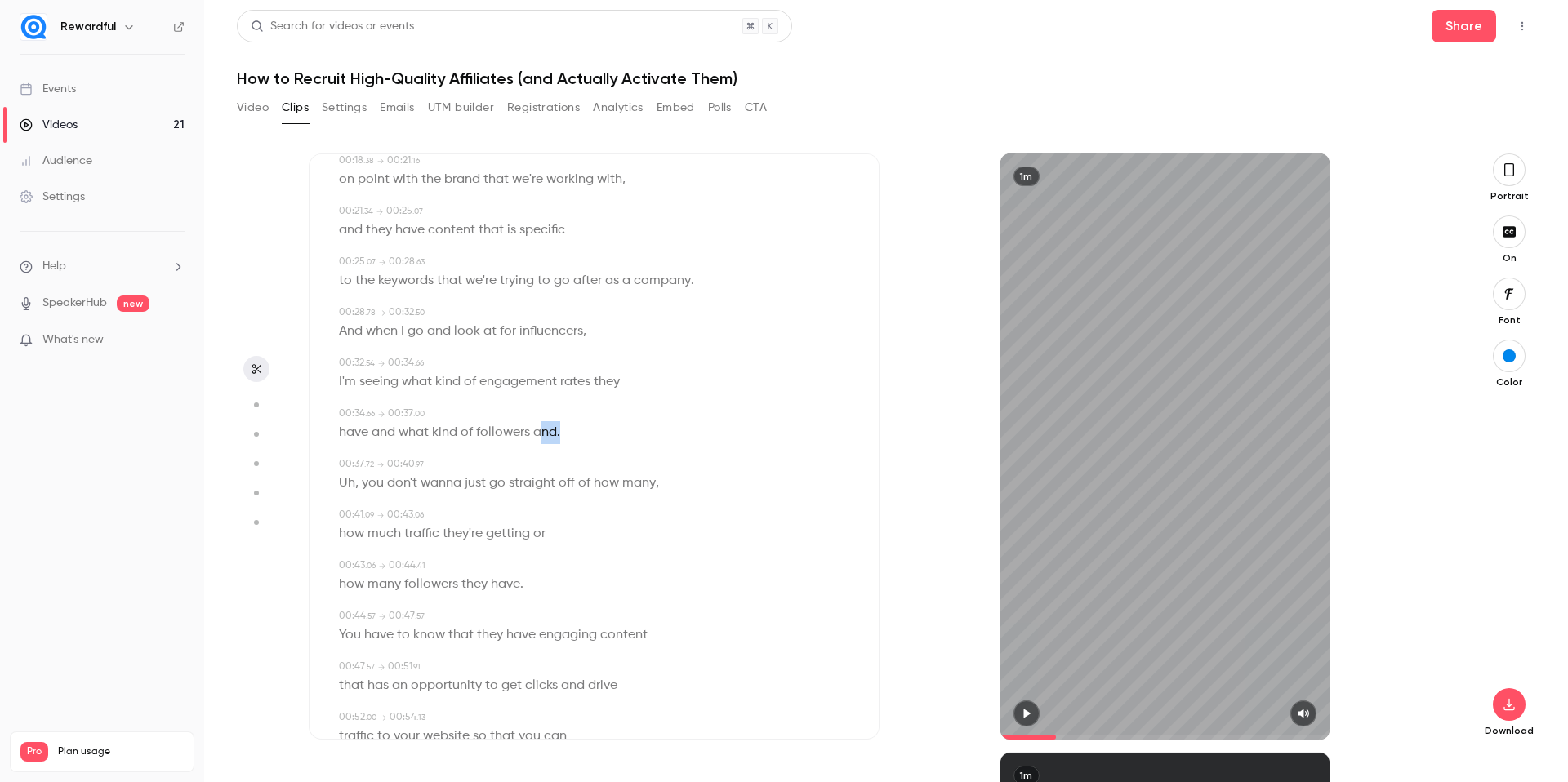
drag, startPoint x: 569, startPoint y: 435, endPoint x: 543, endPoint y: 439, distance: 26.3
click at [543, 439] on div "have and what kind of followers and ." at bounding box center [595, 433] width 513 height 22
click at [557, 469] on button "Edit" at bounding box center [552, 462] width 56 height 26
type input "****"
click at [581, 478] on input "****" at bounding box center [521, 468] width 147 height 33
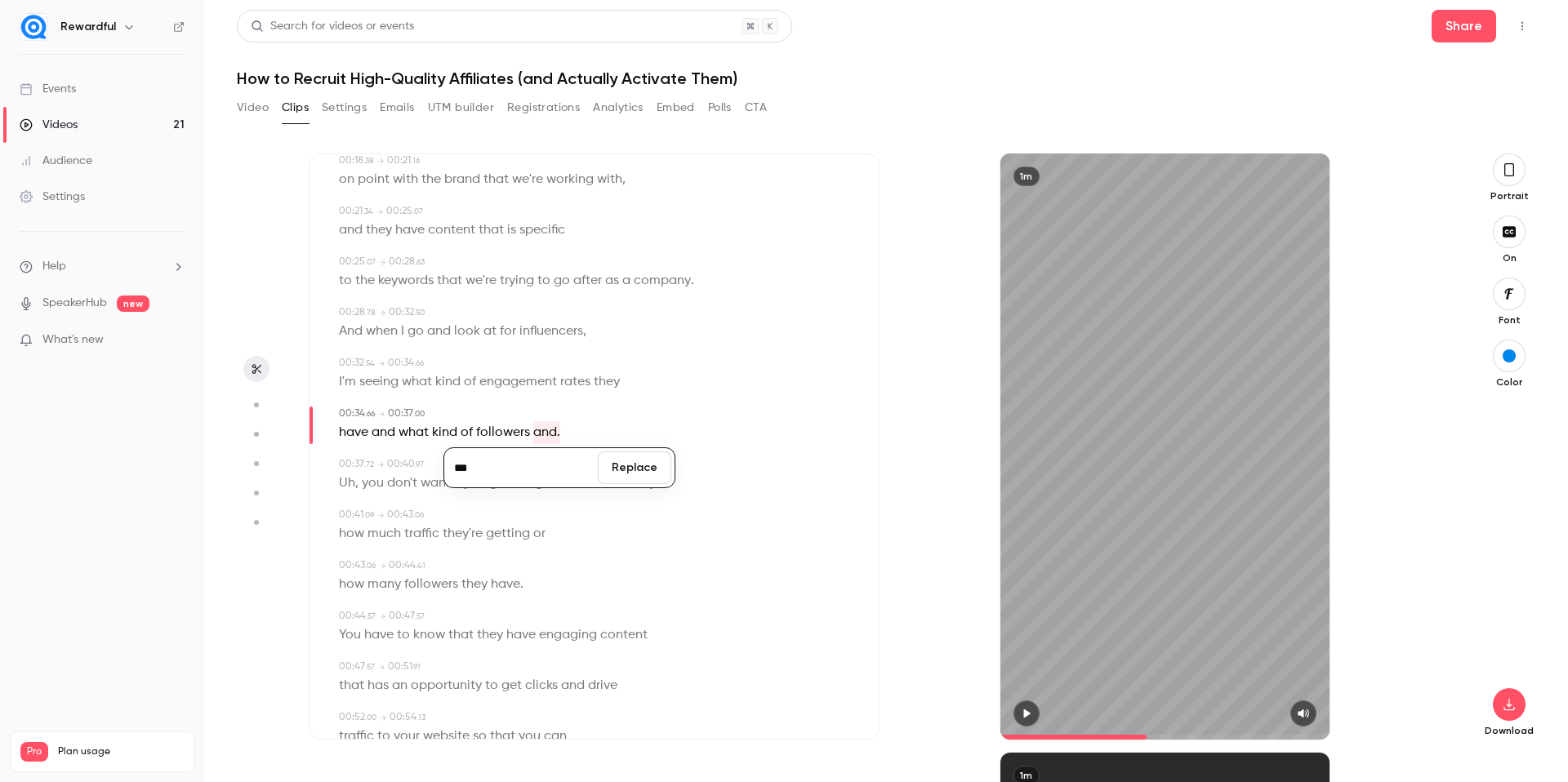
type input "***"
click at [627, 467] on button "Replace" at bounding box center [634, 468] width 73 height 33
type input "****"
click at [566, 432] on span "Uh" at bounding box center [568, 433] width 16 height 22
click at [558, 453] on button "Edit" at bounding box center [562, 462] width 56 height 26
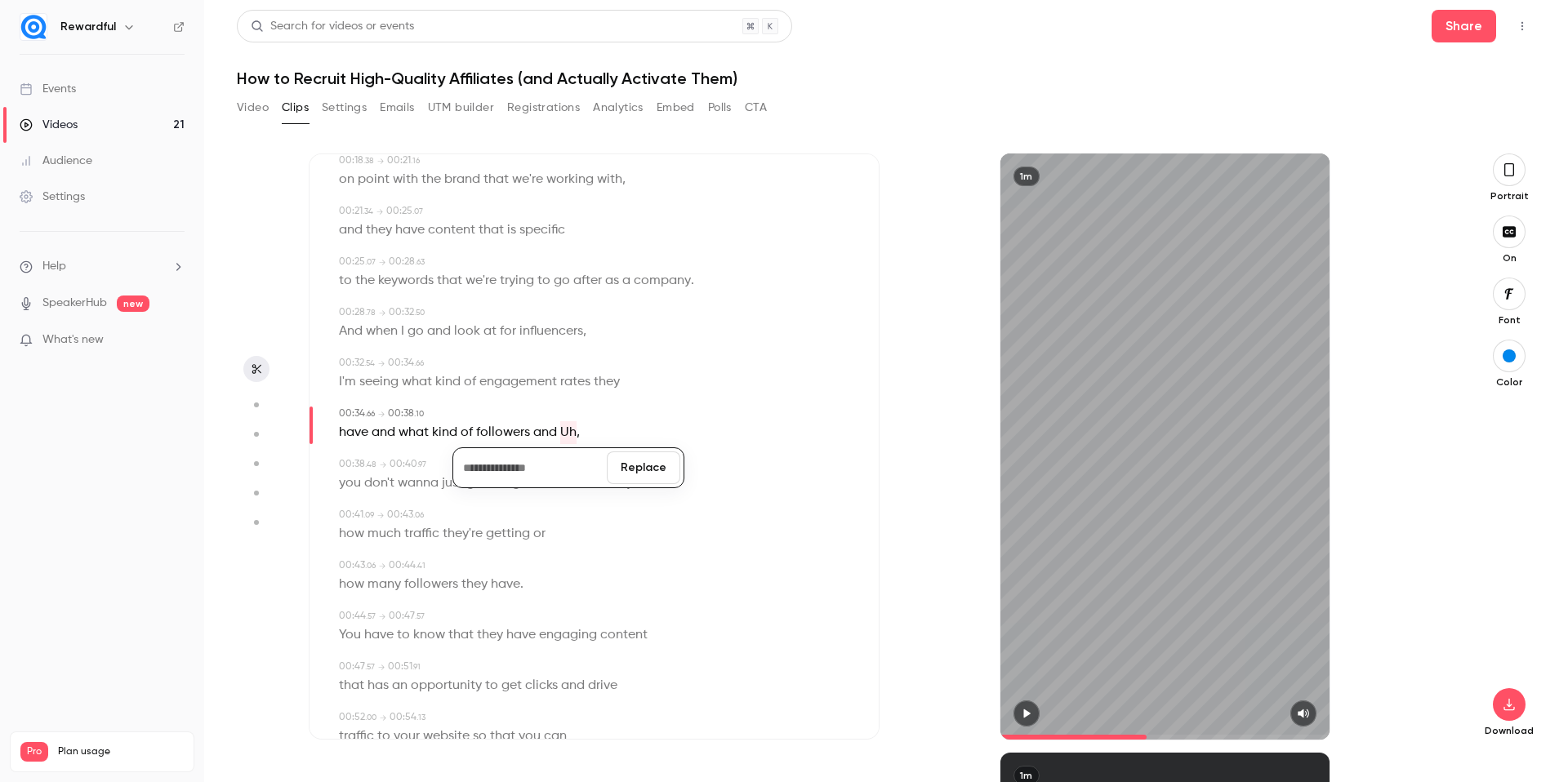
click at [621, 458] on button "Replace" at bounding box center [643, 468] width 73 height 33
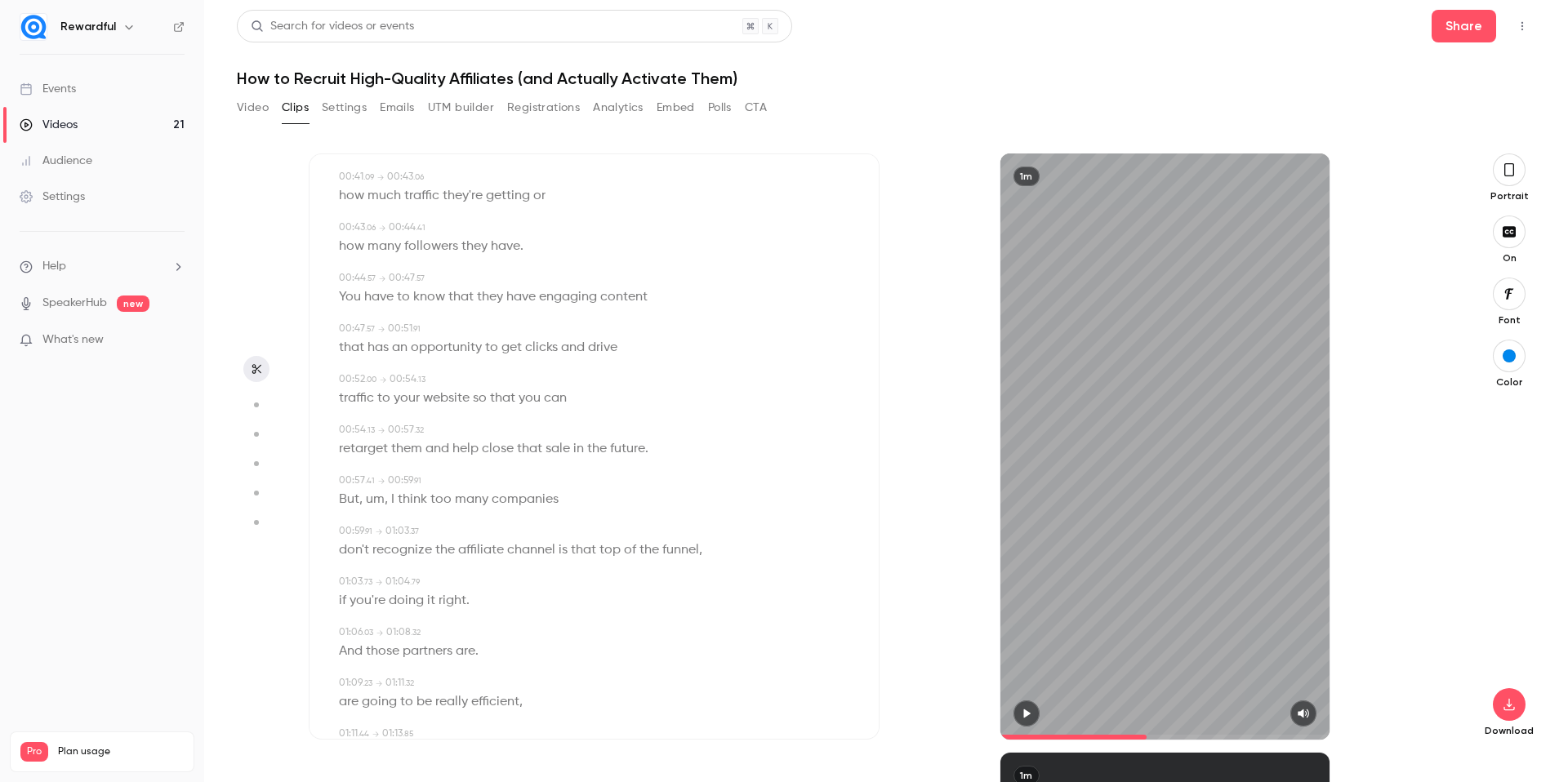
scroll to position [703, 0]
drag, startPoint x: 386, startPoint y: 499, endPoint x: 373, endPoint y: 499, distance: 13.0
click at [373, 499] on p "But , um , I think too many companies" at bounding box center [448, 499] width 219 height 22
type input "****"
click at [382, 529] on button "Edit" at bounding box center [379, 528] width 56 height 26
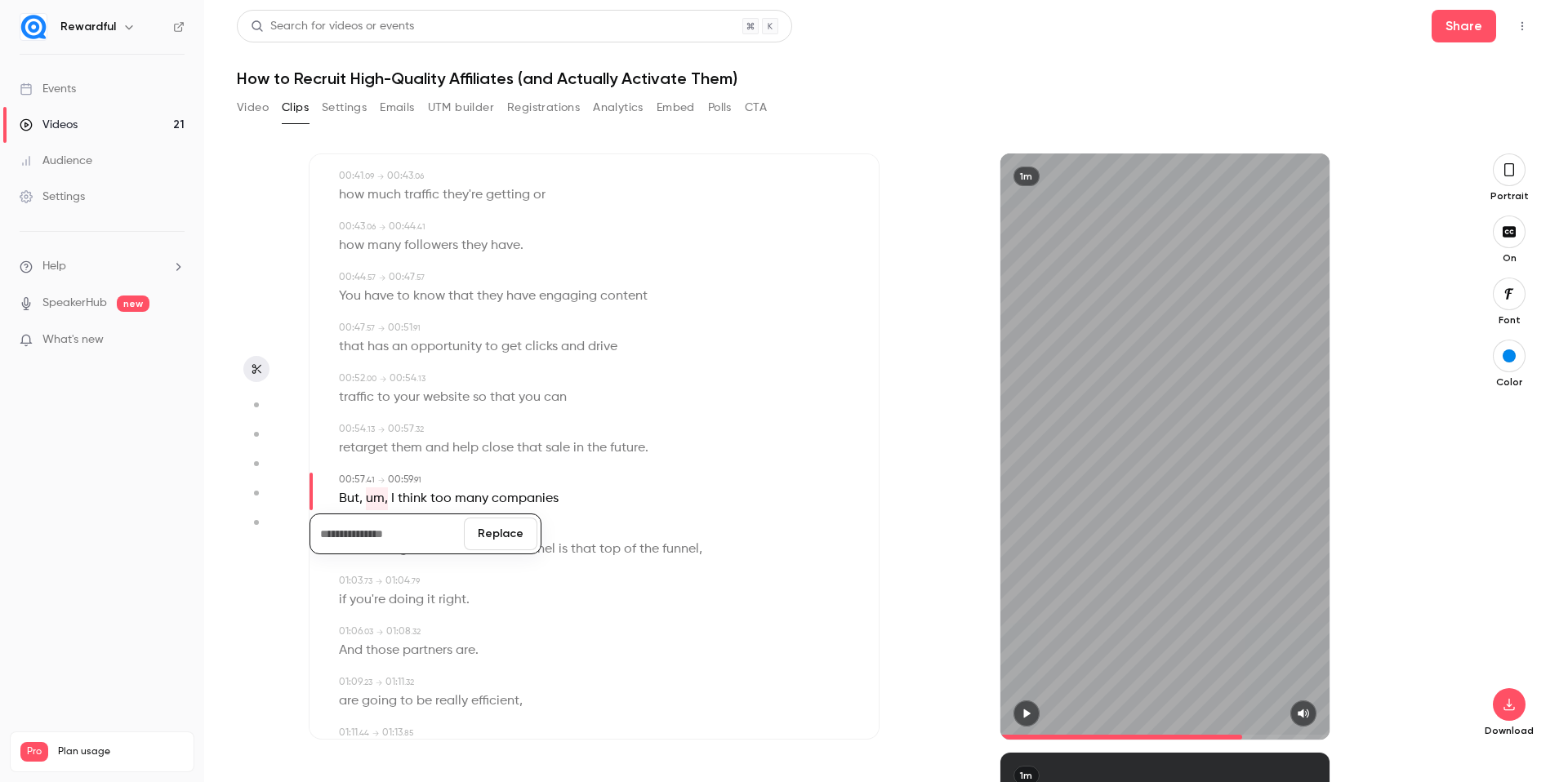
click at [514, 538] on button "Replace" at bounding box center [500, 534] width 73 height 33
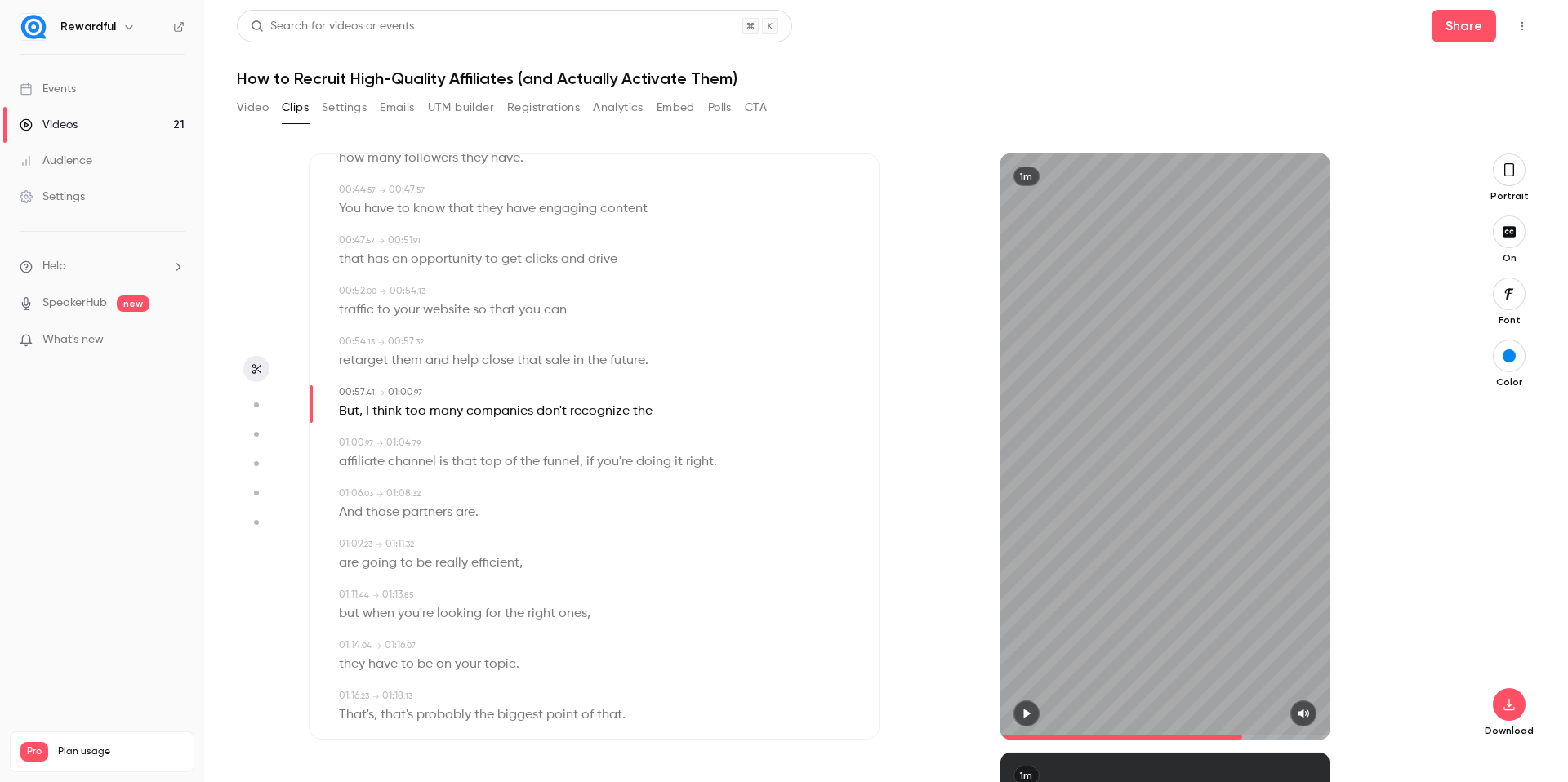
scroll to position [800, 0]
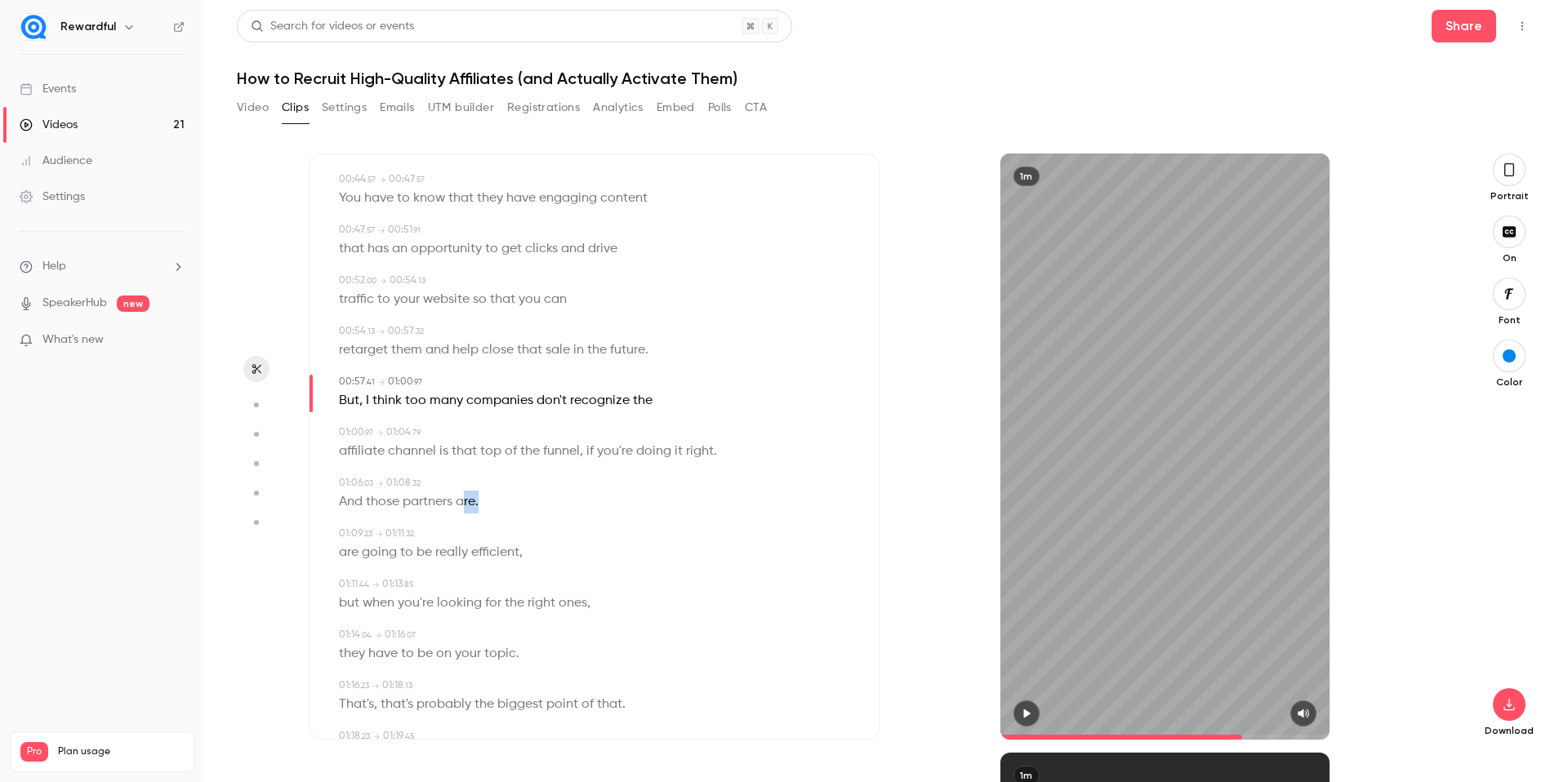
drag, startPoint x: 501, startPoint y: 505, endPoint x: 462, endPoint y: 507, distance: 39.1
click at [462, 507] on div "And those partners are ." at bounding box center [595, 502] width 513 height 22
type input "**"
click at [485, 527] on button "Edit" at bounding box center [473, 531] width 56 height 26
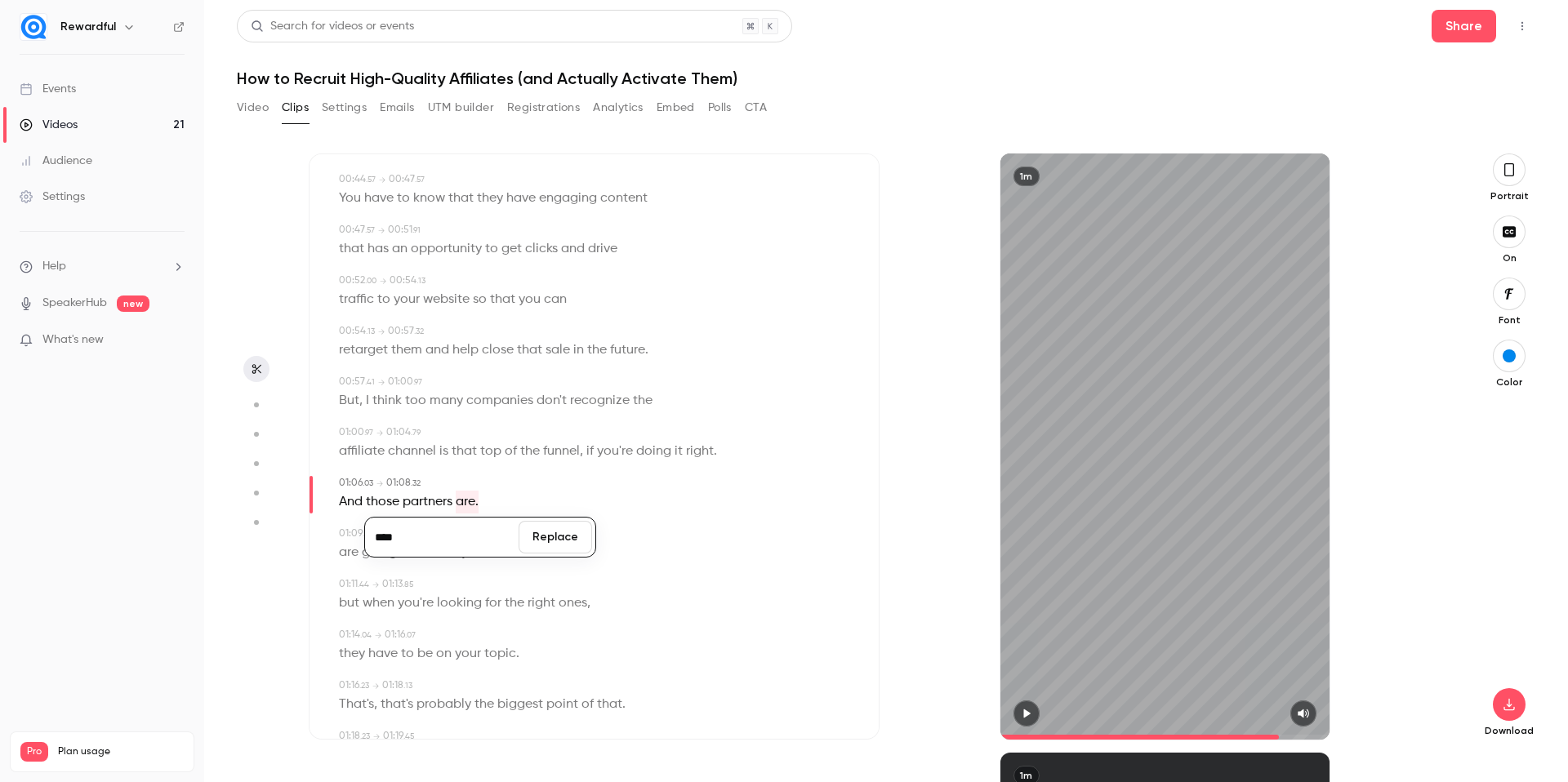
click at [489, 542] on input "****" at bounding box center [441, 537] width 147 height 33
type input "***"
click at [568, 535] on button "Replace" at bounding box center [555, 537] width 73 height 33
type input "**"
click at [486, 501] on span "are" at bounding box center [488, 502] width 20 height 22
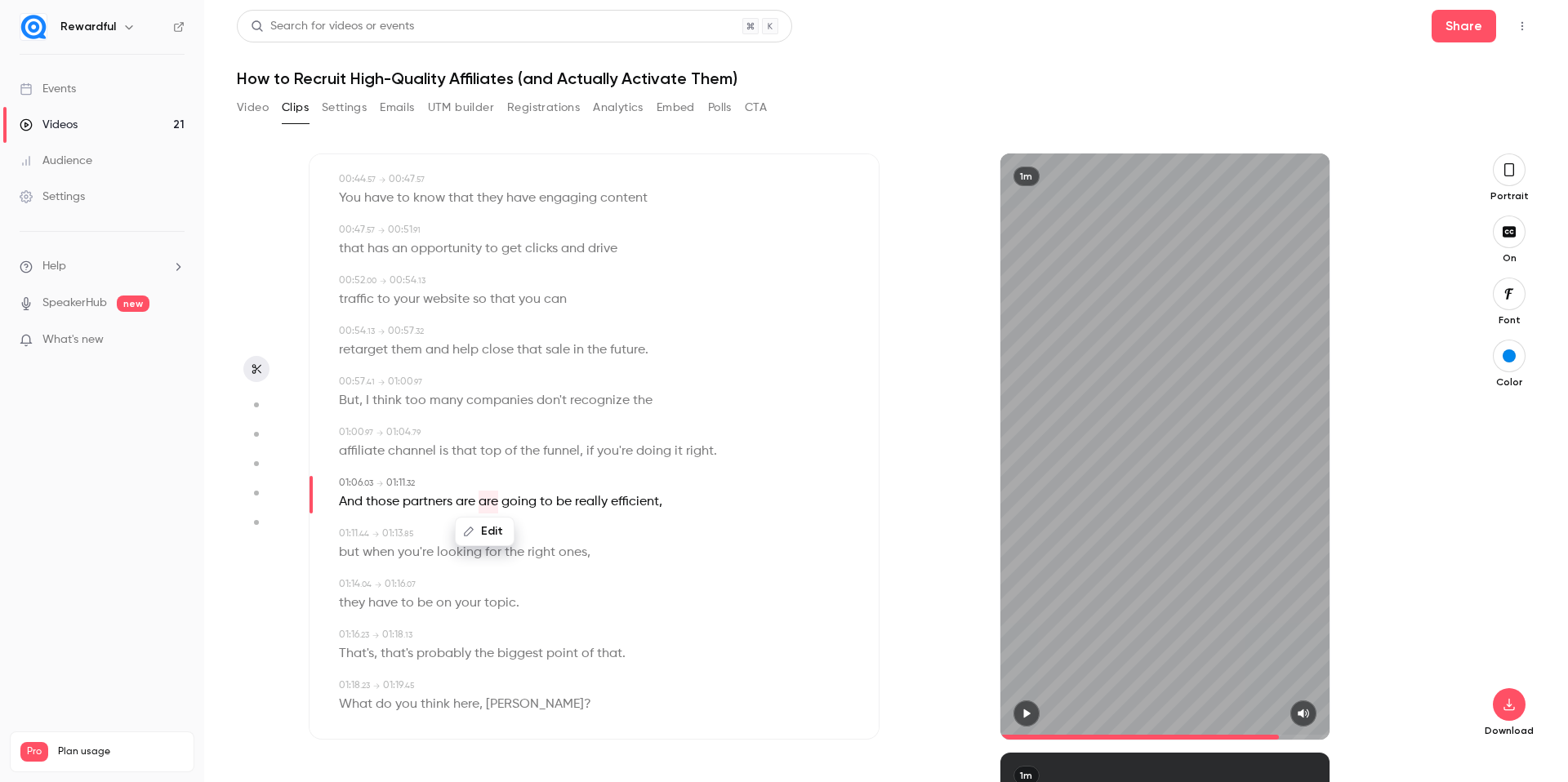
click at [488, 526] on button "Edit" at bounding box center [484, 531] width 56 height 26
click at [560, 528] on button "Replace" at bounding box center [566, 537] width 73 height 33
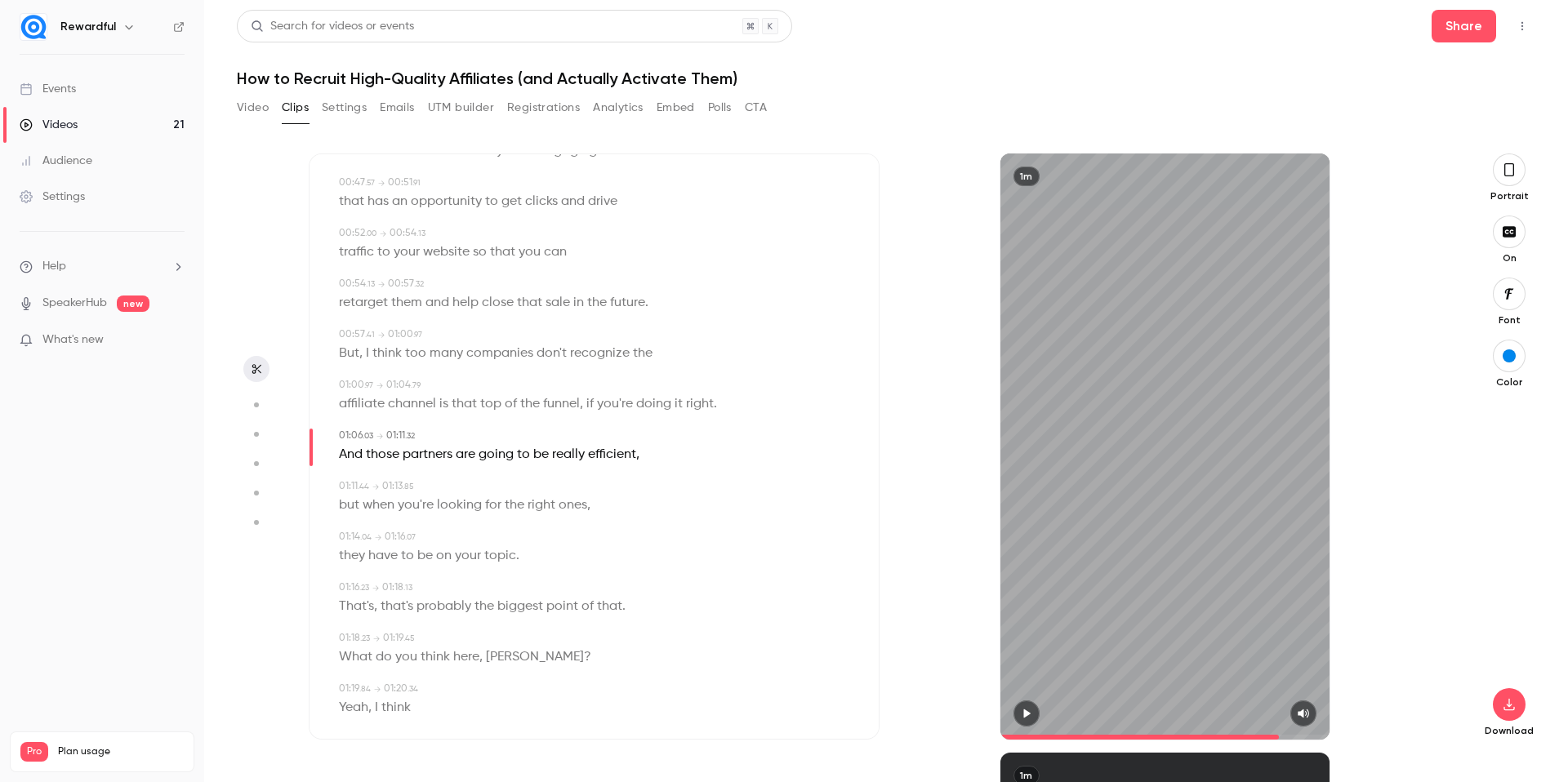
scroll to position [868, 0]
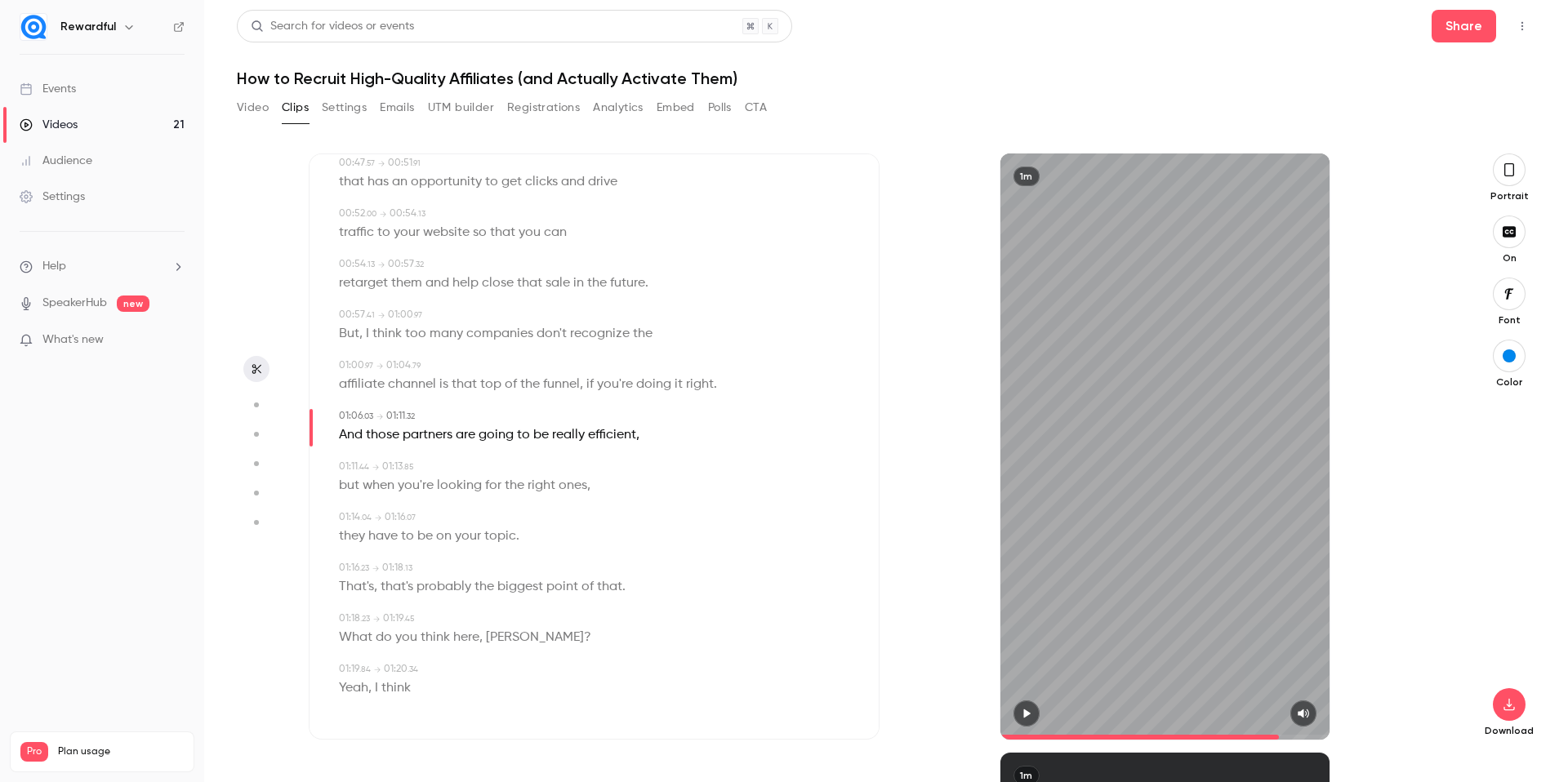
type input "**"
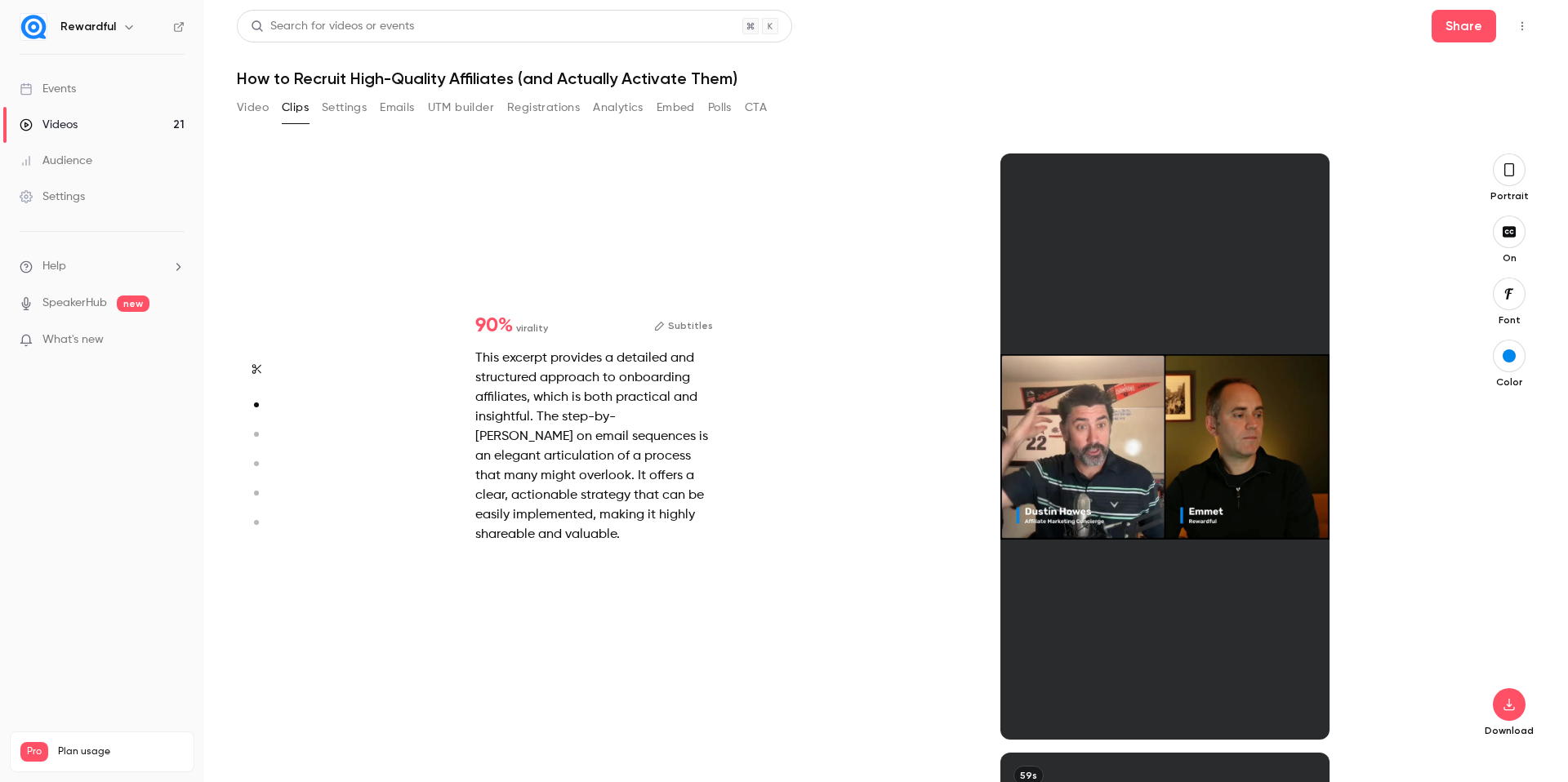
type input "*"
type input "**"
type input "*"
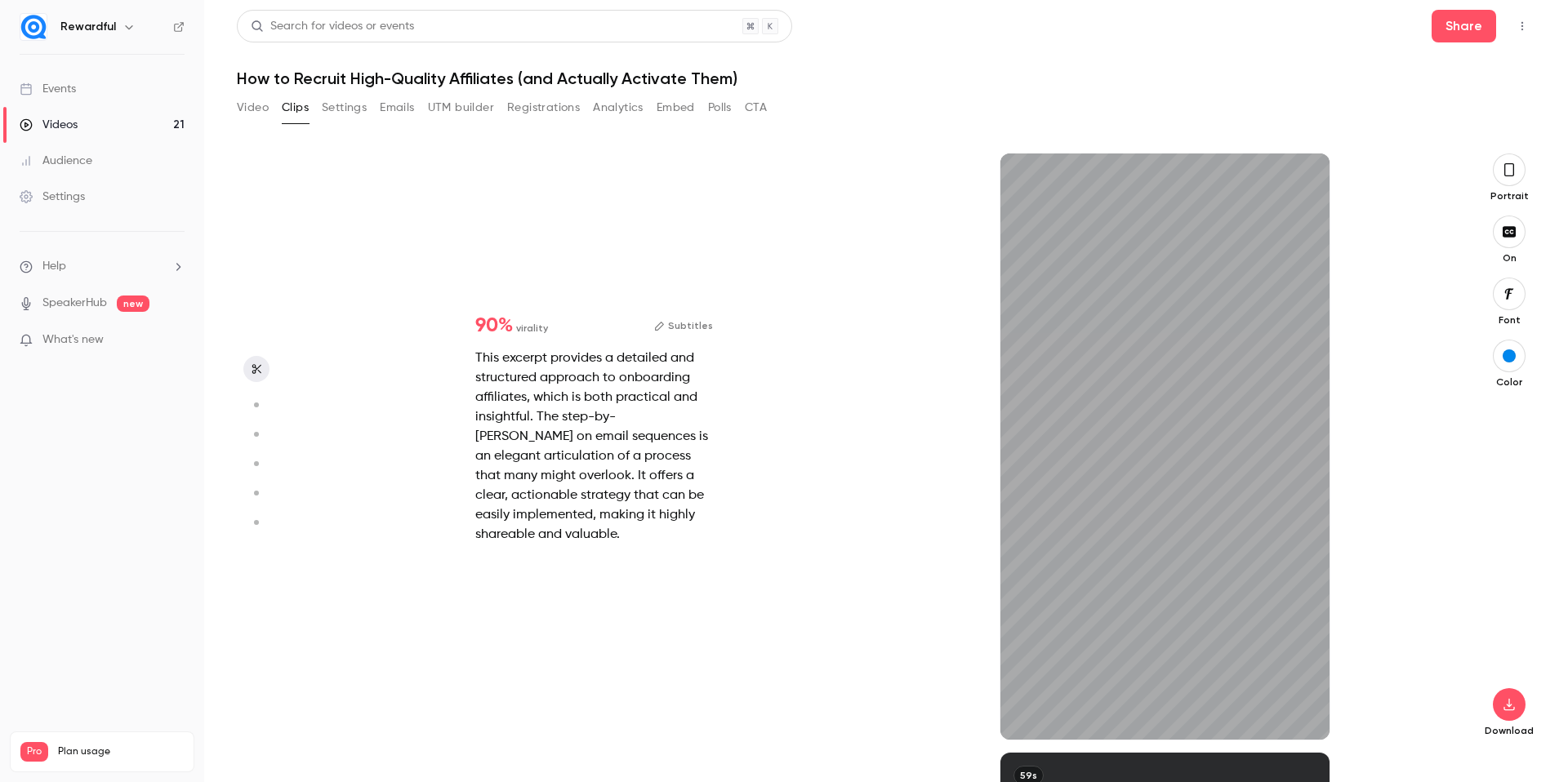
type input "**"
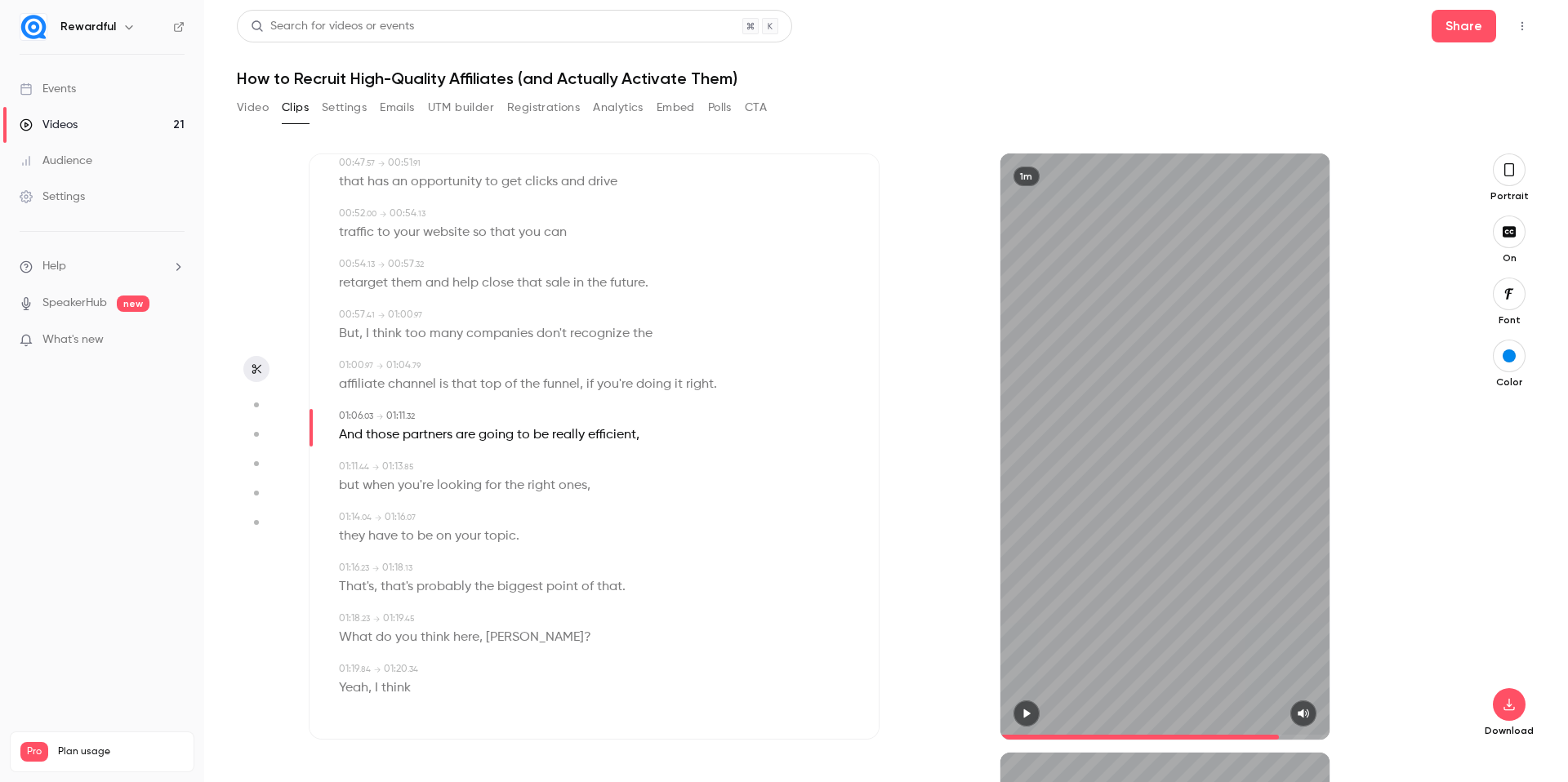
type input "*"
click at [1033, 715] on button "button" at bounding box center [1026, 714] width 26 height 26
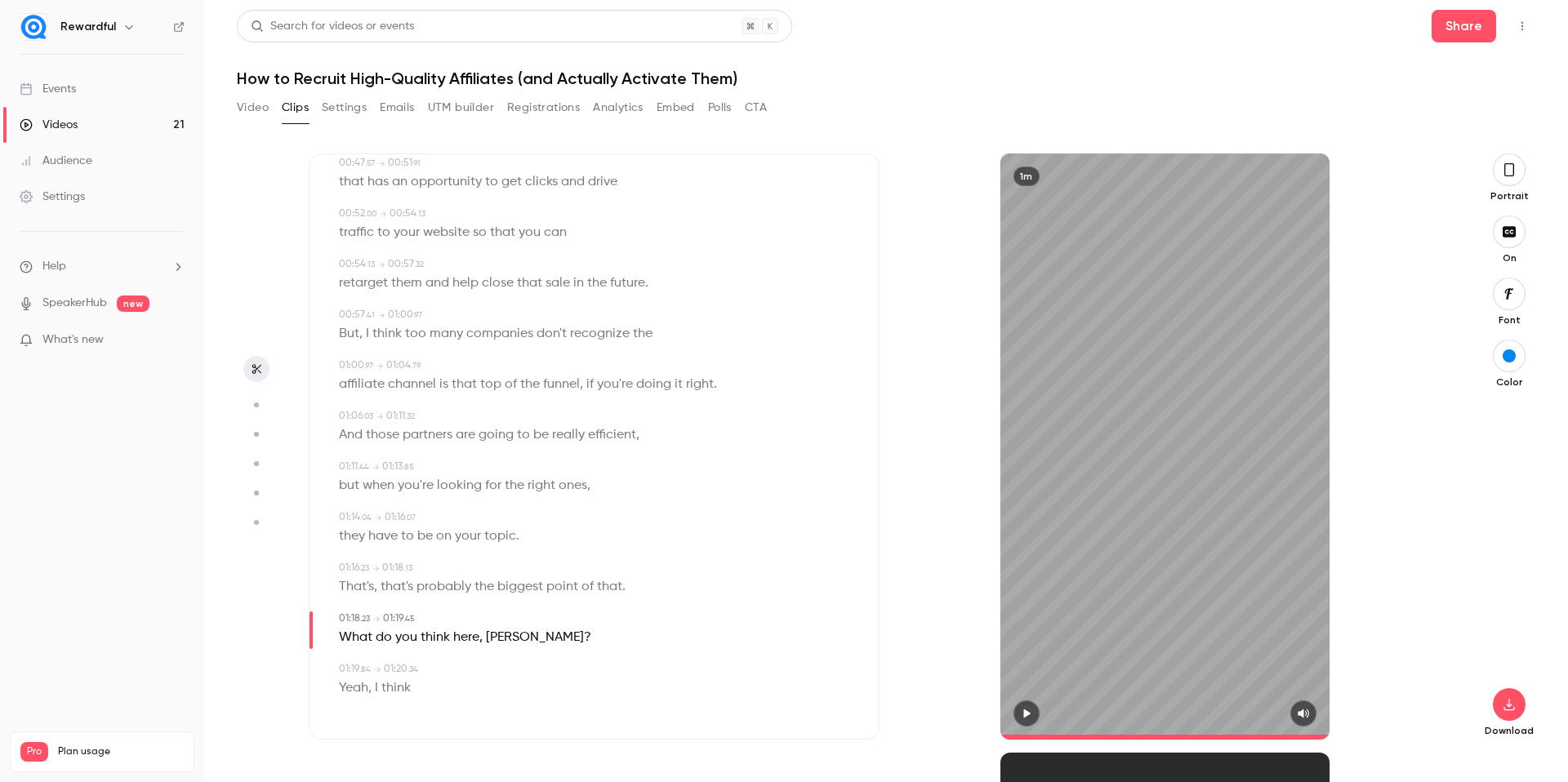
click at [1515, 294] on icon "button" at bounding box center [1508, 294] width 18 height 13
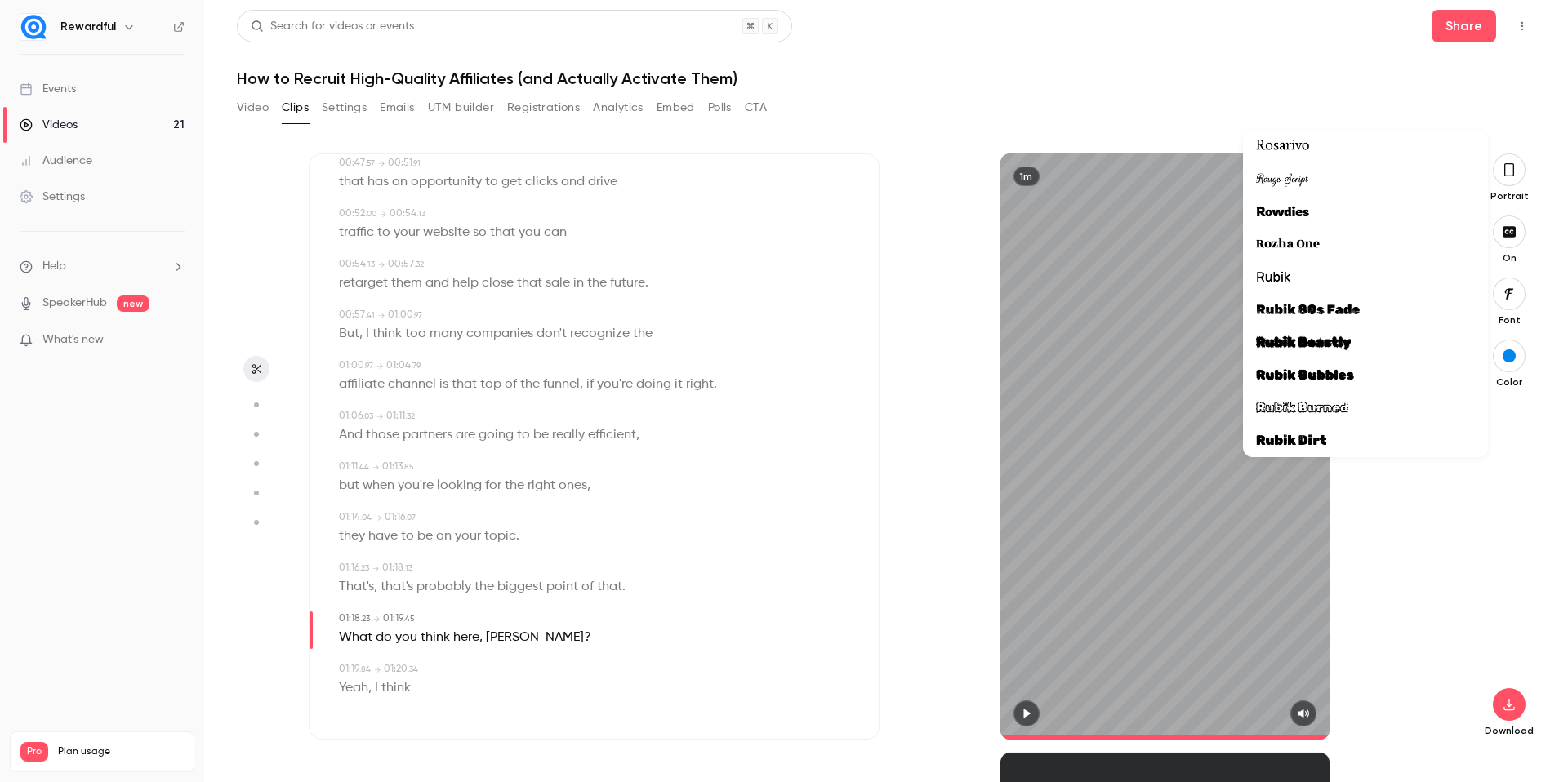
scroll to position [39229, 0]
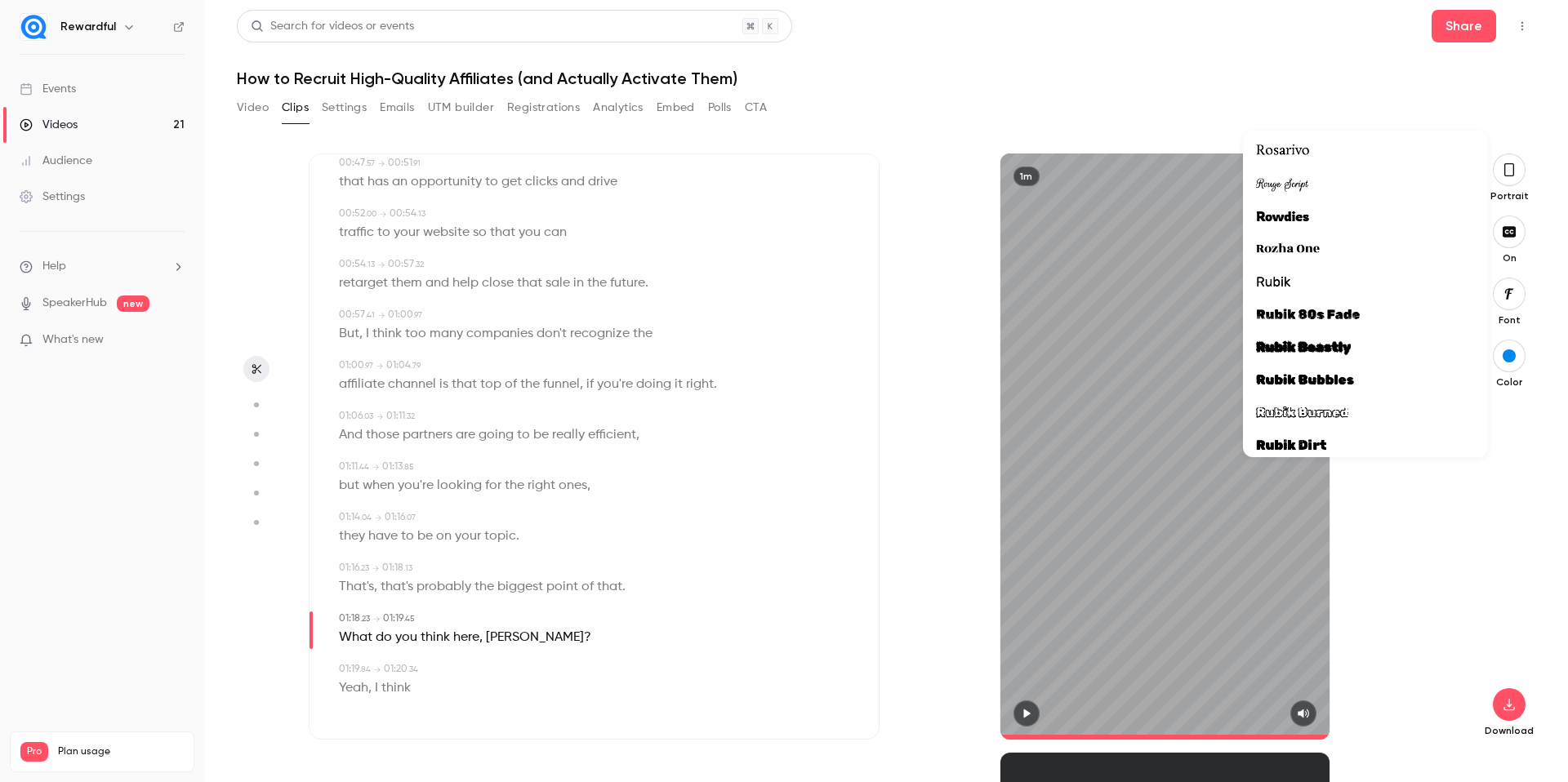
click at [1318, 277] on div at bounding box center [1365, 283] width 219 height 22
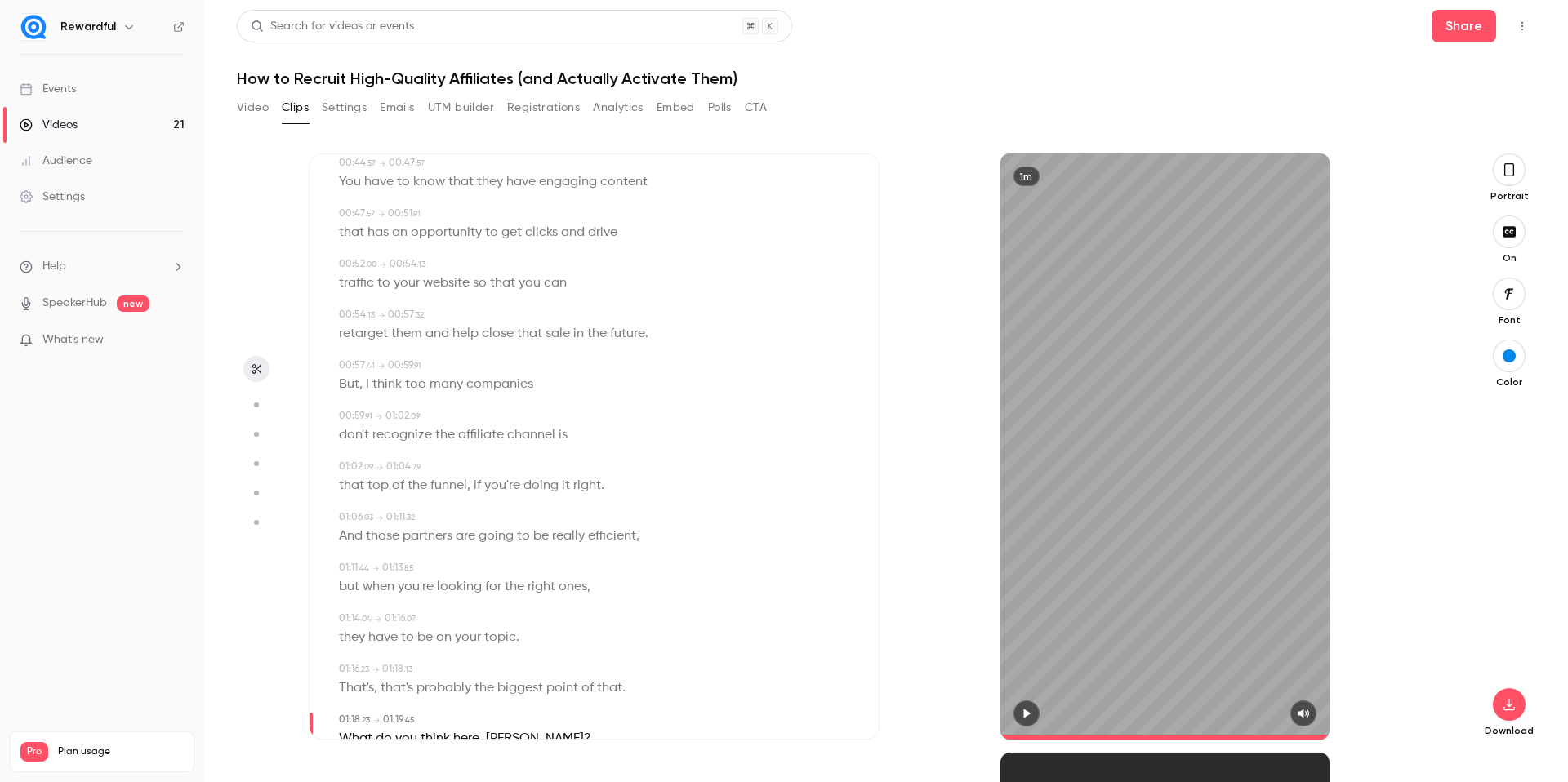
scroll to position [918, 0]
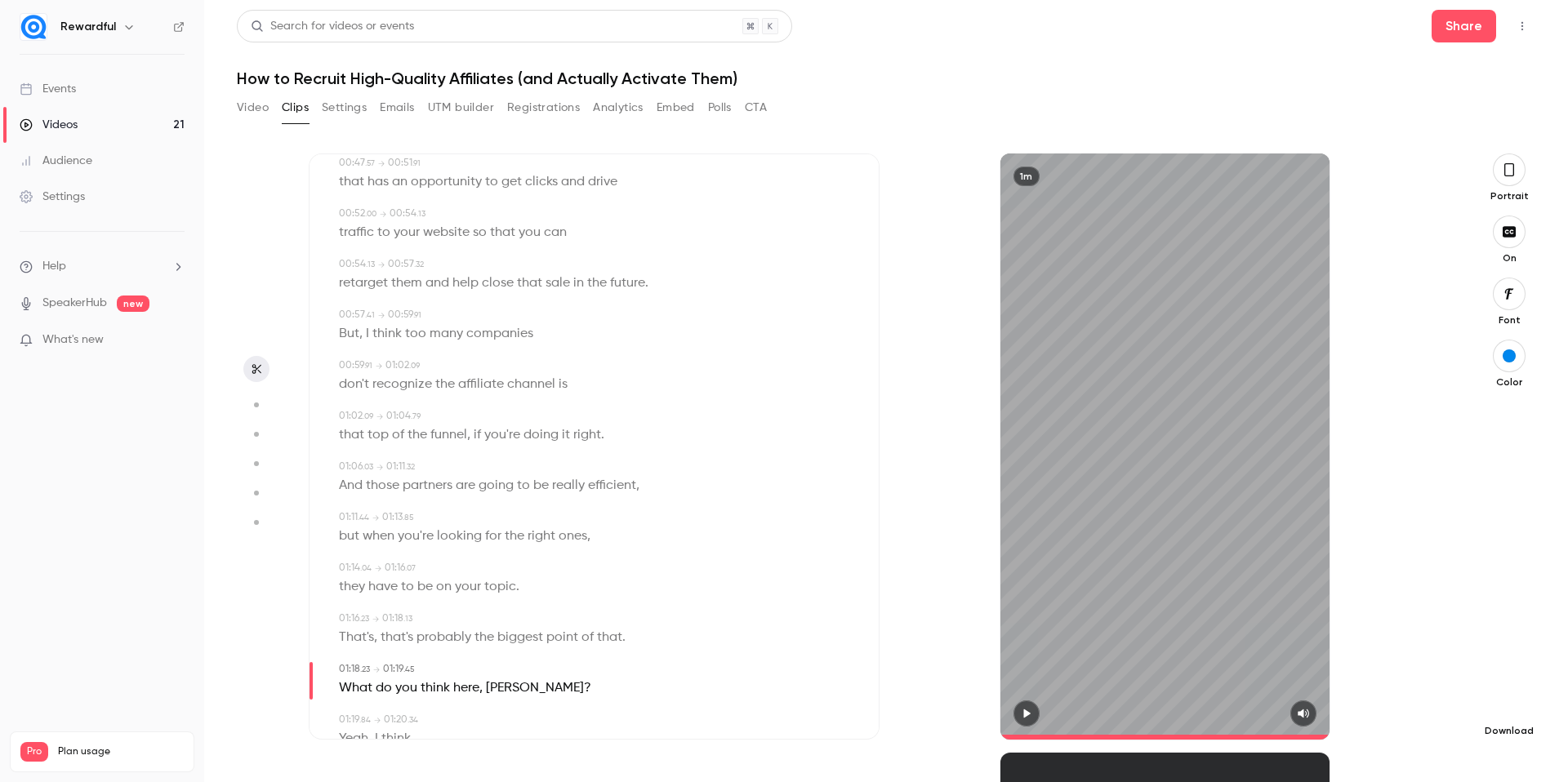
click at [1506, 709] on icon "button" at bounding box center [1508, 705] width 10 height 12
click at [1507, 178] on icon "button" at bounding box center [1508, 169] width 13 height 18
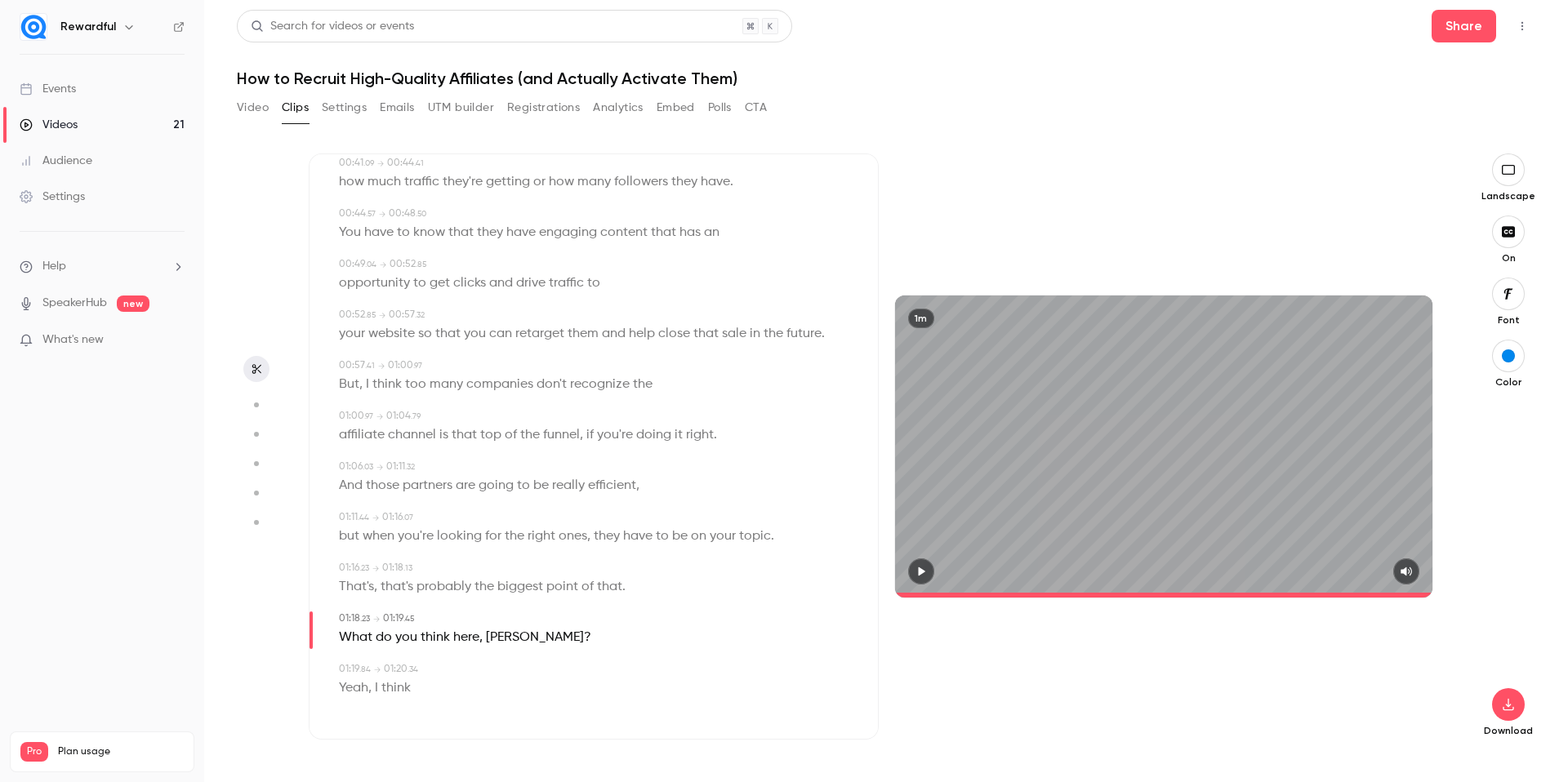
scroll to position [587, 0]
click at [1513, 703] on icon "button" at bounding box center [1508, 704] width 20 height 13
click at [1383, 737] on span "Standard" at bounding box center [1386, 733] width 187 height 17
type input "****"
click at [246, 109] on button "Video" at bounding box center [252, 108] width 32 height 26
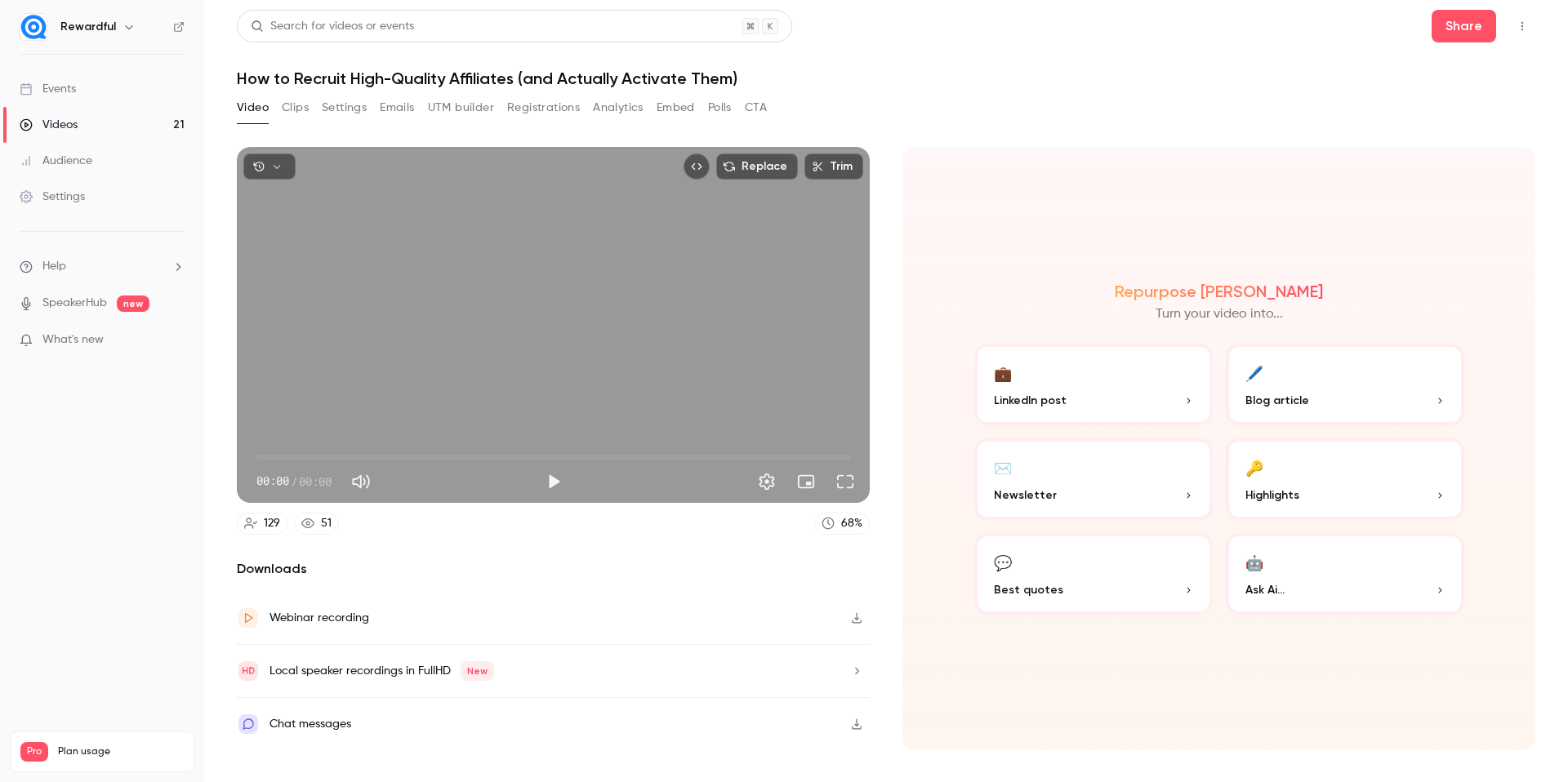
click at [301, 109] on button "Clips" at bounding box center [295, 108] width 27 height 26
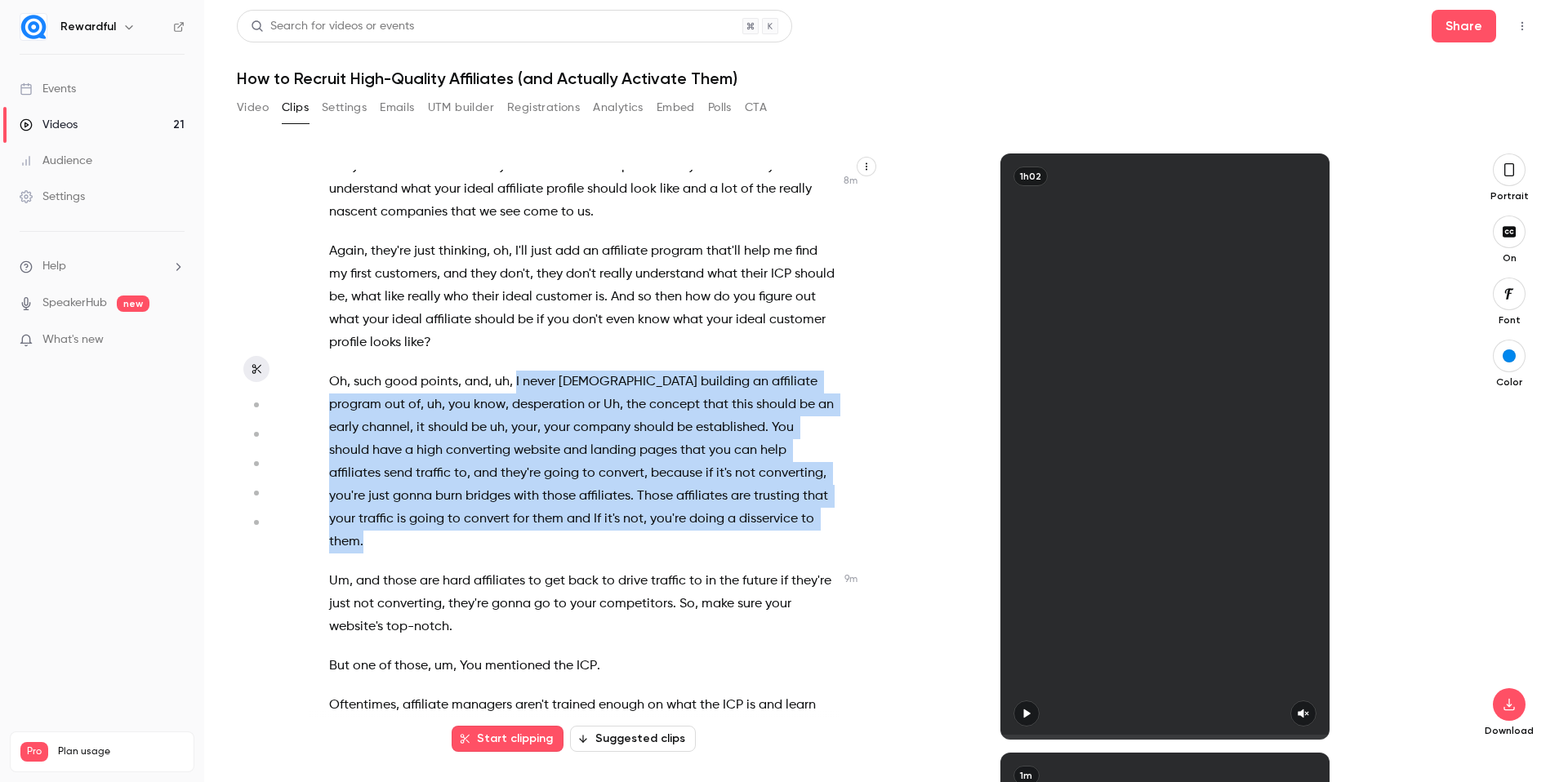
scroll to position [3352, 0]
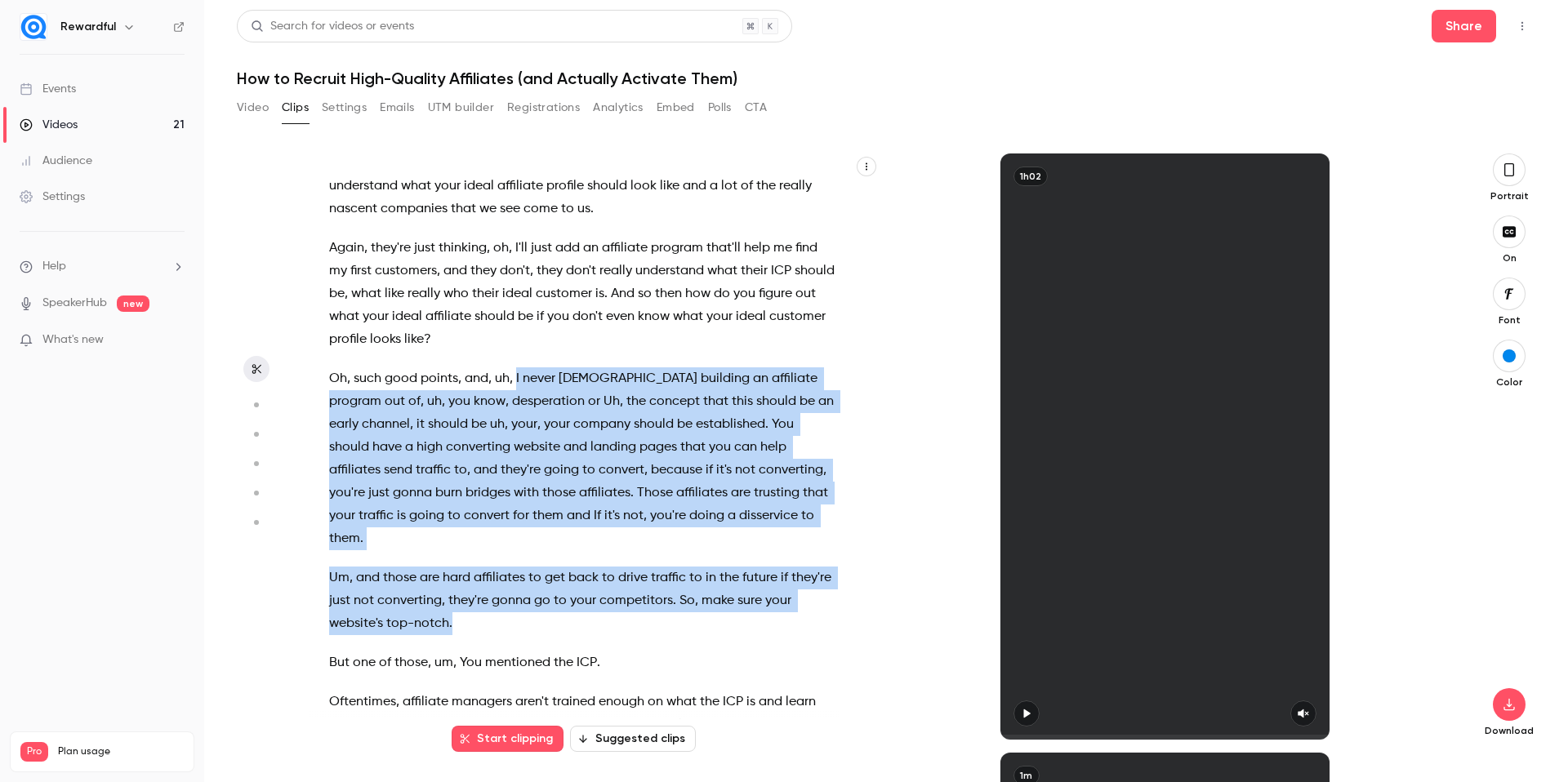
drag, startPoint x: 516, startPoint y: 408, endPoint x: 759, endPoint y: 617, distance: 320.5
click at [759, 617] on div "Welcome everybody . [PERSON_NAME] . Hey , um , just give a couple of seconds , …" at bounding box center [589, 455] width 562 height 570
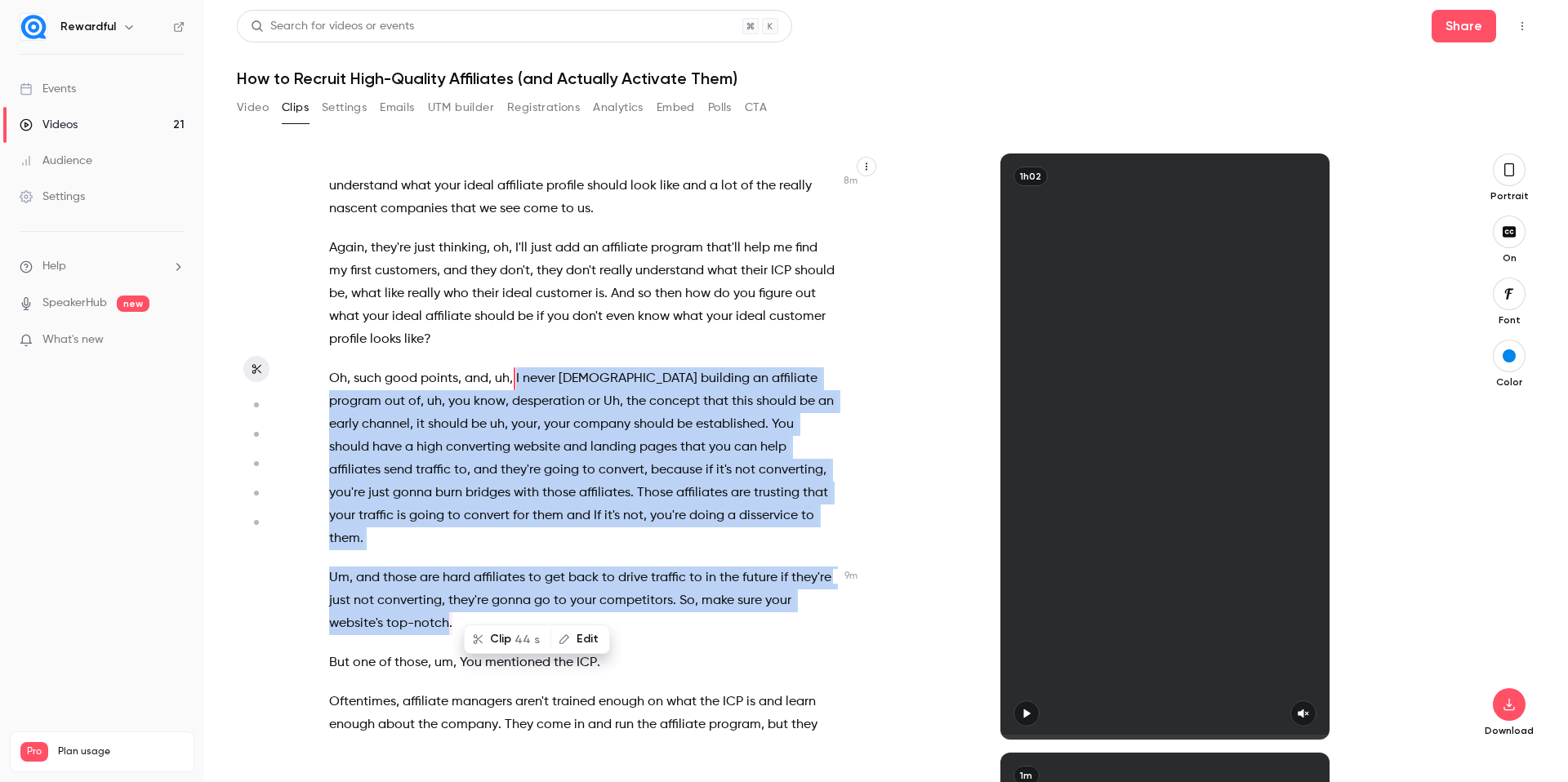
scroll to position [3298, 0]
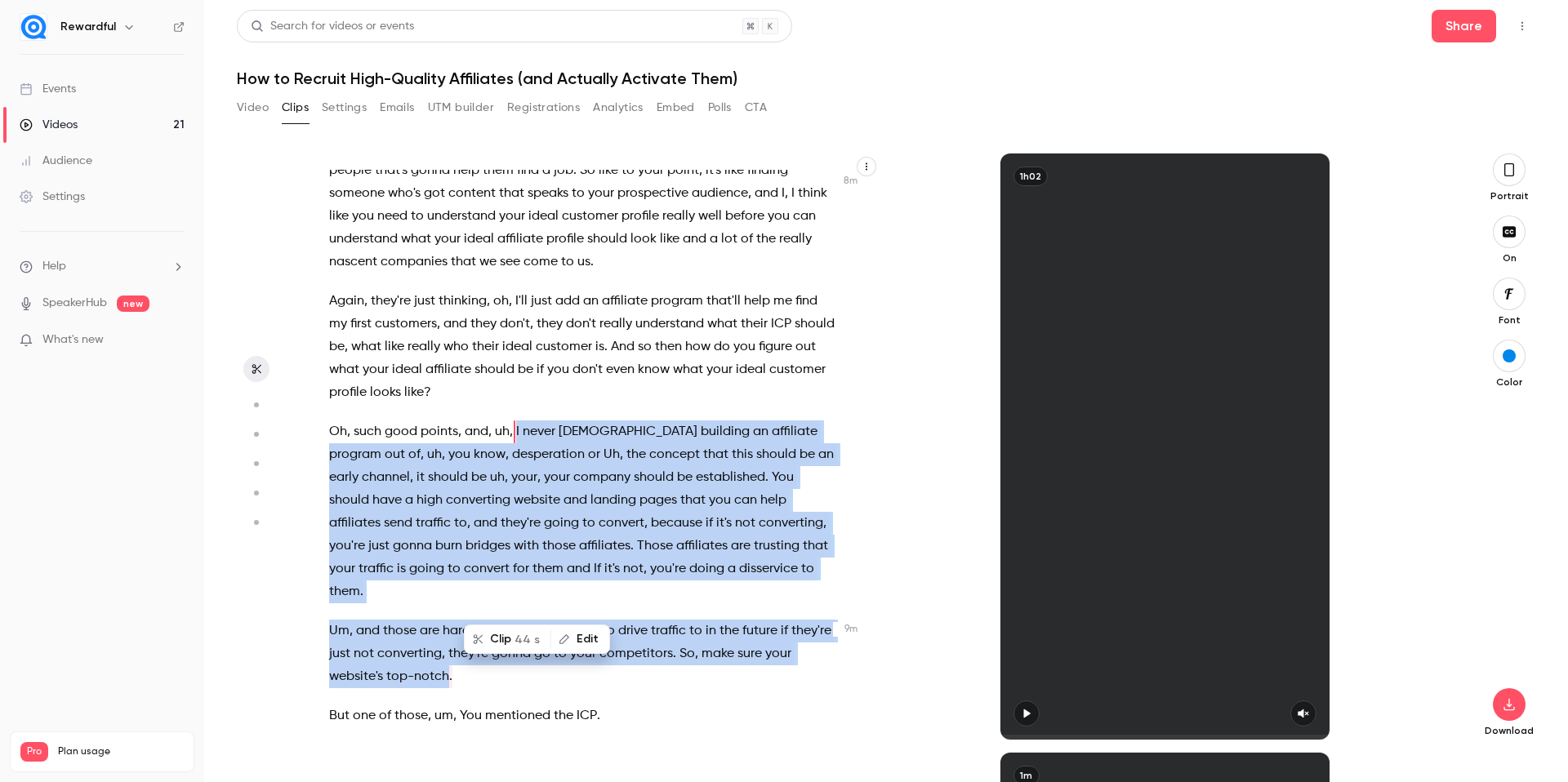
click at [518, 646] on span "44 s" at bounding box center [526, 640] width 25 height 17
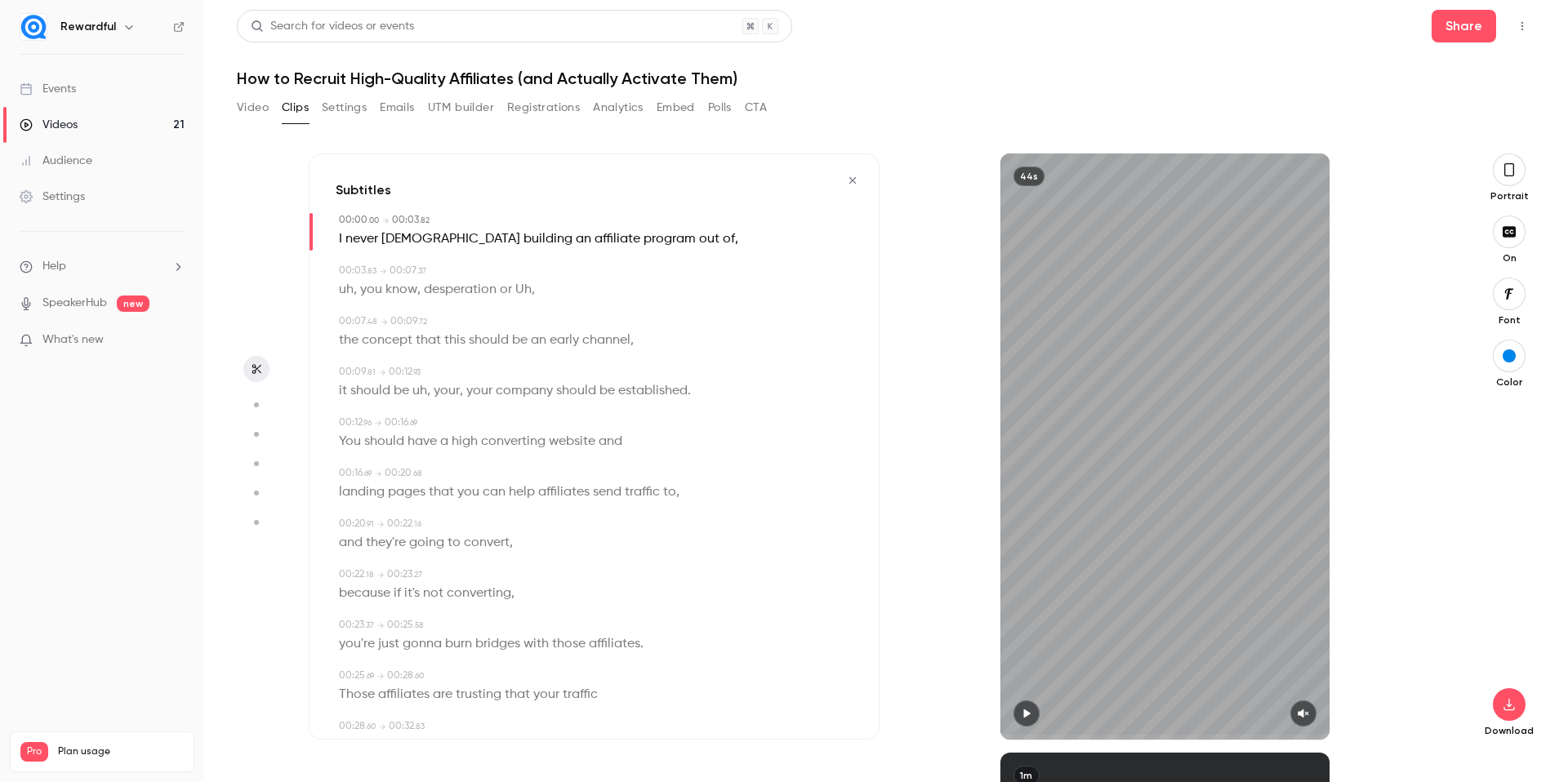
click at [1305, 715] on icon "button" at bounding box center [1303, 713] width 13 height 11
click at [1034, 720] on button "button" at bounding box center [1026, 714] width 26 height 26
click at [1025, 715] on icon "button" at bounding box center [1025, 713] width 13 height 11
click at [340, 241] on span "I" at bounding box center [340, 239] width 3 height 22
click at [1025, 718] on icon "button" at bounding box center [1025, 713] width 13 height 11
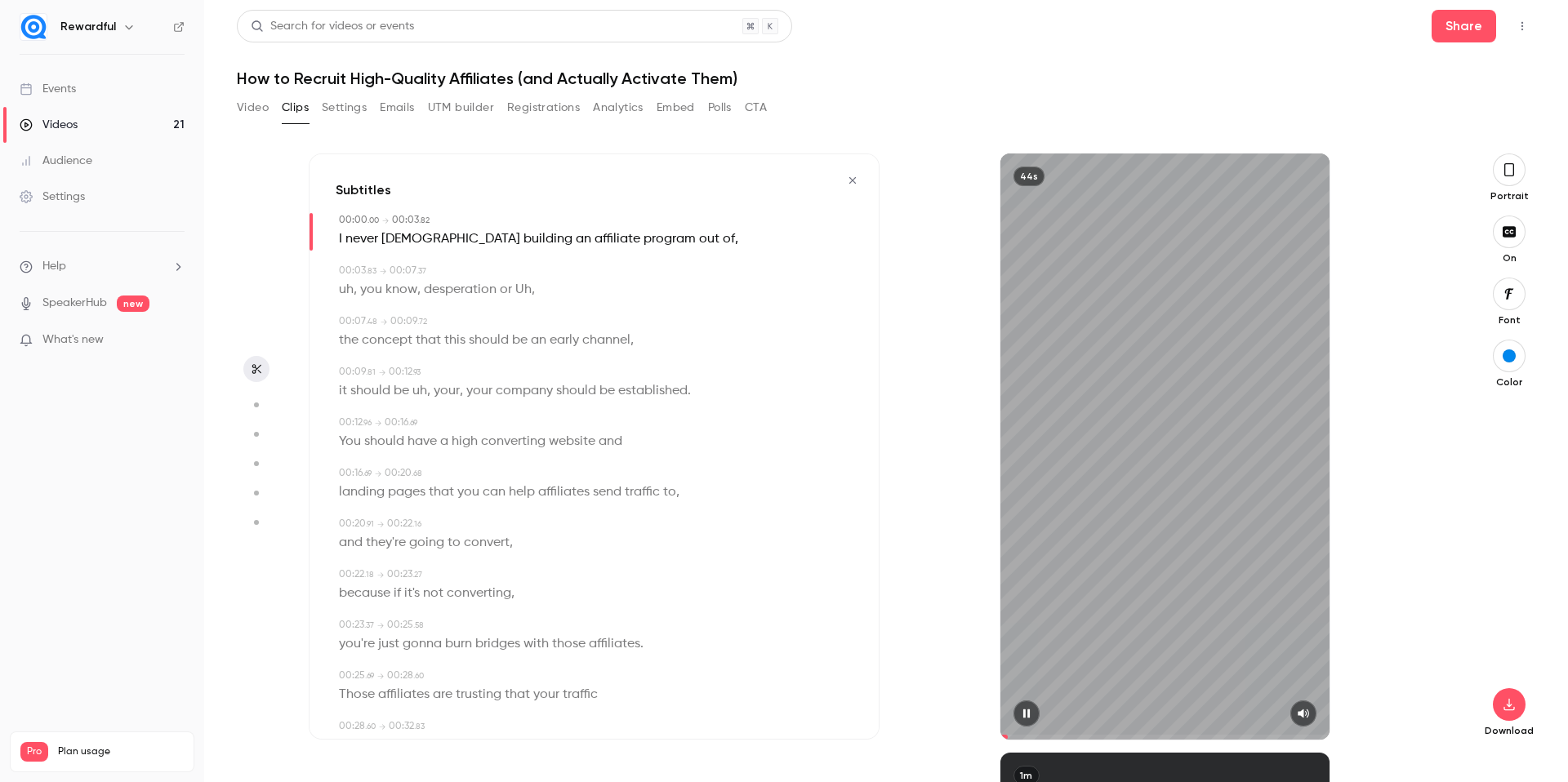
click at [1033, 706] on button "button" at bounding box center [1026, 714] width 26 height 26
drag, startPoint x: 1007, startPoint y: 737, endPoint x: 960, endPoint y: 731, distance: 47.4
click at [960, 731] on div "44s" at bounding box center [1165, 447] width 571 height 587
click at [1025, 715] on icon "button" at bounding box center [1026, 714] width 7 height 9
drag, startPoint x: 518, startPoint y: 294, endPoint x: 506, endPoint y: 297, distance: 12.4
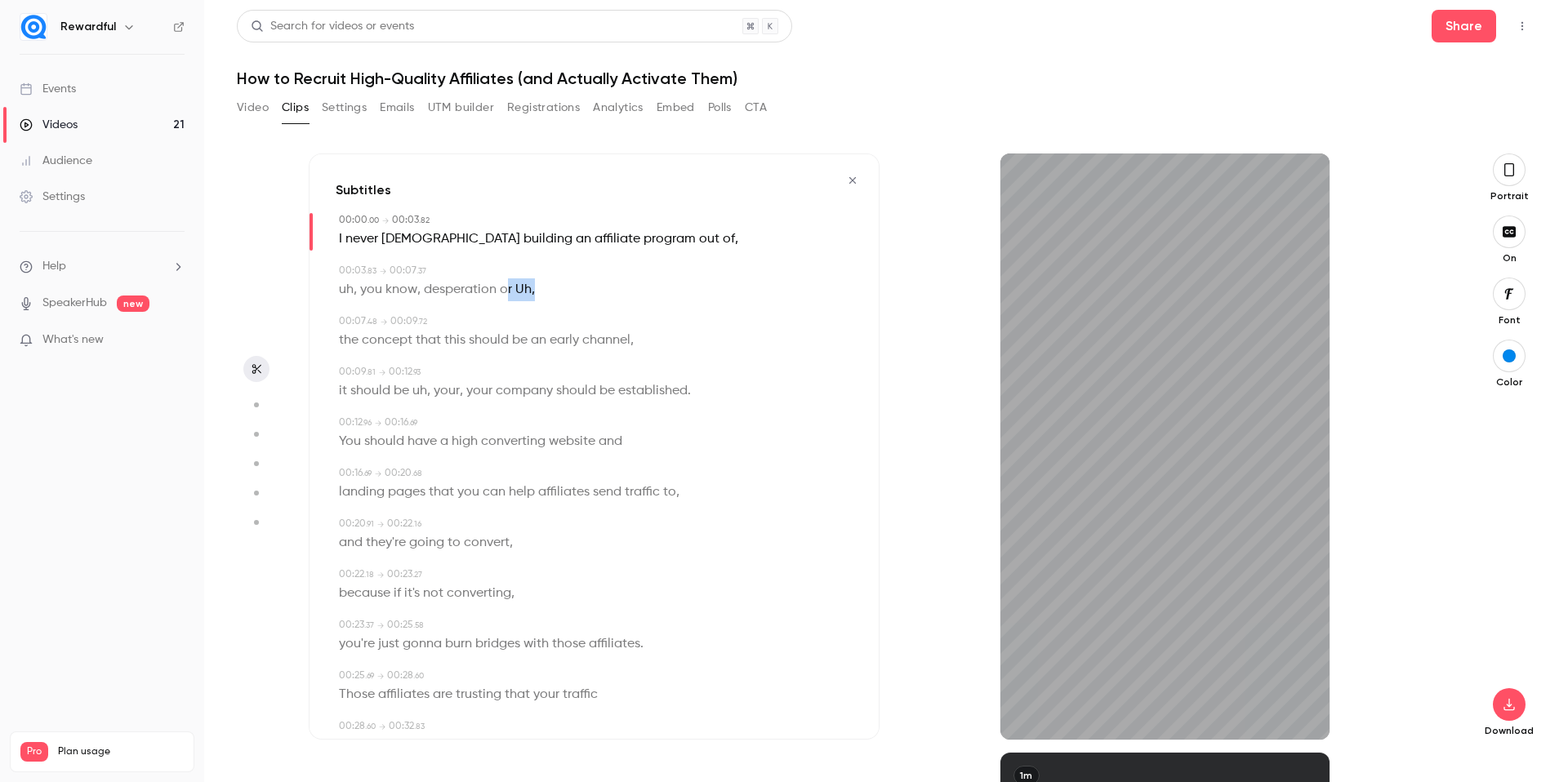
click at [506, 297] on div "uh , you know , desperation or Uh ," at bounding box center [595, 289] width 513 height 22
type input "***"
click at [568, 290] on div "Edit uh , you know , desperation or Uh ," at bounding box center [595, 289] width 513 height 22
drag, startPoint x: 555, startPoint y: 290, endPoint x: 517, endPoint y: 297, distance: 38.6
click at [517, 297] on div "uh , you know , desperation or Uh ," at bounding box center [595, 289] width 513 height 22
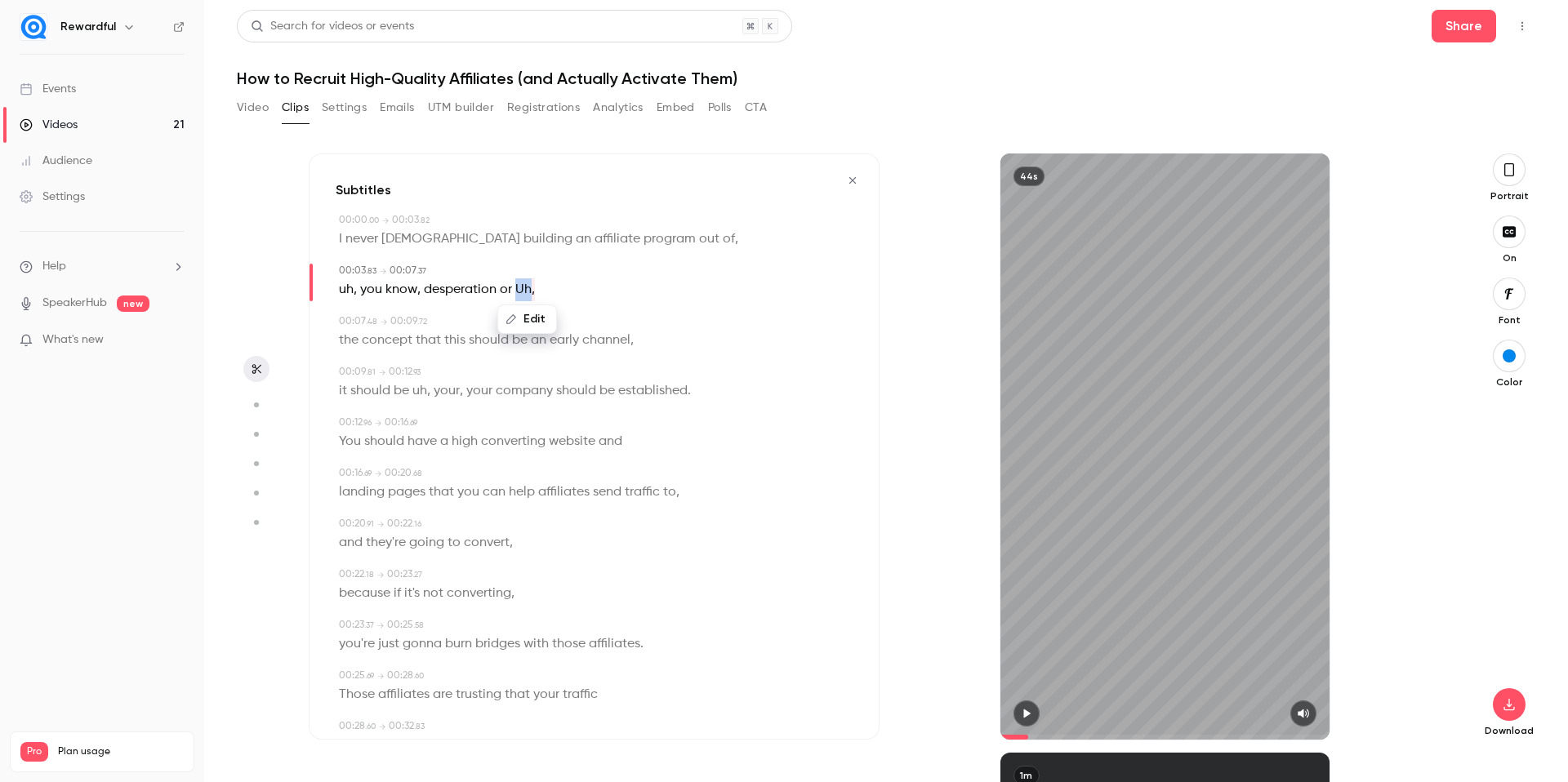
click at [527, 318] on button "Edit" at bounding box center [526, 319] width 56 height 26
click at [613, 330] on button "Replace" at bounding box center [609, 325] width 73 height 33
click at [1023, 709] on icon "button" at bounding box center [1025, 713] width 13 height 11
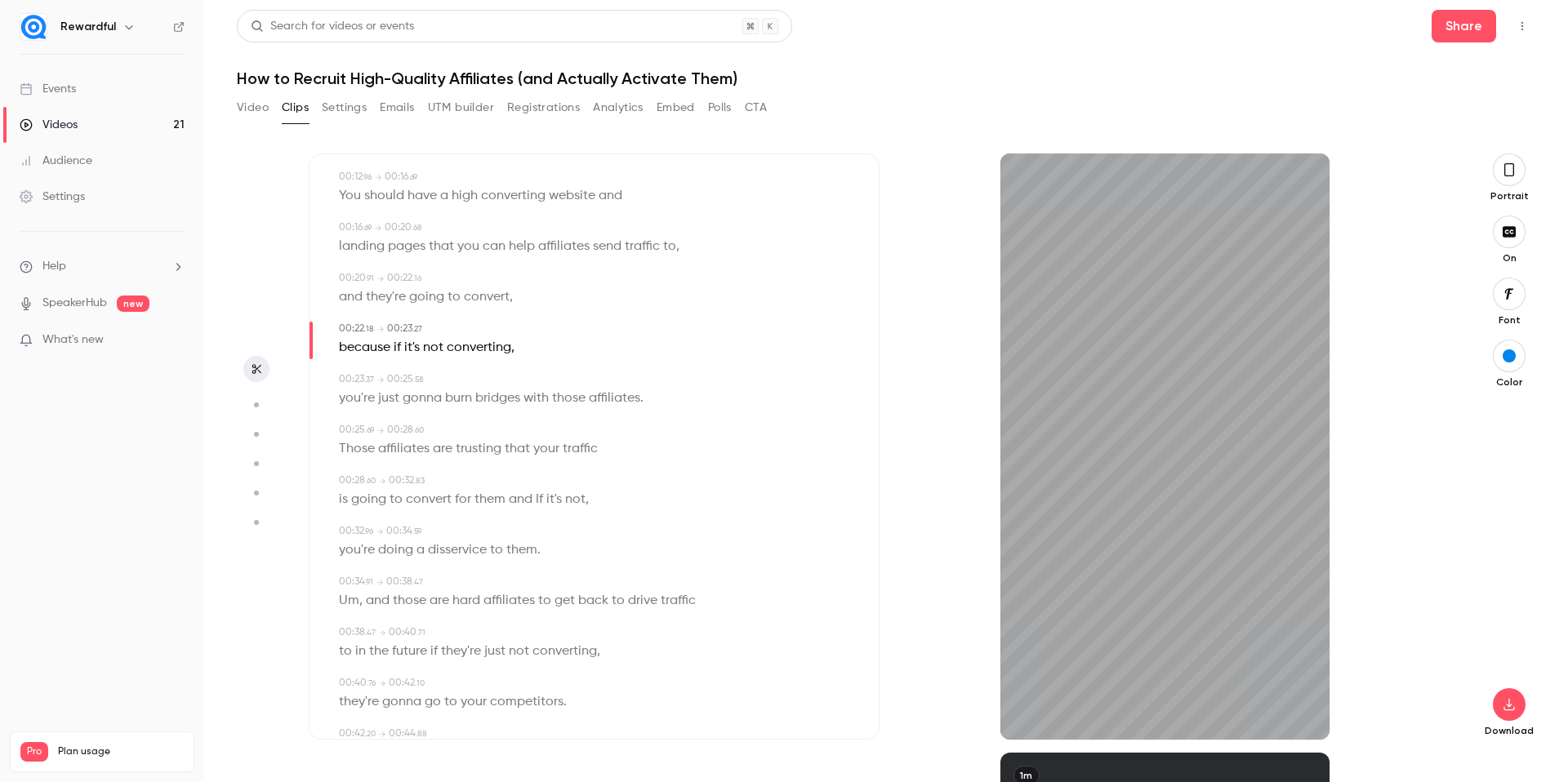
scroll to position [251, 0]
drag, startPoint x: 380, startPoint y: 601, endPoint x: 332, endPoint y: 603, distance: 48.0
click at [332, 603] on div "Subtitles 00:00 . 00 → 00:03 . 82 I never preach building an affiliate program …" at bounding box center [594, 447] width 571 height 587
drag, startPoint x: 390, startPoint y: 600, endPoint x: 339, endPoint y: 601, distance: 51.0
click at [339, 601] on p "Um , and those are hard affiliates to get back to drive traffic" at bounding box center [517, 596] width 357 height 22
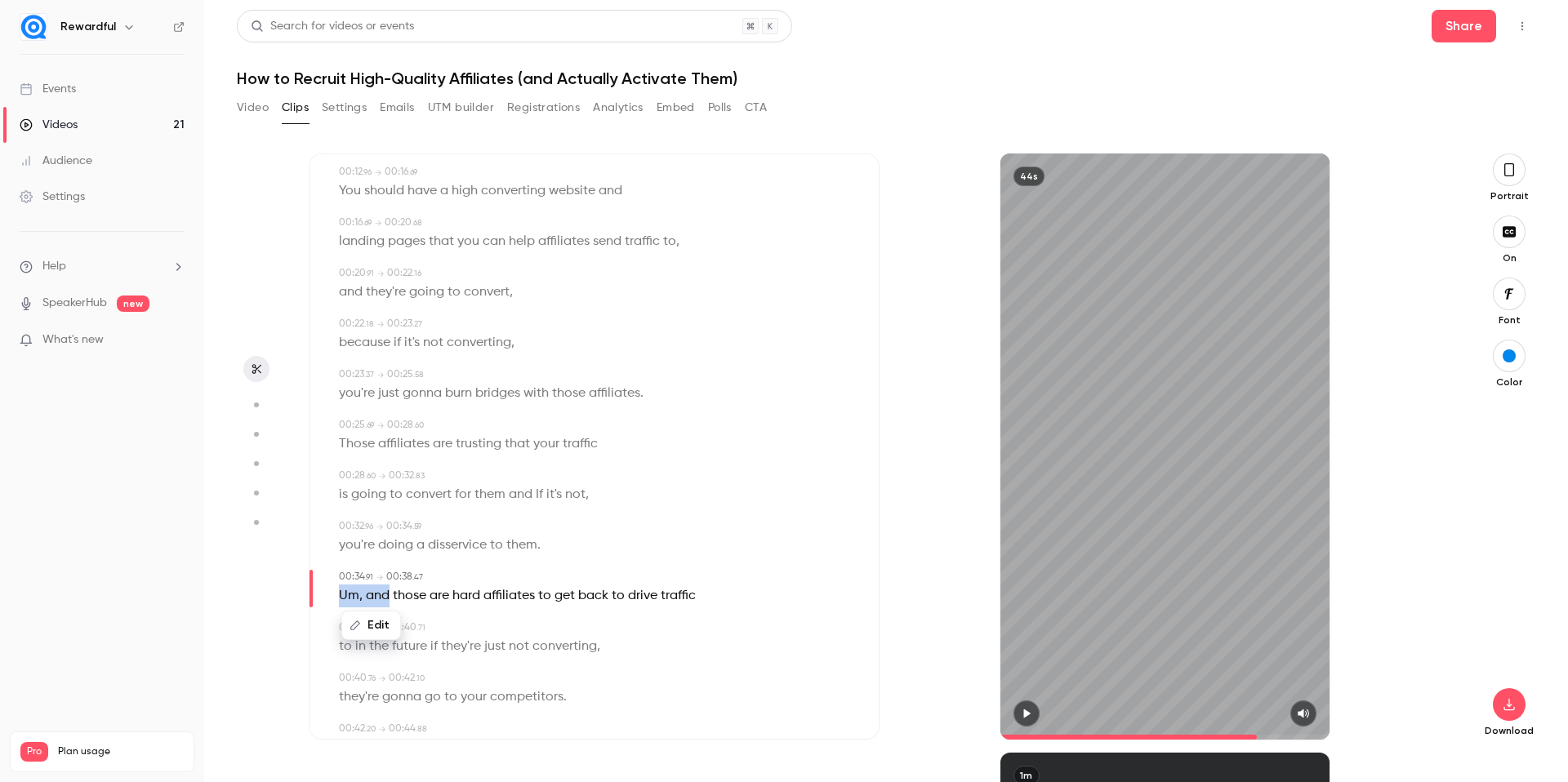
type input "****"
click at [374, 620] on button "Edit" at bounding box center [371, 626] width 56 height 26
drag, startPoint x: 349, startPoint y: 633, endPoint x: 307, endPoint y: 630, distance: 42.1
click at [307, 631] on section "Subtitles 00:00 . 00 → 00:03 . 82 I never preach building an affiliate program …" at bounding box center [886, 468] width 1298 height 629
drag, startPoint x: 315, startPoint y: 617, endPoint x: 321, endPoint y: 628, distance: 12.5
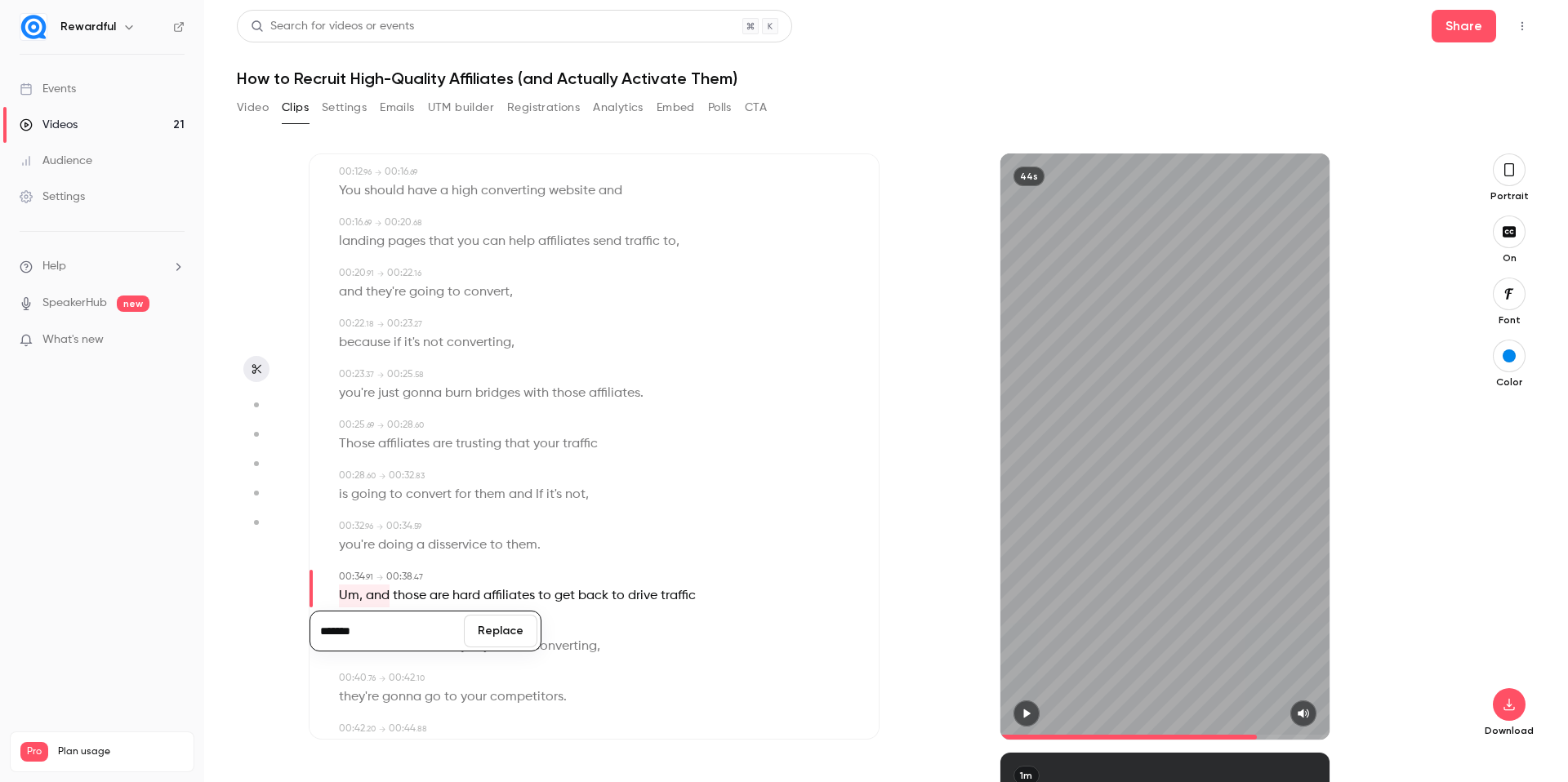
click at [315, 618] on input "*******" at bounding box center [387, 632] width 147 height 33
click at [350, 631] on input "*******" at bounding box center [387, 632] width 147 height 33
type input "***"
click at [505, 629] on button "Replace" at bounding box center [500, 632] width 73 height 33
click at [1024, 710] on icon "button" at bounding box center [1026, 714] width 7 height 9
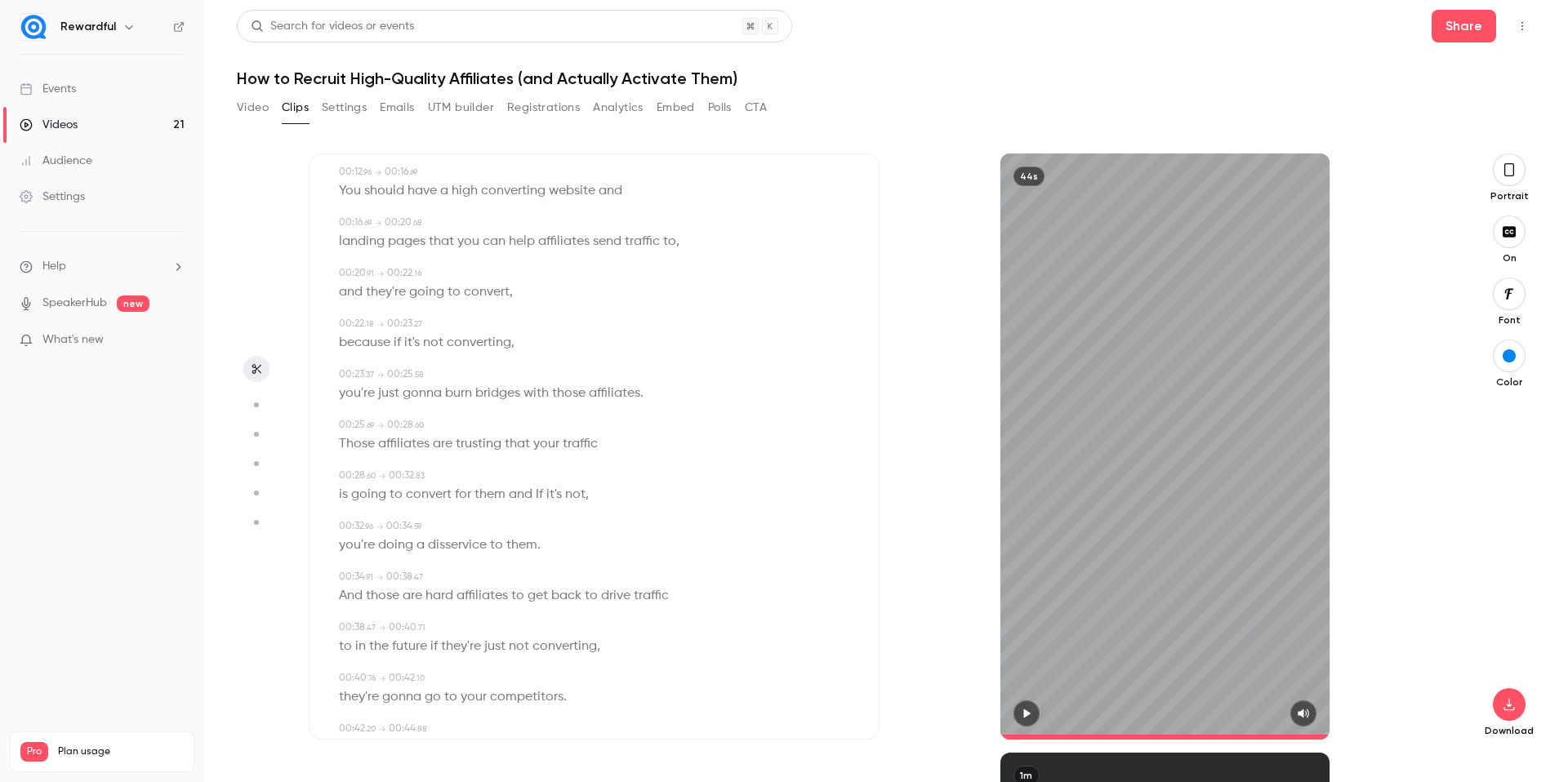
click at [1510, 302] on button "button" at bounding box center [1509, 294] width 33 height 33
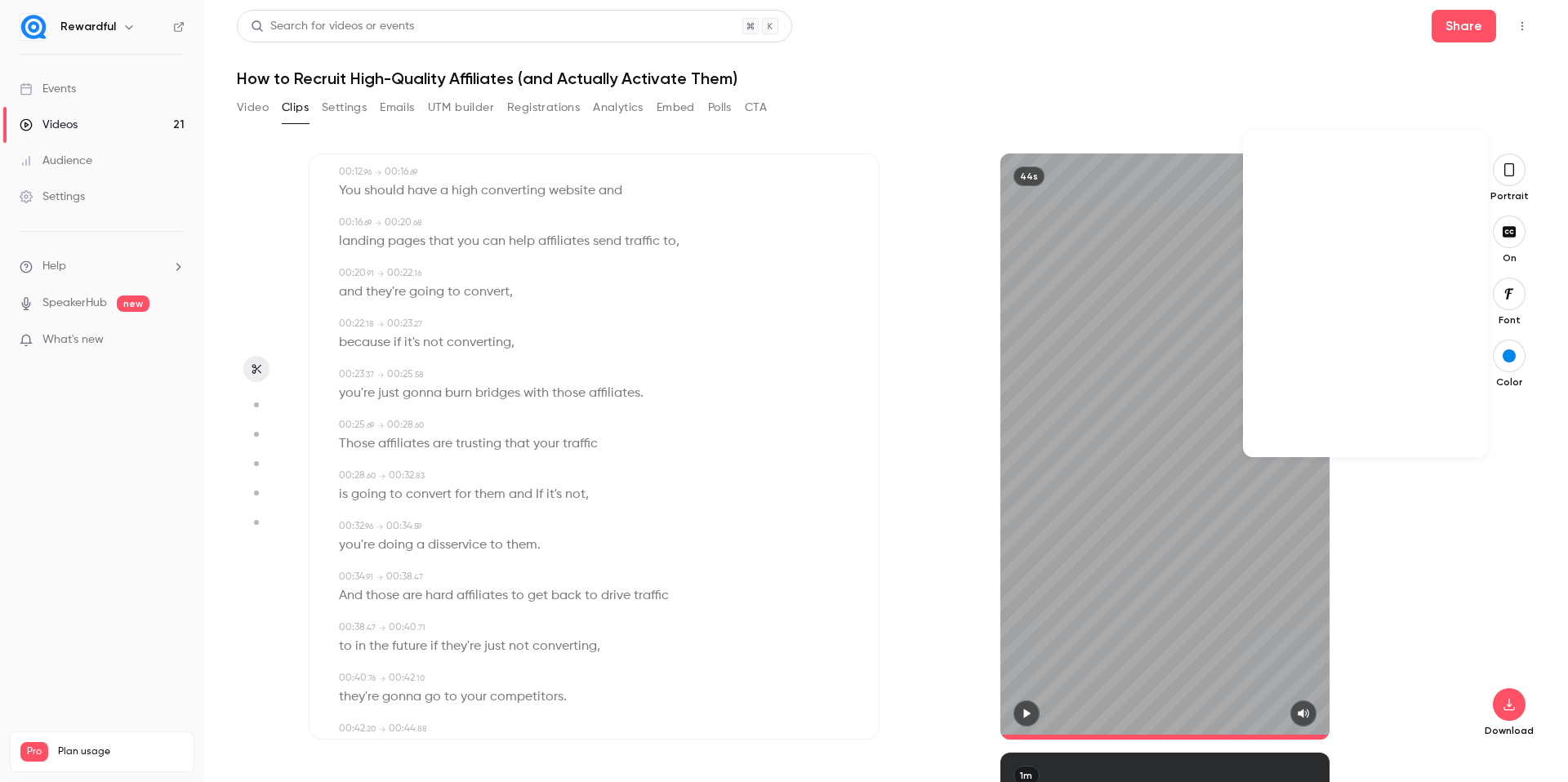
scroll to position [39302, 0]
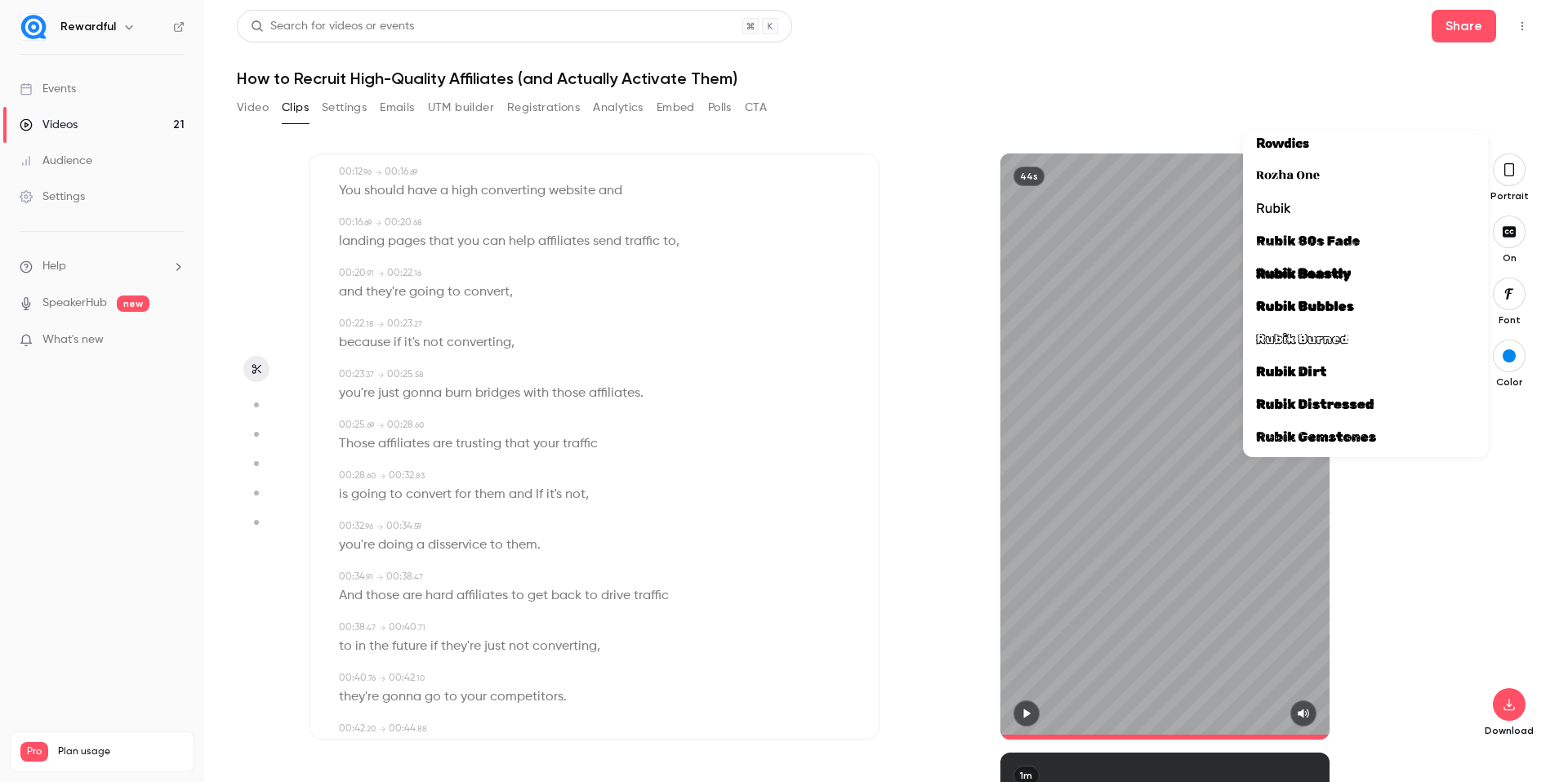
click at [1327, 209] on div at bounding box center [1365, 209] width 219 height 22
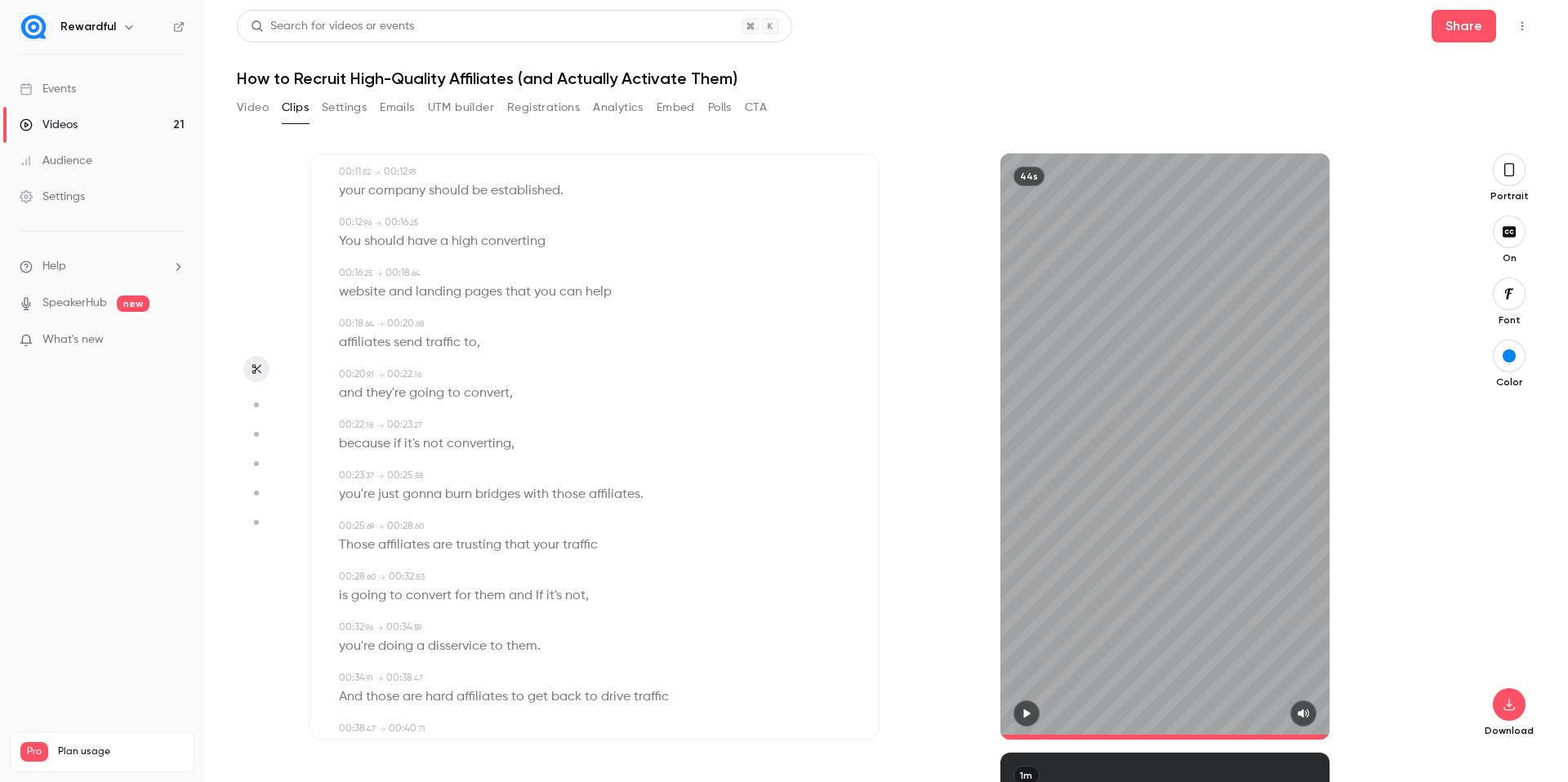
scroll to position [302, 0]
click at [1508, 705] on icon "button" at bounding box center [1508, 705] width 10 height 12
click at [1516, 180] on button "button" at bounding box center [1509, 170] width 33 height 33
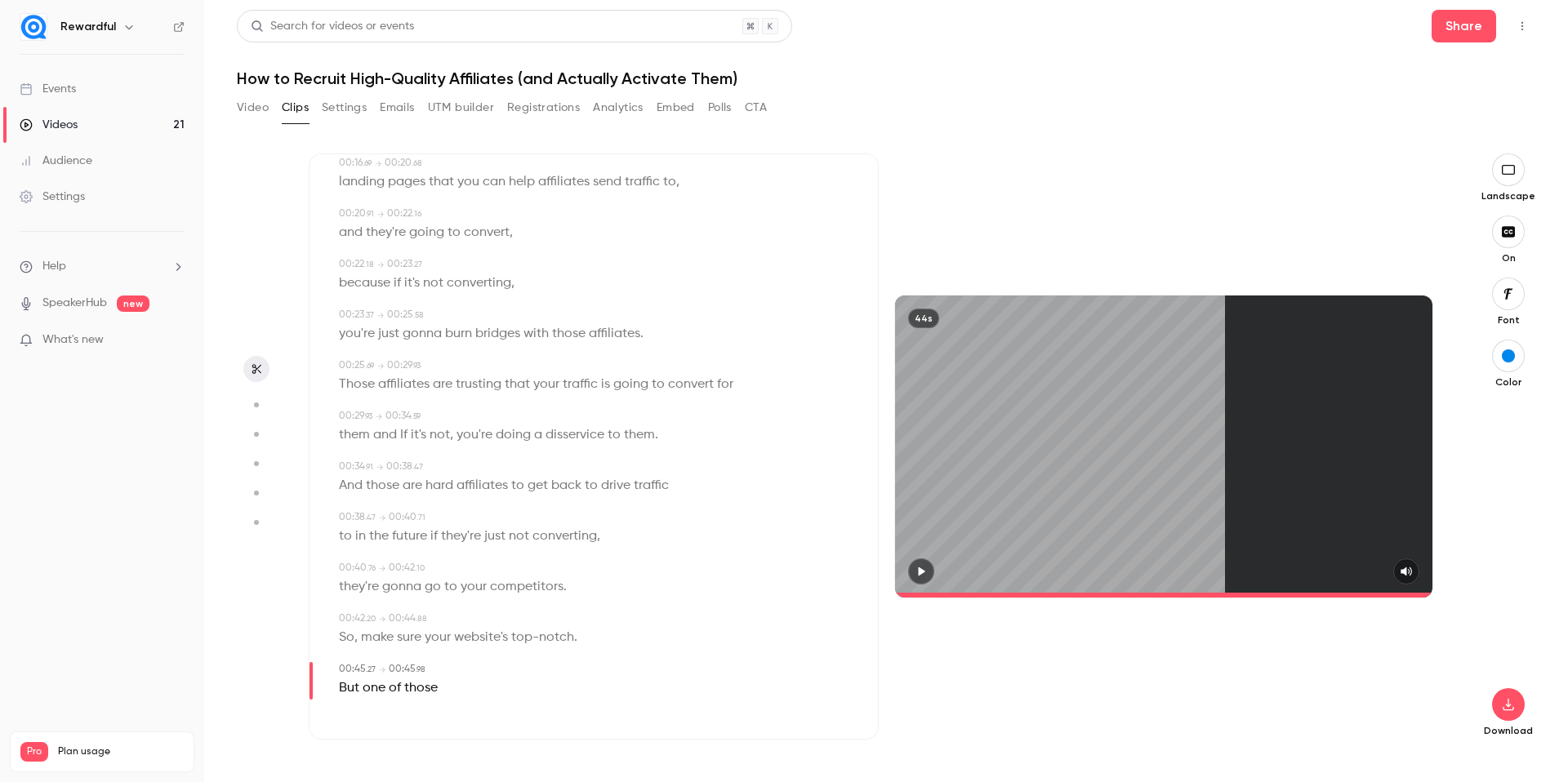
scroll to position [200, 0]
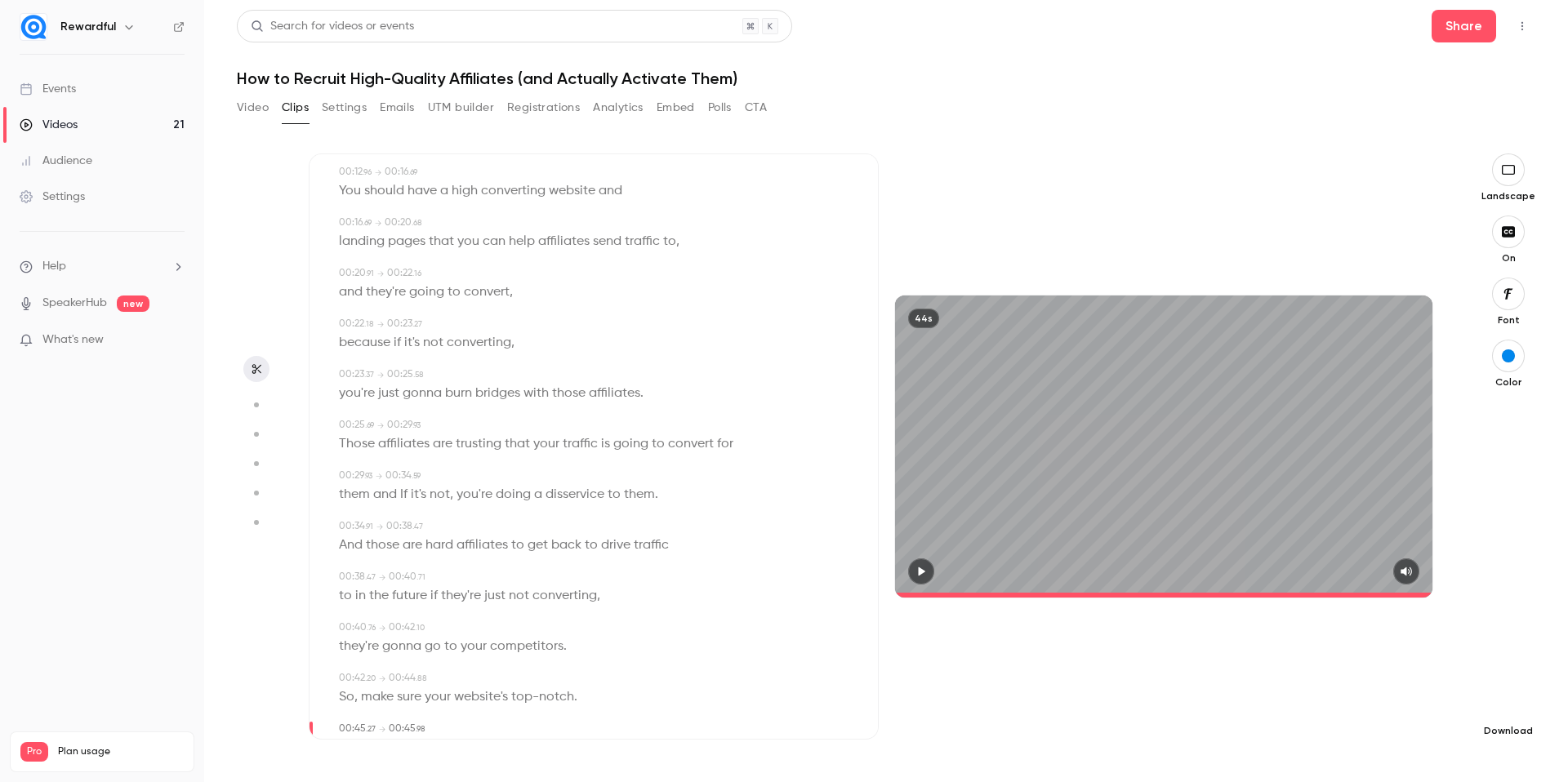
click at [1513, 700] on icon "button" at bounding box center [1508, 704] width 20 height 13
click at [1412, 726] on span "Standard" at bounding box center [1386, 733] width 187 height 17
type input "****"
click at [292, 105] on button "Clips" at bounding box center [295, 108] width 27 height 26
click at [247, 111] on button "Video" at bounding box center [252, 108] width 32 height 26
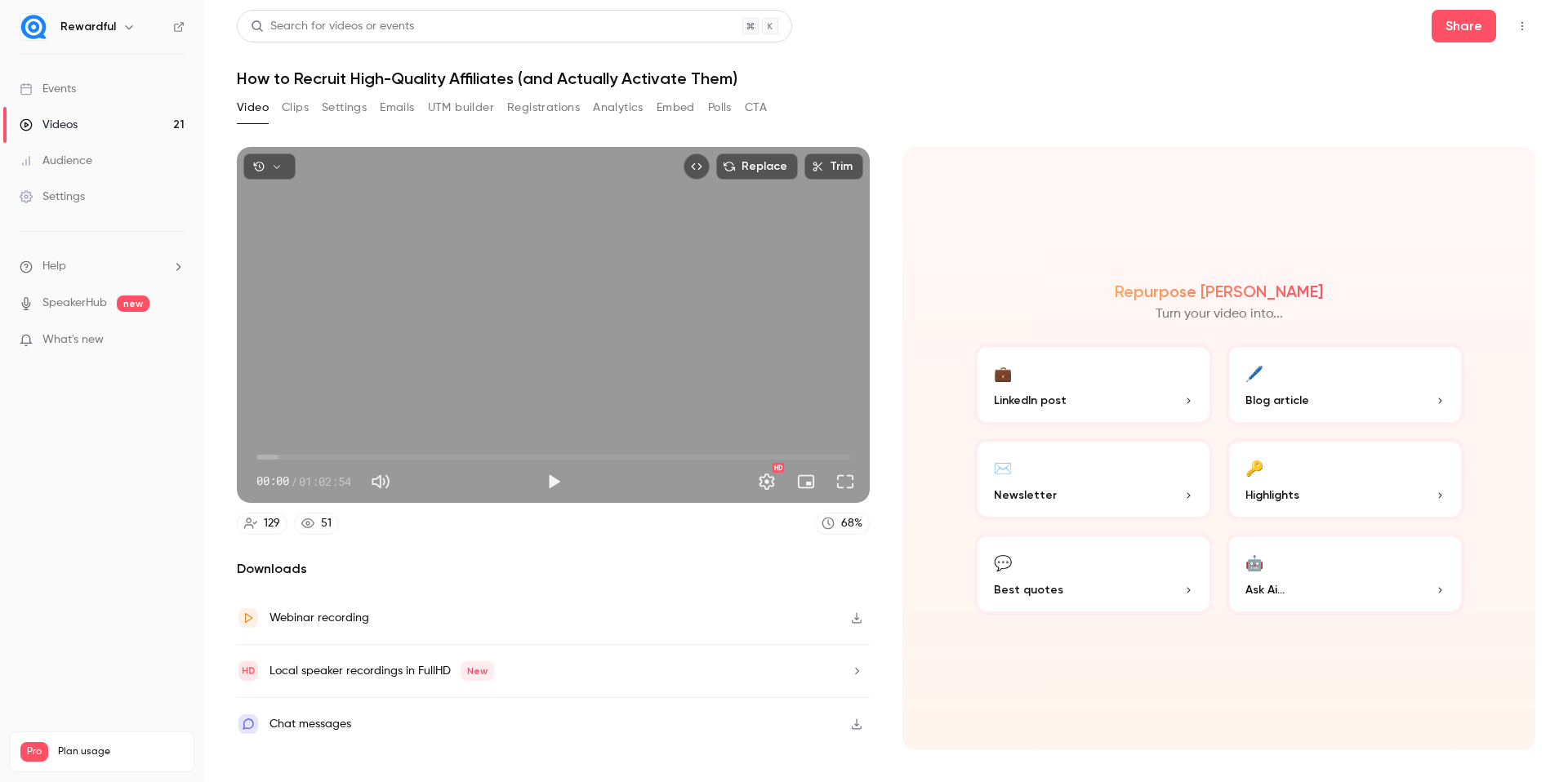
drag, startPoint x: 1162, startPoint y: 156, endPoint x: 1387, endPoint y: 63, distance: 243.5
click at [1163, 156] on div "Repurpose Ai Turn your video into... 💼 LinkedIn post 🖊️ Blog article ✉️ Newslet…" at bounding box center [1218, 448] width 632 height 603
click at [1465, 37] on button "Share" at bounding box center [1463, 26] width 65 height 33
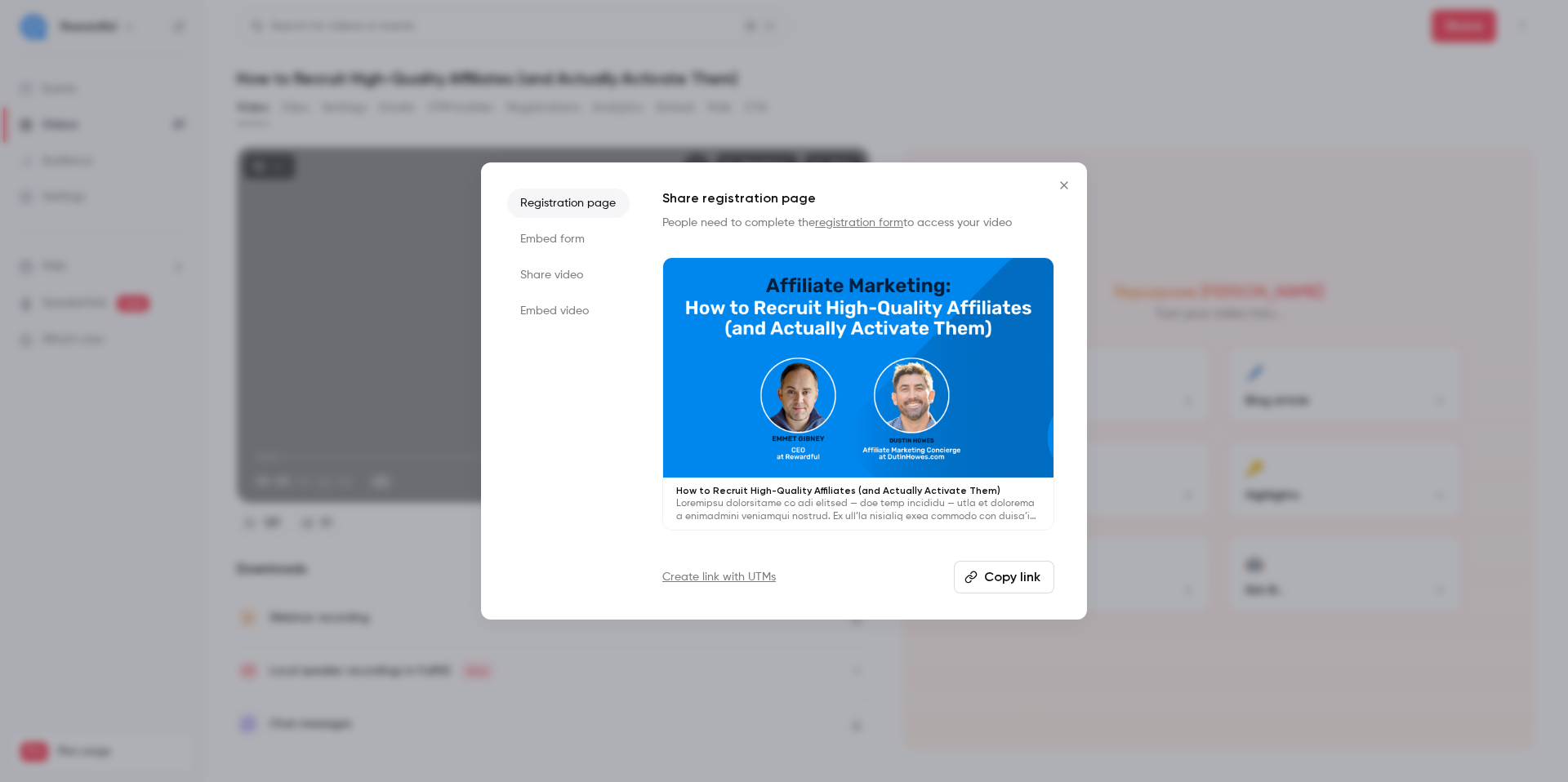
click at [1063, 182] on icon "Close" at bounding box center [1063, 185] width 20 height 13
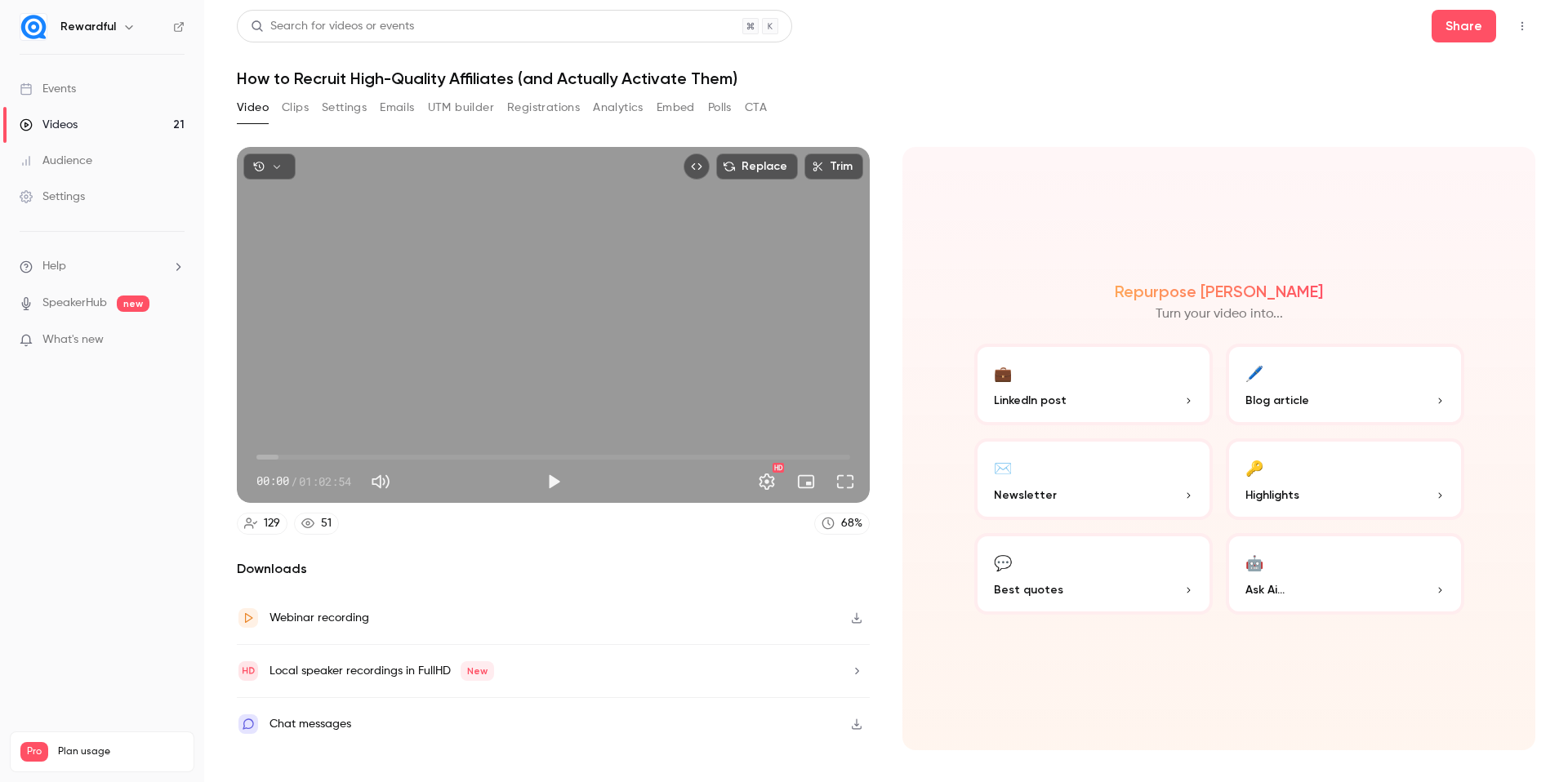
click at [302, 111] on button "Clips" at bounding box center [295, 108] width 27 height 26
